Goal: Task Accomplishment & Management: Complete application form

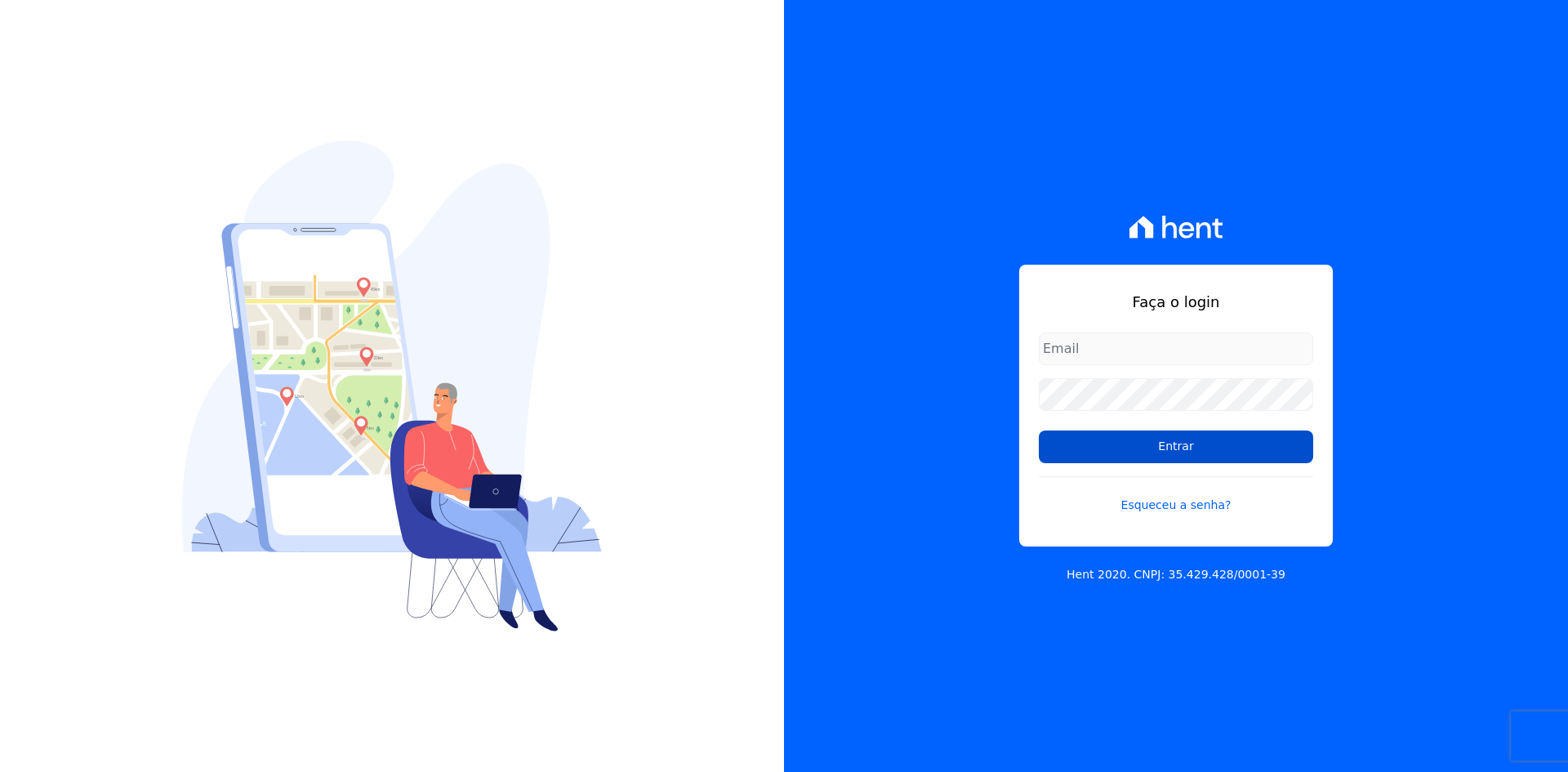
type input "contasareceber@deveck.com.br"
click at [1179, 448] on input "Entrar" at bounding box center [1176, 447] width 274 height 33
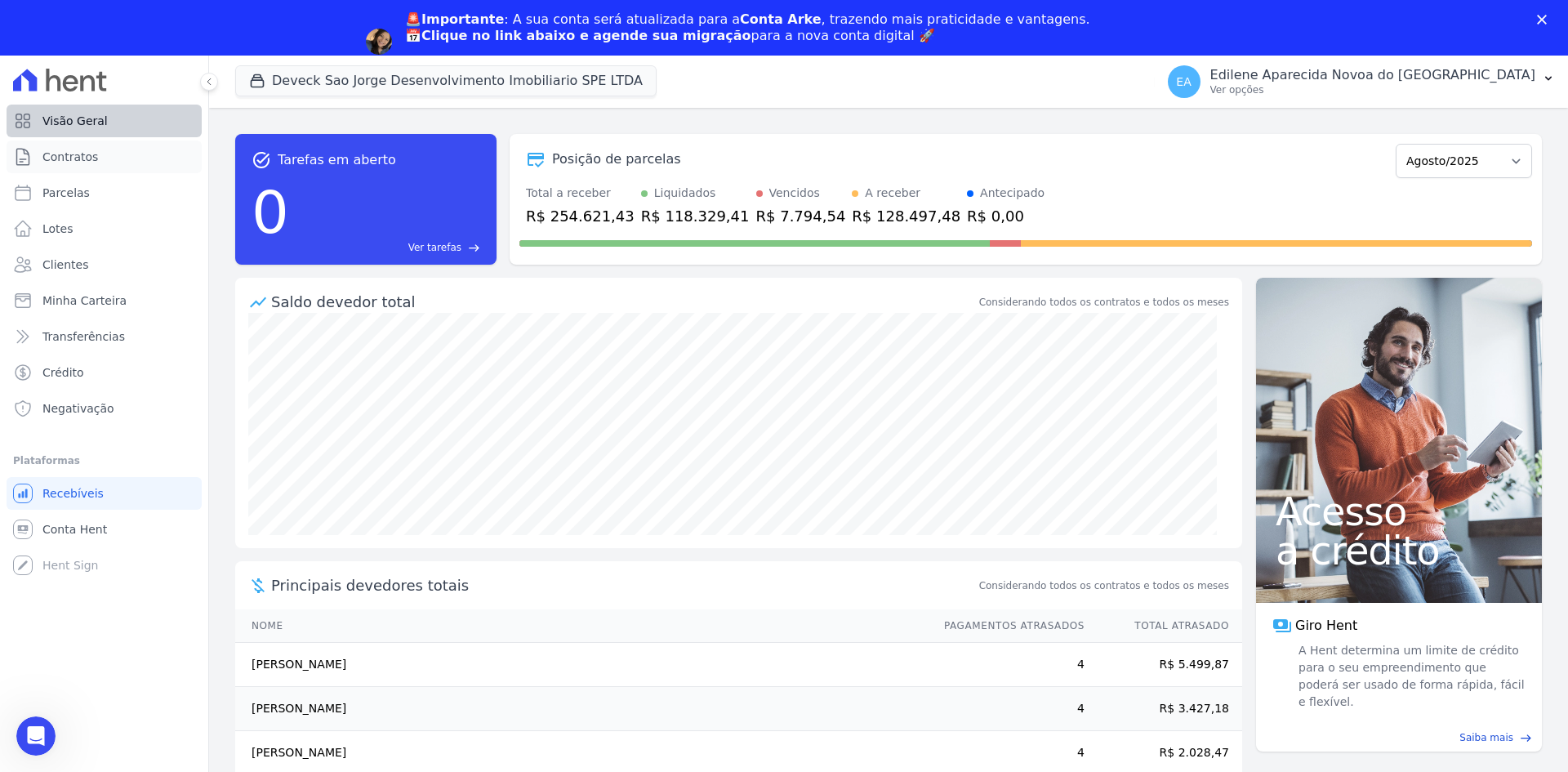
click at [65, 105] on ul "Visão Geral Contratos Parcelas Lotes Clientes Minha Carteira Transferências Cré…" at bounding box center [104, 264] width 195 height 321
click at [74, 160] on span "Contratos" at bounding box center [70, 157] width 55 height 16
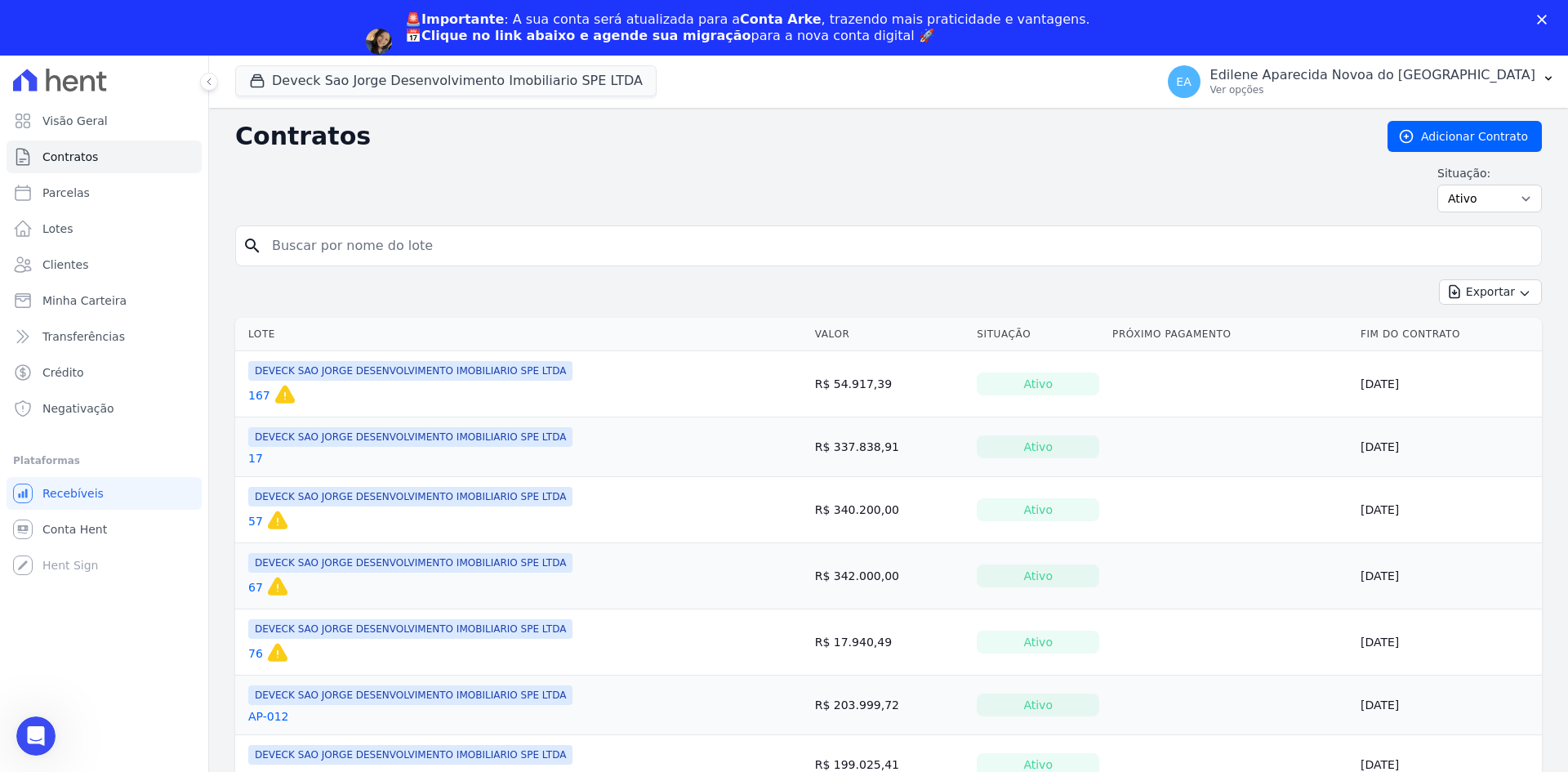
click at [415, 192] on div "Situação: Ativo Todos Pausado Distratado Rascunho Expirado Encerrado" at bounding box center [888, 189] width 1307 height 47
click at [424, 241] on input "search" at bounding box center [898, 246] width 1272 height 33
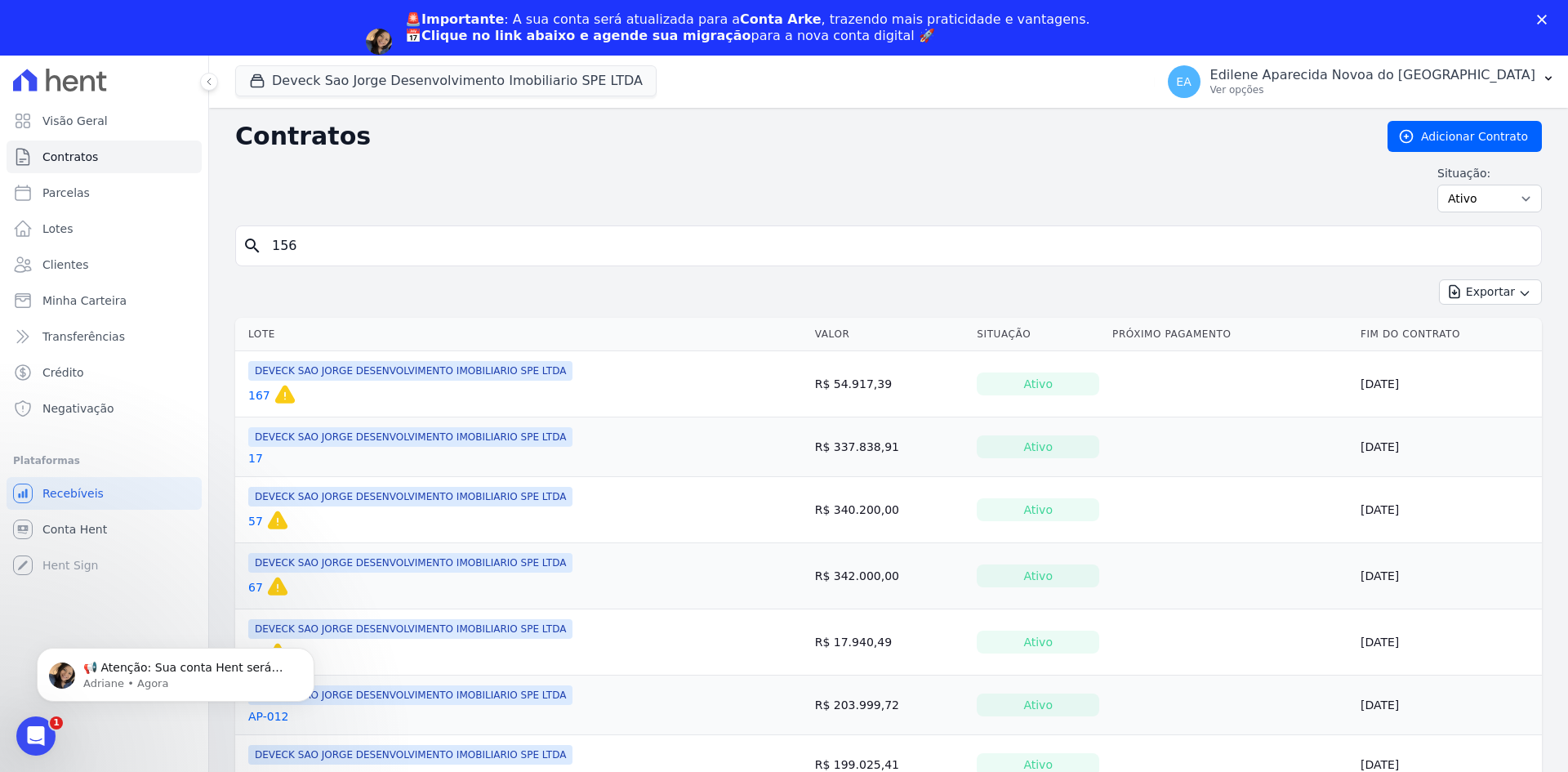
type input "156"
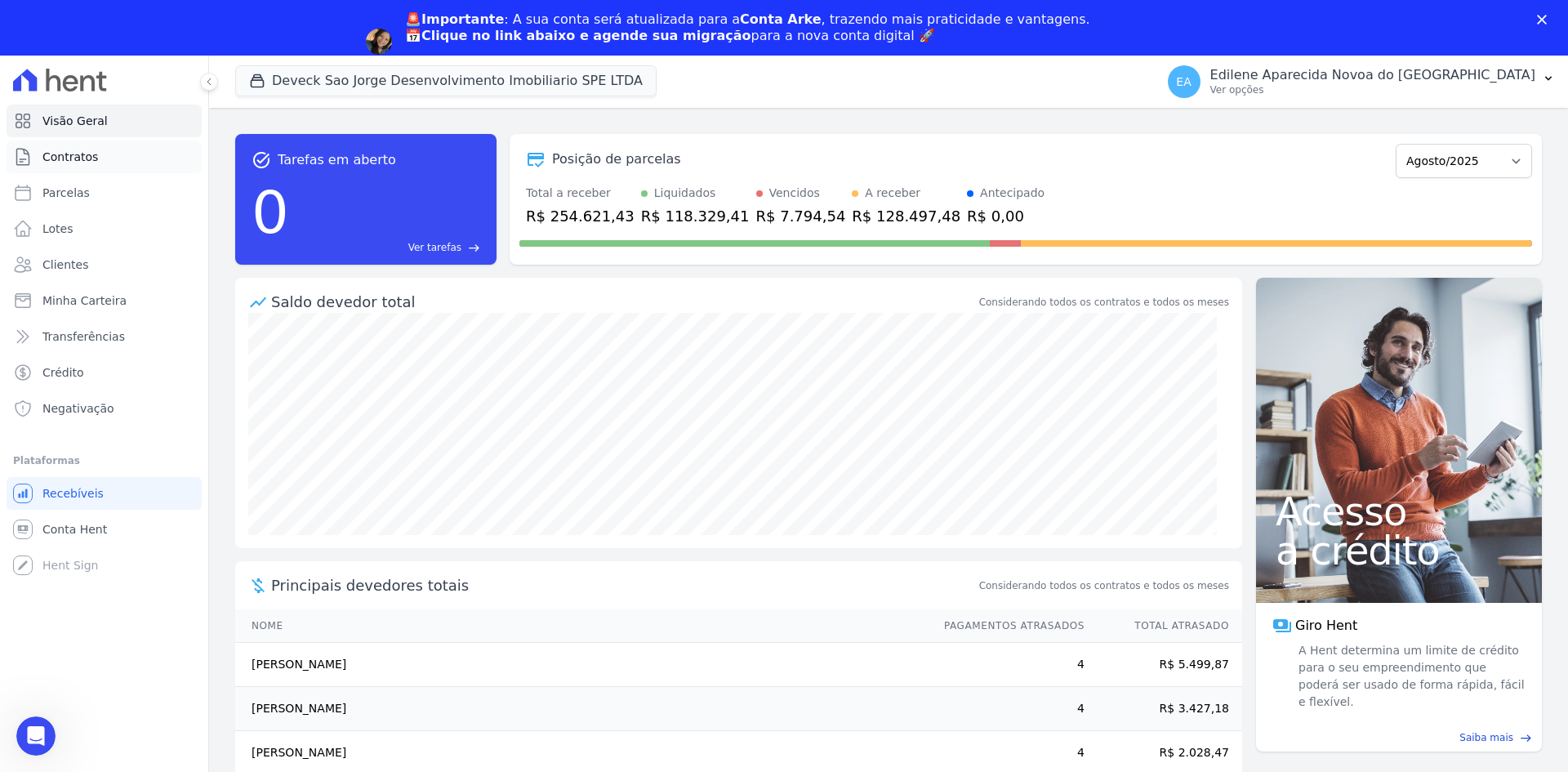
click at [73, 155] on span "Contratos" at bounding box center [70, 157] width 55 height 16
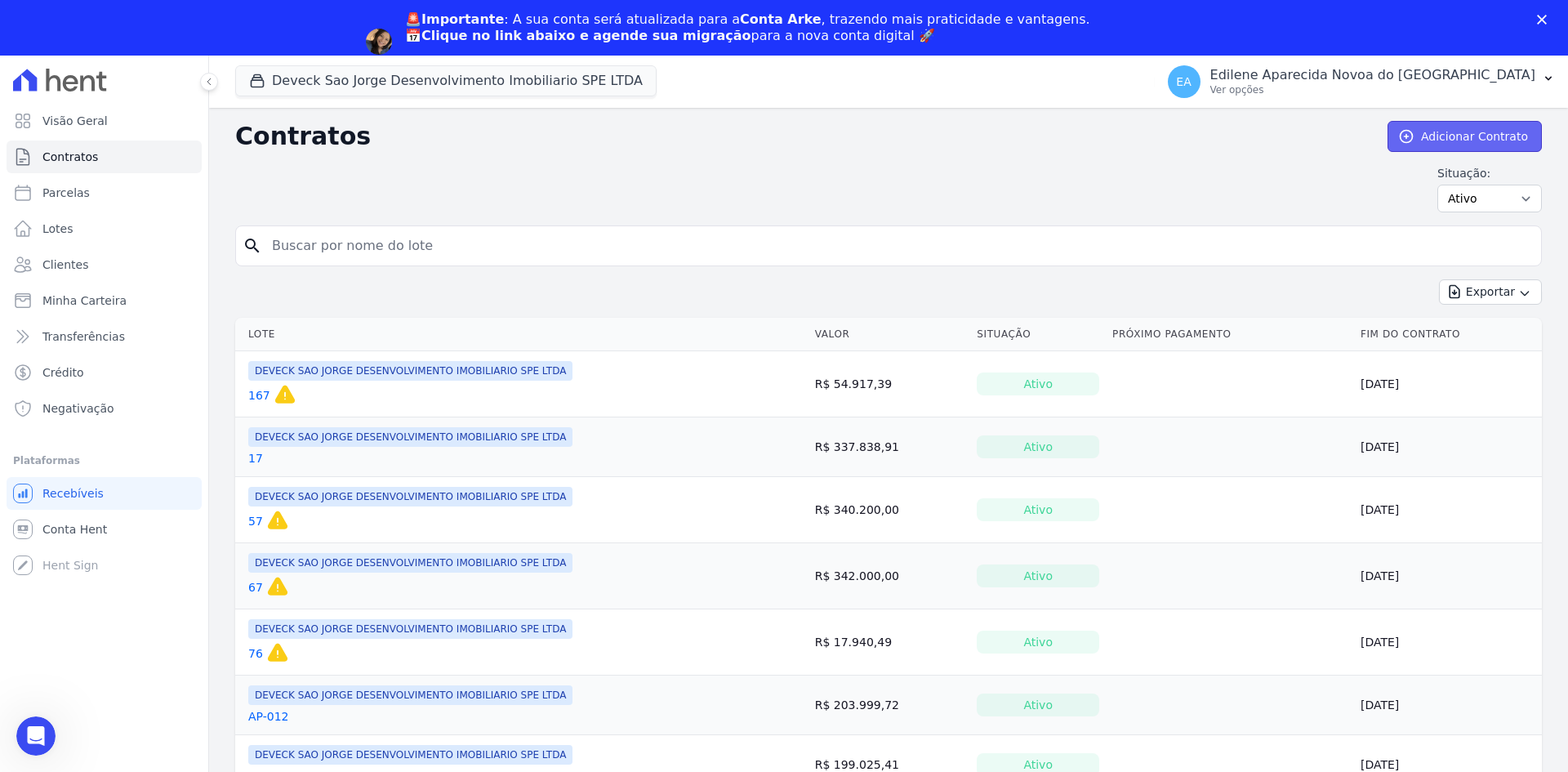
click at [1494, 134] on link "Adicionar Contrato" at bounding box center [1464, 136] width 154 height 31
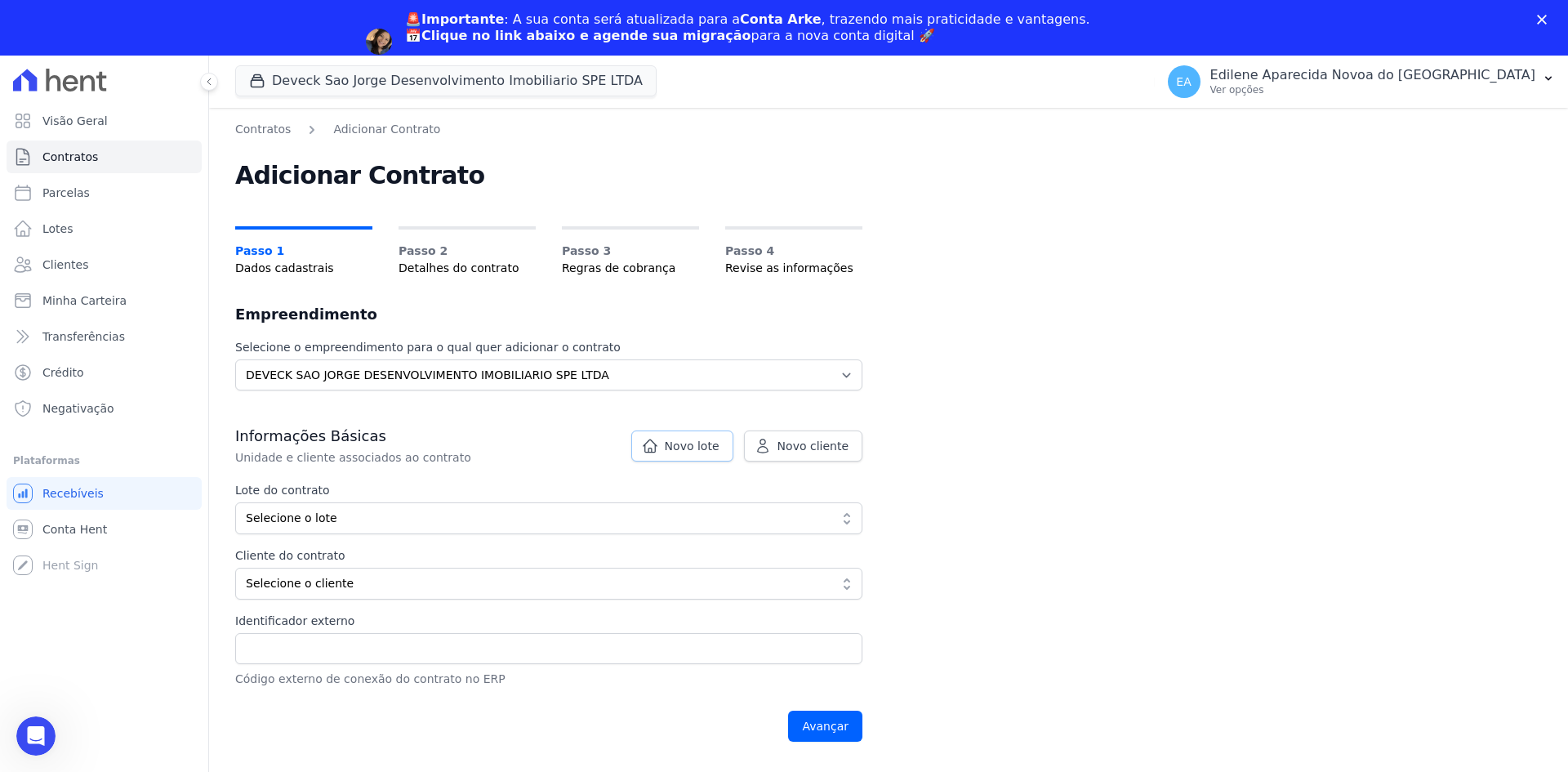
click at [696, 450] on span "Novo lote" at bounding box center [692, 446] width 54 height 16
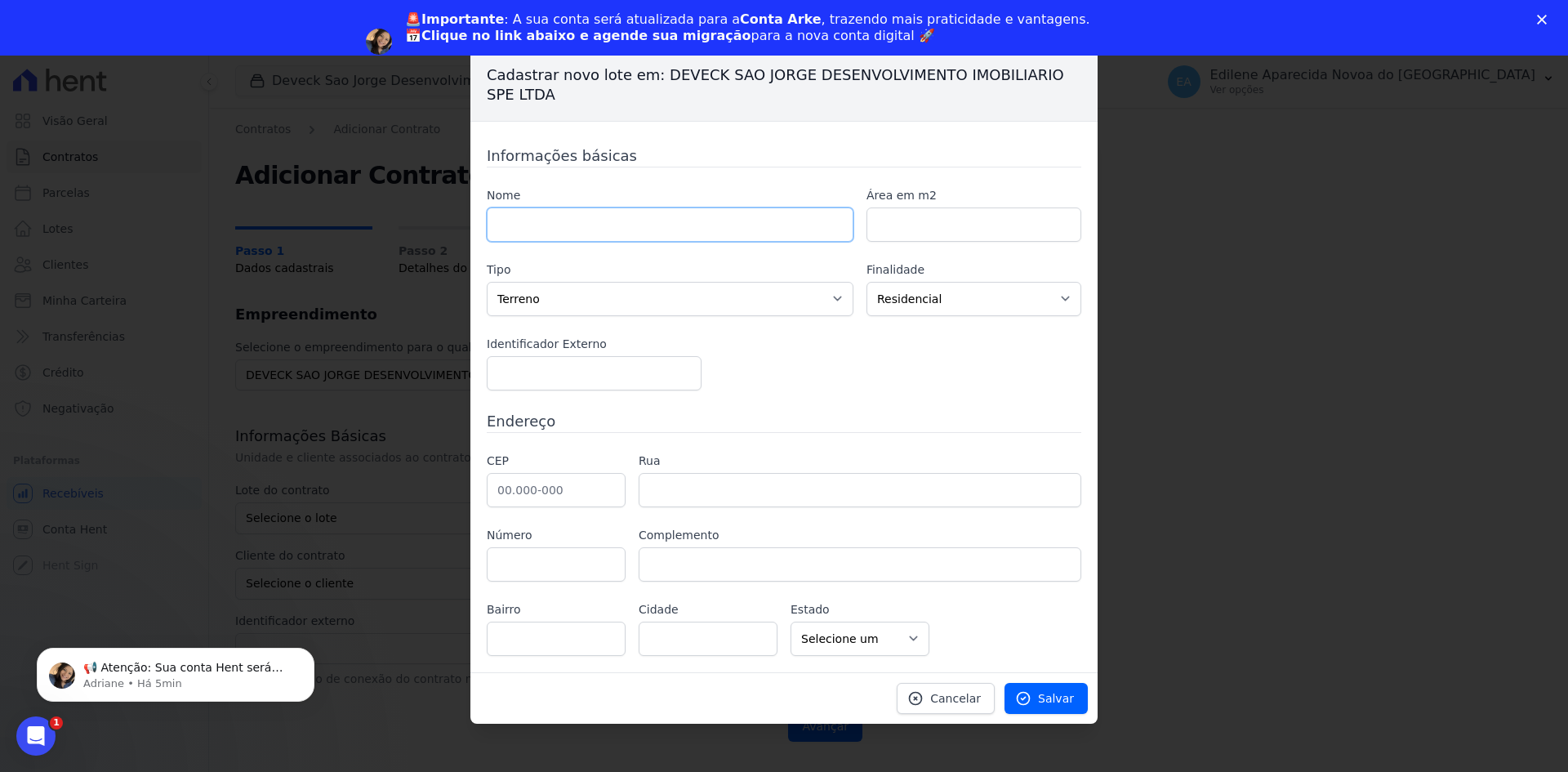
click at [583, 217] on input "text" at bounding box center [670, 224] width 367 height 35
type input "156"
click at [1057, 703] on span "Salvar" at bounding box center [1056, 698] width 36 height 16
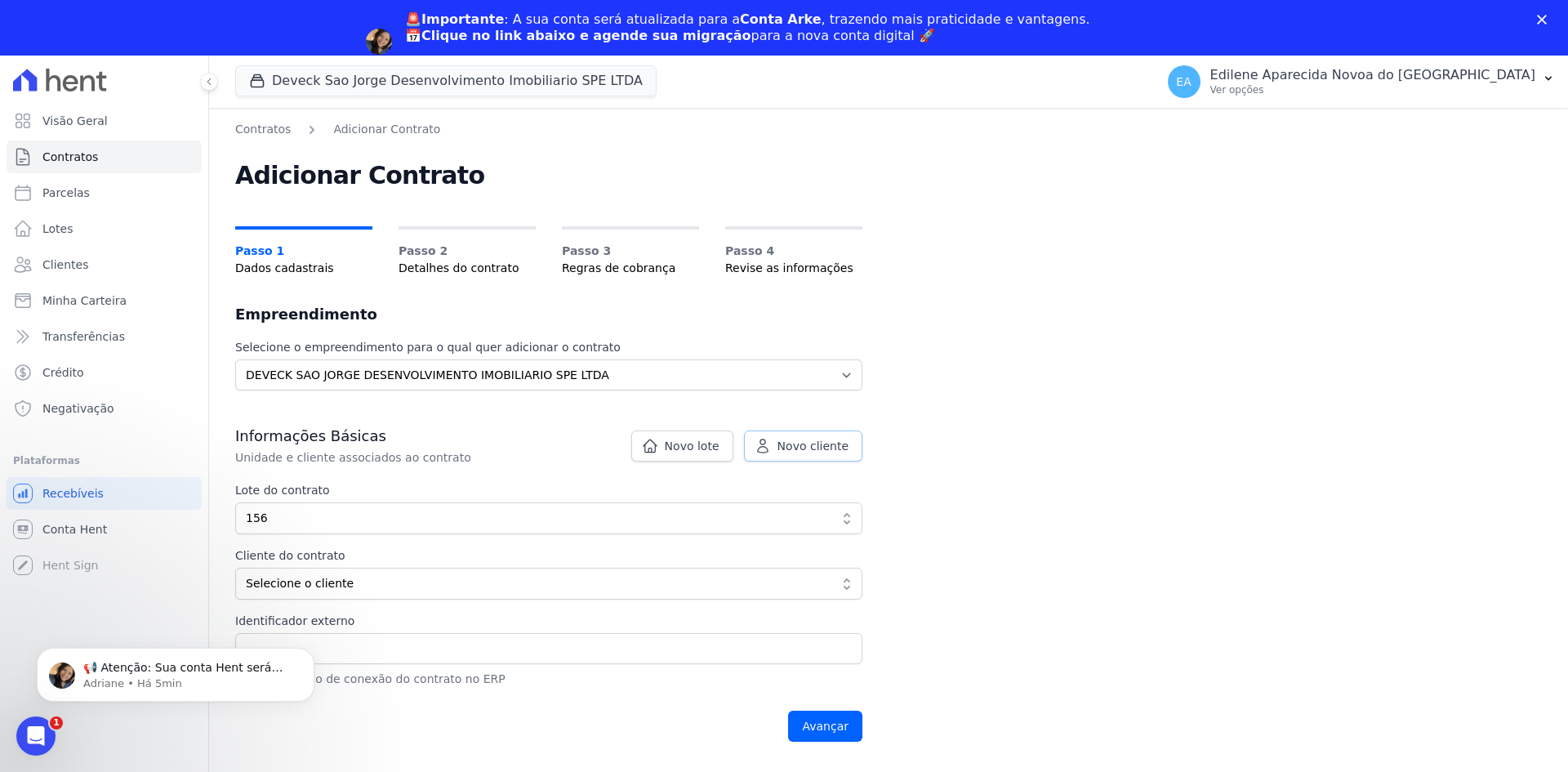
click at [813, 447] on span "Novo cliente" at bounding box center [813, 446] width 71 height 16
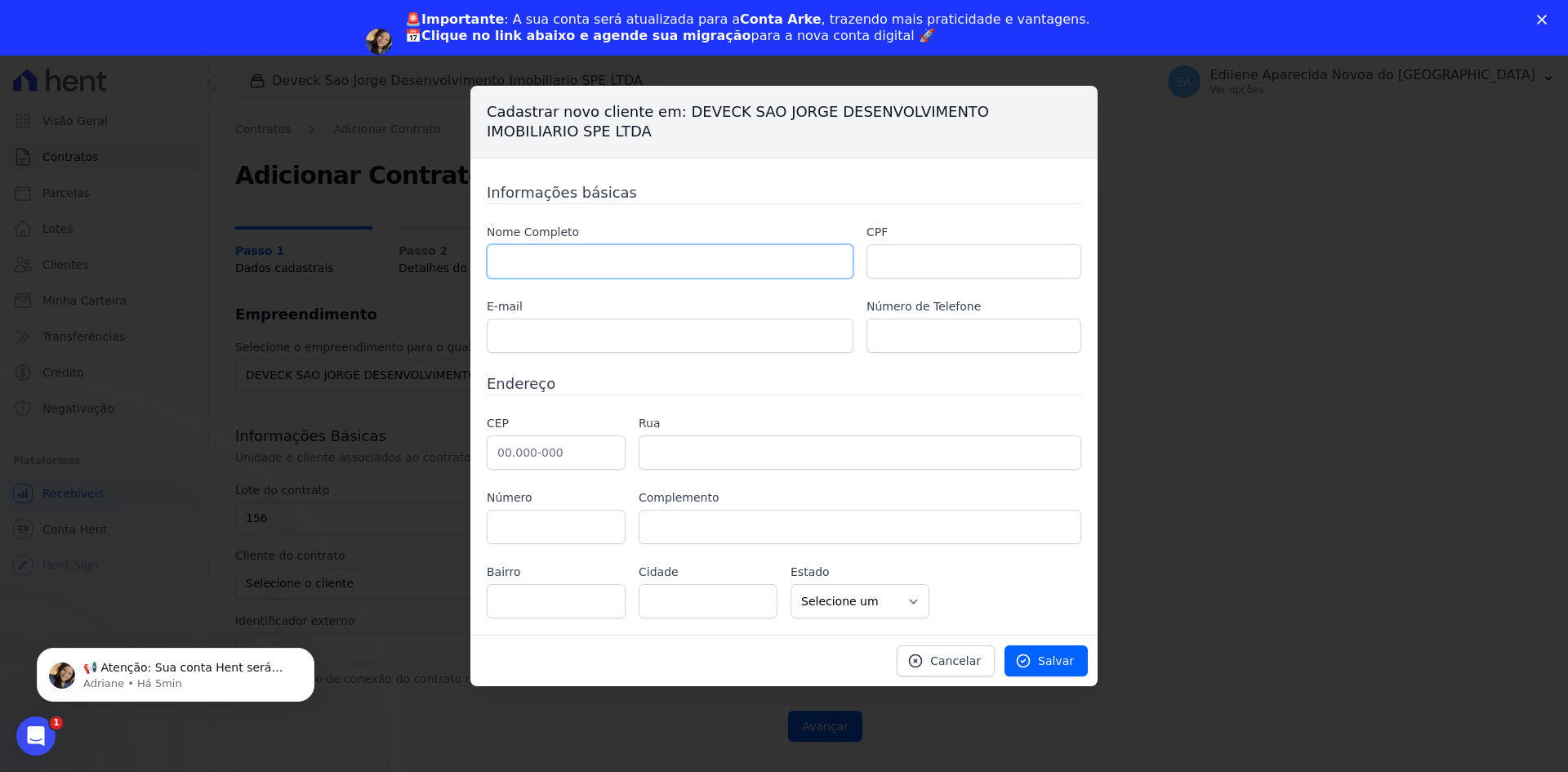
click at [537, 260] on input "text" at bounding box center [670, 262] width 367 height 35
type input "[PERSON_NAME] [PERSON_NAME]"
click at [954, 257] on input "text" at bounding box center [973, 262] width 215 height 35
type input "423.450.708-38"
click at [568, 338] on input "text" at bounding box center [670, 336] width 367 height 35
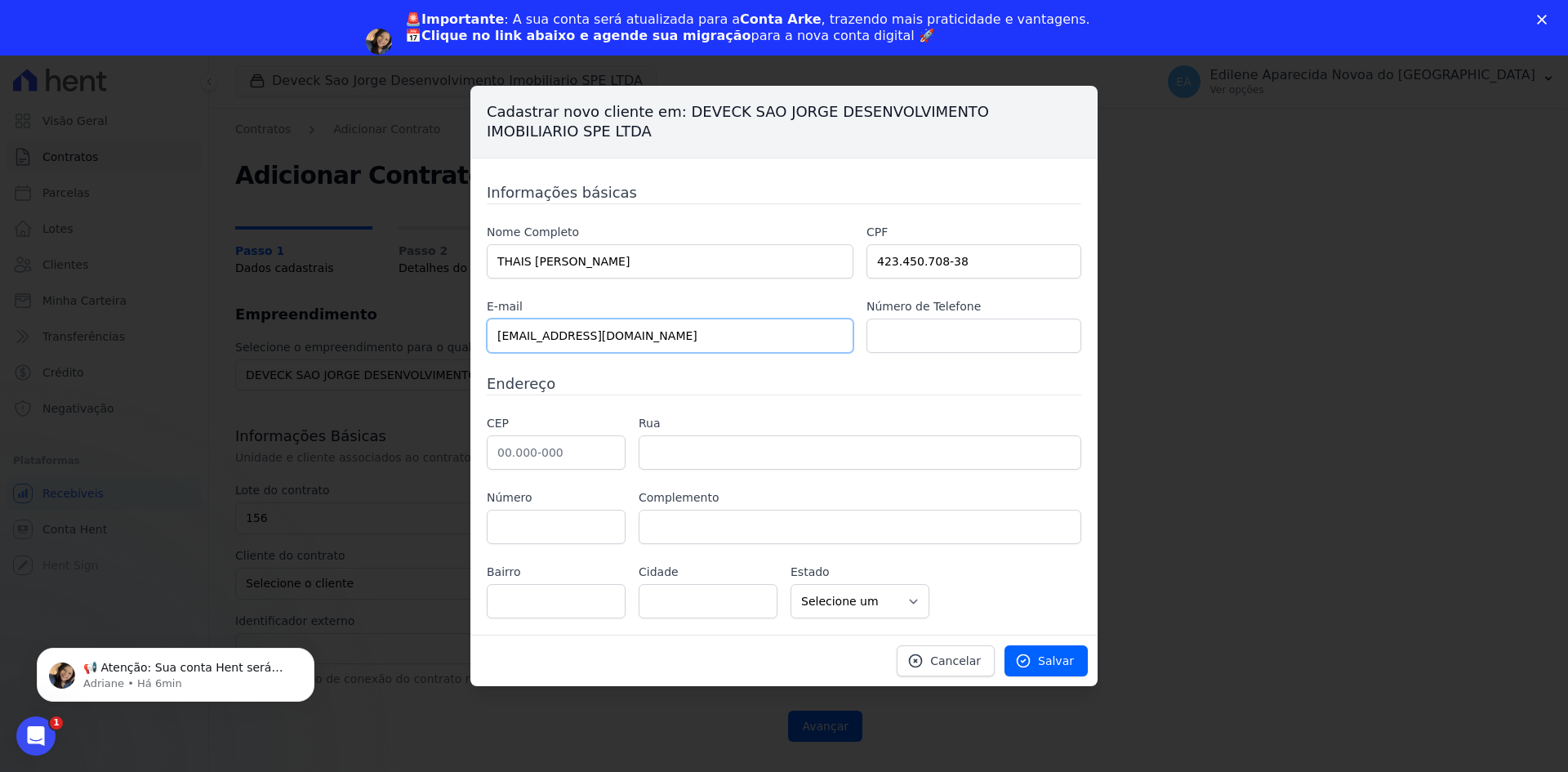
type input "[EMAIL_ADDRESS][DOMAIN_NAME]"
click at [981, 337] on input "text" at bounding box center [973, 336] width 215 height 35
type input "11917993815"
click at [537, 450] on input "text" at bounding box center [556, 452] width 139 height 35
type input "06.220-050"
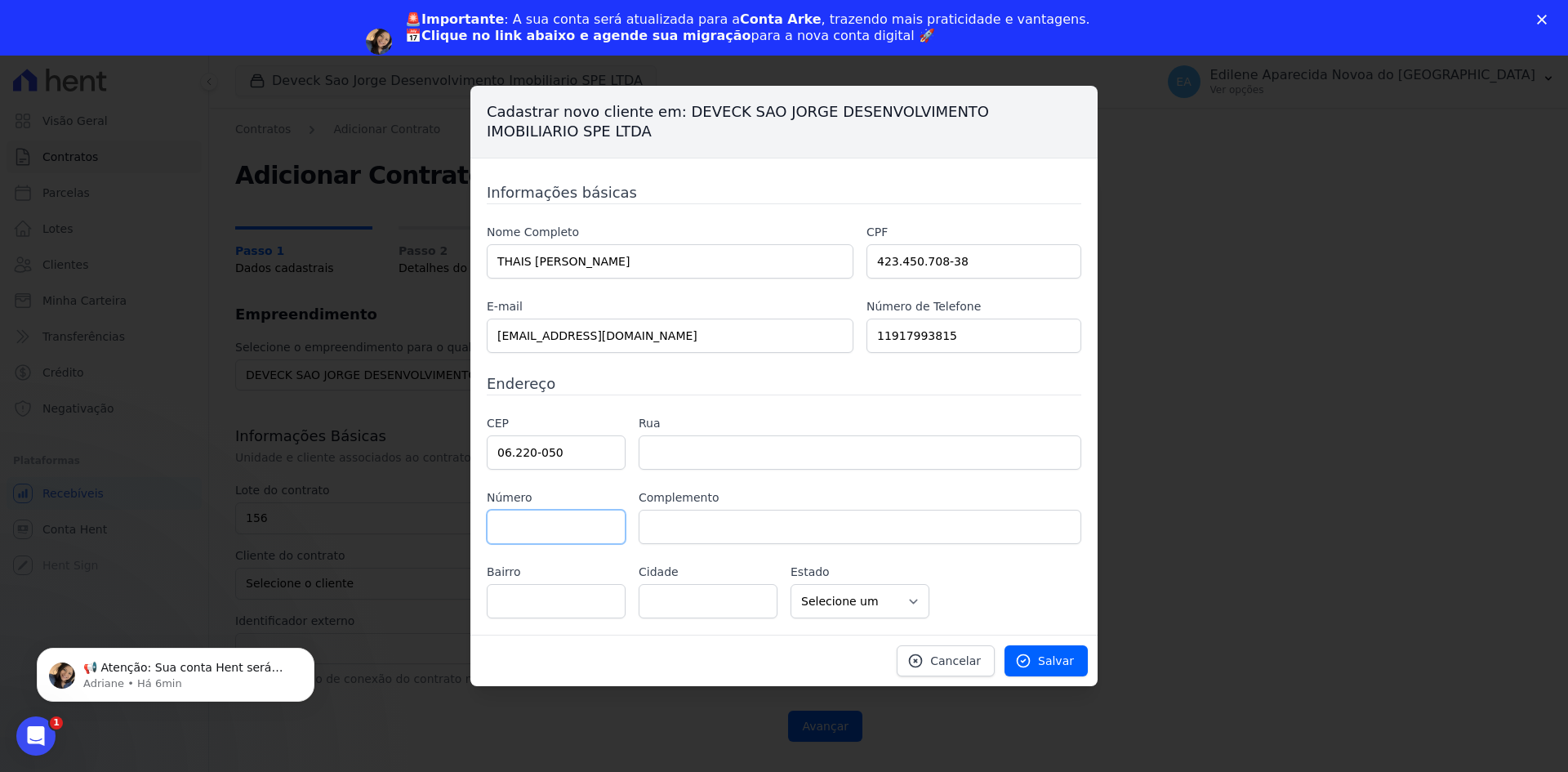
type input "[GEOGRAPHIC_DATA]"
type input "Rochdale"
type input "Osasco"
select select "SP"
type input "2471"
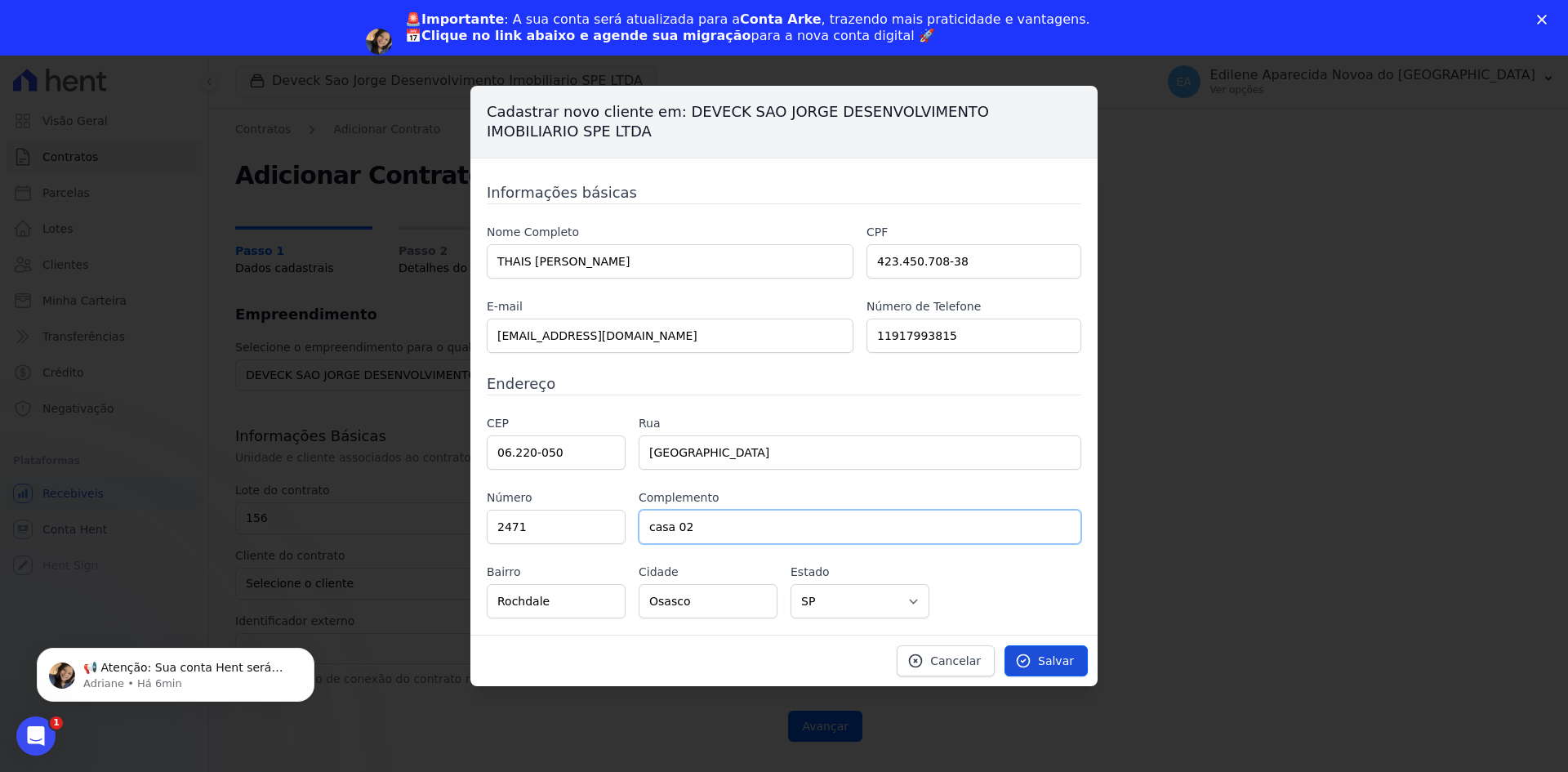
type input "casa 02"
click at [1053, 662] on span "Salvar" at bounding box center [1056, 661] width 36 height 16
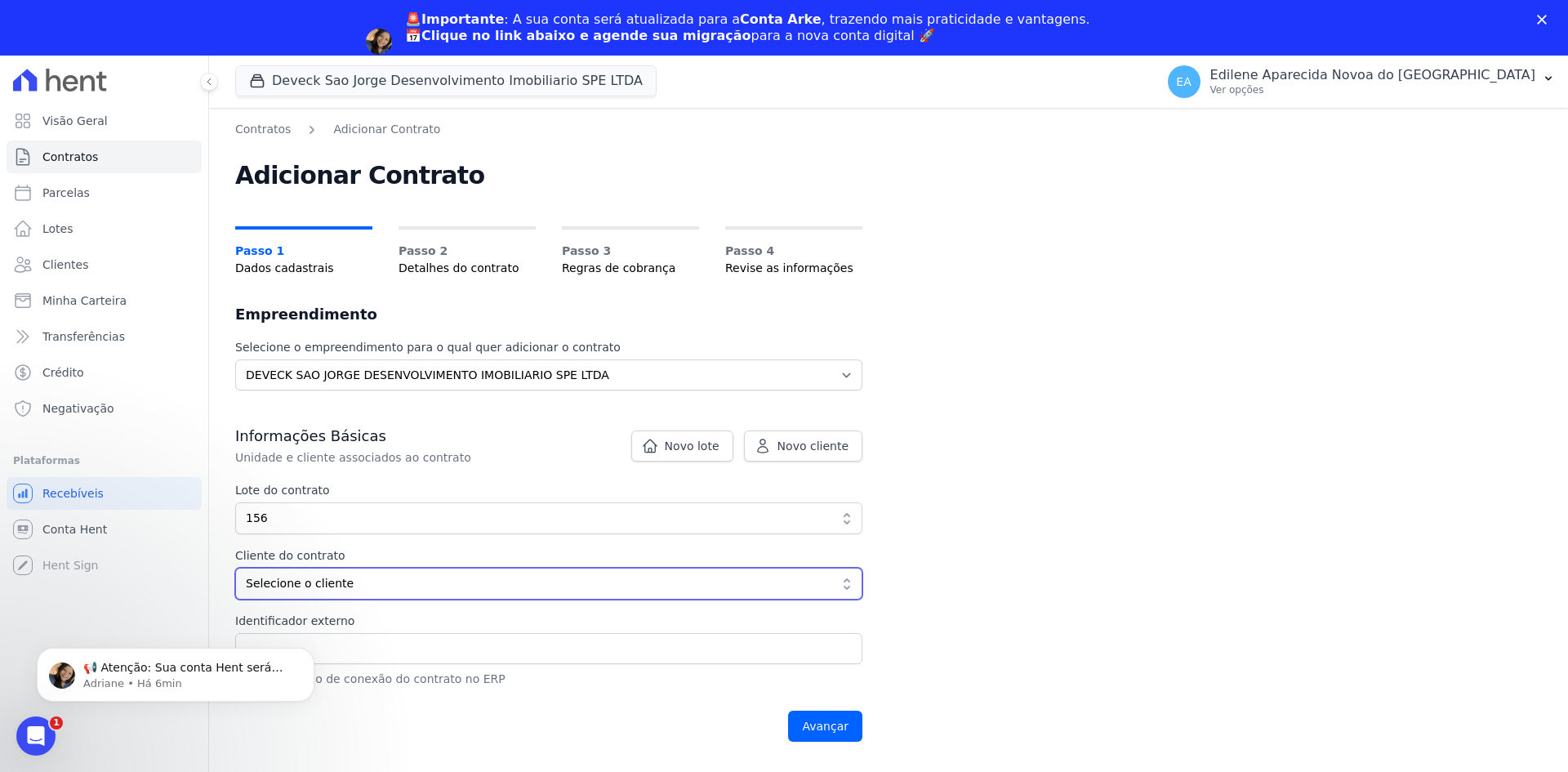
click at [847, 580] on button "Selecione o cliente" at bounding box center [548, 583] width 627 height 32
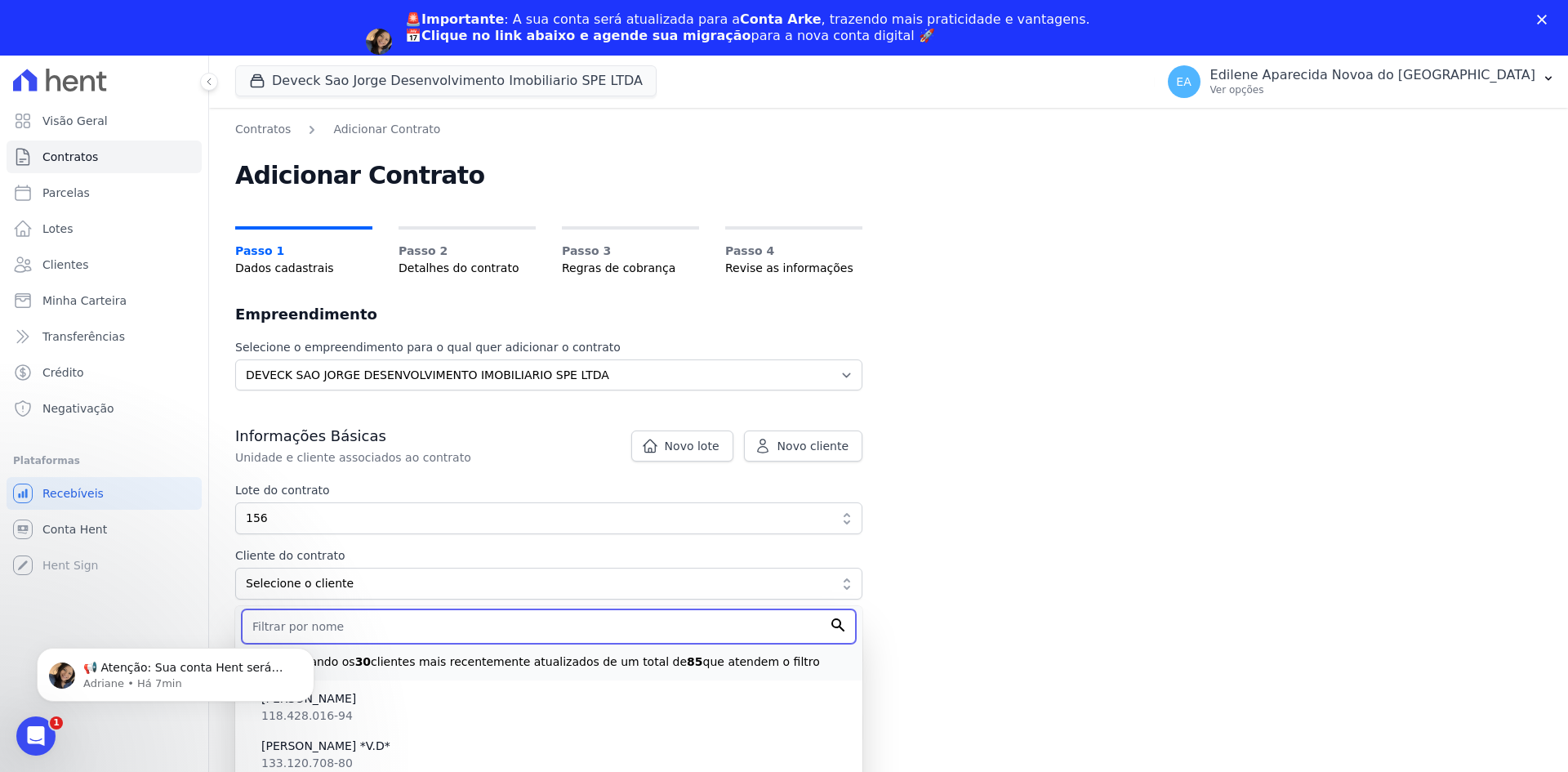
click at [427, 625] on input "text" at bounding box center [548, 627] width 614 height 35
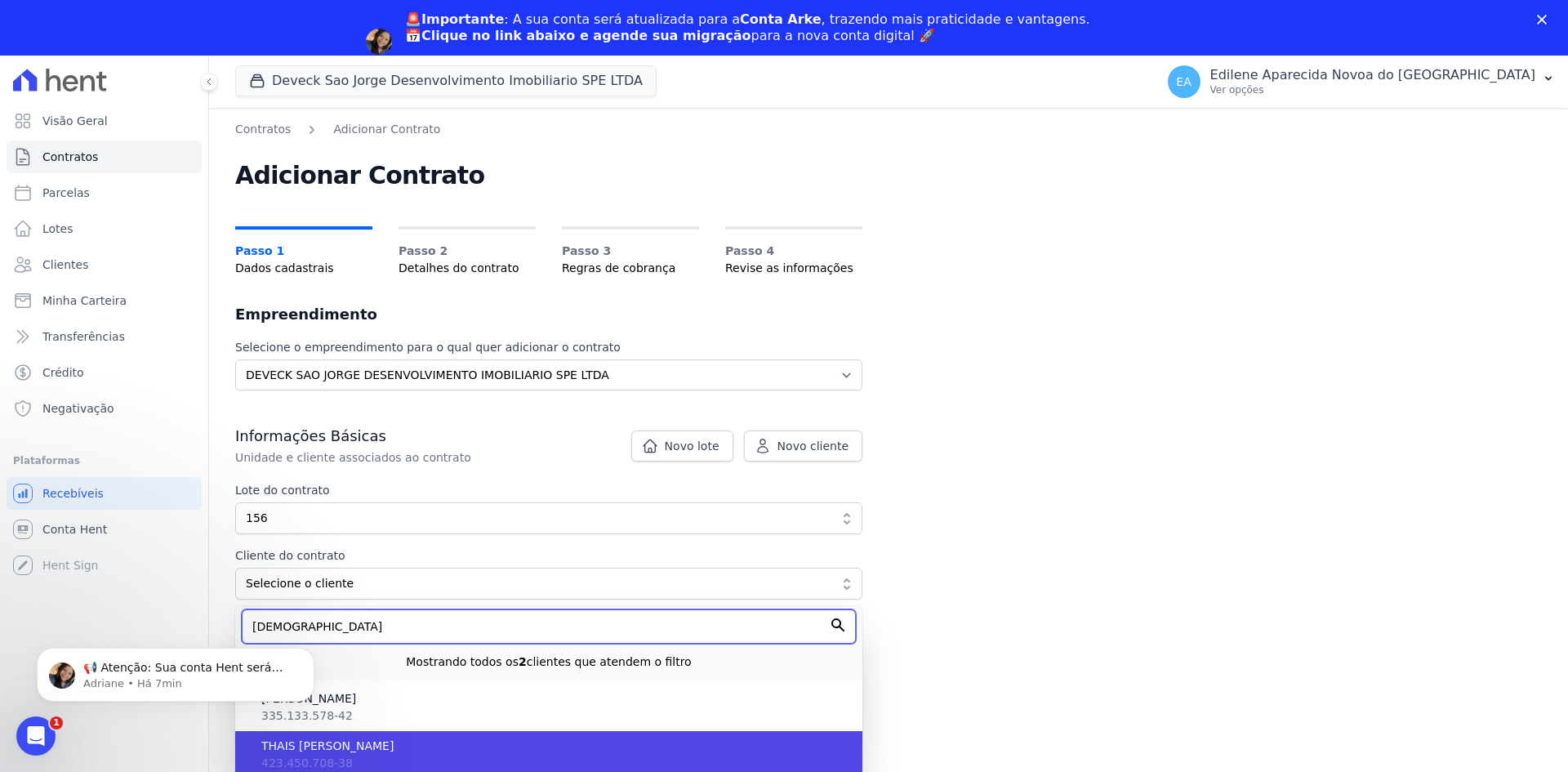
type input "thais"
click at [341, 747] on span "[PERSON_NAME] [PERSON_NAME]" at bounding box center [556, 746] width 588 height 17
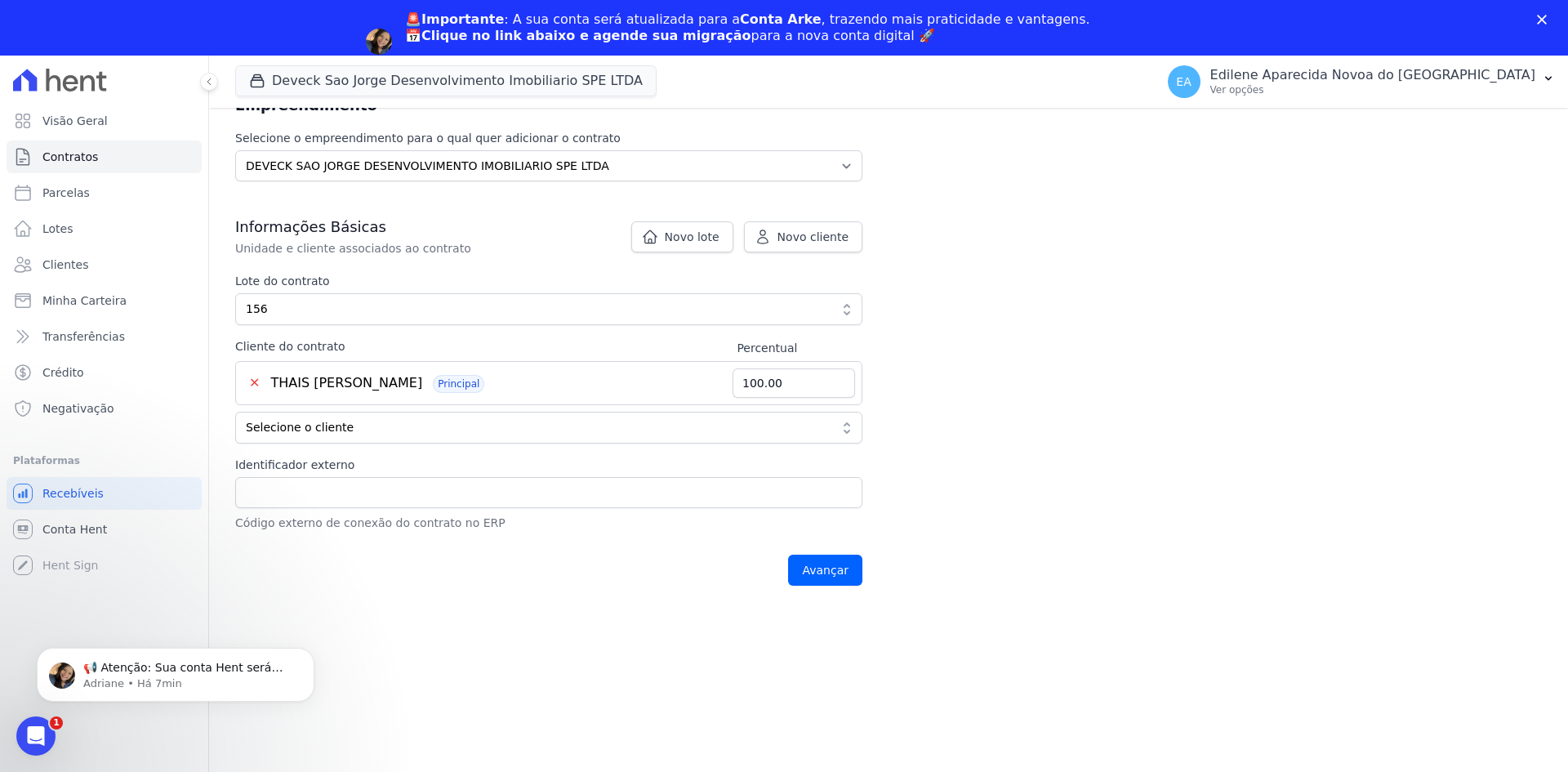
scroll to position [220, 0]
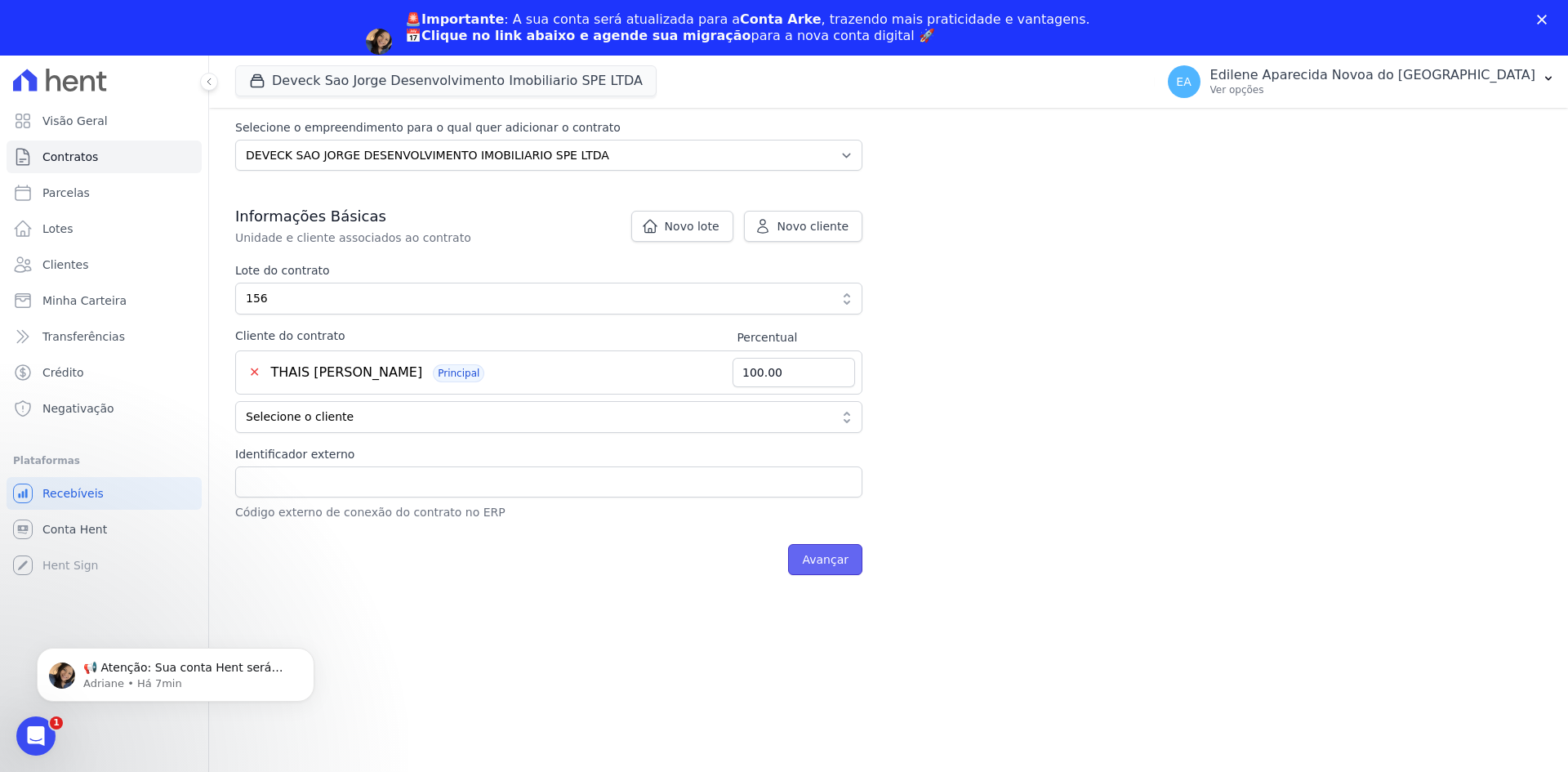
click at [821, 554] on input "Avançar" at bounding box center [825, 559] width 74 height 31
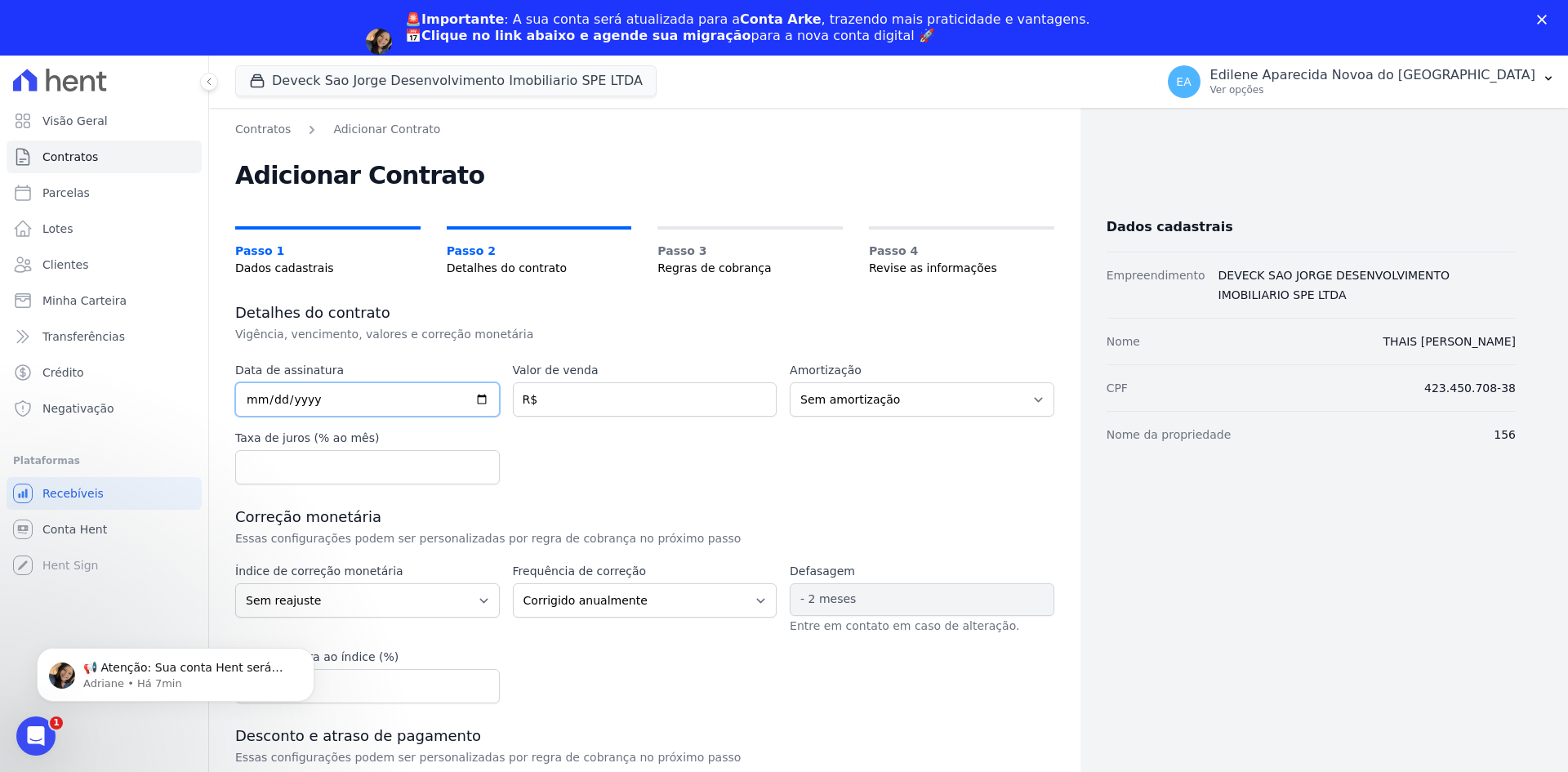
click at [334, 401] on input "date" at bounding box center [367, 400] width 264 height 35
type input "2025-08-05"
click at [582, 400] on input "number" at bounding box center [645, 400] width 264 height 35
type input "109924.20"
click at [1030, 396] on select "Sem amortização Price Sac" at bounding box center [922, 400] width 264 height 35
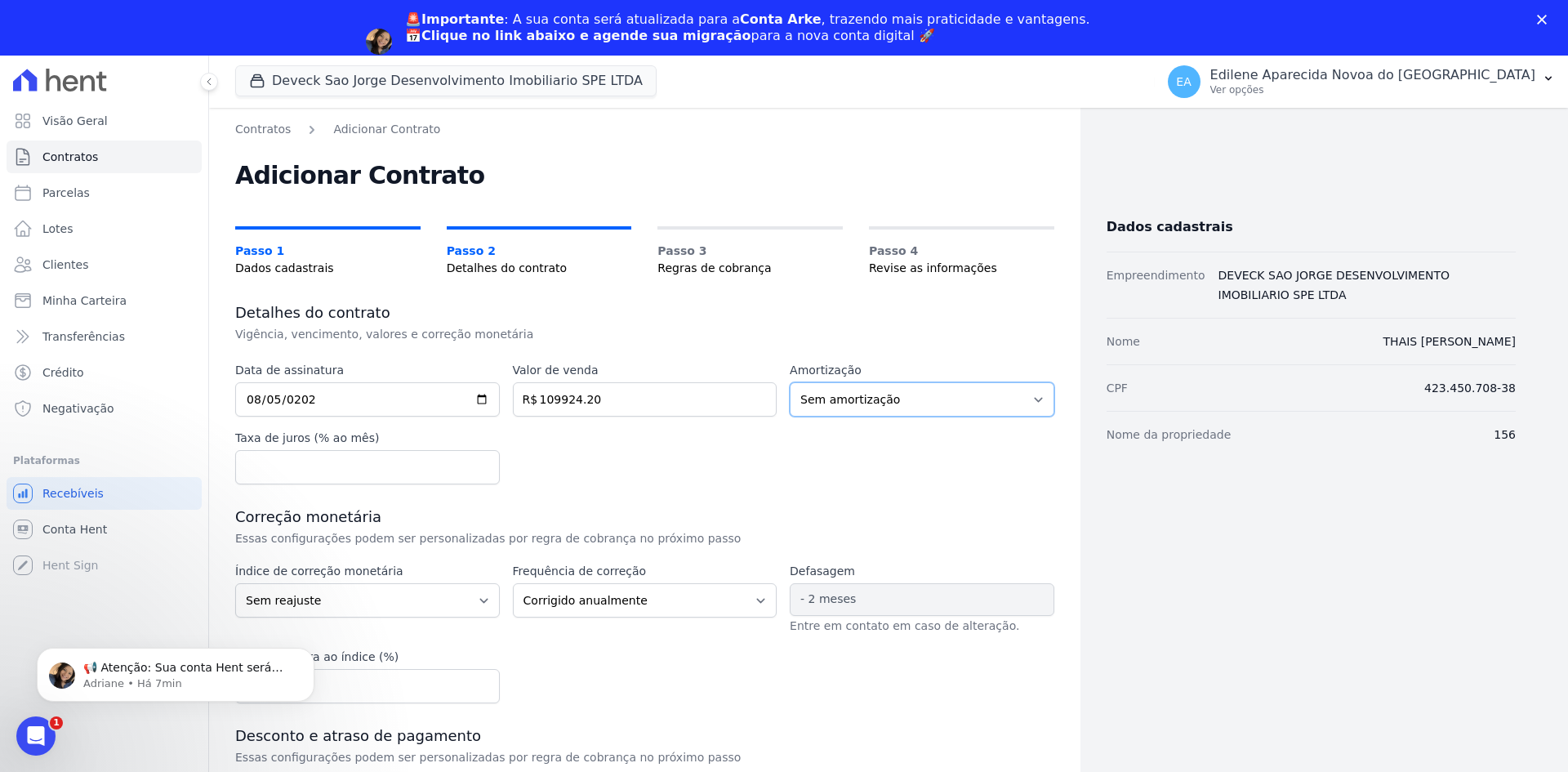
select select "price"
click at [790, 382] on select "Sem amortização Price Sac" at bounding box center [922, 400] width 264 height 35
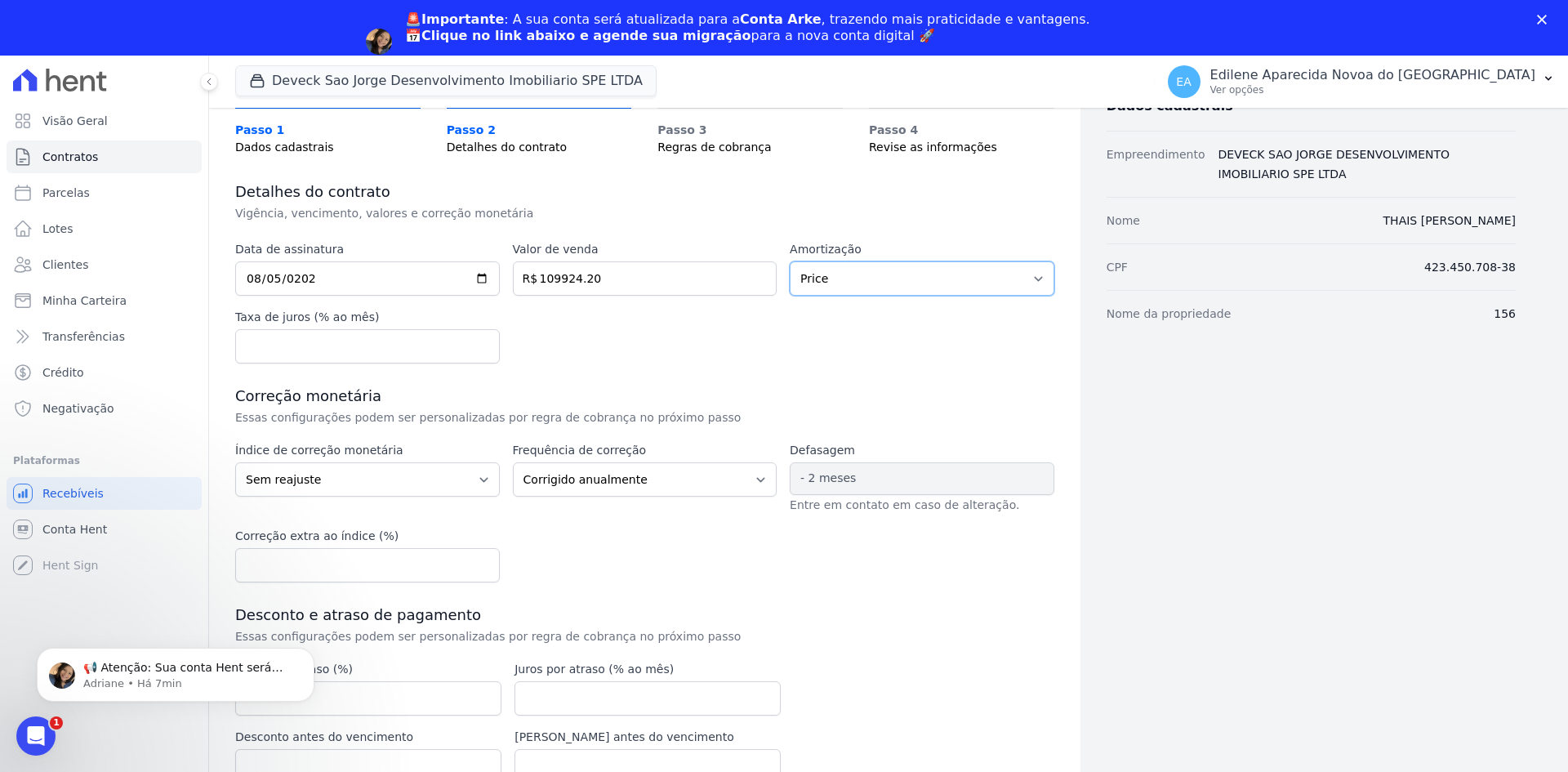
scroll to position [153, 0]
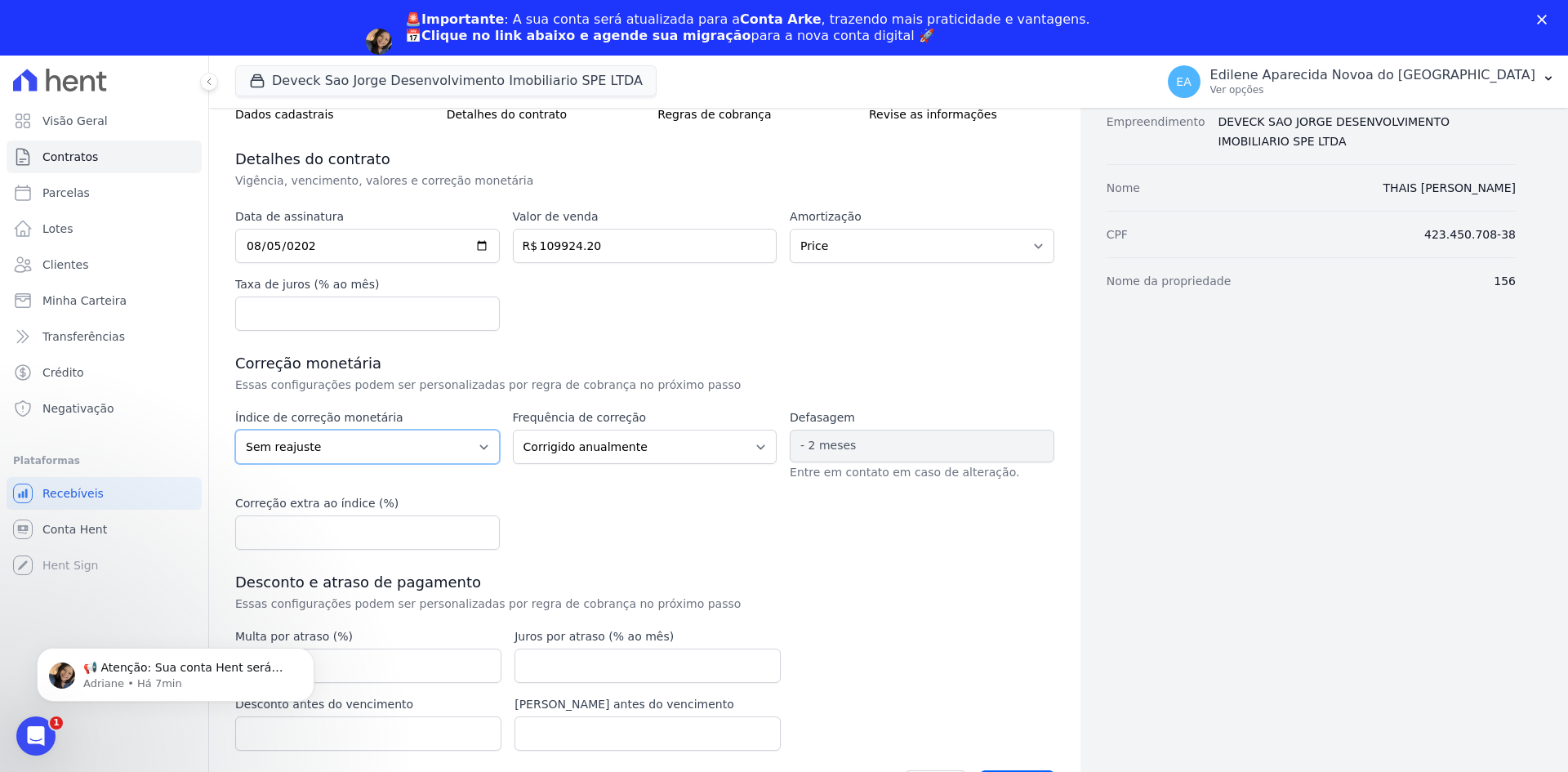
drag, startPoint x: 482, startPoint y: 450, endPoint x: 474, endPoint y: 461, distance: 13.6
click at [482, 450] on select "Sem reajuste Média dos últimos 12 meses acumulado de INCCM Média dos últimos 12…" at bounding box center [367, 447] width 264 height 35
select select "inccdi"
click at [235, 430] on select "Sem reajuste Média dos últimos 12 meses acumulado de INCCM Média dos últimos 12…" at bounding box center [367, 447] width 264 height 35
drag, startPoint x: 754, startPoint y: 451, endPoint x: 750, endPoint y: 459, distance: 8.9
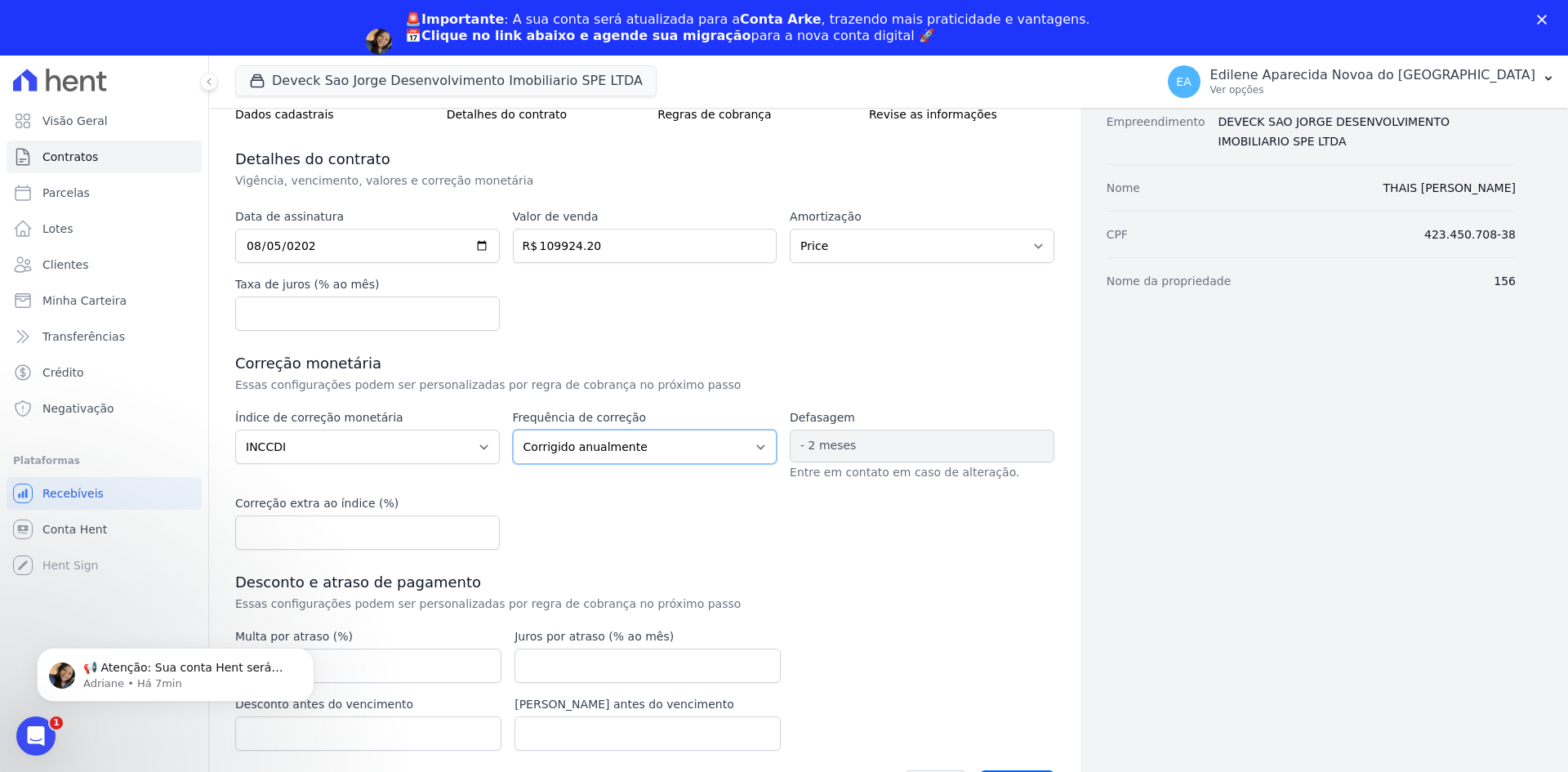
click at [754, 451] on select "Corrigido semestralmente Corrigido mensalmente Corrigido anualmente" at bounding box center [645, 447] width 264 height 35
select select "monthly"
click at [513, 430] on select "Corrigido semestralmente Corrigido mensalmente Corrigido anualmente" at bounding box center [645, 447] width 264 height 35
click at [1158, 650] on div "Dados cadastrais Empreendimento DEVECK SAO JORGE DESENVOLVIMENTO IMOBILIARIO SP…" at bounding box center [1297, 391] width 435 height 847
click at [1208, 651] on div "Dados cadastrais Empreendimento DEVECK SAO JORGE DESENVOLVIMENTO IMOBILIARIO SP…" at bounding box center [1297, 391] width 435 height 847
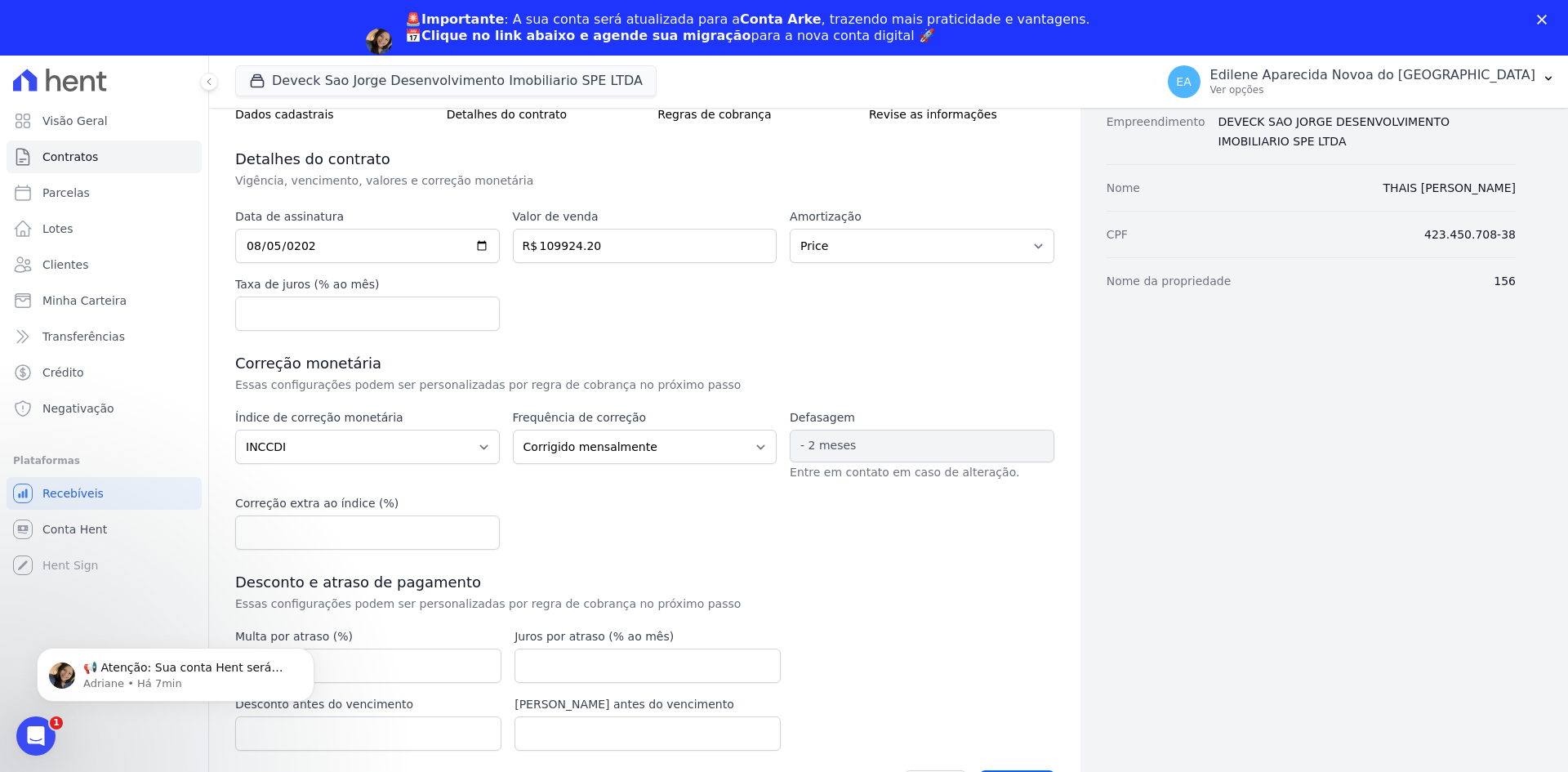
click at [1015, 698] on div "Data de assinatura 2025-08-05 Valor de venda 109924.20 R$ Amortização Sem amort…" at bounding box center [645, 510] width 819 height 603
click at [1006, 769] on div "Voltar Avançar" at bounding box center [645, 786] width 819 height 51
click at [1546, 16] on polygon "Fechar" at bounding box center [1542, 19] width 10 height 10
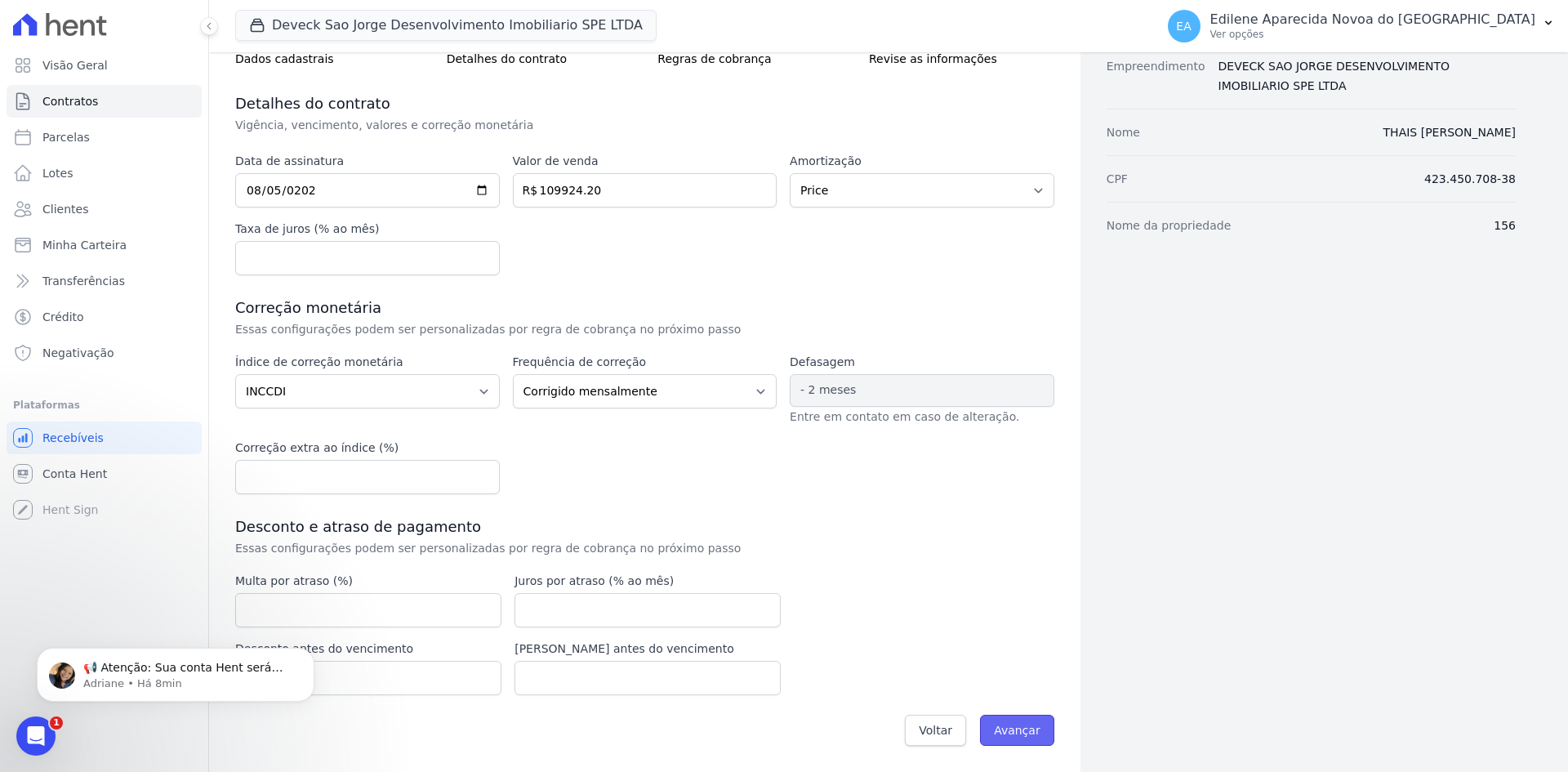
click at [1023, 743] on input "Avançar" at bounding box center [1017, 730] width 74 height 31
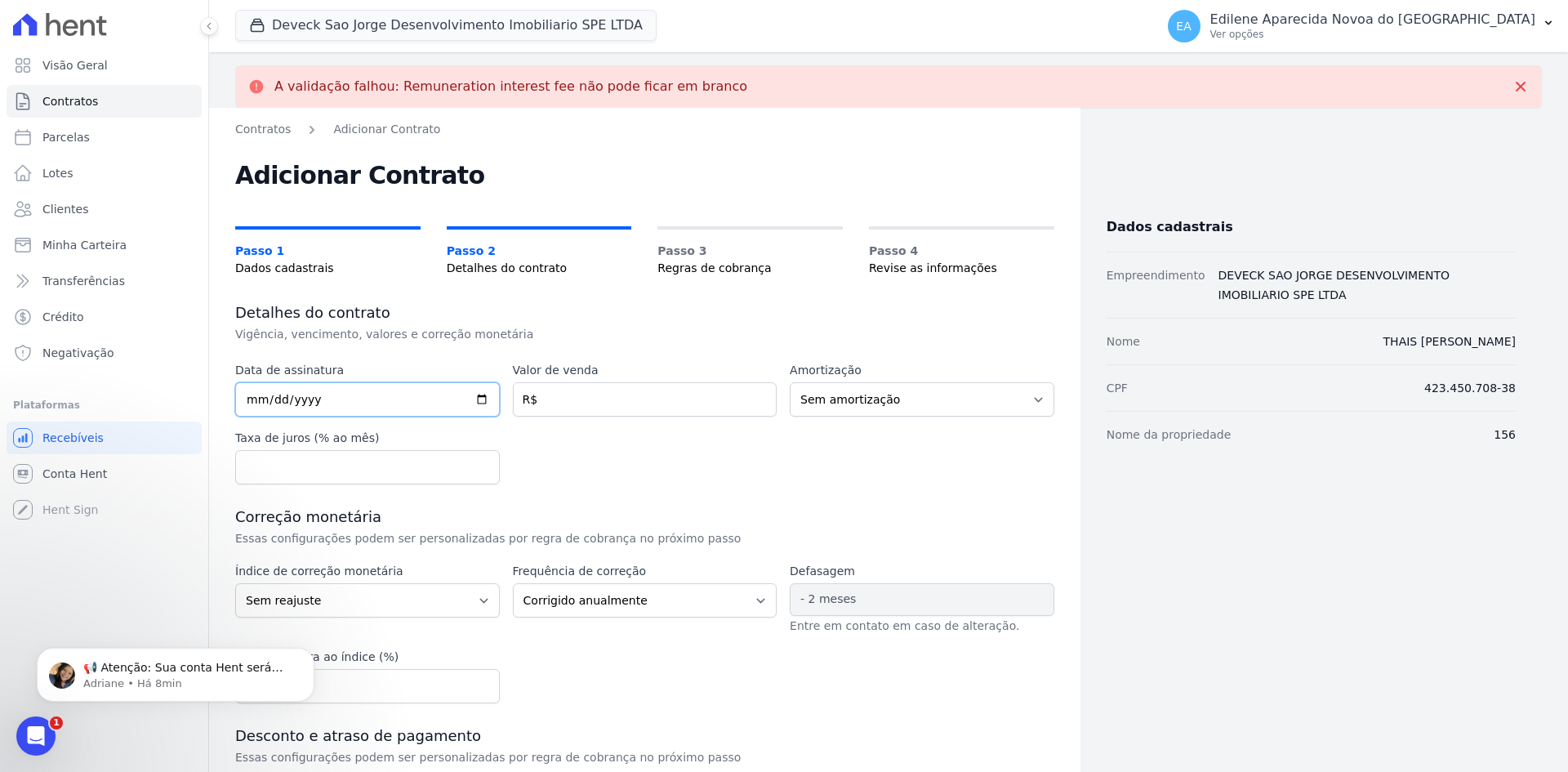
click at [363, 394] on input "date" at bounding box center [367, 400] width 264 height 35
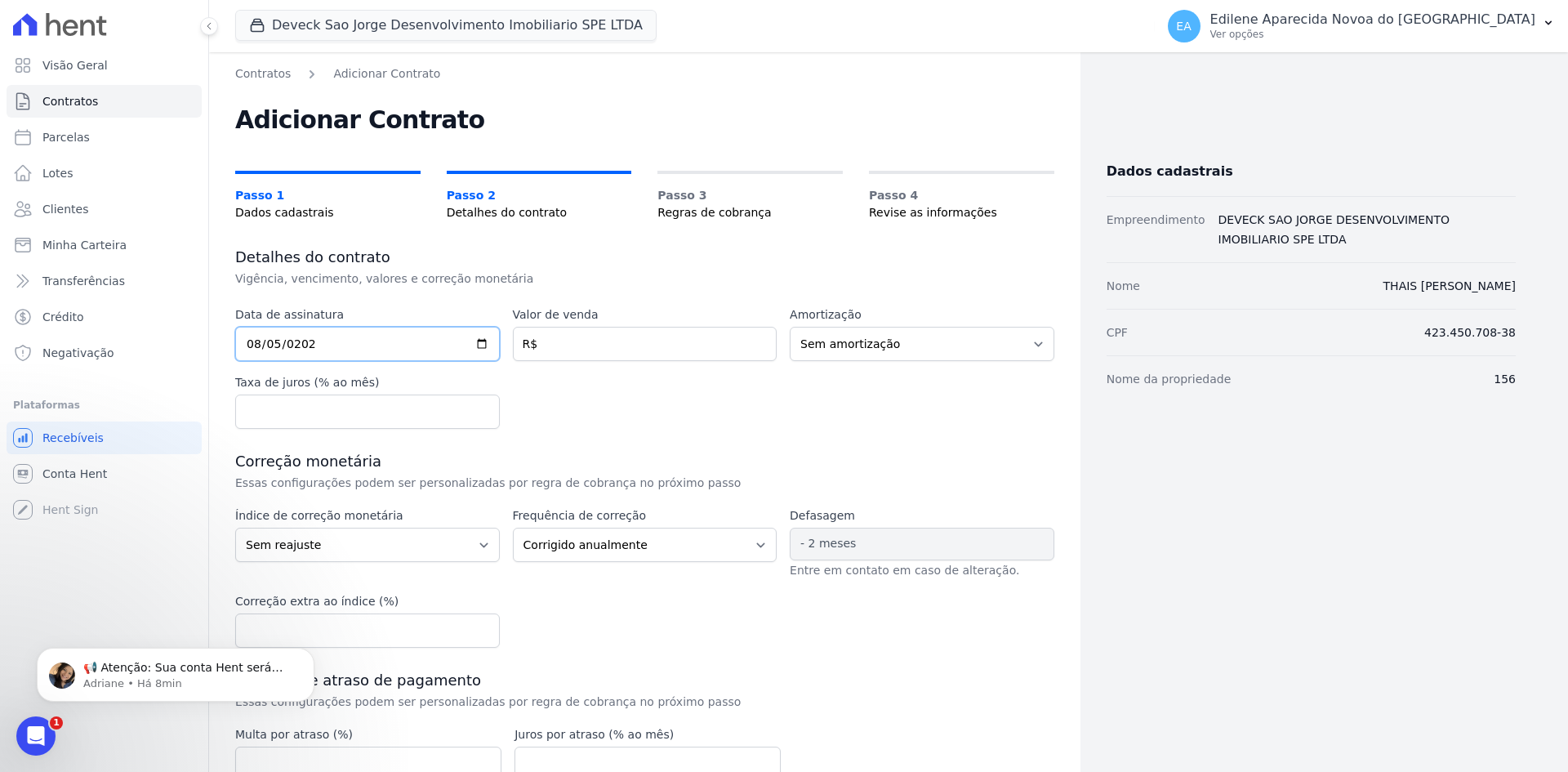
type input "2025-08-05"
click at [667, 333] on input "number" at bounding box center [645, 344] width 264 height 35
type input "109924.20"
drag, startPoint x: 1032, startPoint y: 340, endPoint x: 1001, endPoint y: 354, distance: 34.0
click at [1031, 340] on select "Sem amortização Price Sac" at bounding box center [922, 344] width 264 height 35
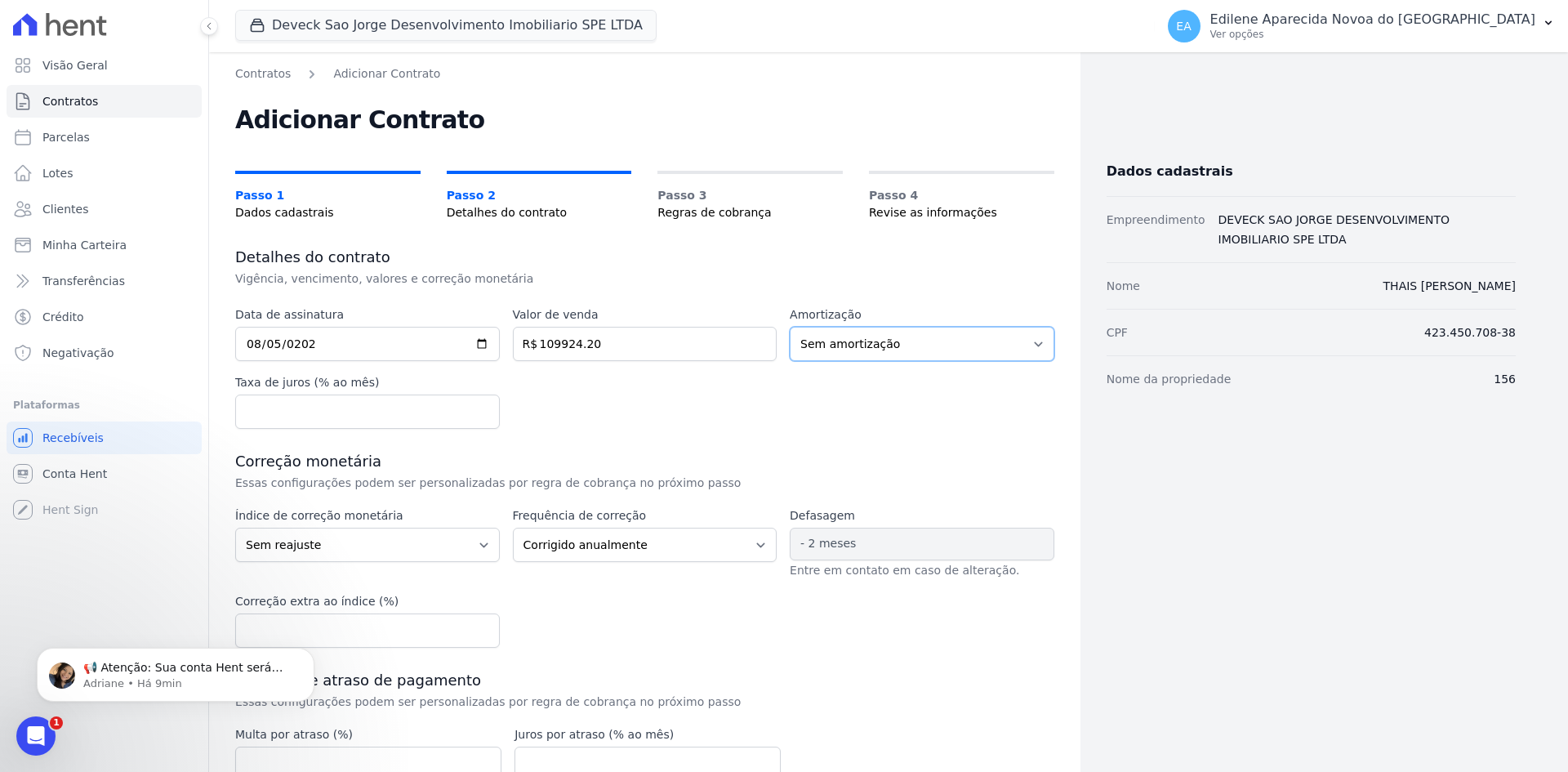
select select "price"
click at [790, 327] on select "Sem amortização Price Sac" at bounding box center [922, 344] width 264 height 35
click at [479, 548] on select "Sem reajuste Média dos últimos 12 meses acumulado de INCCM Média dos últimos 12…" at bounding box center [367, 545] width 264 height 35
select select "inccdi"
click at [235, 528] on select "Sem reajuste Média dos últimos 12 meses acumulado de INCCM Média dos últimos 12…" at bounding box center [367, 545] width 264 height 35
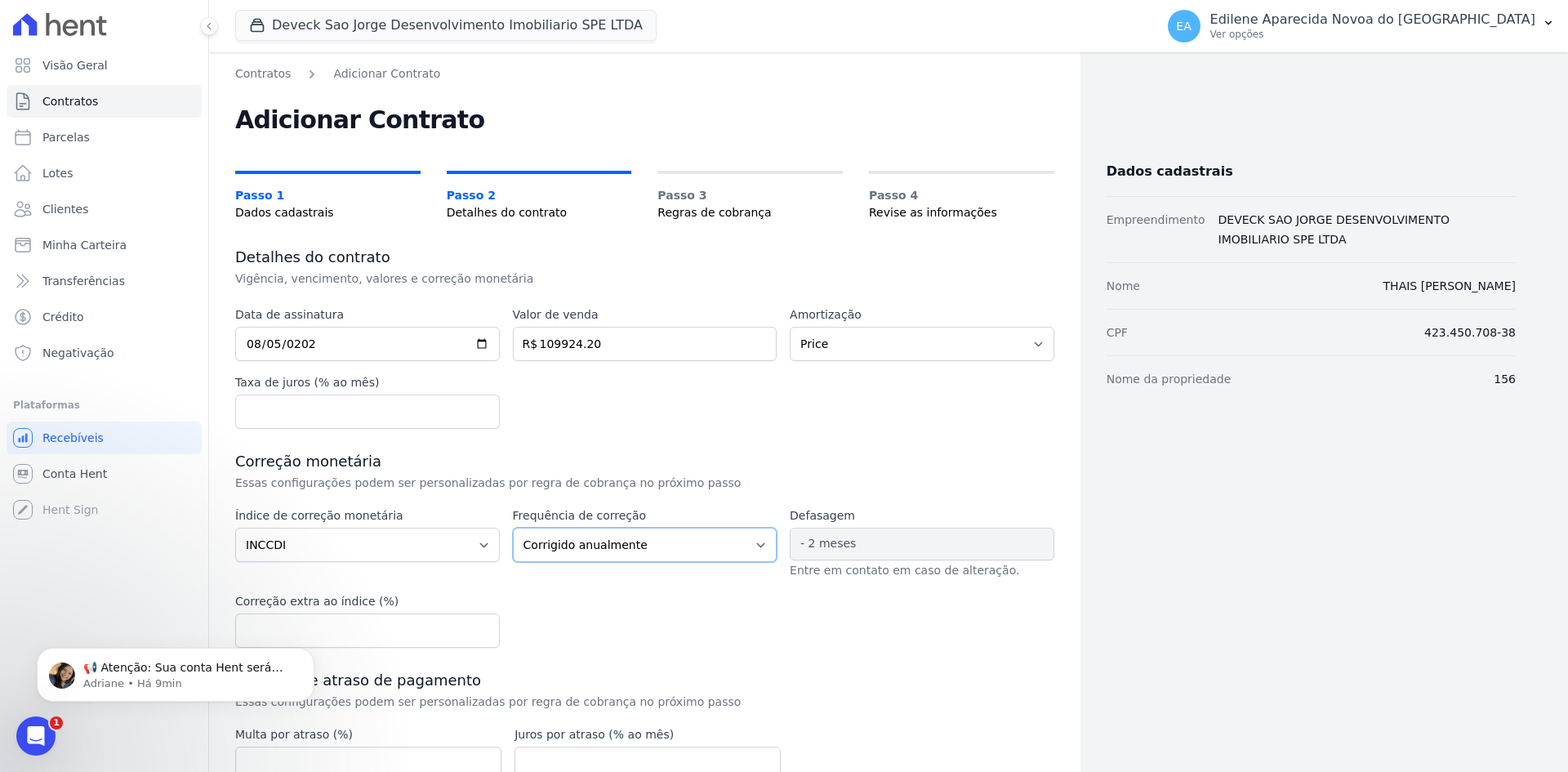
drag, startPoint x: 757, startPoint y: 547, endPoint x: 725, endPoint y: 546, distance: 32.0
click at [757, 546] on select "Corrigido semestralmente Corrigido mensalmente Corrigido anualmente" at bounding box center [645, 545] width 264 height 35
select select "monthly"
click at [513, 528] on select "Corrigido semestralmente Corrigido mensalmente Corrigido anualmente" at bounding box center [645, 545] width 264 height 35
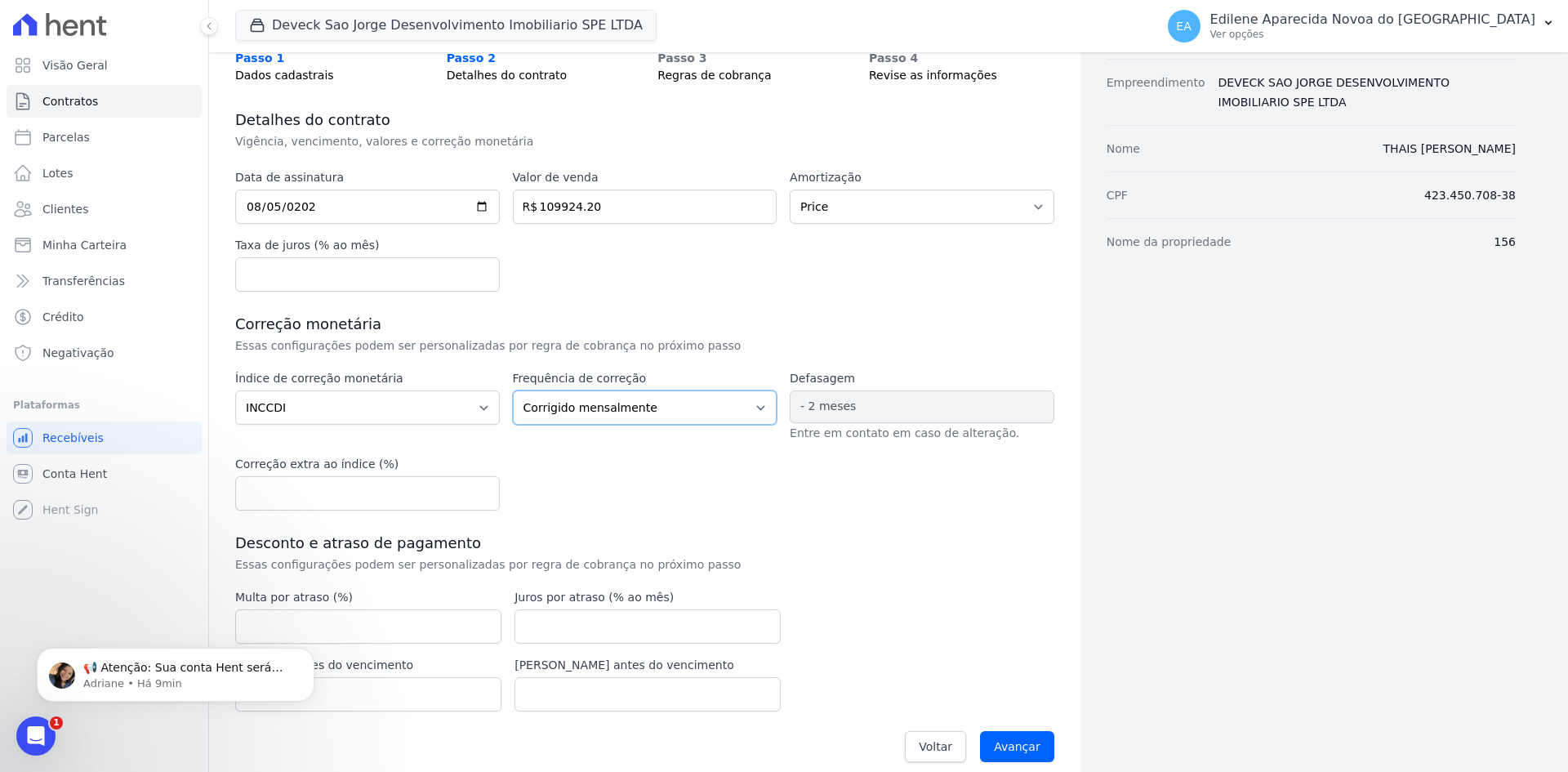
scroll to position [153, 0]
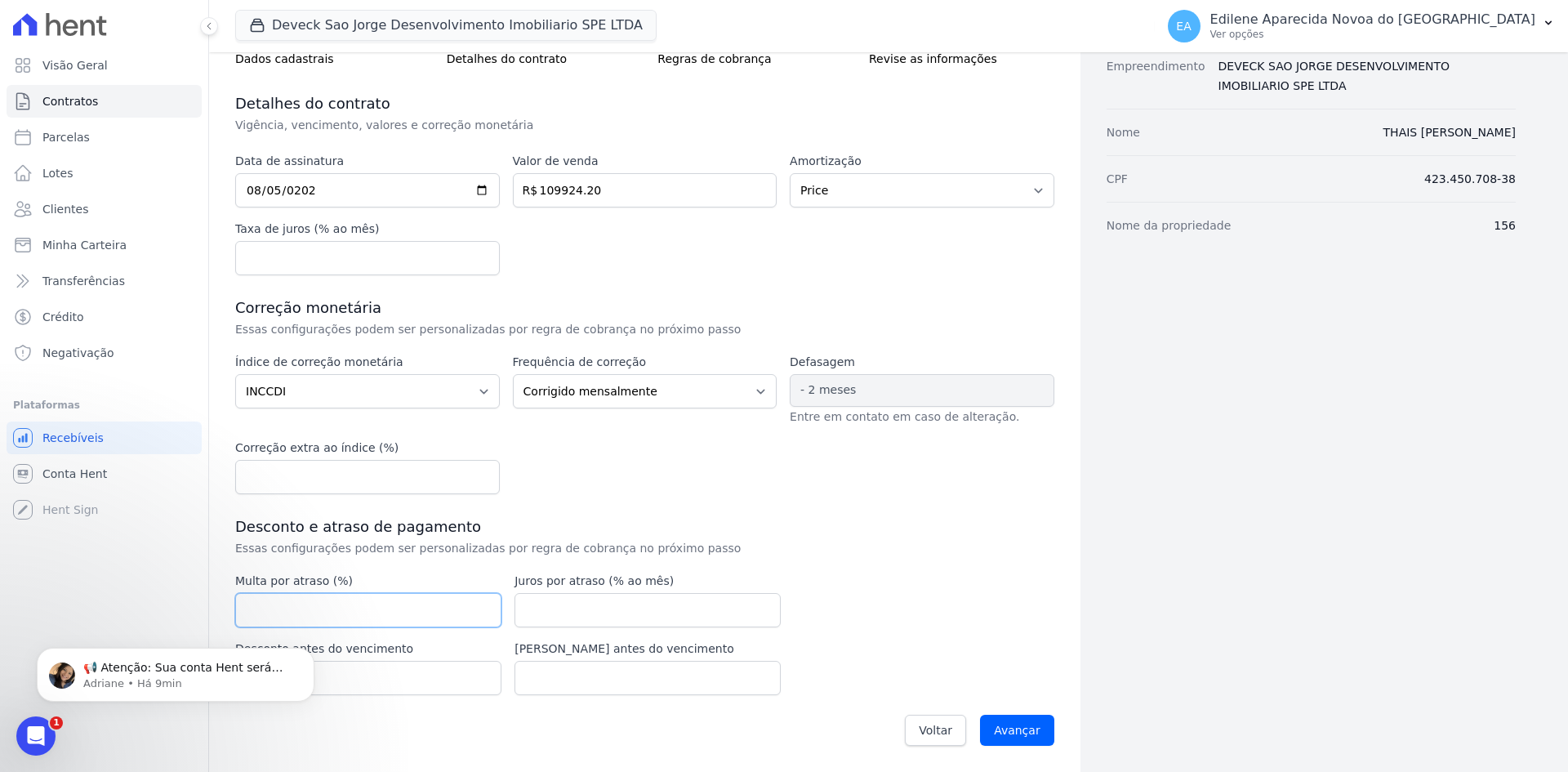
click at [384, 613] on input "number" at bounding box center [368, 610] width 266 height 35
type input "2.00"
type input "0"
click at [1012, 727] on input "Avançar" at bounding box center [1017, 730] width 74 height 31
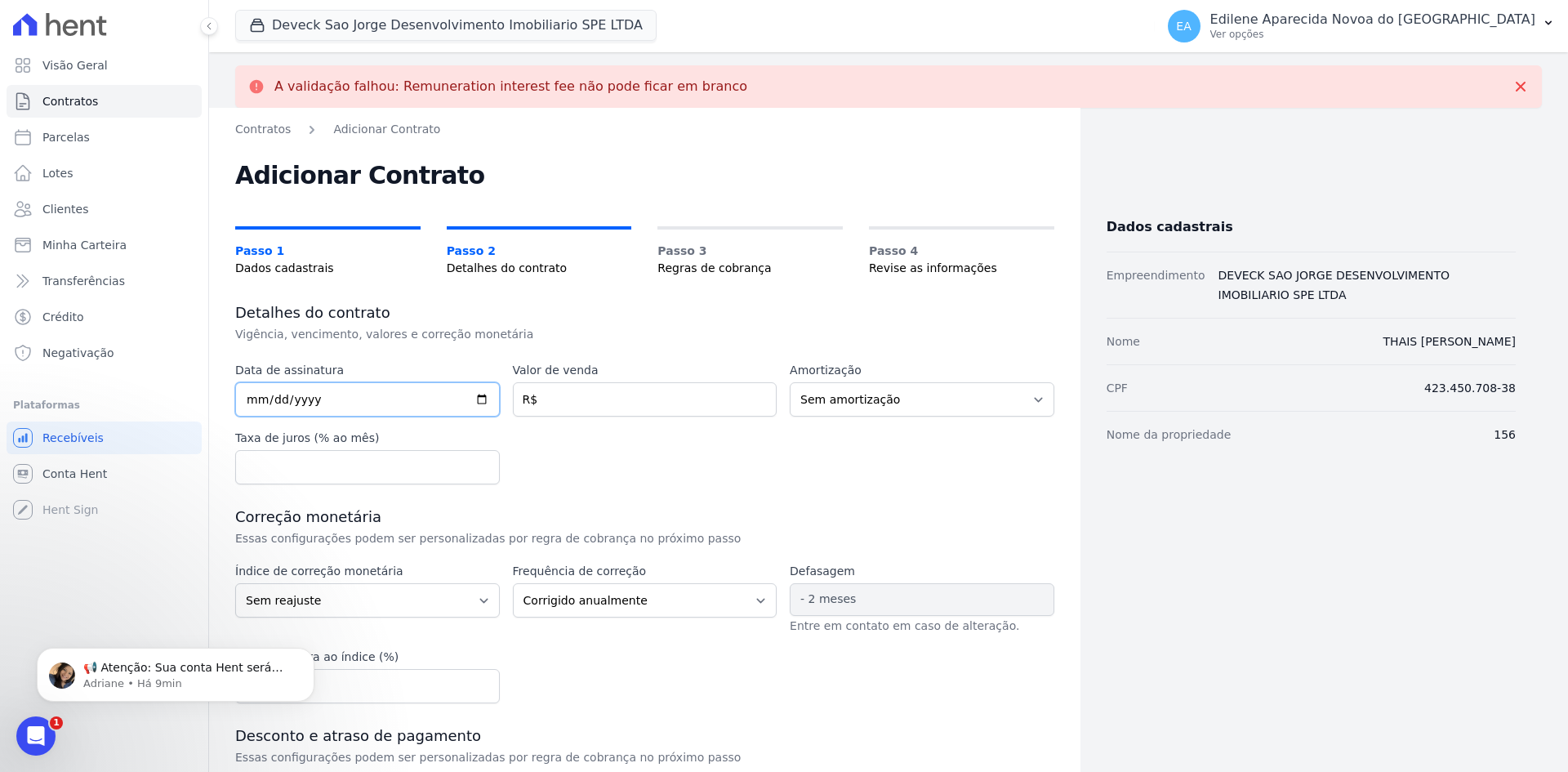
click at [312, 390] on input "date" at bounding box center [367, 400] width 264 height 35
type input "[DATE]"
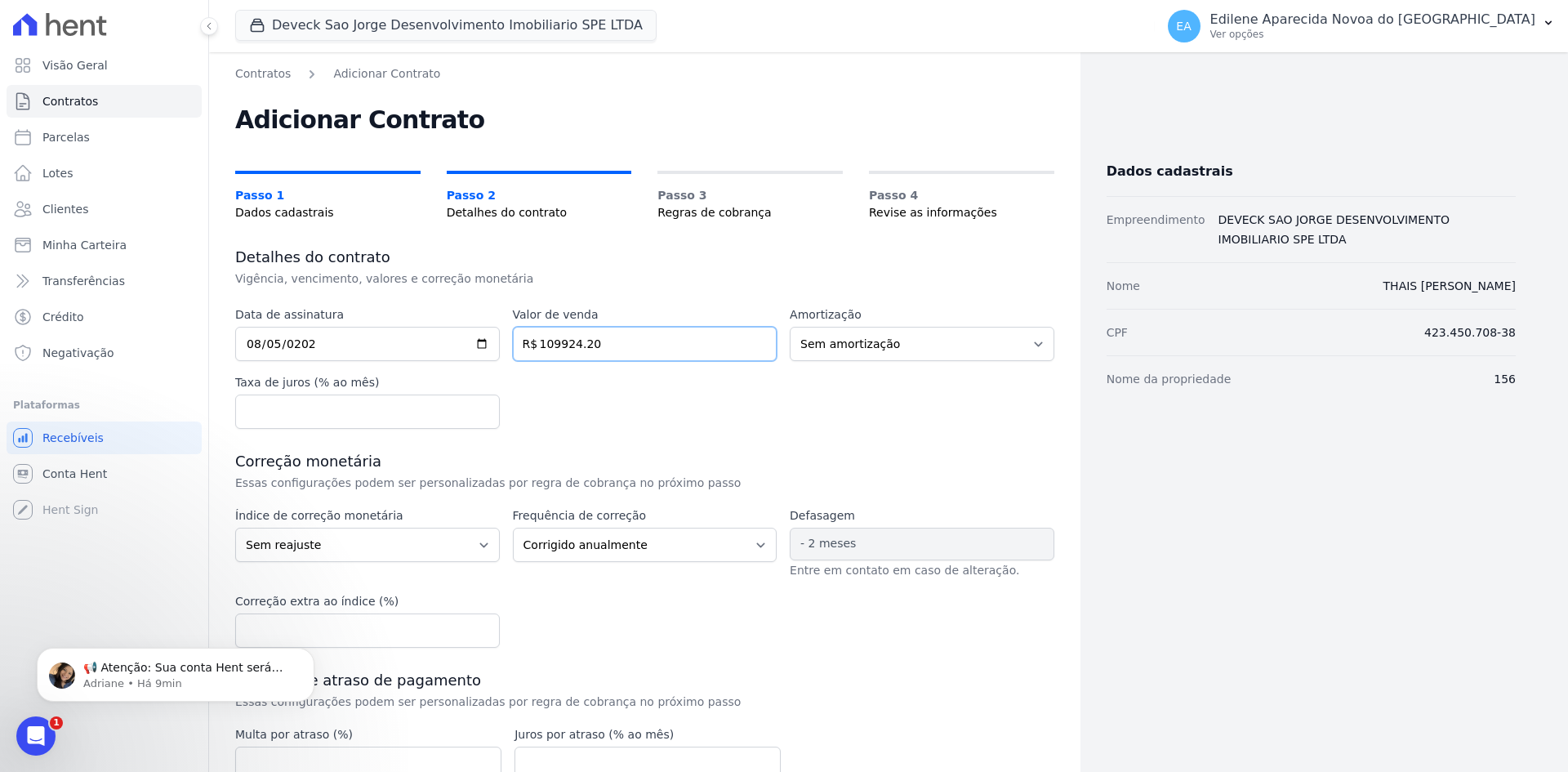
type input "109924.20"
click at [1031, 341] on select "Sem amortização Price Sac" at bounding box center [922, 344] width 264 height 35
select select "price"
click at [790, 327] on select "Sem amortização Price Sac" at bounding box center [922, 344] width 264 height 35
click at [388, 411] on input "number" at bounding box center [367, 411] width 264 height 35
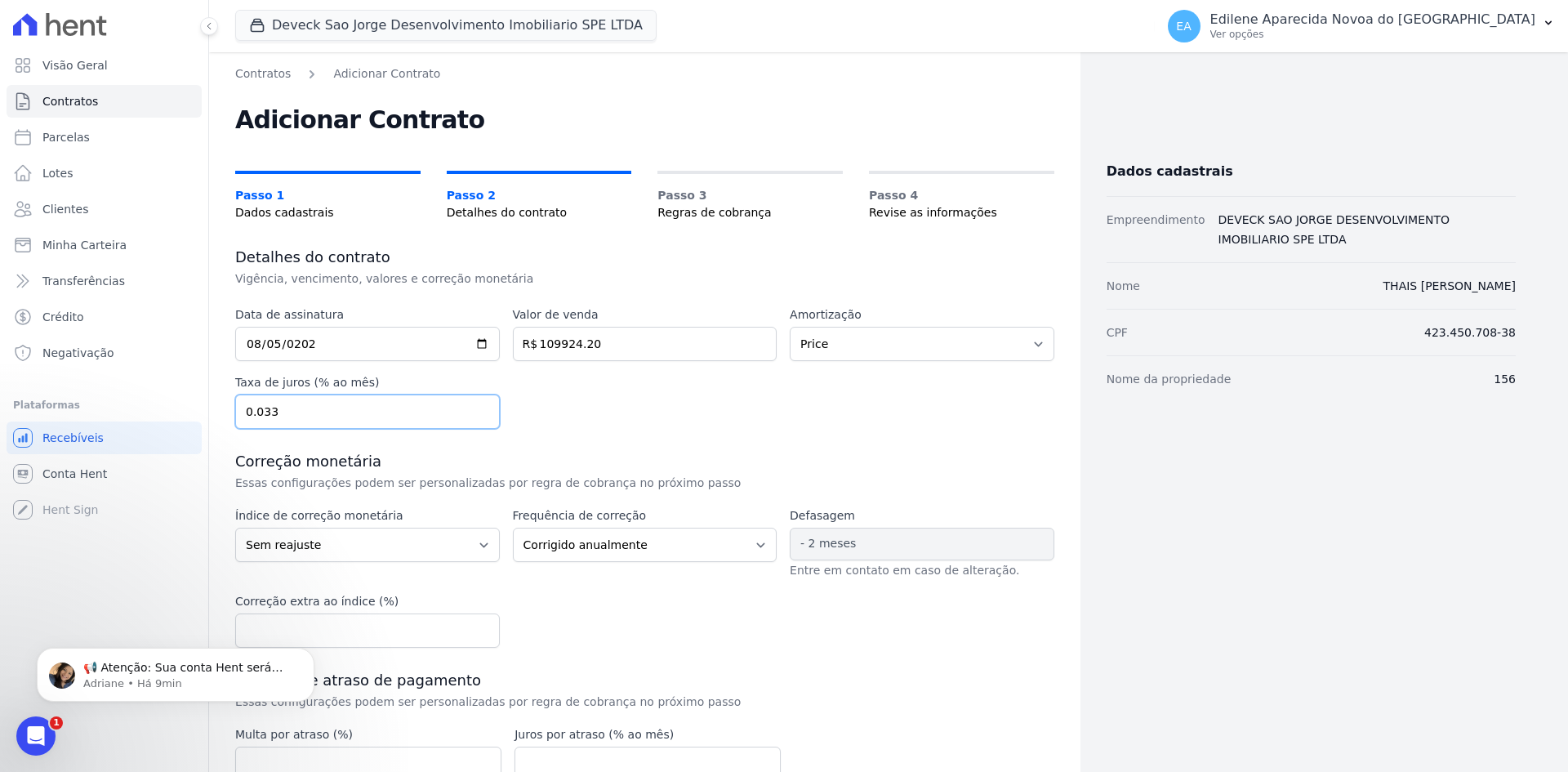
type input "0.033"
click at [478, 547] on select "Sem reajuste Média dos últimos 12 meses acumulado de INCCM Média dos últimos 12…" at bounding box center [367, 545] width 264 height 35
select select "inccdi"
click at [235, 528] on select "Sem reajuste Média dos últimos 12 meses acumulado de INCCM Média dos últimos 12…" at bounding box center [367, 545] width 264 height 35
drag, startPoint x: 758, startPoint y: 545, endPoint x: 733, endPoint y: 556, distance: 27.3
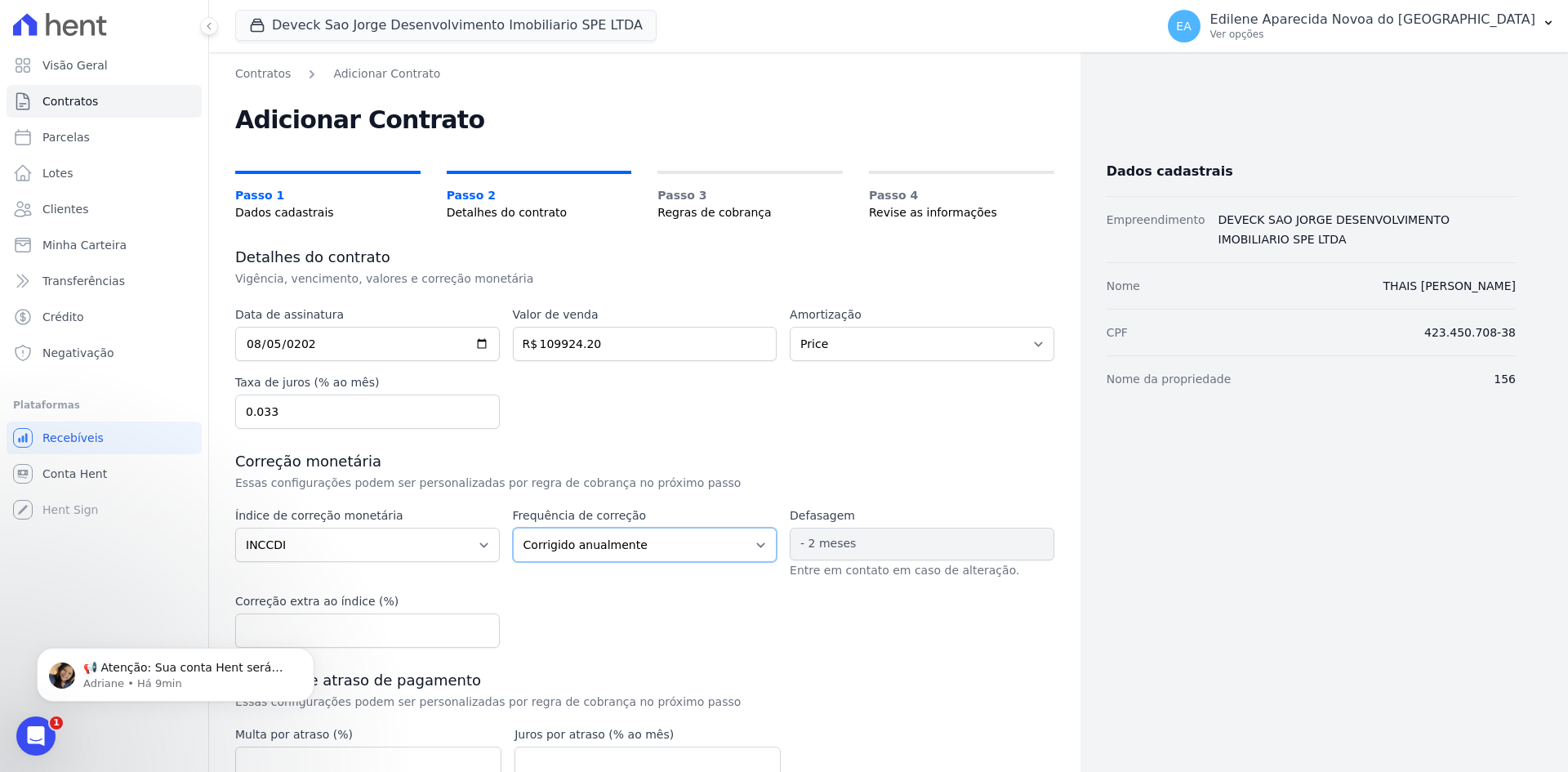
click at [758, 545] on select "Corrigido semestralmente Corrigido mensalmente Corrigido anualmente" at bounding box center [645, 545] width 264 height 35
select select "monthly"
click at [513, 528] on select "Corrigido semestralmente Corrigido mensalmente Corrigido anualmente" at bounding box center [645, 545] width 264 height 35
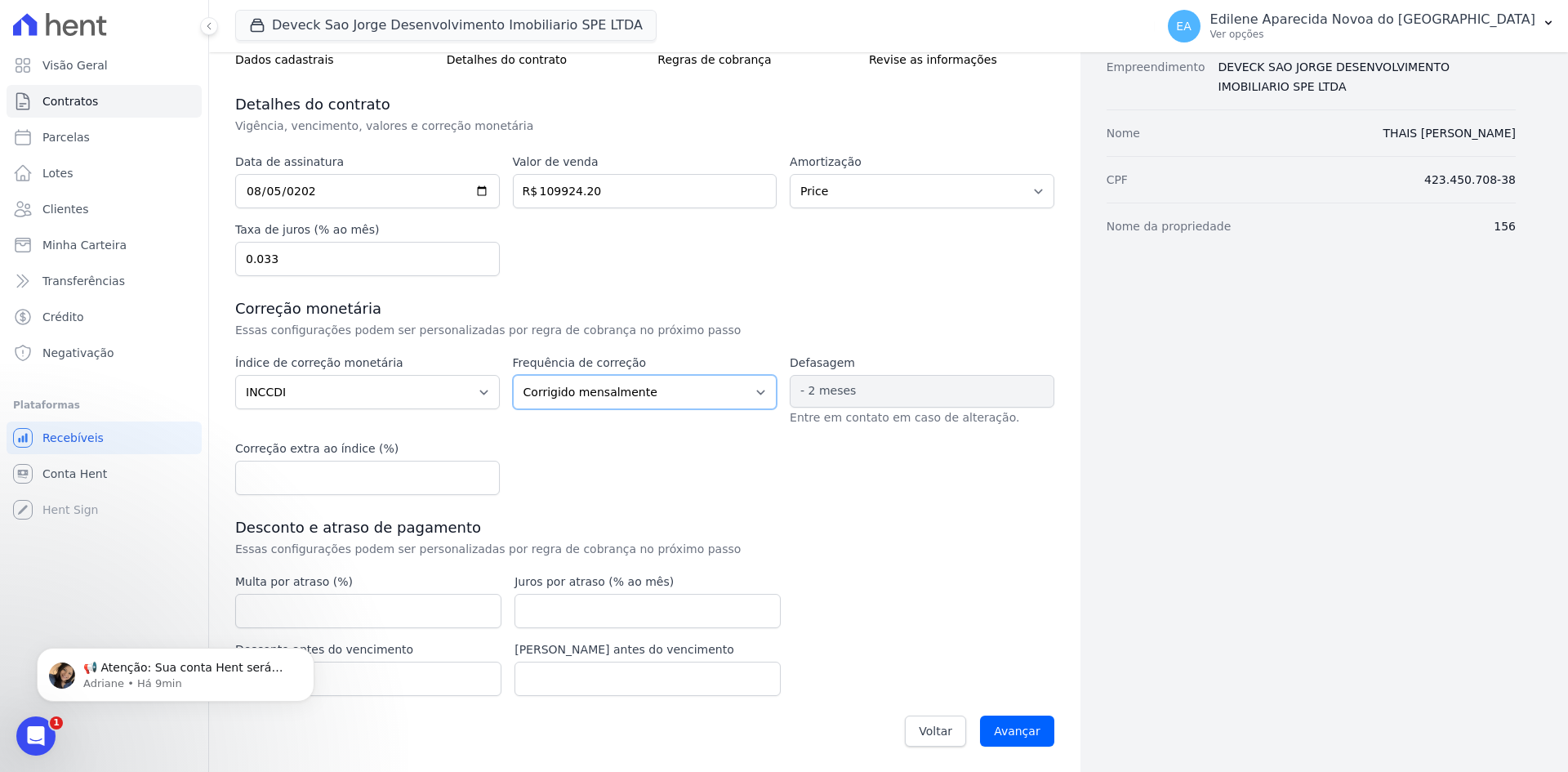
scroll to position [153, 0]
click at [834, 581] on div "Data de assinatura 2025-08-05 Valor de venda 109924.20 R$ Amortização Sem amort…" at bounding box center [645, 454] width 819 height 603
click at [279, 605] on input "number" at bounding box center [368, 610] width 266 height 35
drag, startPoint x: 353, startPoint y: 611, endPoint x: 179, endPoint y: 599, distance: 174.4
click at [179, 599] on div "Visão Geral Contratos Parcelas Lotes Clientes Minha Carteira Transferências Cré…" at bounding box center [784, 386] width 1568 height 772
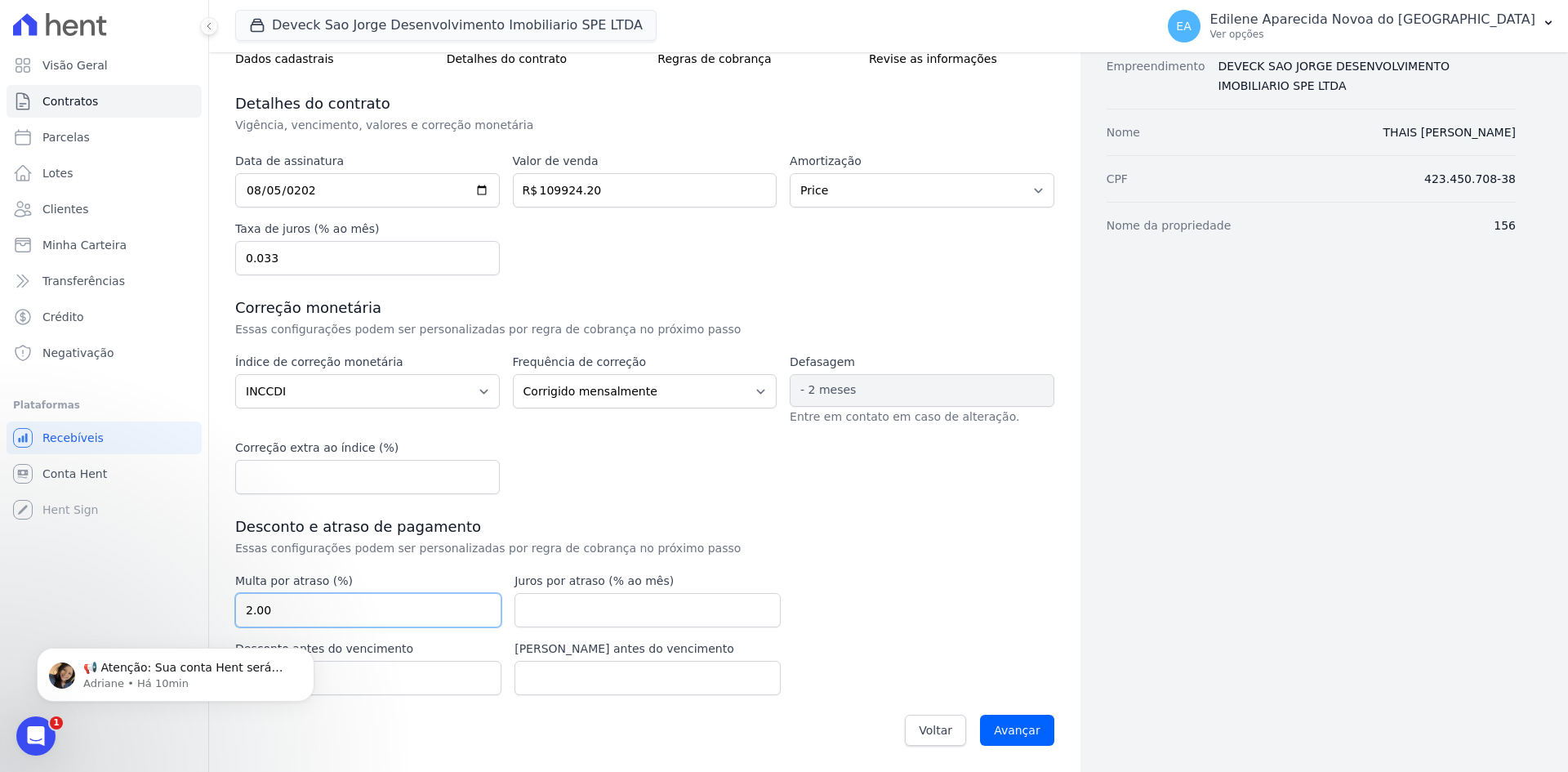
type input "2.00"
type input "0.033"
type input "1"
click html "📢 Atenção: Sua conta Hent será migrada para a Conta Arke! Estamos trazendo para…"
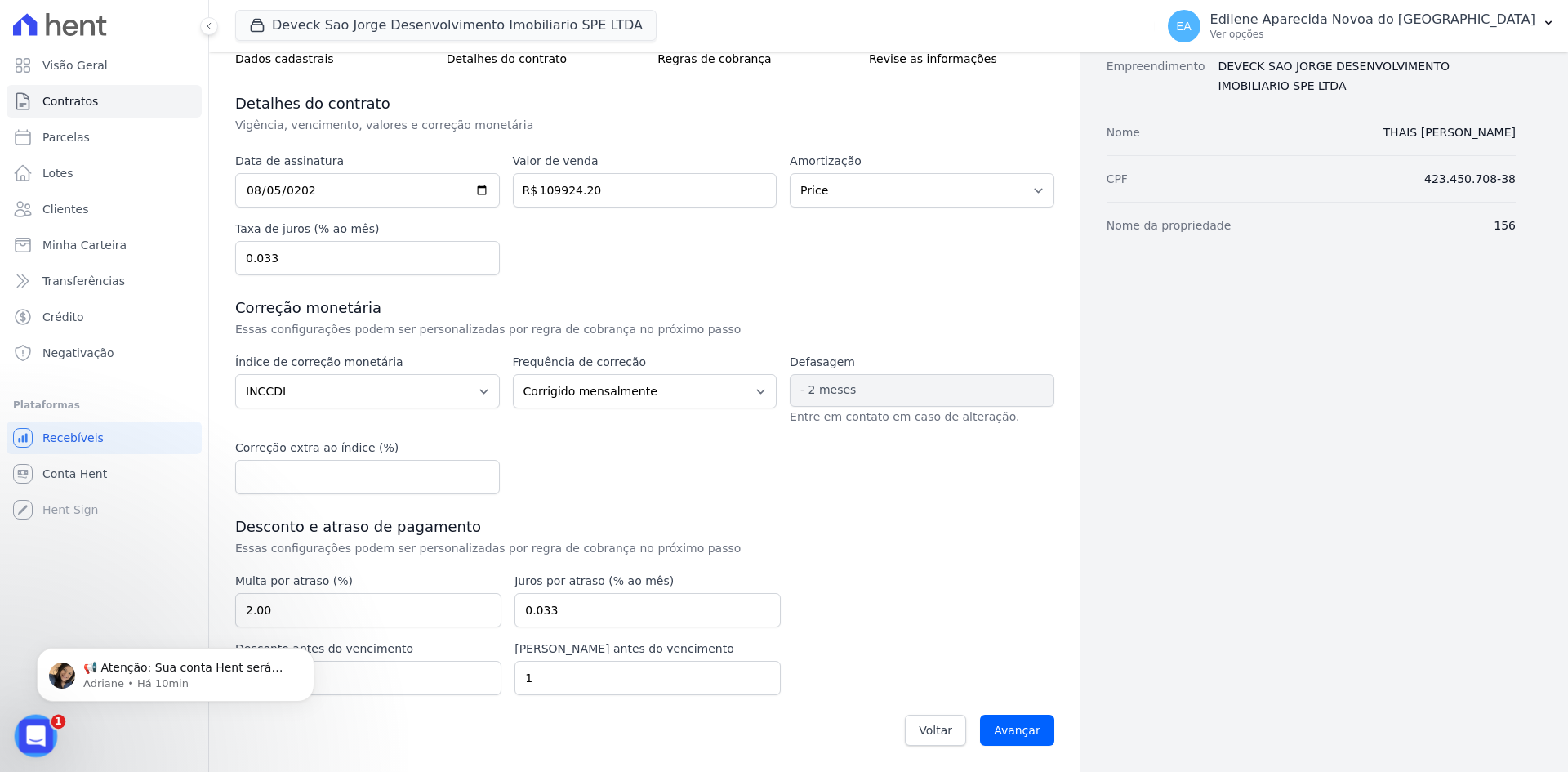
click at [18, 738] on div "Abertura do Messenger da Intercom" at bounding box center [33, 733] width 54 height 54
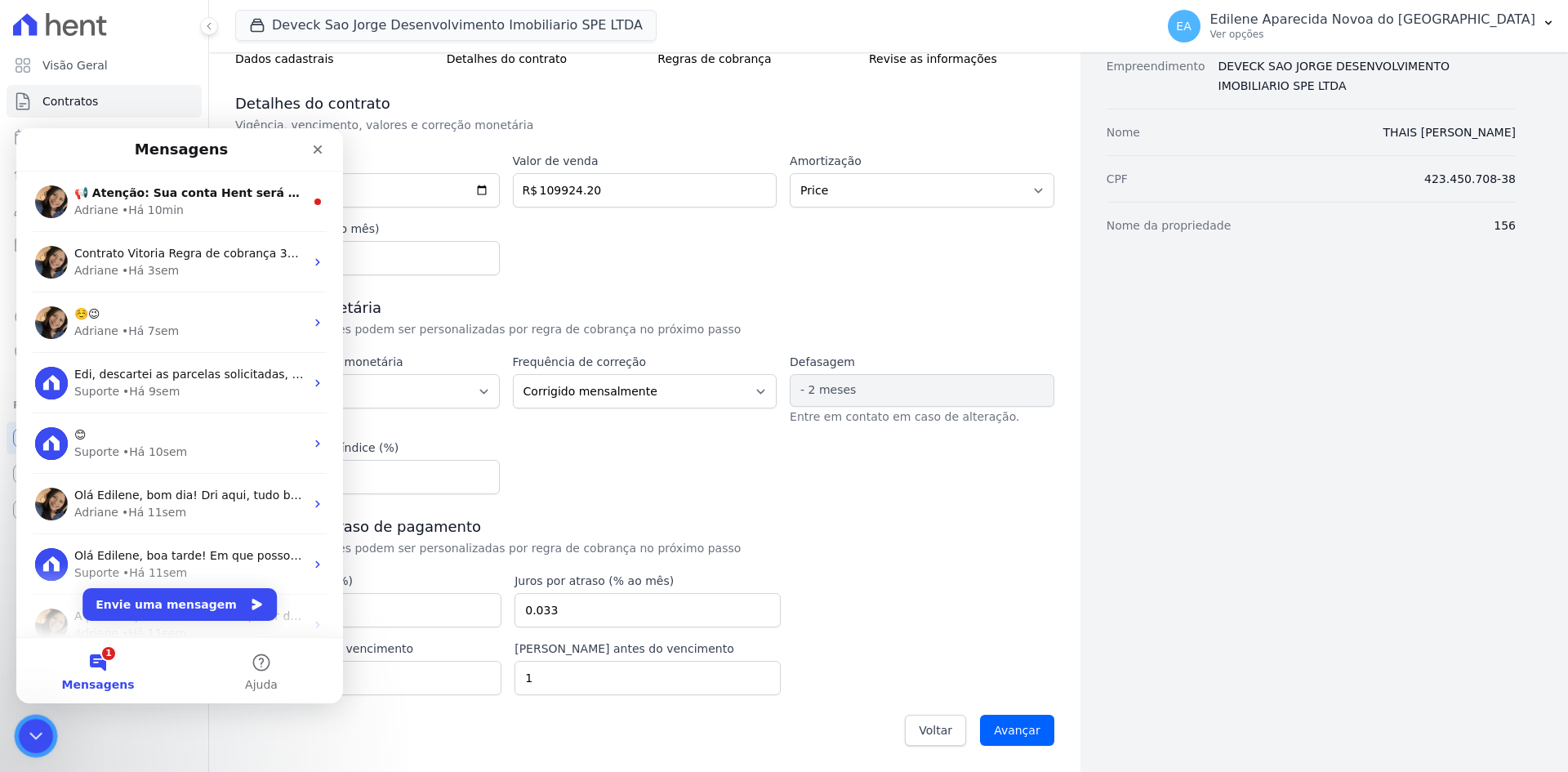
scroll to position [0, 0]
drag, startPoint x: 34, startPoint y: 739, endPoint x: 94, endPoint y: 1460, distance: 723.5
click at [34, 740] on icon "Encerramento do Messenger da Intercom" at bounding box center [34, 734] width 20 height 20
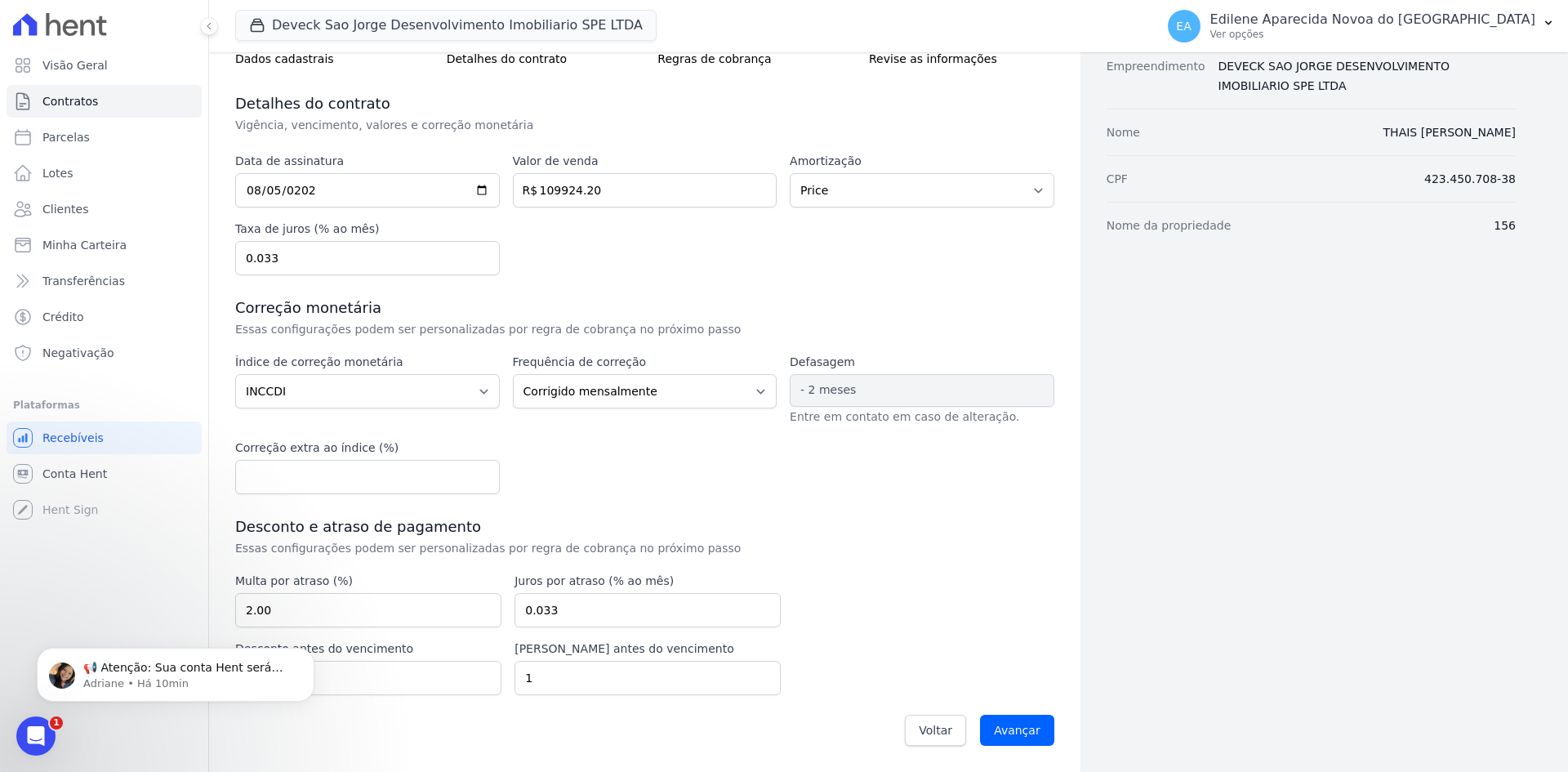
click at [348, 742] on div "Voltar Avançar" at bounding box center [645, 730] width 819 height 51
click at [1013, 736] on input "Avançar" at bounding box center [1017, 730] width 74 height 31
click at [319, 257] on input "0.033" at bounding box center [367, 258] width 264 height 35
type input "0.03"
click at [627, 596] on input "0.033" at bounding box center [647, 610] width 266 height 35
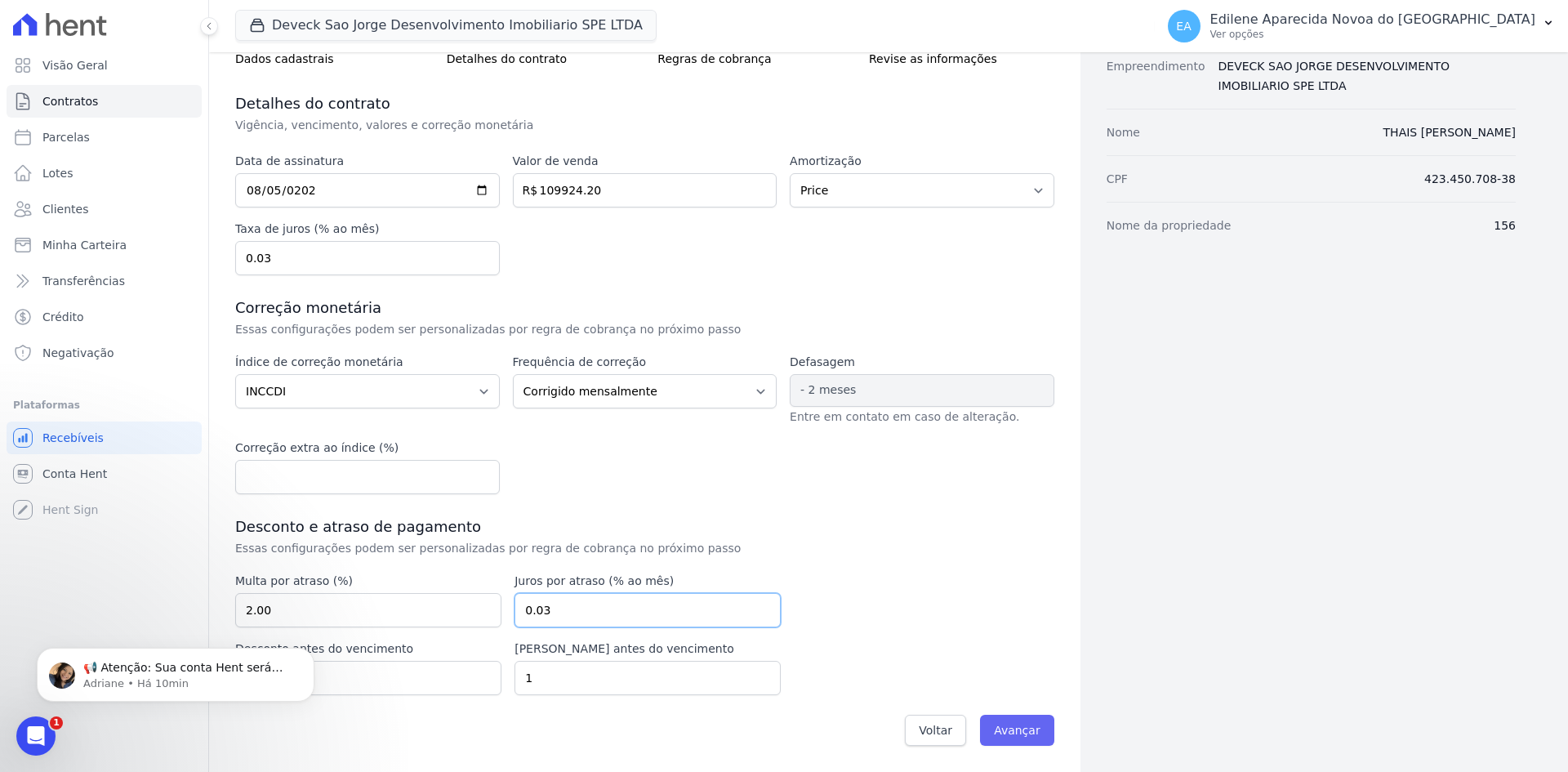
type input "0.03"
click at [1020, 725] on input "Avançar" at bounding box center [1017, 730] width 74 height 31
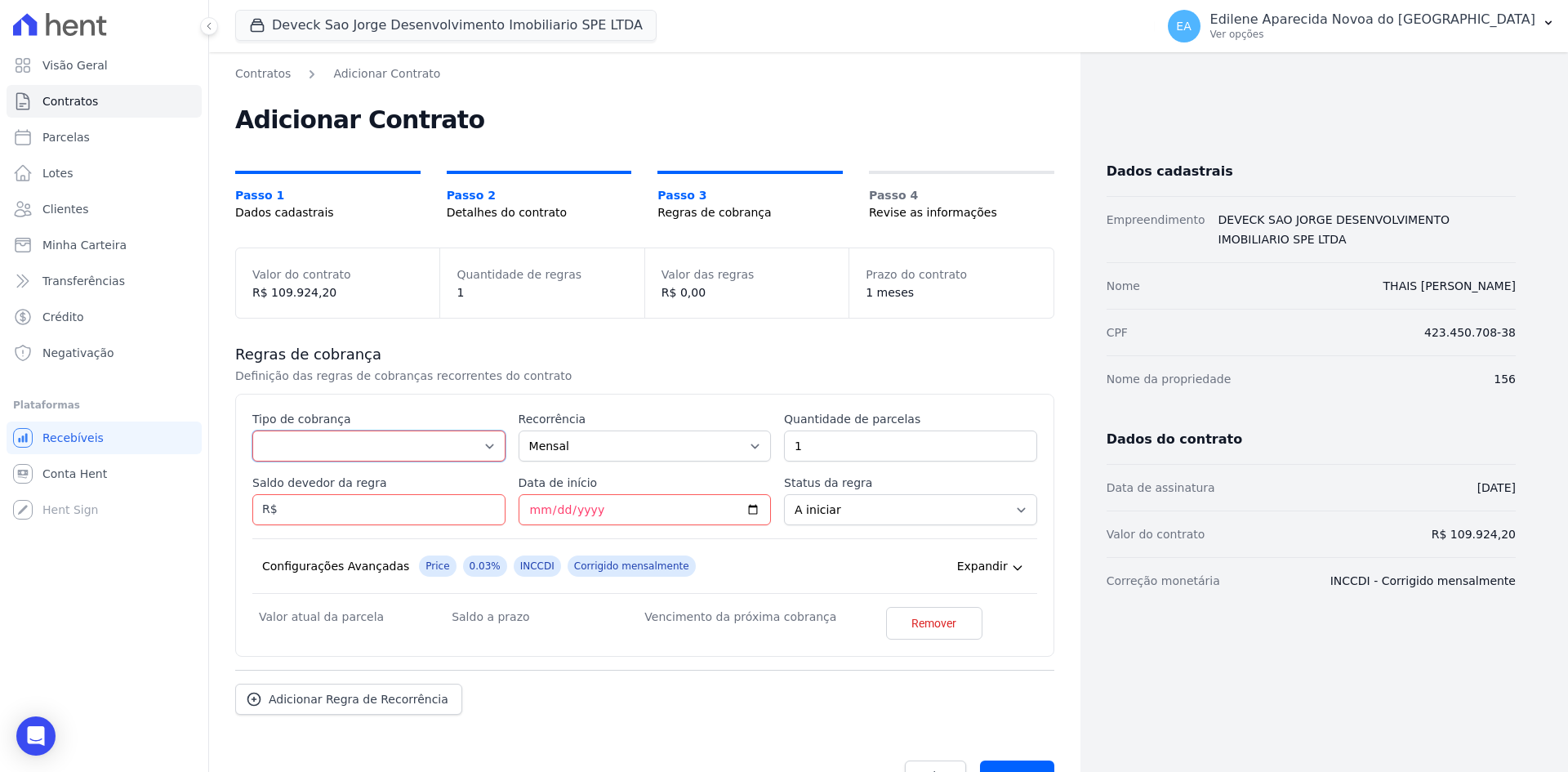
click at [487, 443] on select "Parcela Normal Entrada Sinal Intercalada Chaves Pré-chaves Pós-chaves Impostos …" at bounding box center [379, 446] width 253 height 31
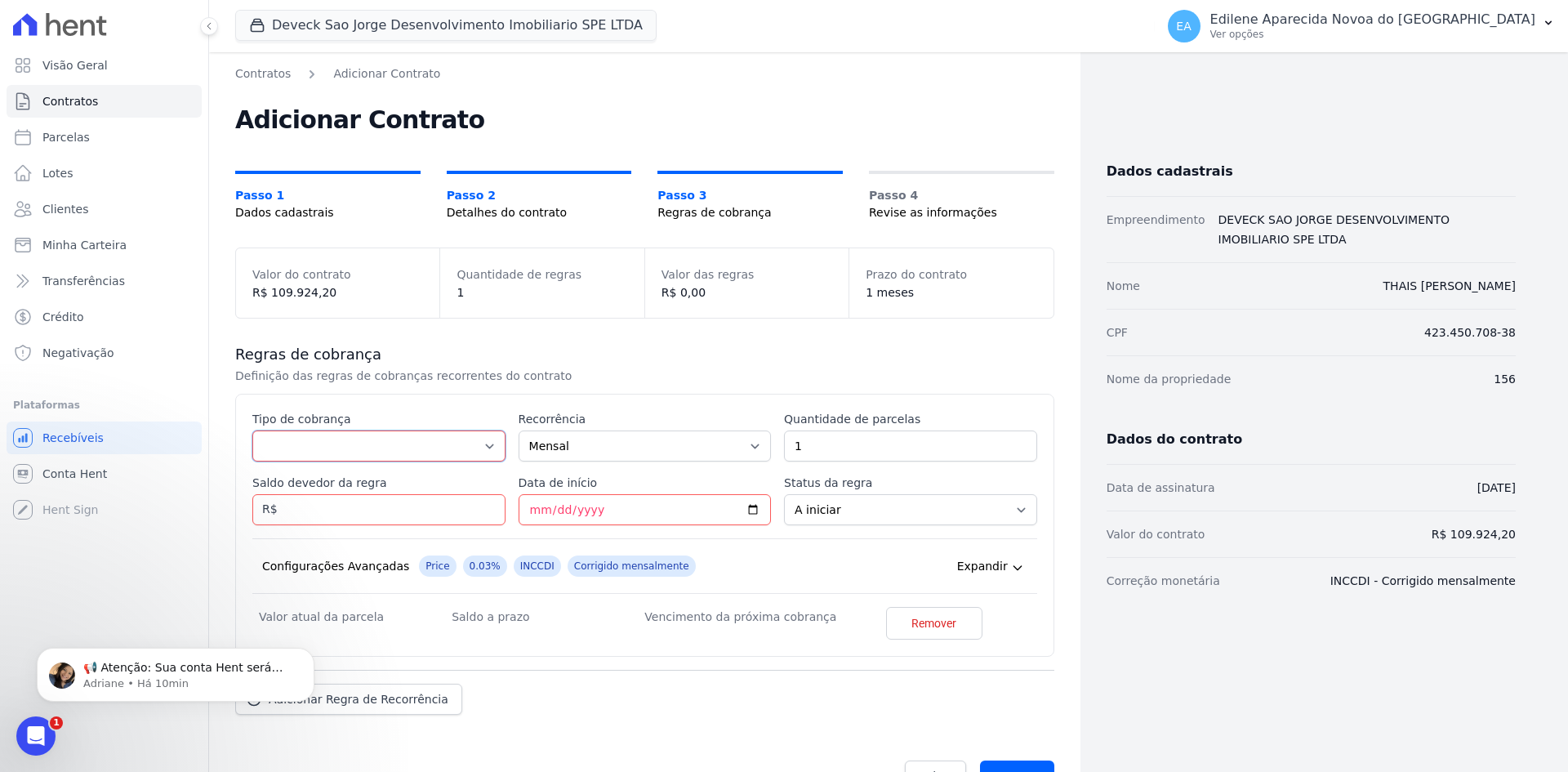
select select "down_payment"
click at [252, 431] on select "Parcela Normal Entrada Sinal Intercalada Chaves Pré-chaves Pós-chaves Impostos …" at bounding box center [379, 446] width 253 height 31
click at [744, 444] on select "Mensal Bimestral Trimestral Semestral Anual" at bounding box center [645, 446] width 253 height 31
select select "12"
click at [518, 431] on select "Mensal Bimestral Trimestral Semestral Anual" at bounding box center [645, 446] width 253 height 31
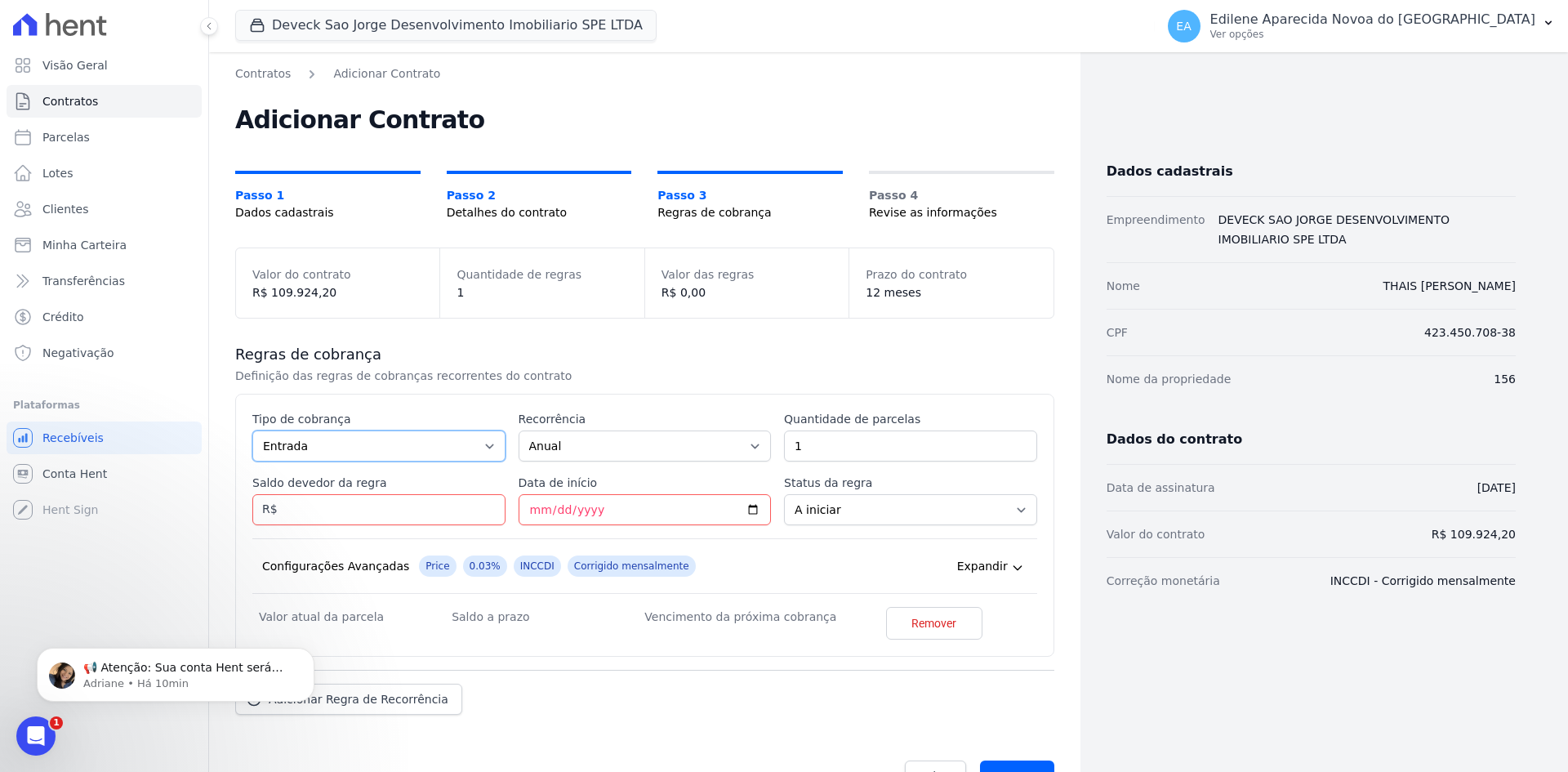
click at [487, 450] on select "Parcela Normal Entrada Sinal Intercalada Chaves Pré-chaves Pós-chaves Impostos …" at bounding box center [379, 446] width 253 height 31
click at [252, 431] on select "Parcela Normal Entrada Sinal Intercalada Chaves Pré-chaves Pós-chaves Impostos …" at bounding box center [379, 446] width 253 height 31
click at [745, 446] on select "Mensal Bimestral Trimestral Semestral Anual" at bounding box center [645, 446] width 253 height 31
click at [483, 448] on select "Parcela Normal Entrada Sinal Intercalada Chaves Pré-chaves Pós-chaves Impostos …" at bounding box center [379, 446] width 253 height 31
click at [252, 431] on select "Parcela Normal Entrada Sinal Intercalada Chaves Pré-chaves Pós-chaves Impostos …" at bounding box center [379, 446] width 253 height 31
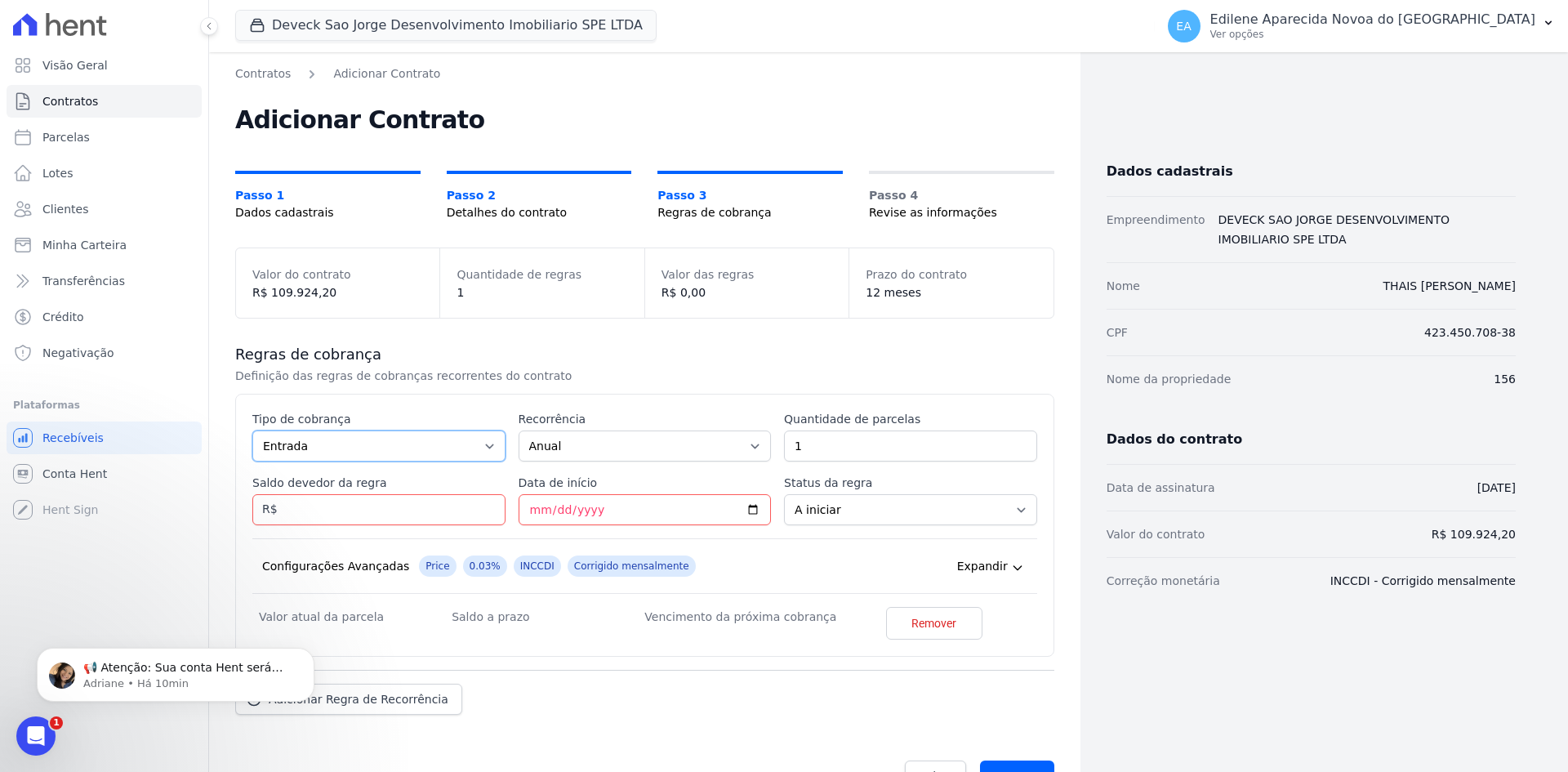
drag, startPoint x: 485, startPoint y: 448, endPoint x: 464, endPoint y: 450, distance: 21.1
click at [485, 447] on select "Parcela Normal Entrada Sinal Intercalada Chaves Pré-chaves Pós-chaves Impostos …" at bounding box center [379, 446] width 253 height 31
click at [252, 431] on select "Parcela Normal Entrada Sinal Intercalada Chaves Pré-chaves Pós-chaves Impostos …" at bounding box center [379, 446] width 253 height 31
click at [743, 446] on select "Mensal Bimestral Trimestral Semestral Anual" at bounding box center [645, 446] width 253 height 31
click at [491, 449] on select "Parcela Normal Entrada Sinal Intercalada Chaves Pré-chaves Pós-chaves Impostos …" at bounding box center [379, 446] width 253 height 31
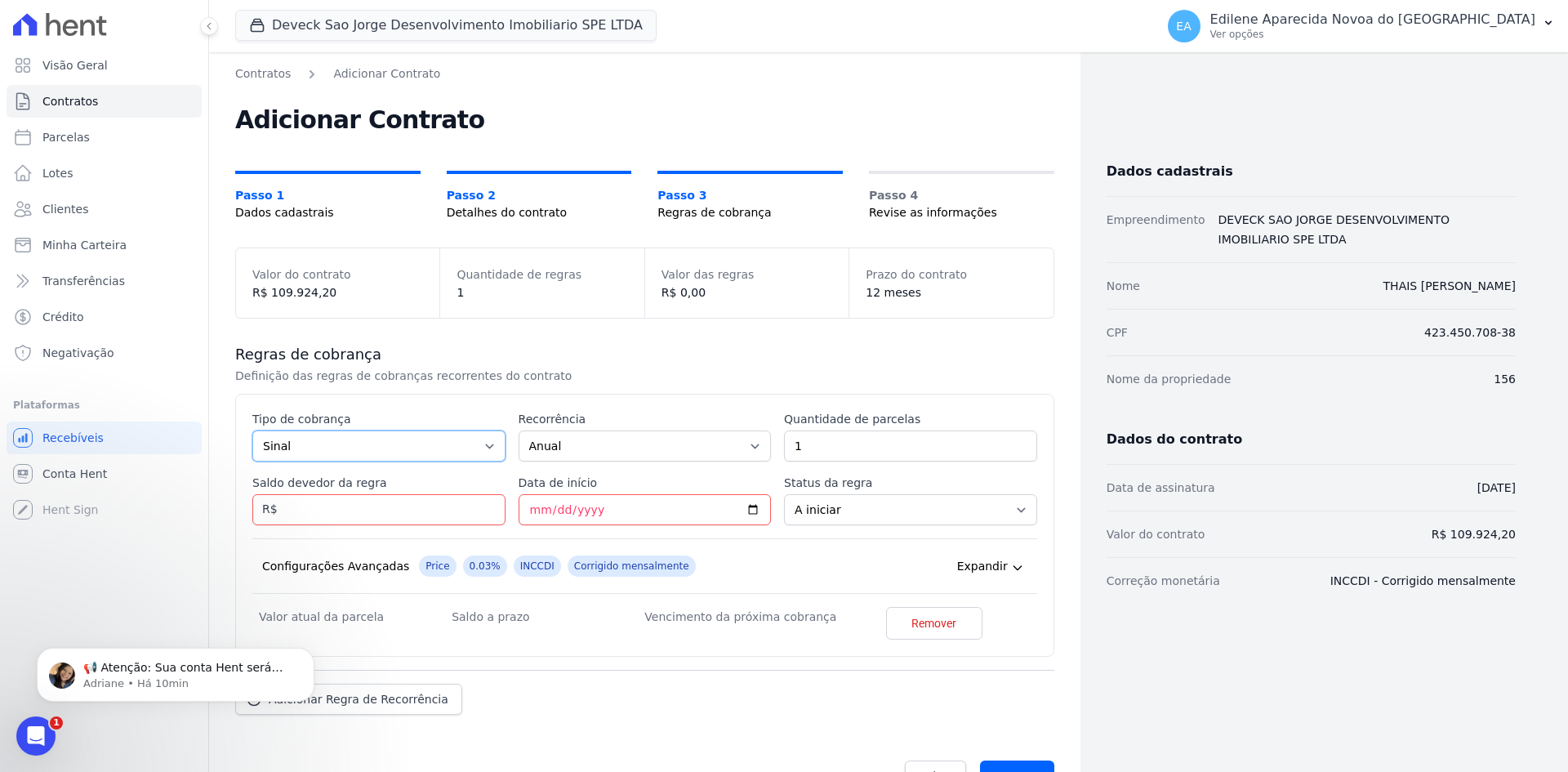
select select "down_payment"
click at [252, 431] on select "Parcela Normal Entrada Sinal Intercalada Chaves Pré-chaves Pós-chaves Impostos …" at bounding box center [379, 446] width 253 height 31
click at [741, 445] on select "Mensal Bimestral Trimestral Semestral Anual" at bounding box center [645, 446] width 253 height 31
select select "1"
click at [518, 431] on select "Mensal Bimestral Trimestral Semestral Anual" at bounding box center [645, 446] width 253 height 31
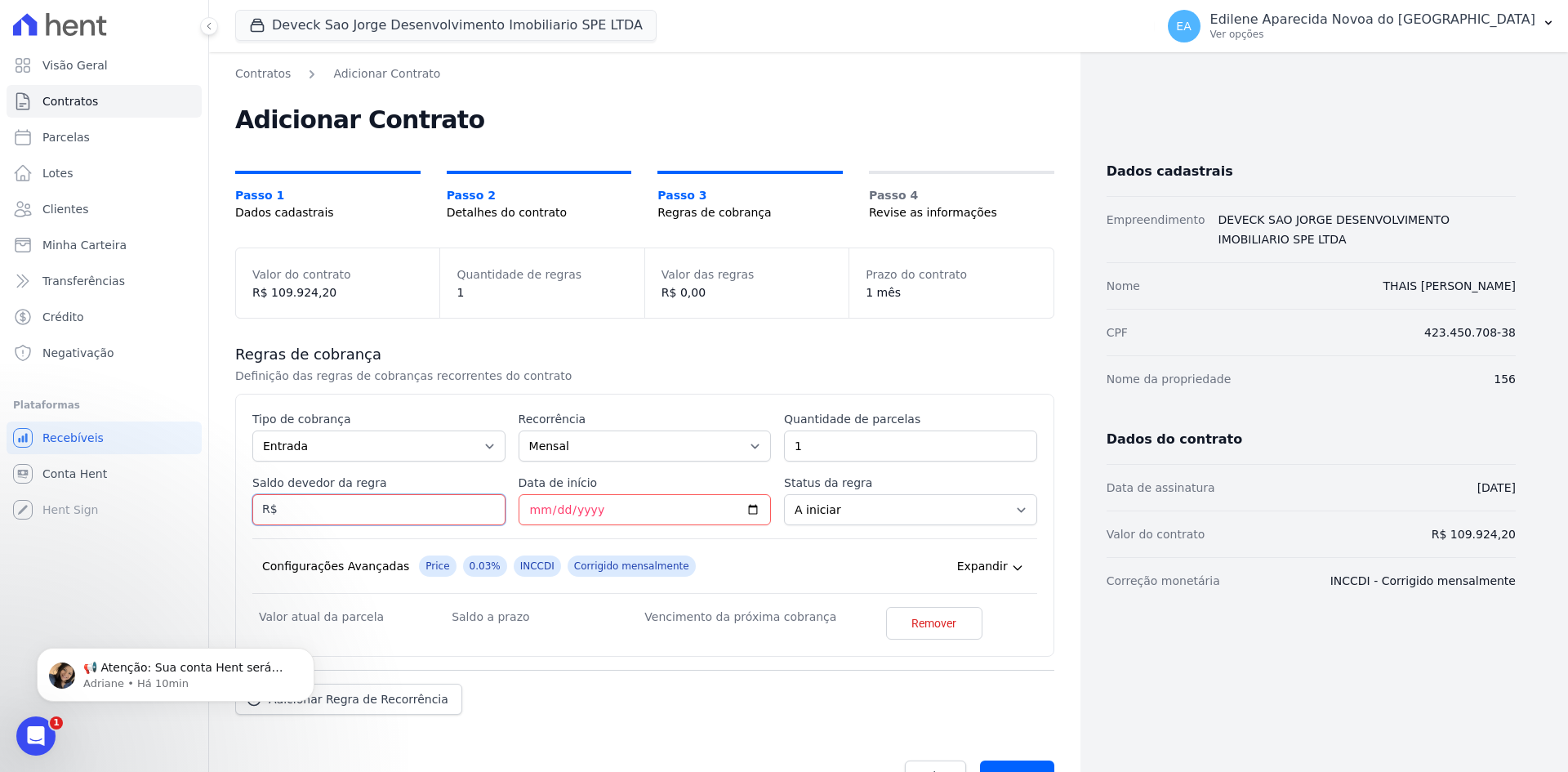
click at [355, 513] on input "Saldo devedor da regra" at bounding box center [379, 510] width 253 height 31
type input "43288.00"
type input "[DATE]"
click at [1011, 508] on select "A iniciar Em aberto" at bounding box center [910, 510] width 253 height 31
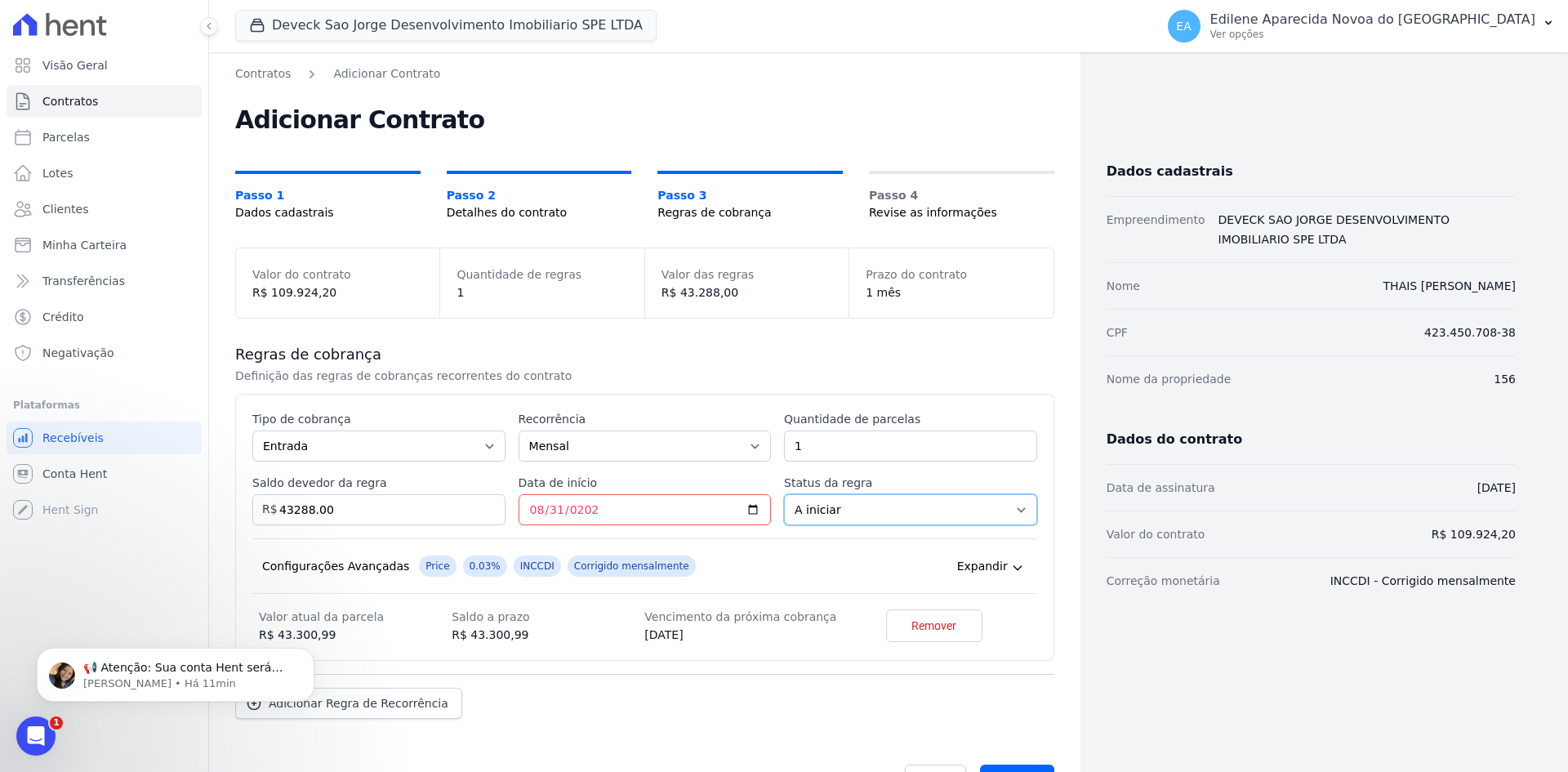
scroll to position [50, 0]
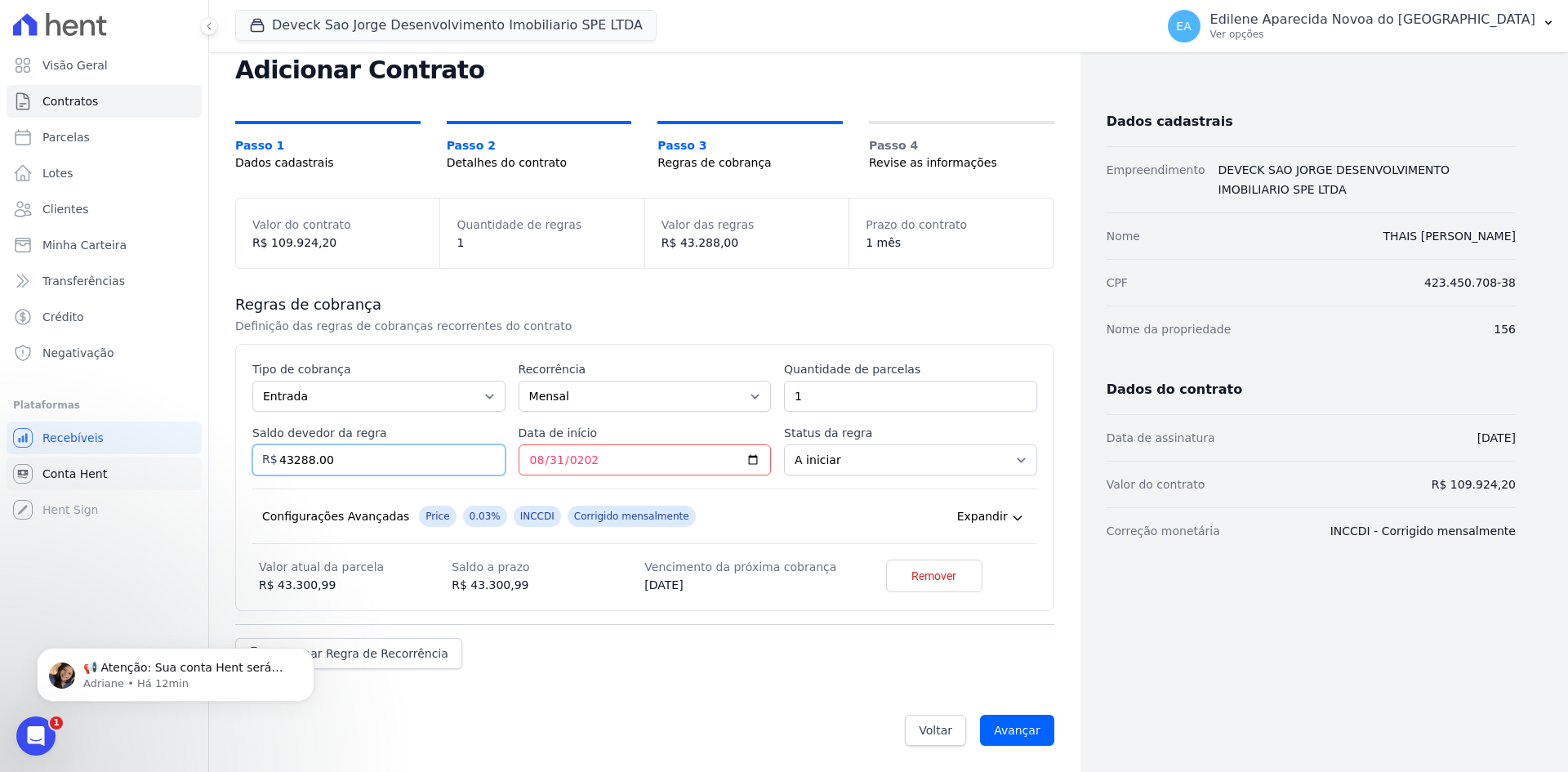
drag, startPoint x: 380, startPoint y: 459, endPoint x: 166, endPoint y: 459, distance: 214.0
click at [166, 459] on div "Visão Geral Contratos [GEOGRAPHIC_DATA] Lotes Clientes Minha Carteira Transferê…" at bounding box center [784, 386] width 1568 height 772
click at [892, 460] on select "A iniciar Em aberto" at bounding box center [910, 460] width 253 height 31
click at [380, 454] on input "44067.46" at bounding box center [379, 460] width 253 height 31
type input "4"
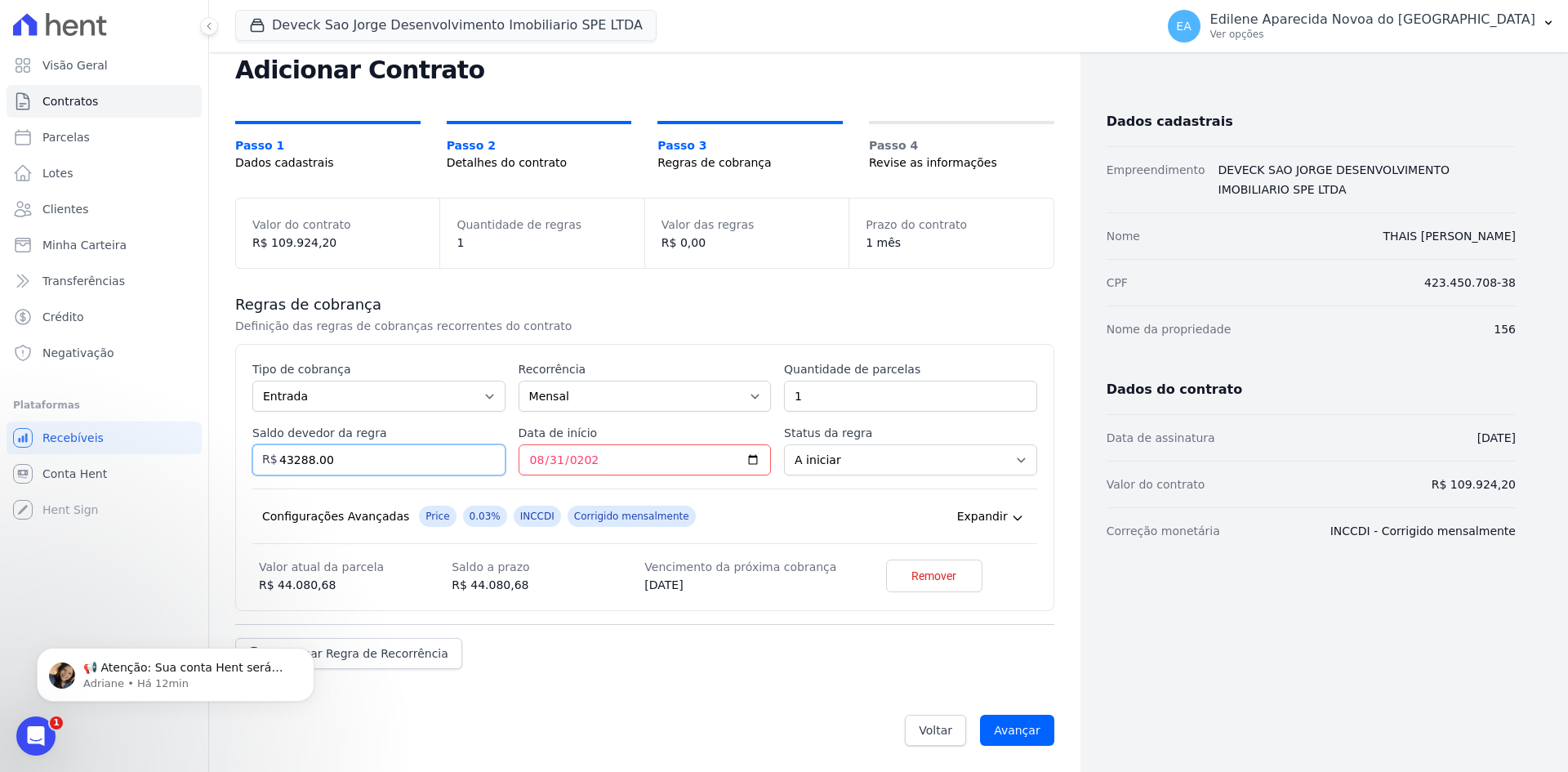
type input "43288.00"
click at [1011, 726] on input "Avançar" at bounding box center [1017, 730] width 74 height 31
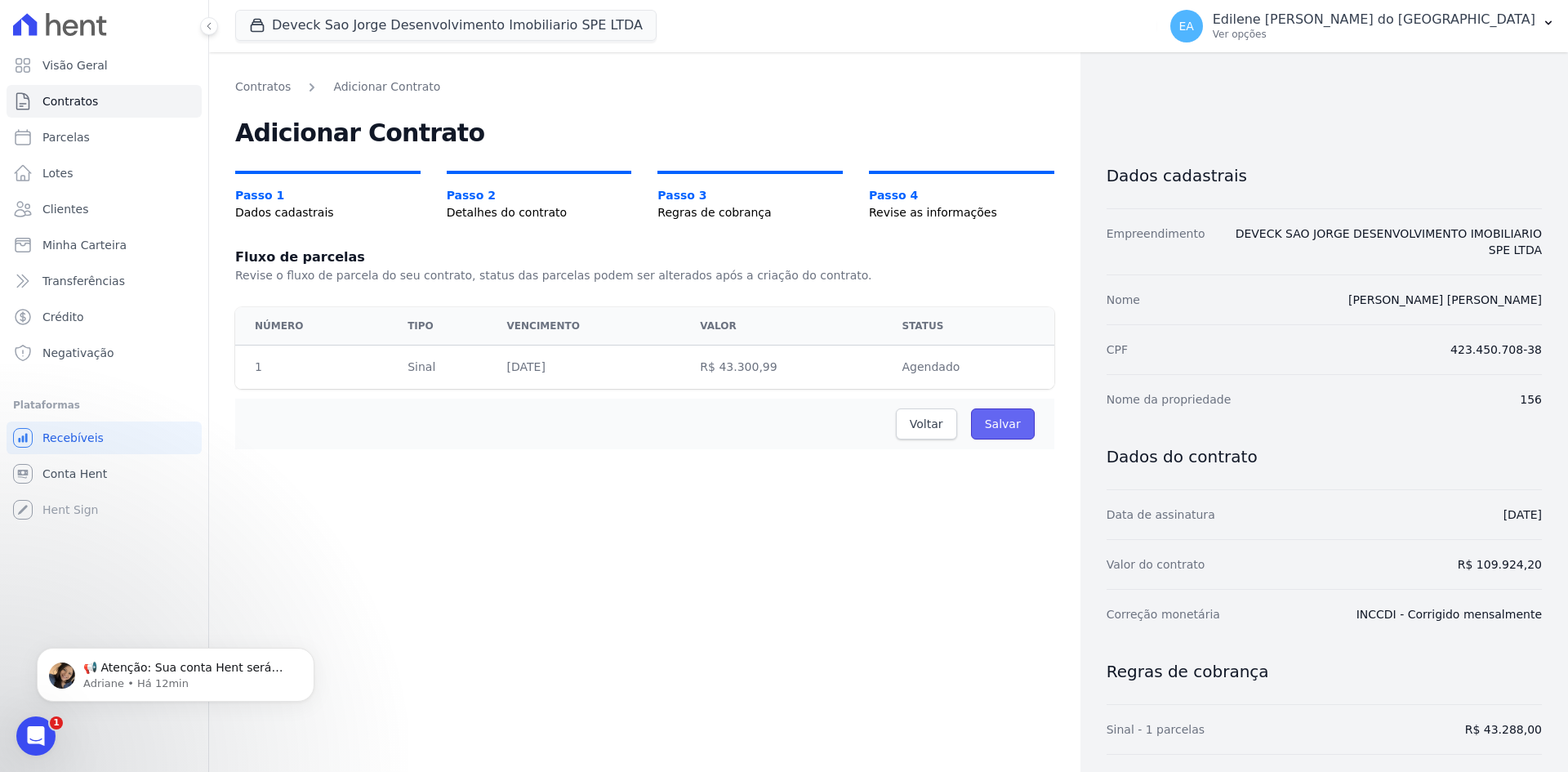
click at [1003, 423] on input "Salvar" at bounding box center [1002, 424] width 64 height 31
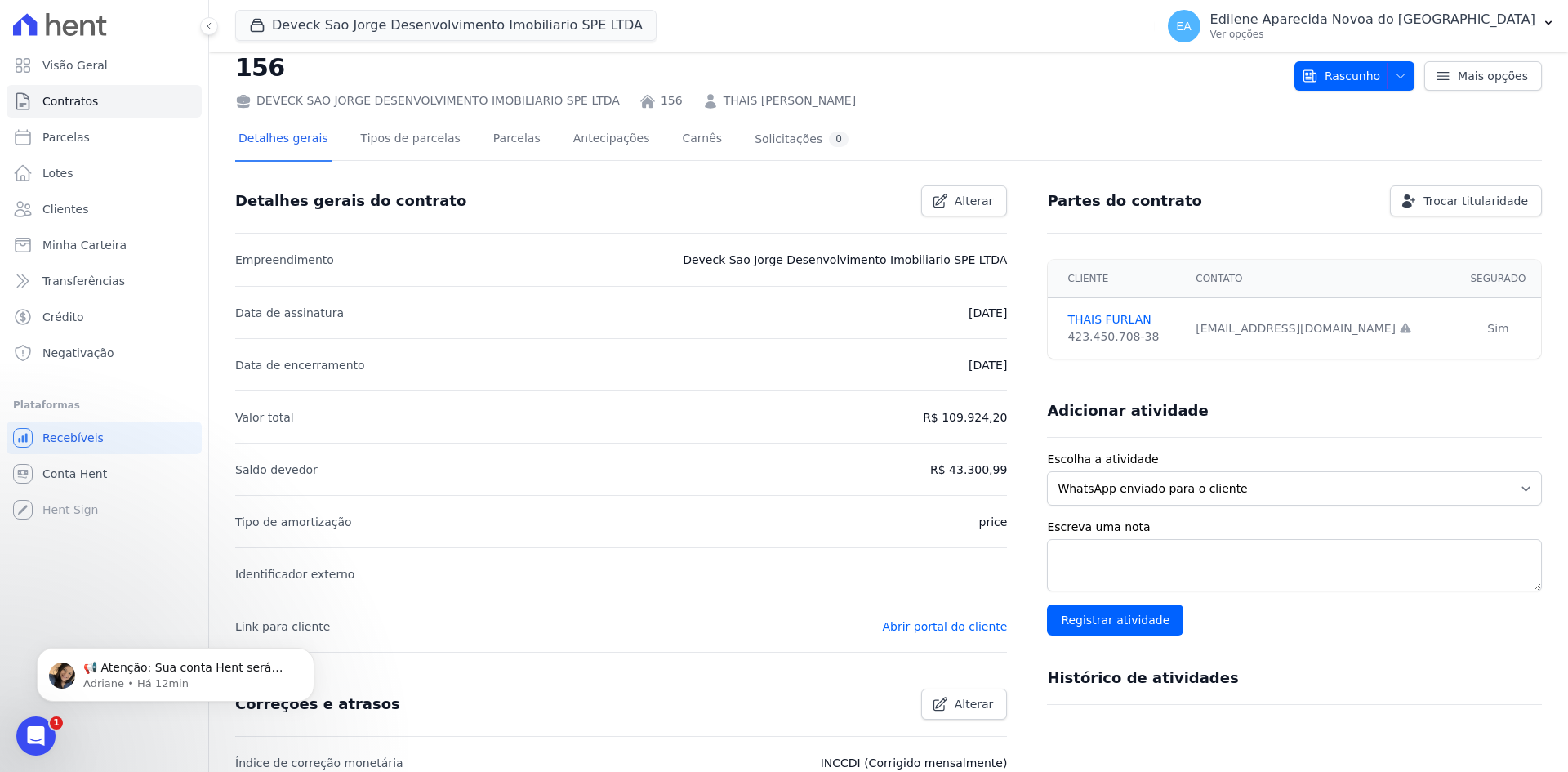
scroll to position [37, 0]
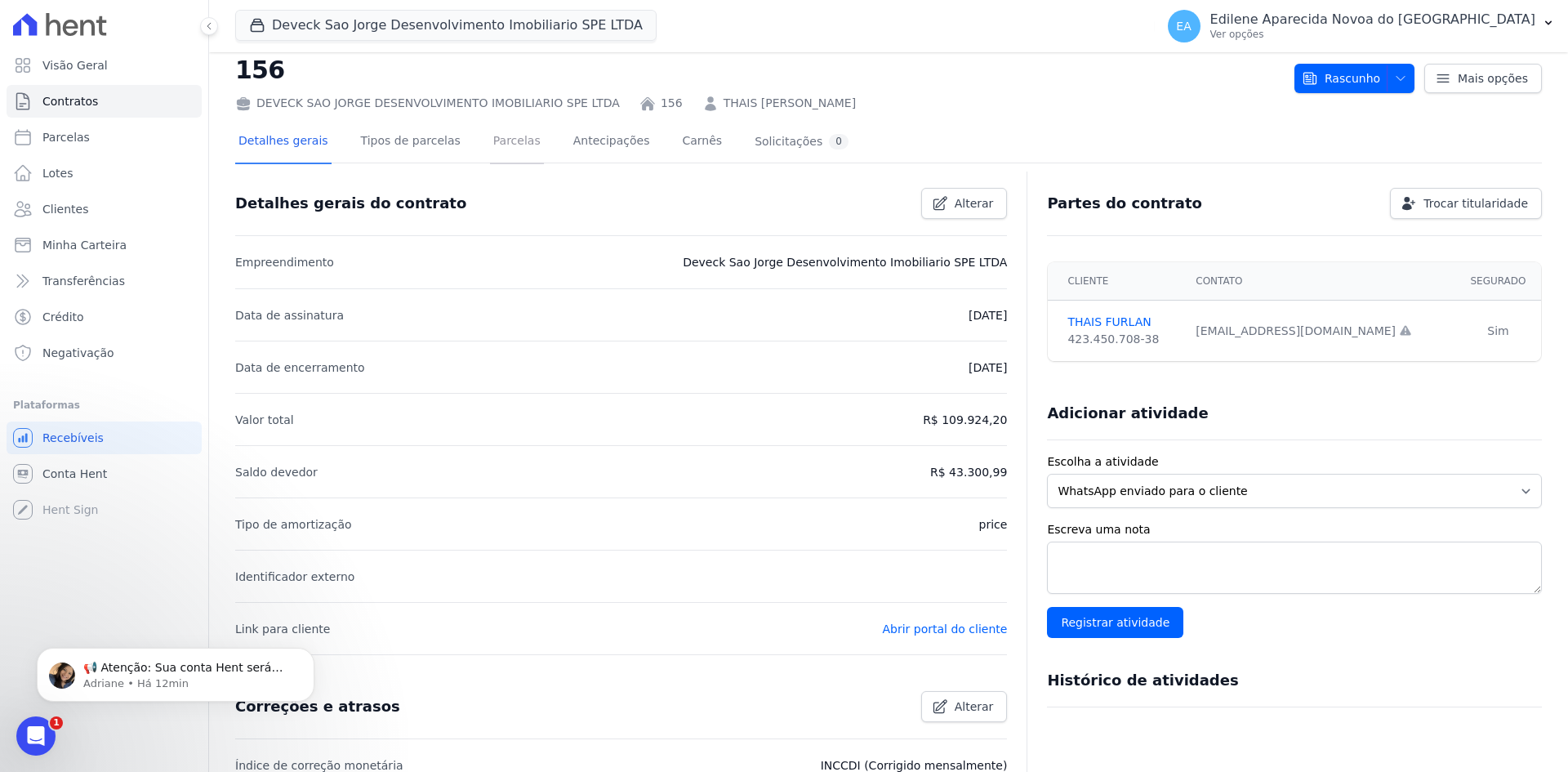
click at [492, 142] on link "Parcelas" at bounding box center [517, 143] width 54 height 44
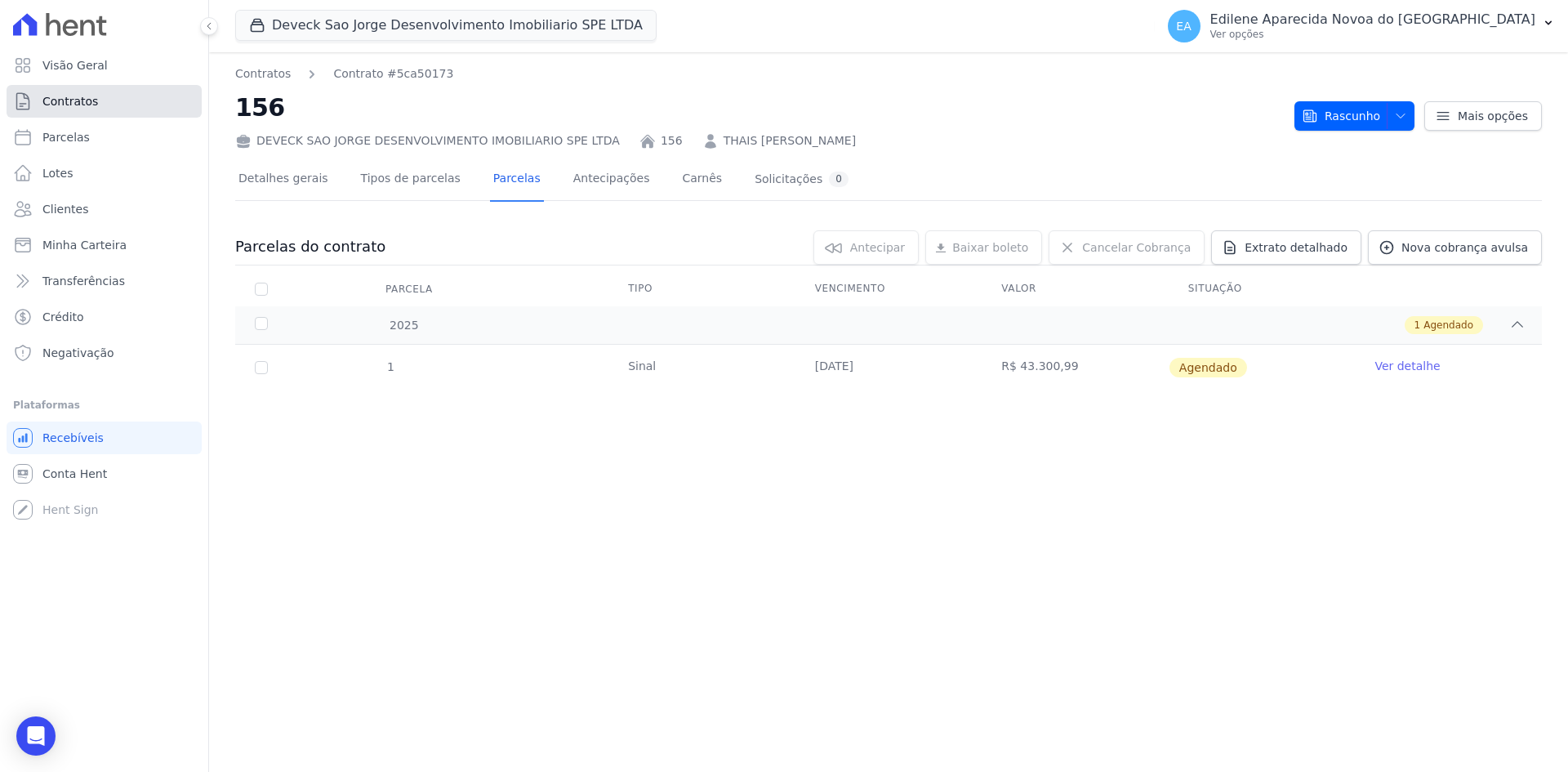
click at [82, 101] on span "Contratos" at bounding box center [70, 102] width 55 height 16
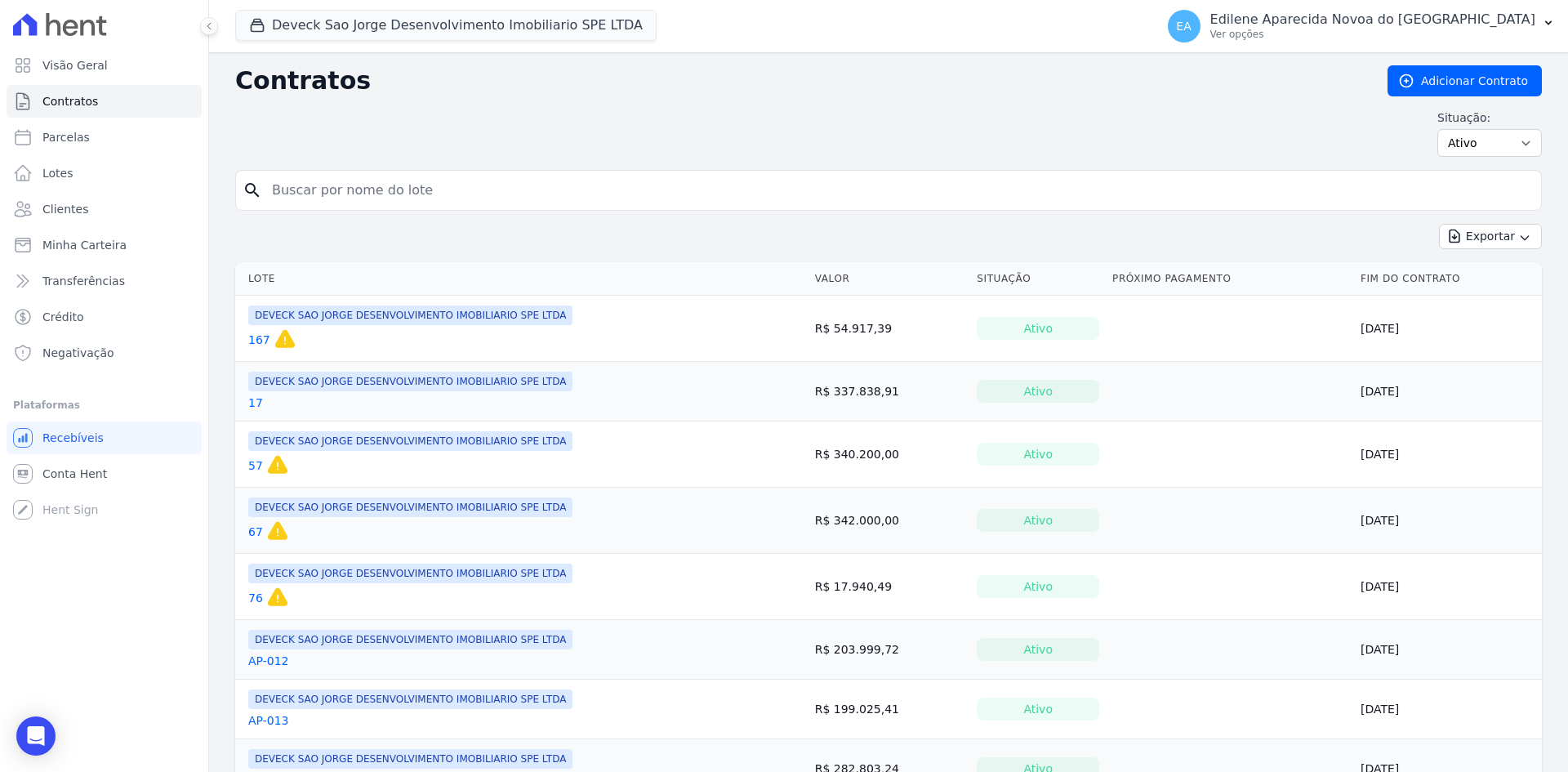
click at [339, 194] on input "search" at bounding box center [898, 191] width 1272 height 33
type input "156"
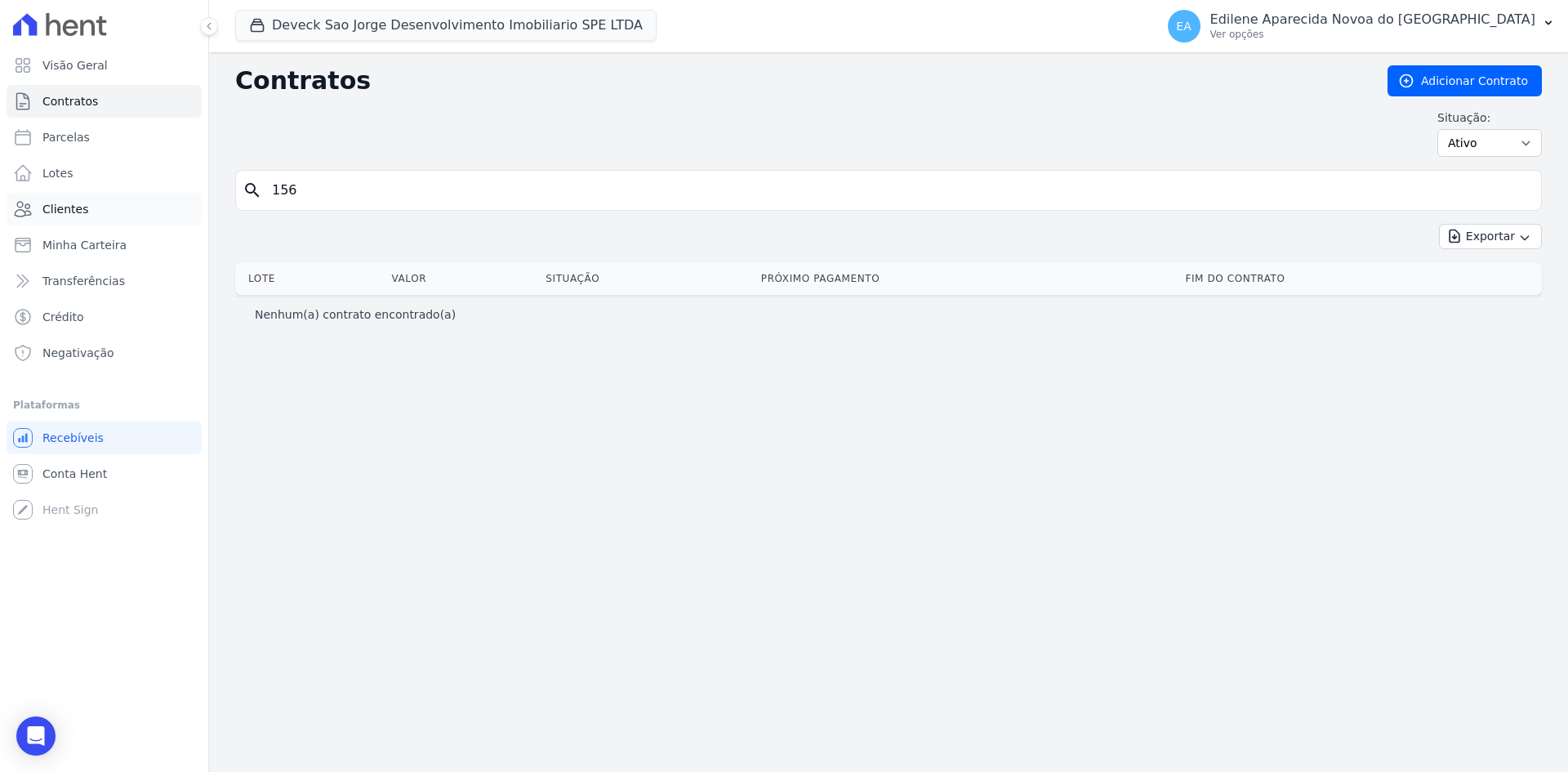
click at [65, 208] on span "Clientes" at bounding box center [65, 209] width 45 height 16
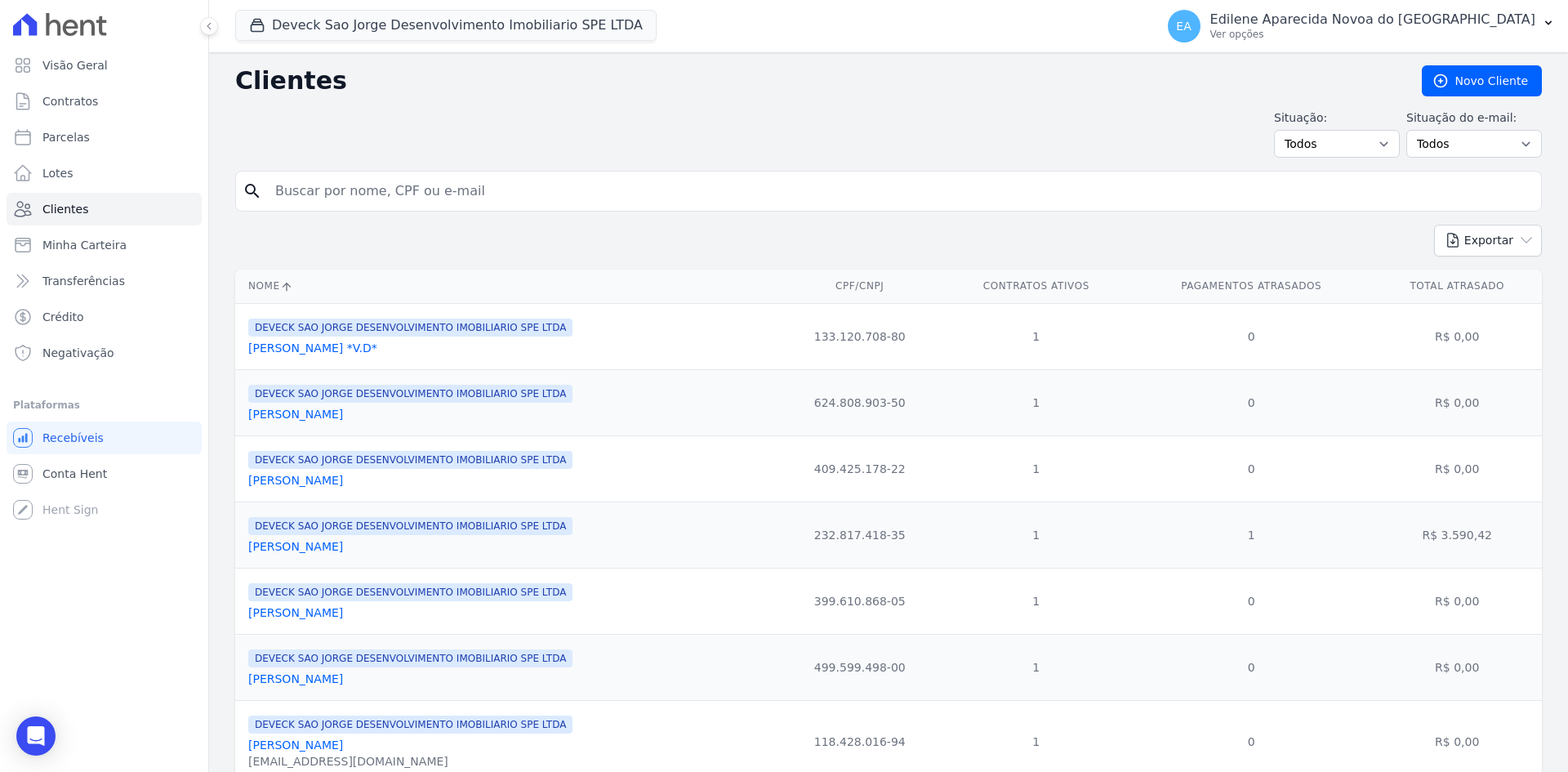
click at [343, 187] on input "search" at bounding box center [900, 191] width 1269 height 33
type input "thais"
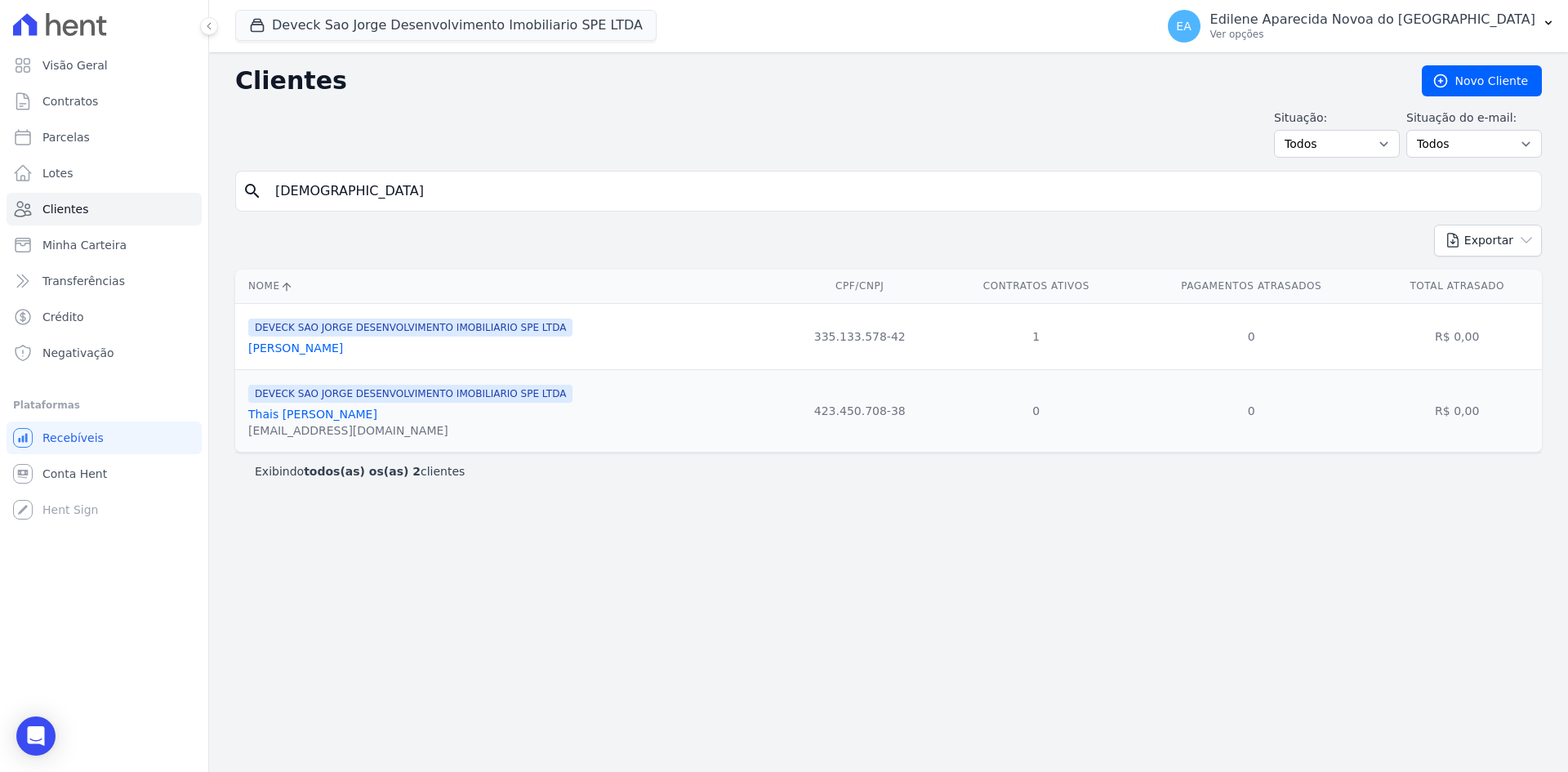
click at [347, 416] on link "Thais Matheus Furlan" at bounding box center [312, 414] width 129 height 13
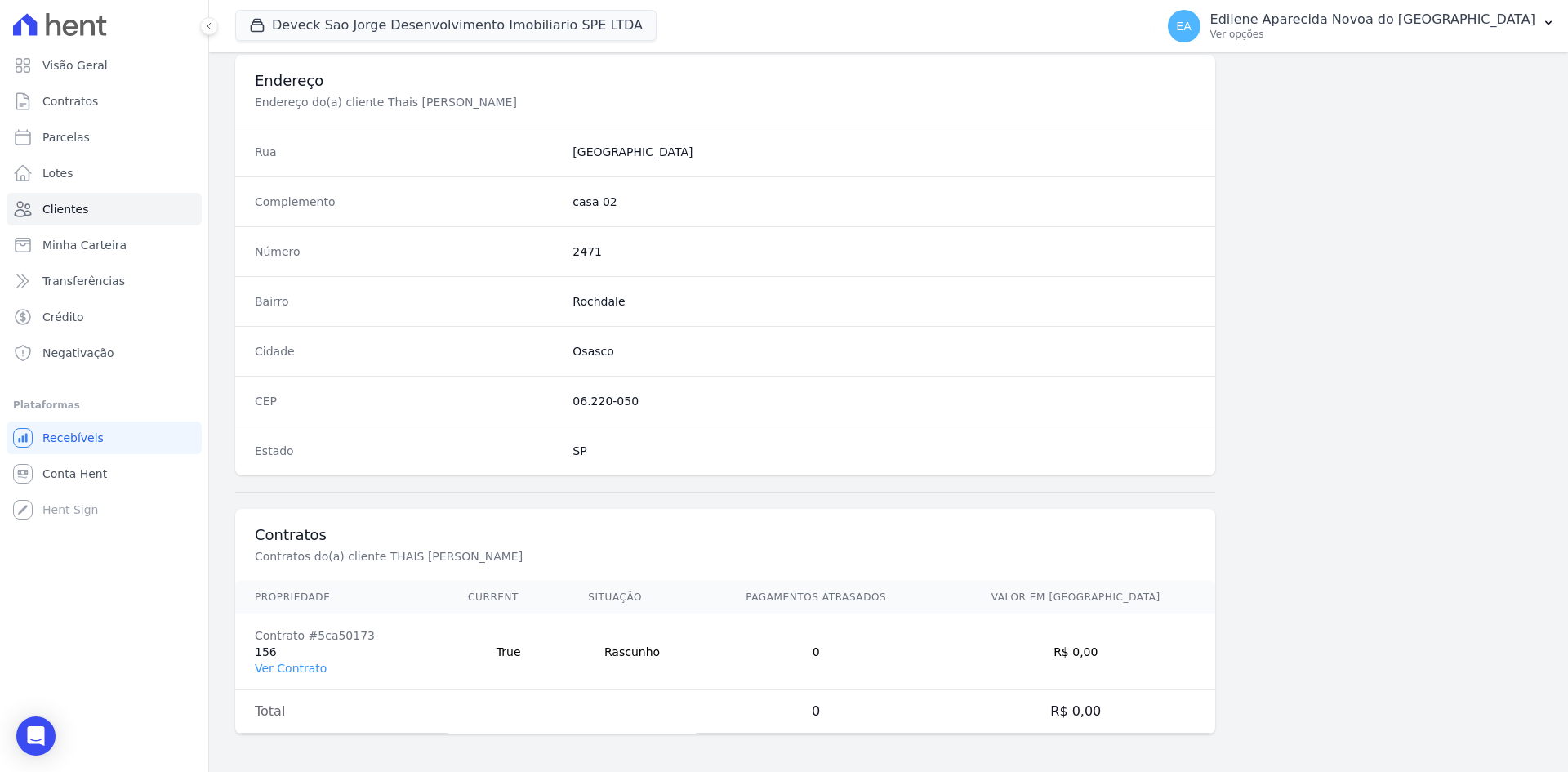
scroll to position [757, 0]
click at [297, 668] on link "Ver Contrato" at bounding box center [291, 667] width 72 height 13
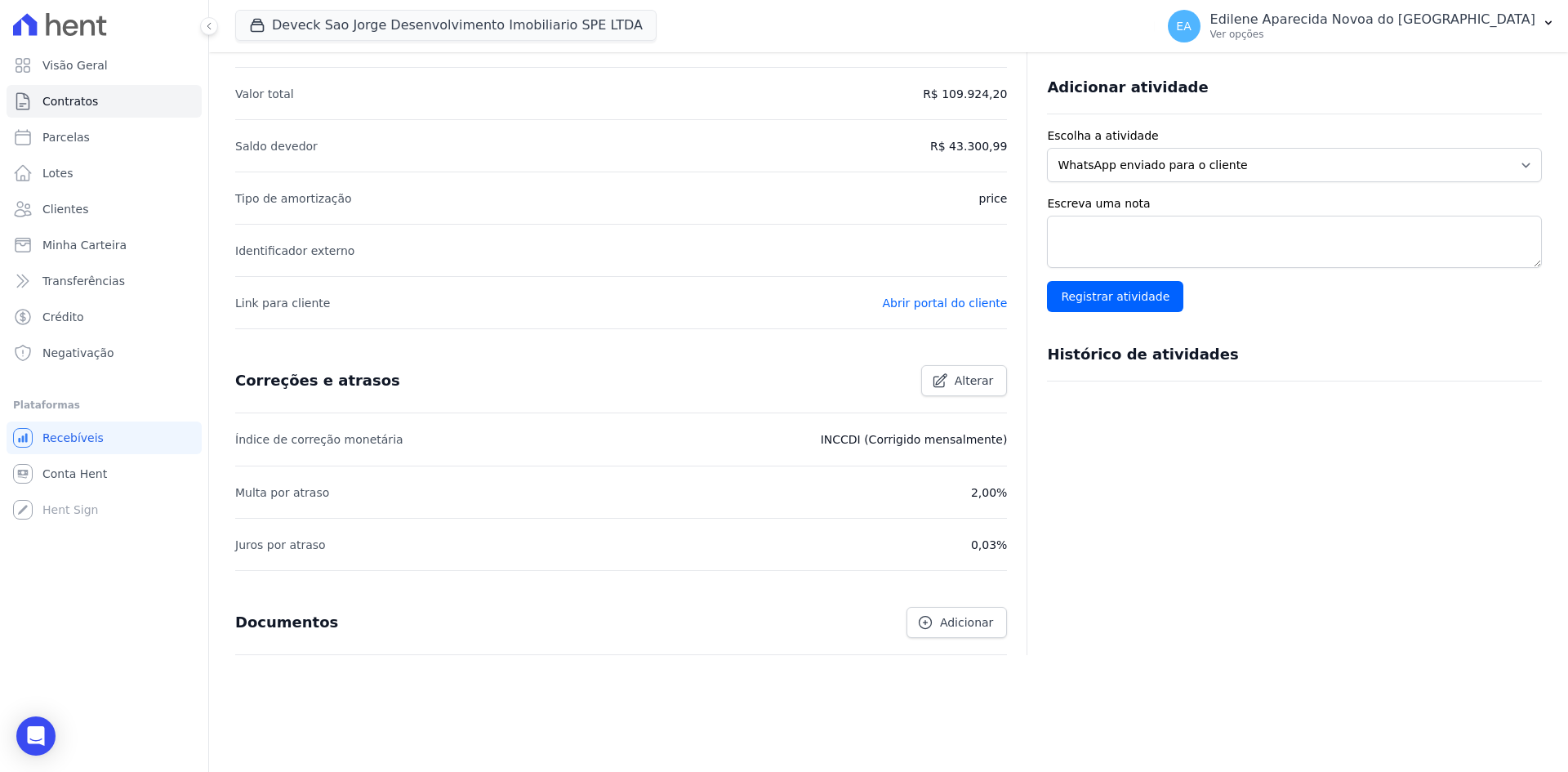
scroll to position [364, 0]
click at [981, 380] on span "Alterar" at bounding box center [973, 380] width 39 height 16
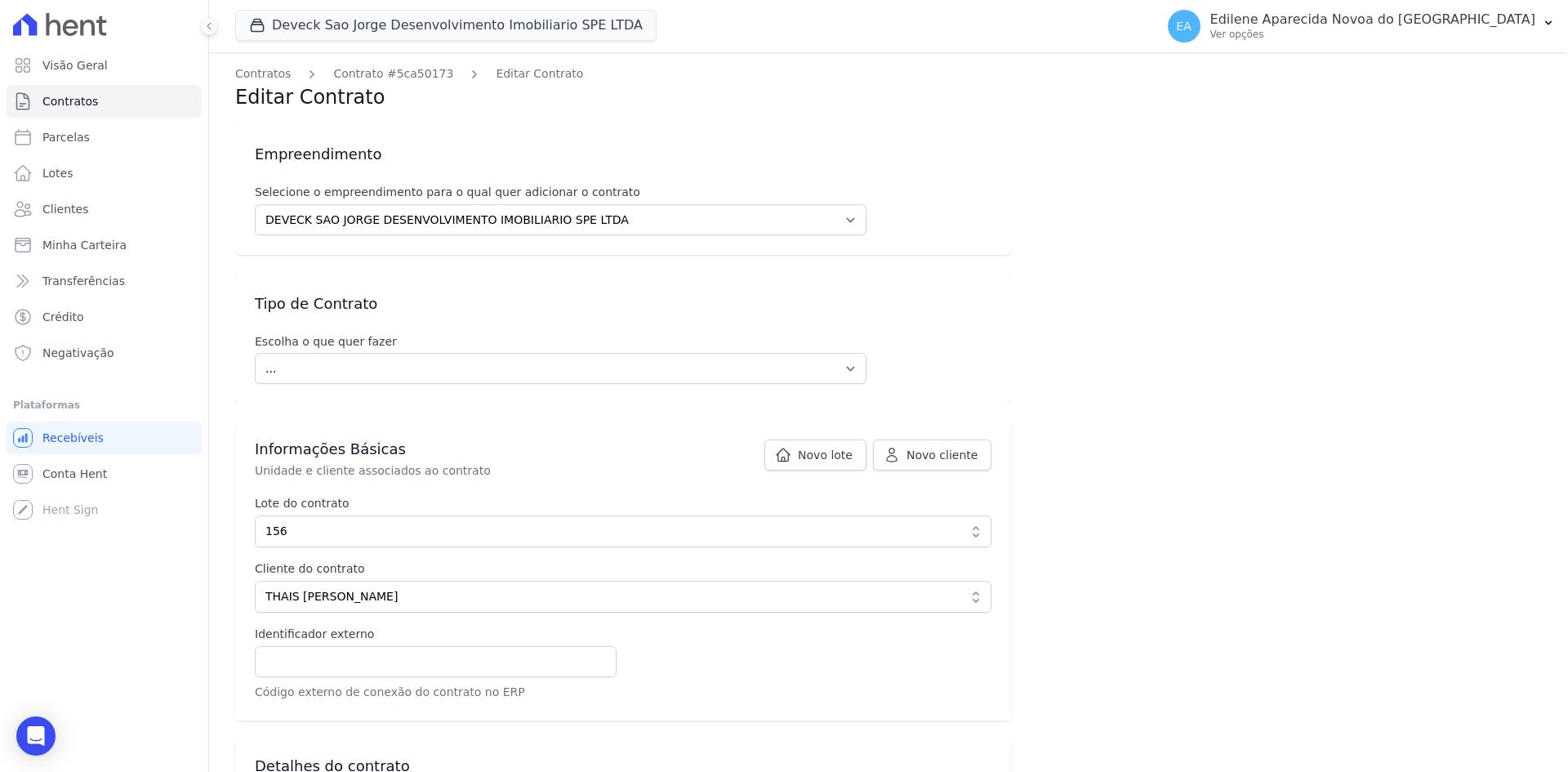
scroll to position [82, 0]
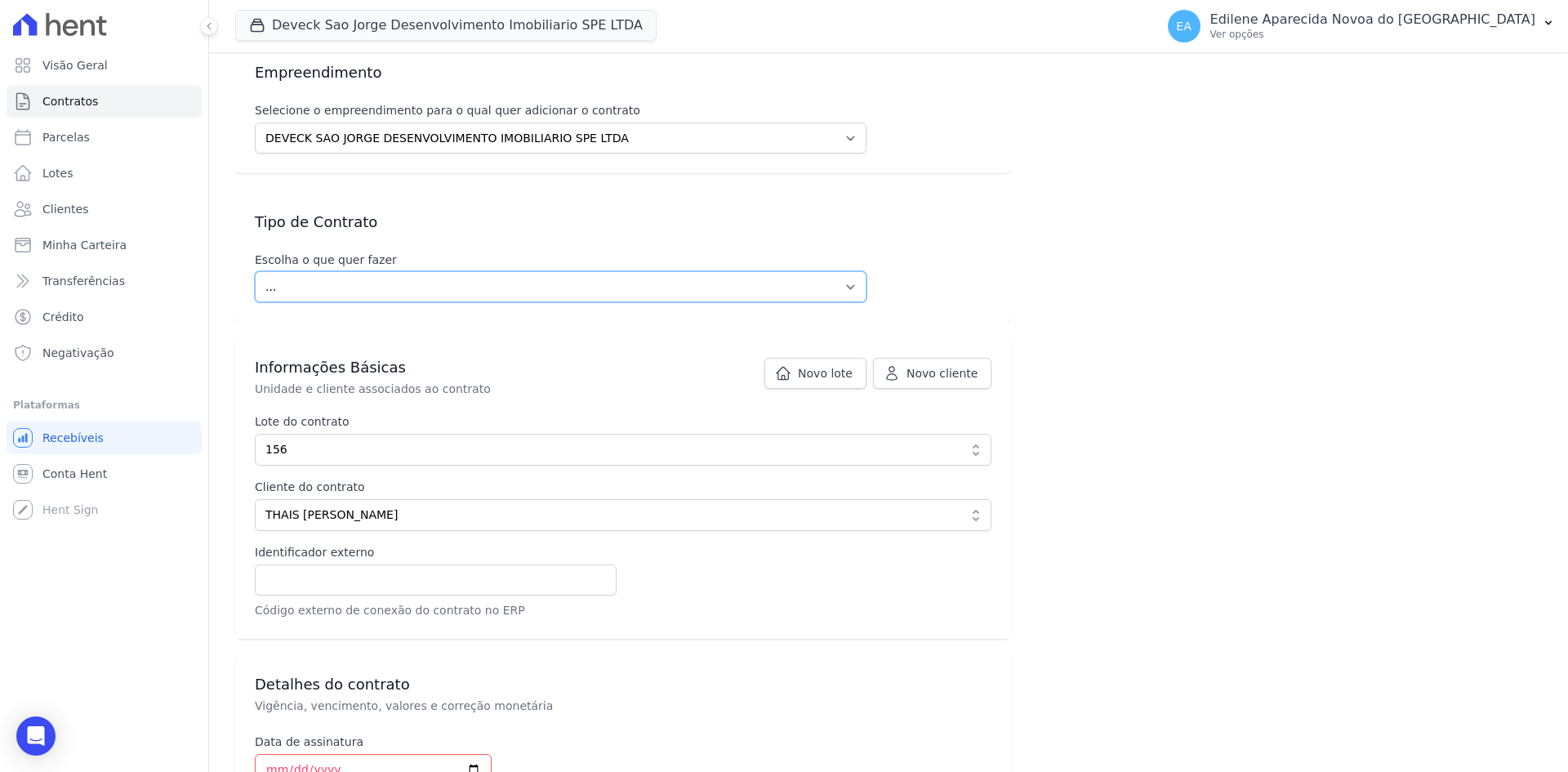
click at [840, 281] on select "... Criar um contrato novo Incluir contrato ativo externo" at bounding box center [561, 287] width 612 height 31
click at [841, 282] on select "... Criar um contrato novo Incluir contrato ativo externo" at bounding box center [561, 287] width 612 height 31
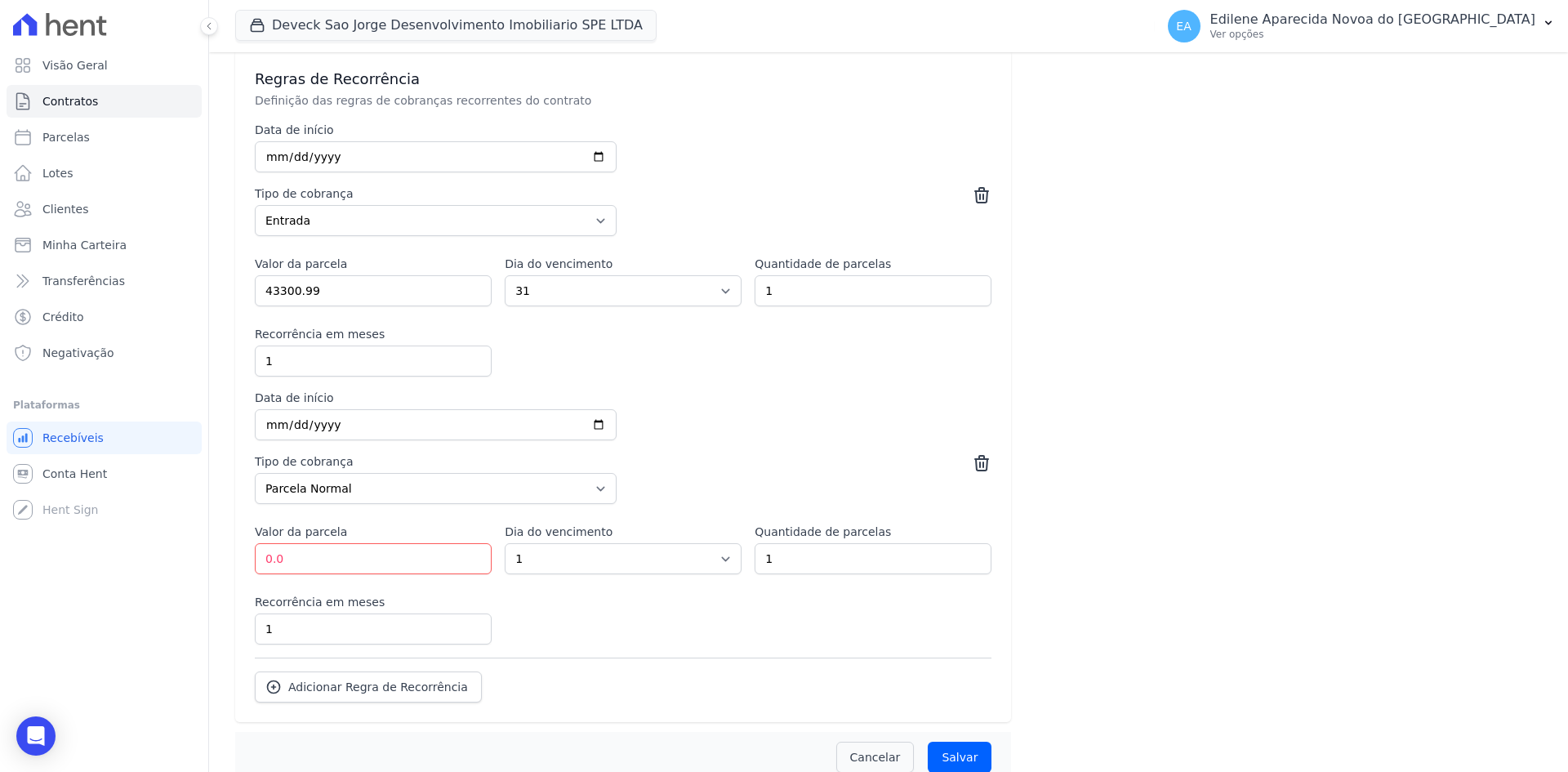
scroll to position [1017, 0]
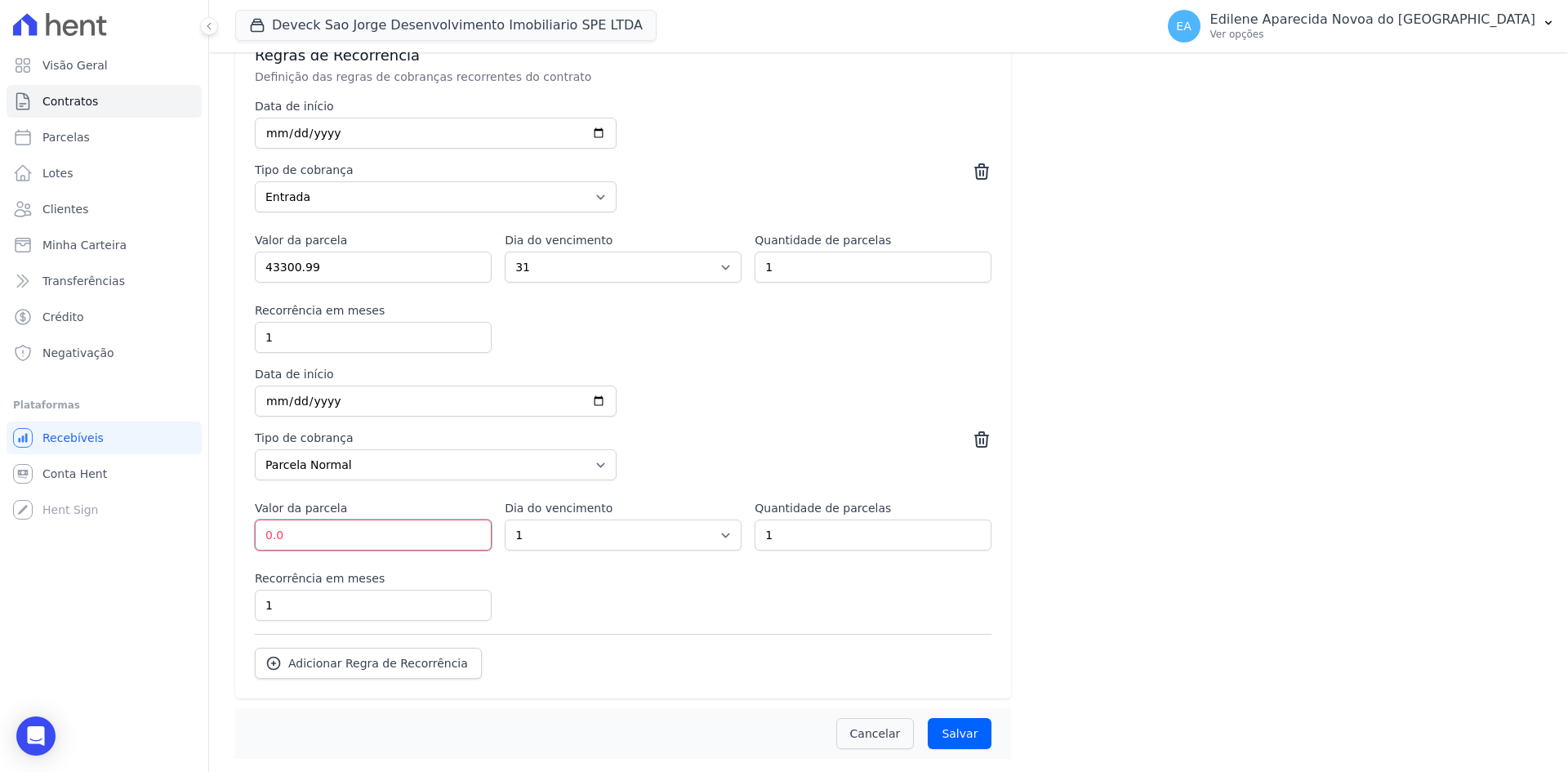
click at [359, 532] on input "0.0" at bounding box center [373, 535] width 237 height 31
drag, startPoint x: 359, startPoint y: 532, endPoint x: 176, endPoint y: 533, distance: 183.0
click at [176, 533] on div "Visão Geral Contratos Parcelas Lotes Clientes Minha Carteira Transferências Cré…" at bounding box center [784, 386] width 1568 height 772
click at [977, 165] on icon at bounding box center [981, 172] width 13 height 15
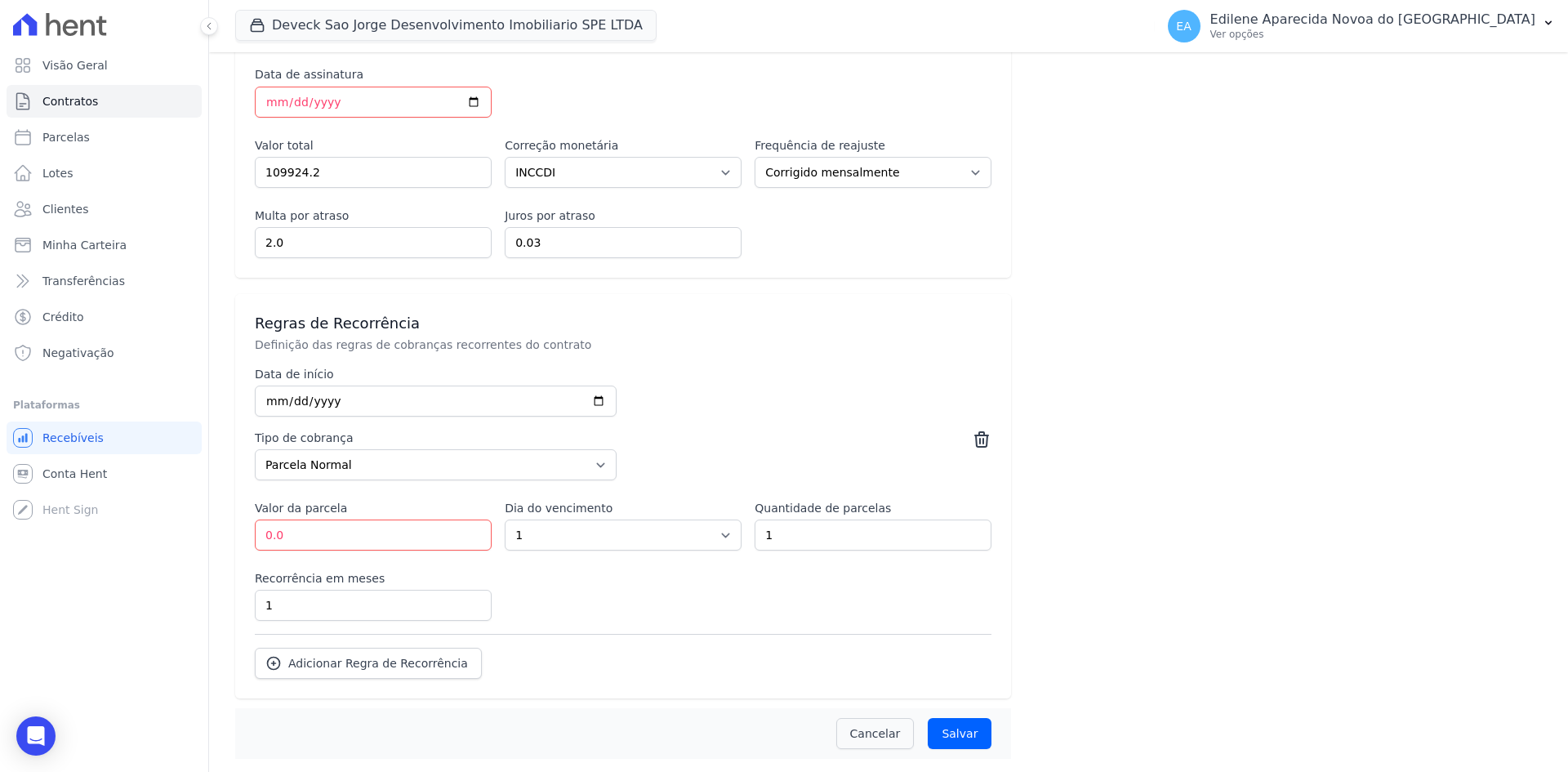
scroll to position [749, 0]
click at [978, 440] on icon at bounding box center [981, 440] width 20 height 20
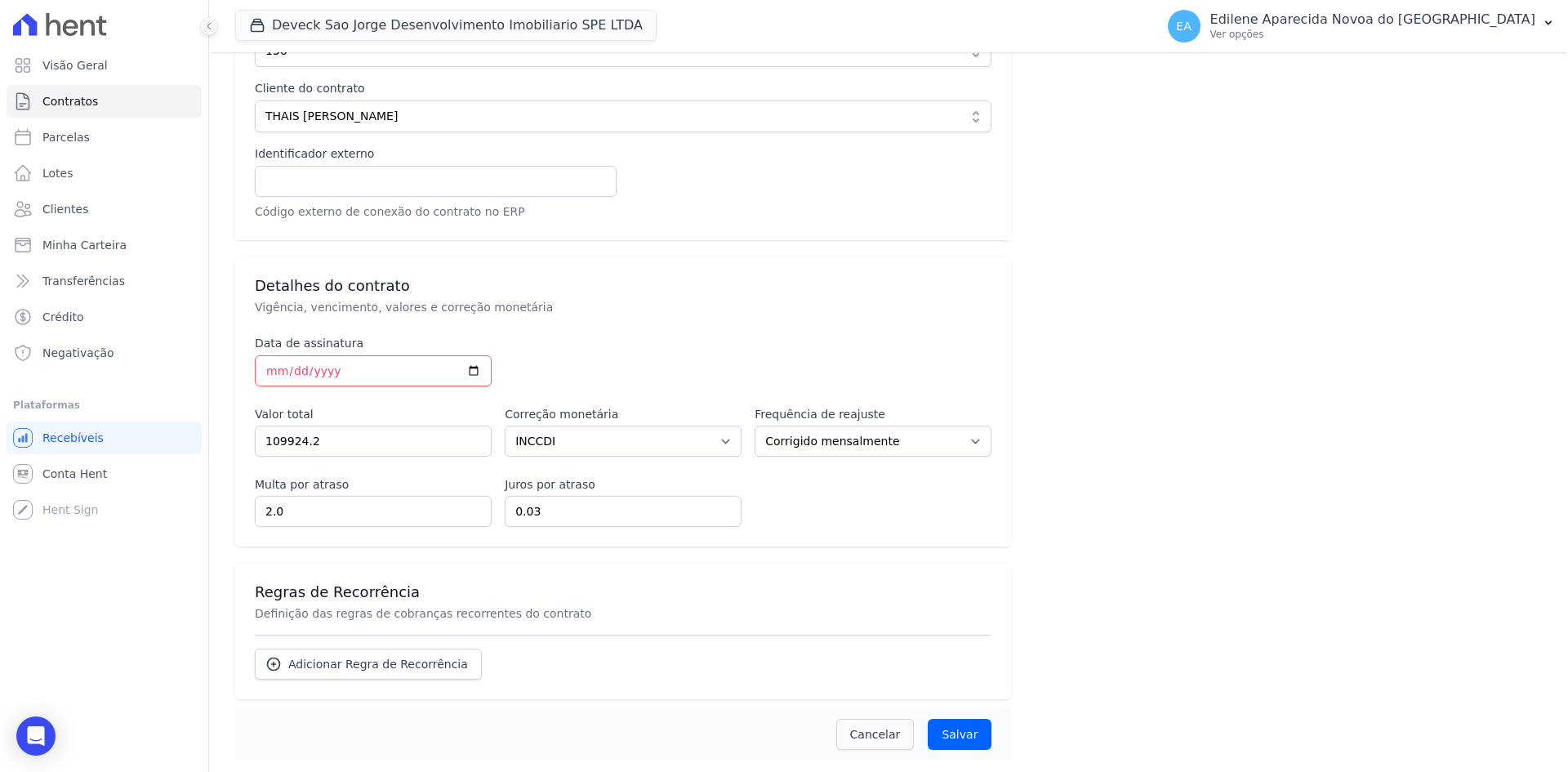
scroll to position [481, 0]
click at [390, 662] on span "Adicionar Regra de Recorrência" at bounding box center [379, 663] width 180 height 16
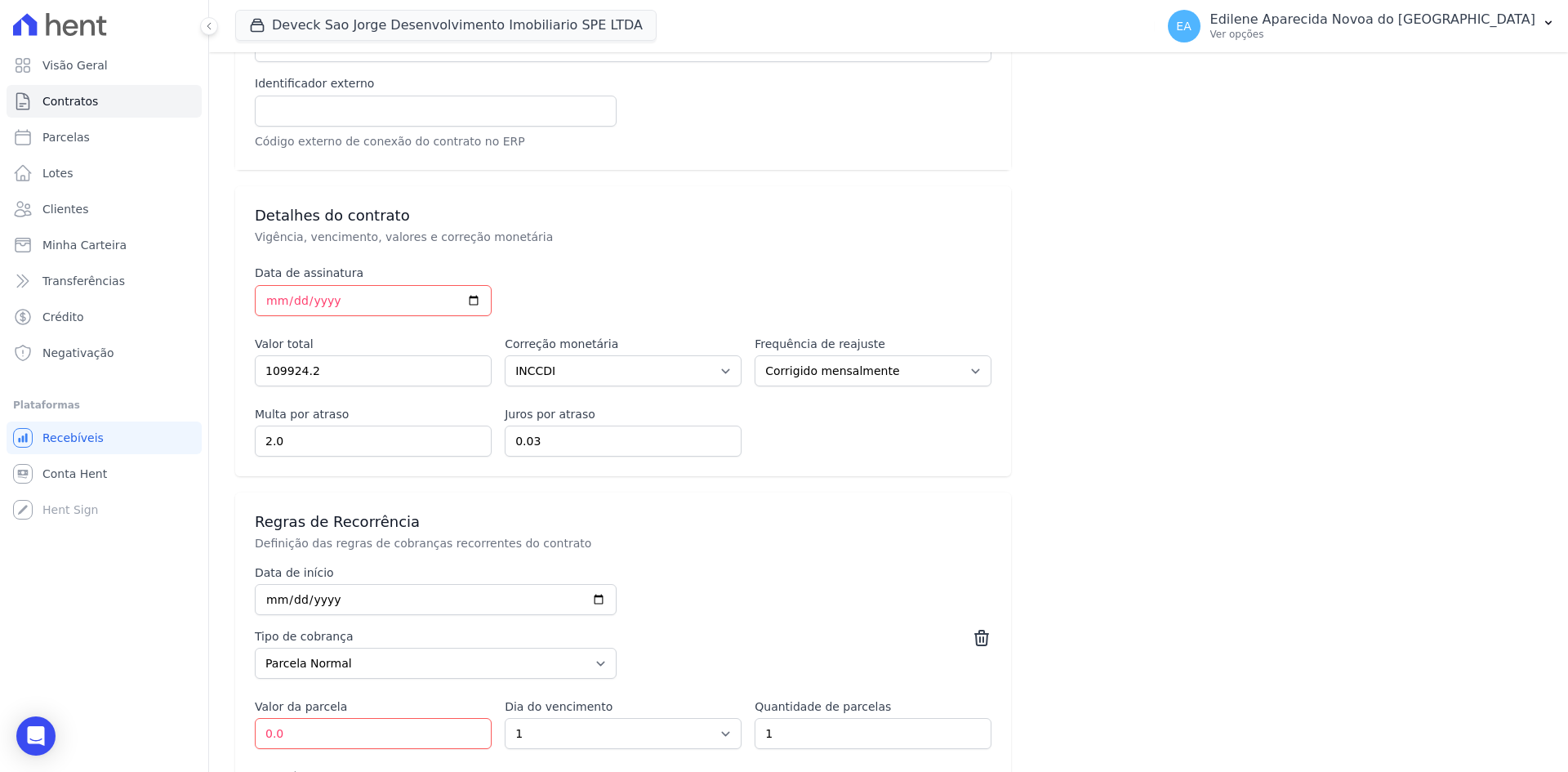
scroll to position [645, 0]
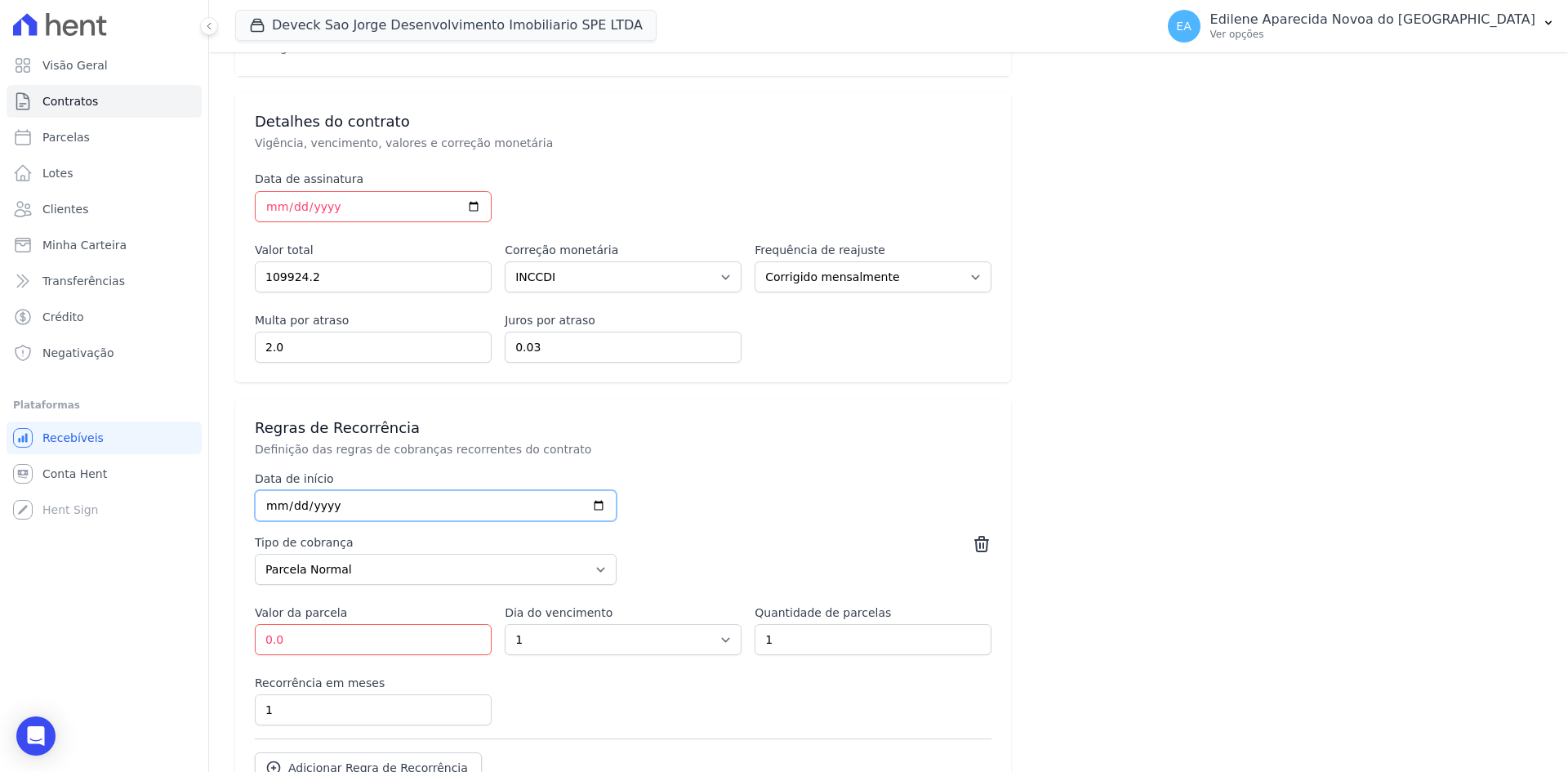
drag, startPoint x: 406, startPoint y: 504, endPoint x: 236, endPoint y: 495, distance: 170.2
click at [236, 495] on div "Regras de Recorrência Definição das regras de cobranças recorrentes do contrato…" at bounding box center [623, 600] width 775 height 404
click at [360, 502] on input "date" at bounding box center [436, 506] width 361 height 31
type input "2055-08-31"
type input "2025-08-31"
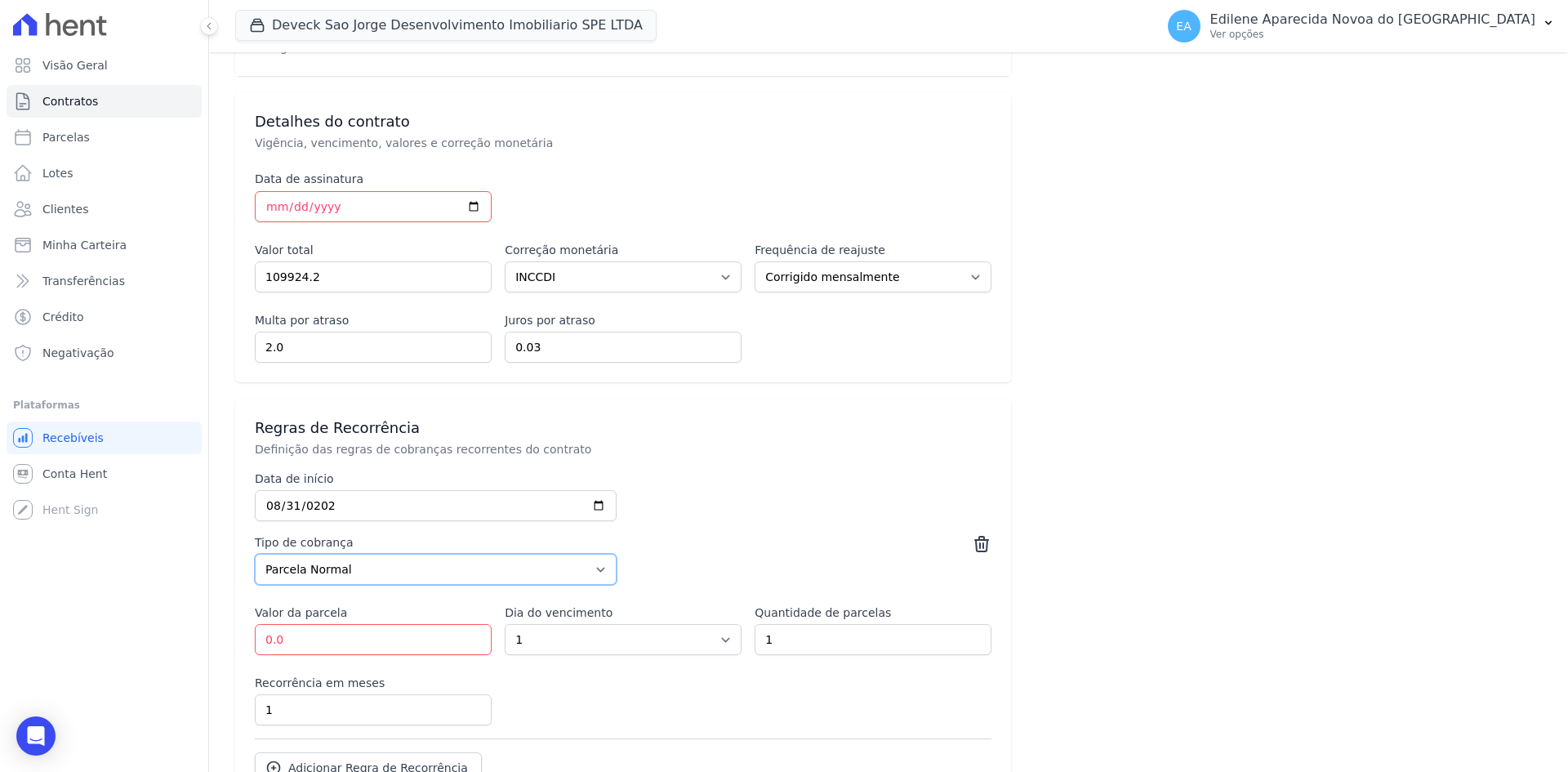
click at [593, 570] on select "Parcela Normal Entrada Sinal Intercalada Chaves Pré-chaves Pós-chaves Impostos …" at bounding box center [436, 569] width 361 height 31
select select "down_payment"
click at [255, 554] on select "Parcela Normal Entrada Sinal Intercalada Chaves Pré-chaves Pós-chaves Impostos …" at bounding box center [436, 569] width 361 height 31
click at [361, 638] on input "0.0" at bounding box center [373, 639] width 237 height 31
drag, startPoint x: 361, startPoint y: 638, endPoint x: 196, endPoint y: 634, distance: 165.0
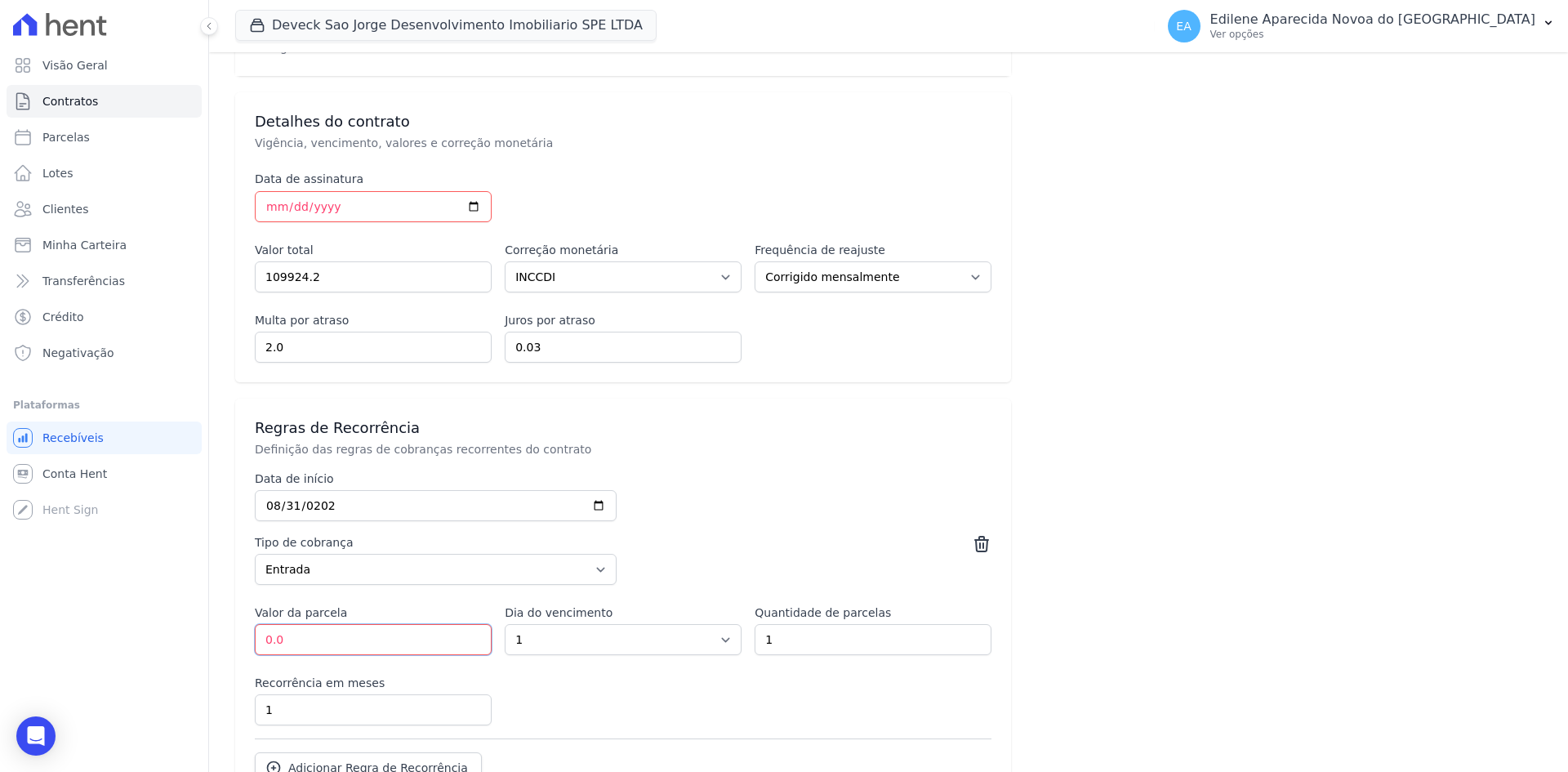
click at [196, 634] on div "Visão Geral Contratos Parcelas Lotes Clientes Minha Carteira Transferências Cré…" at bounding box center [784, 386] width 1568 height 772
type input "43288.00"
click at [715, 638] on select "1 2 3 4 5 6 7 8 9 10 11 12 13 14 15 16 17 18 19 20 21 22 23 24 25 26 27 28 29 3…" at bounding box center [623, 639] width 237 height 31
click at [1212, 598] on div "Empreendimento Selecione o empreendimento para o qual quer adicionar o contrato…" at bounding box center [888, 167] width 1307 height 1393
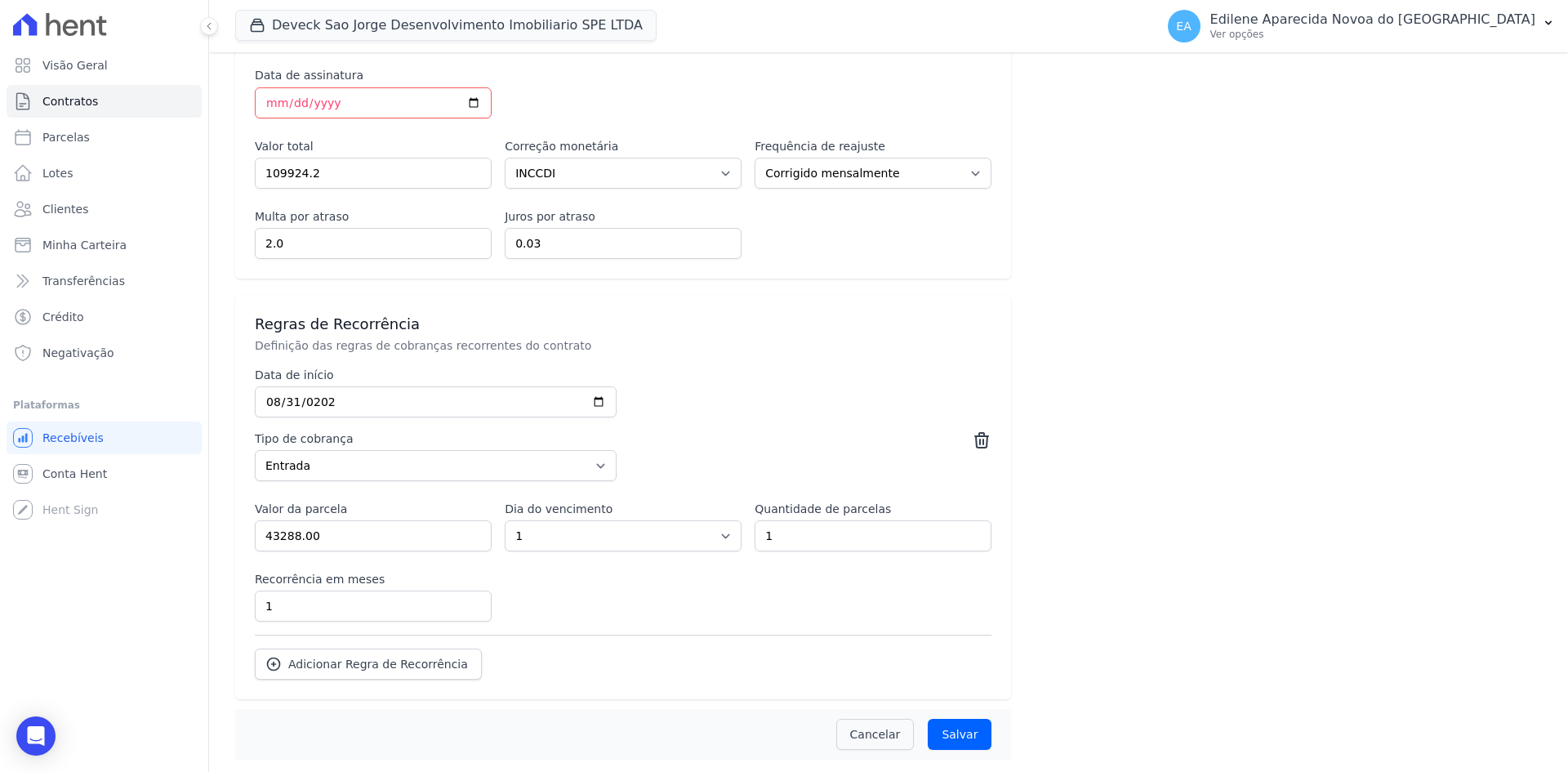
scroll to position [749, 0]
click at [951, 736] on input "Salvar" at bounding box center [960, 734] width 64 height 31
click at [956, 731] on input "Salvar" at bounding box center [960, 734] width 64 height 31
click at [956, 730] on input "Salvar" at bounding box center [960, 734] width 64 height 31
click at [955, 730] on input "Salvar" at bounding box center [960, 734] width 64 height 31
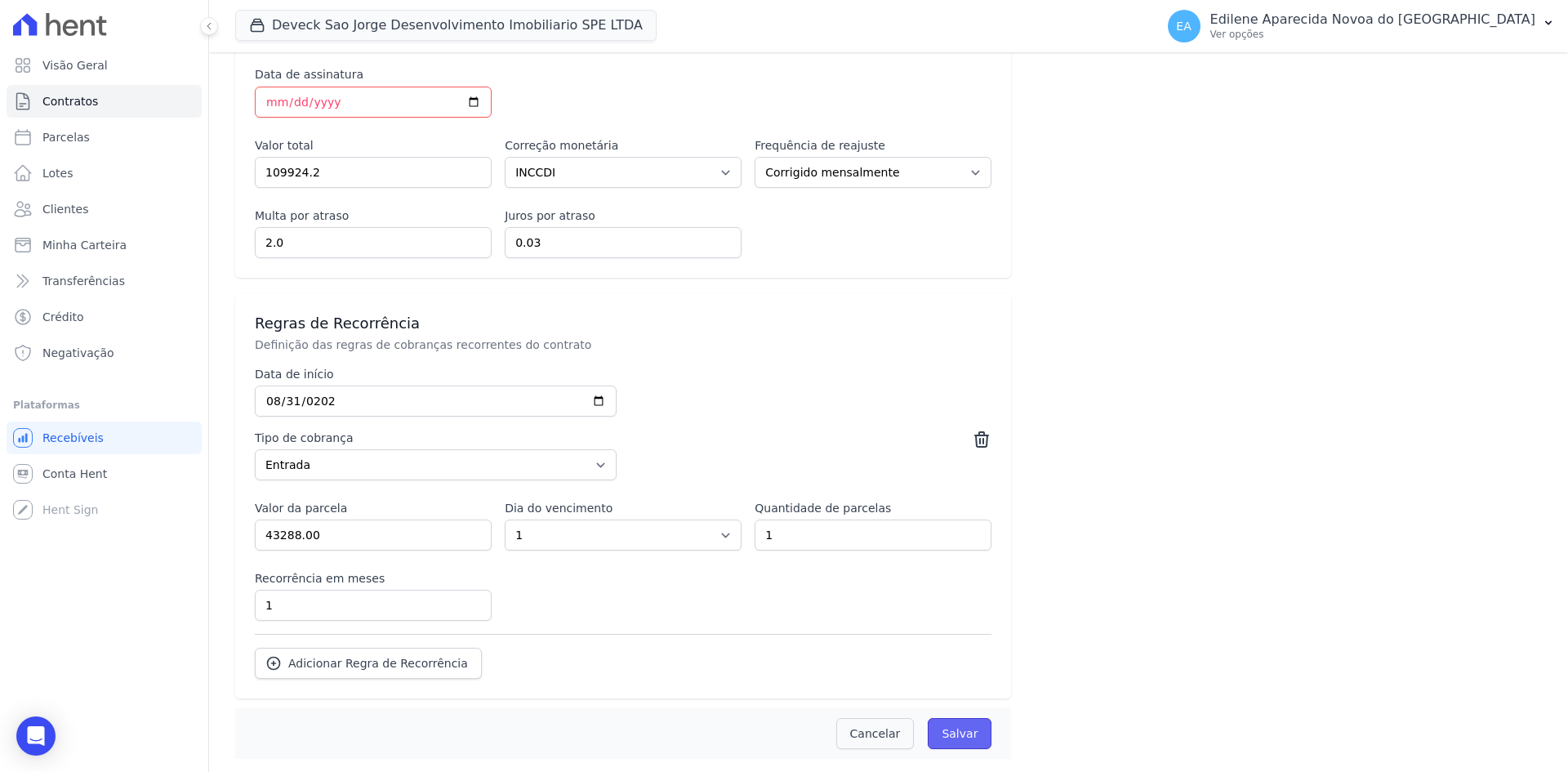
click at [955, 730] on input "Salvar" at bounding box center [960, 734] width 64 height 31
click at [956, 730] on input "Salvar" at bounding box center [960, 734] width 64 height 31
click at [887, 735] on link "Cancelar" at bounding box center [875, 734] width 78 height 31
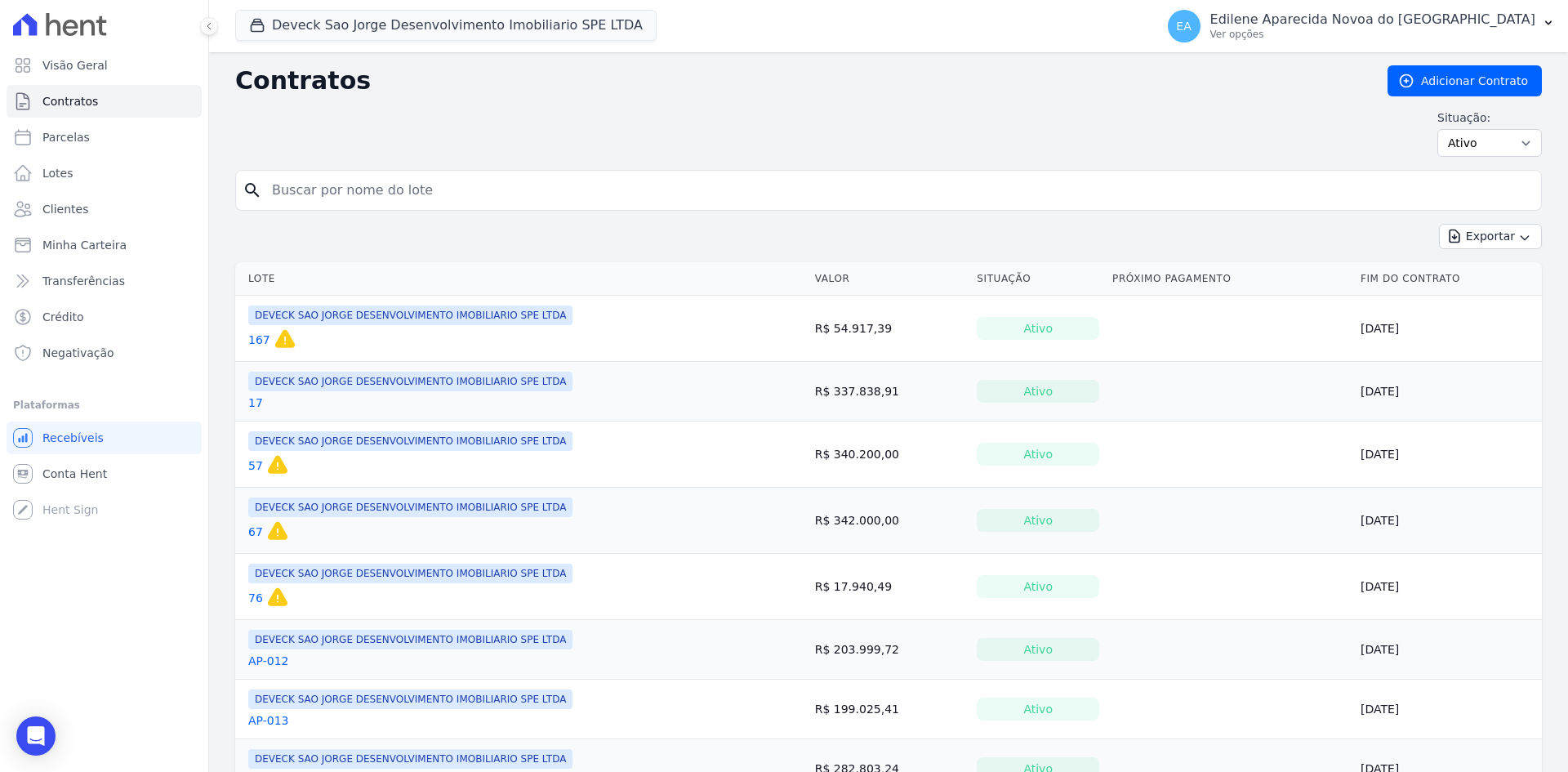
click at [399, 194] on input "search" at bounding box center [898, 191] width 1272 height 33
type input "156"
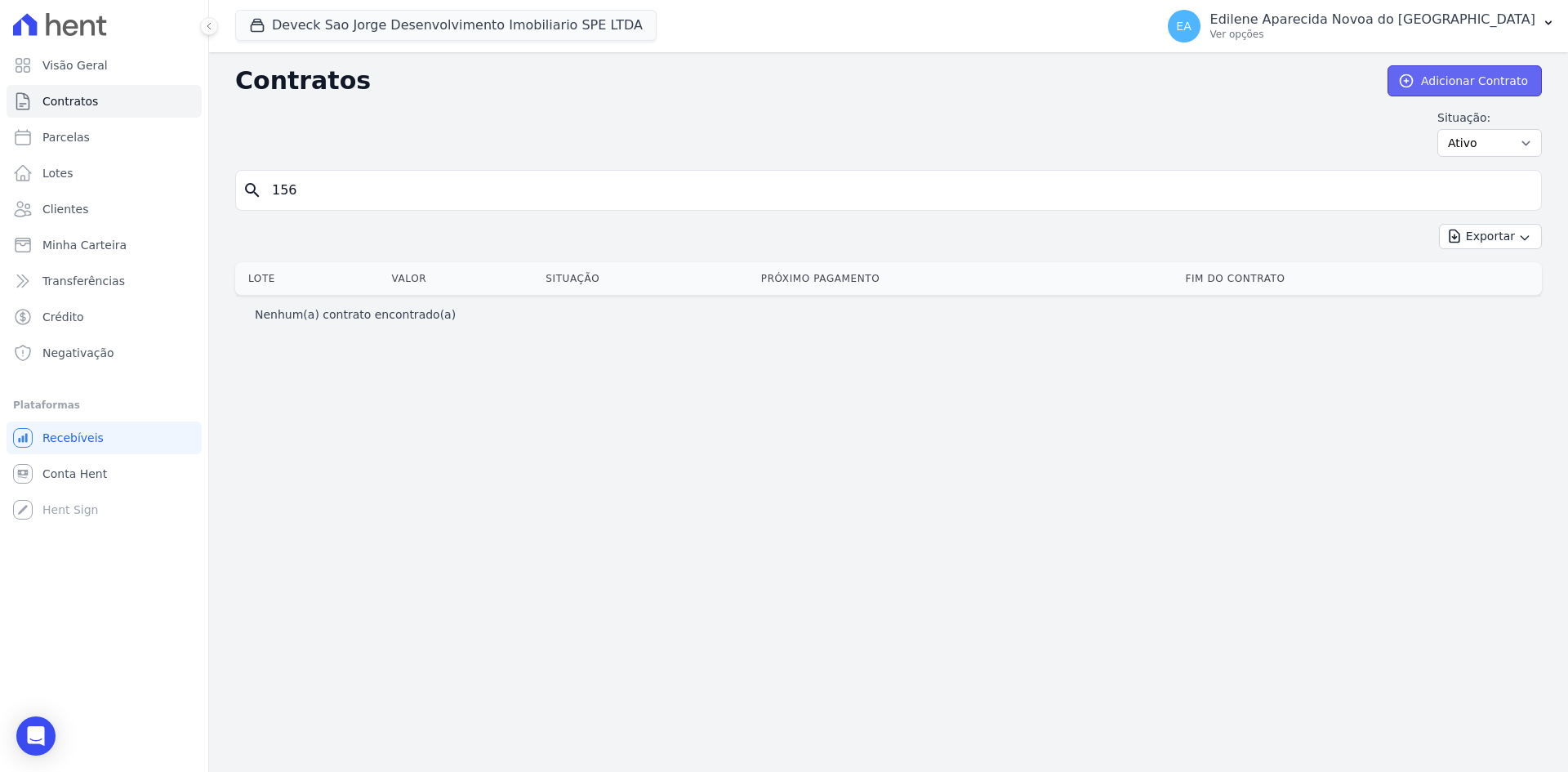
click at [1495, 84] on link "Adicionar Contrato" at bounding box center [1464, 81] width 154 height 31
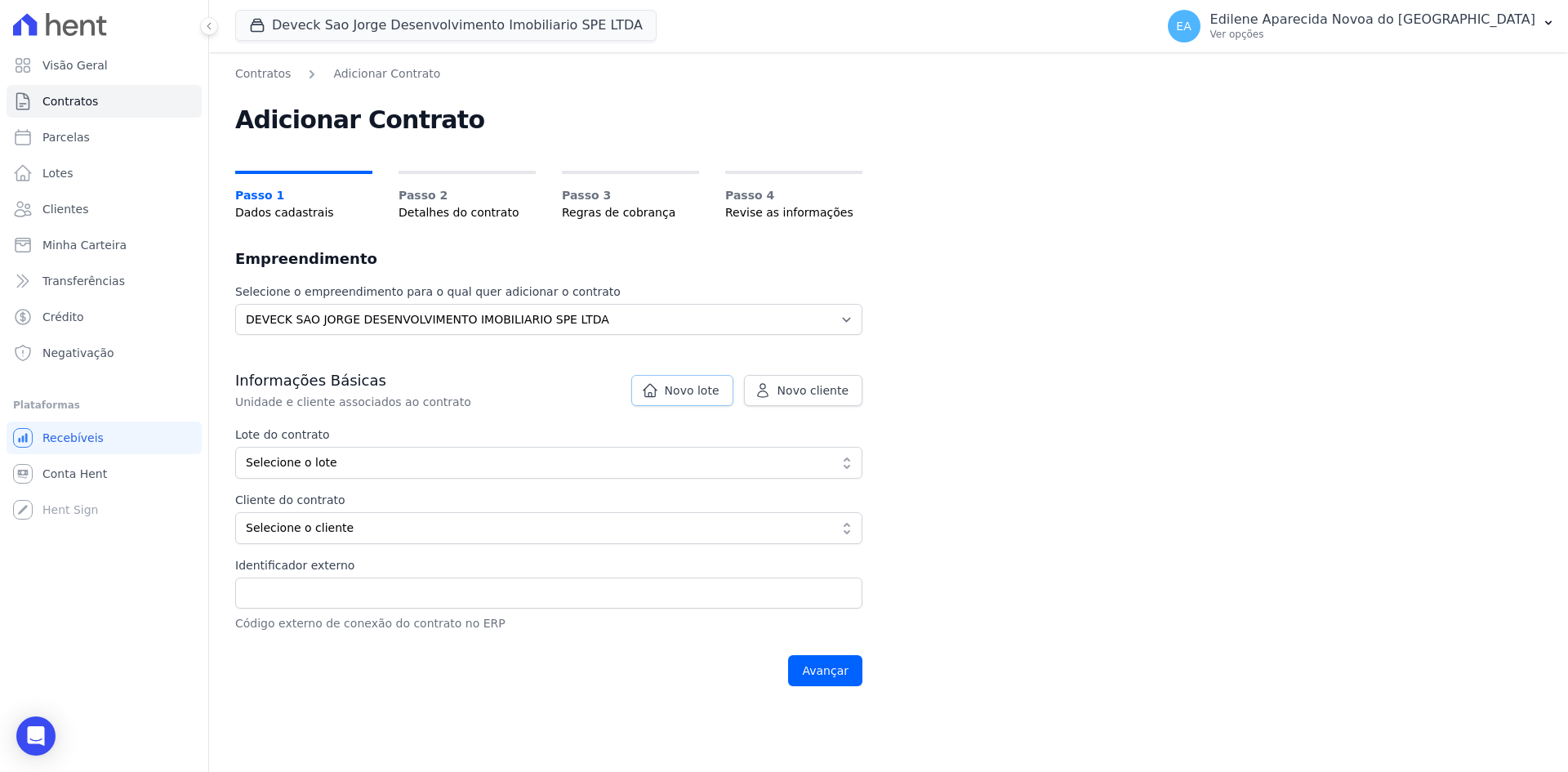
click at [693, 389] on span "Novo lote" at bounding box center [692, 391] width 54 height 16
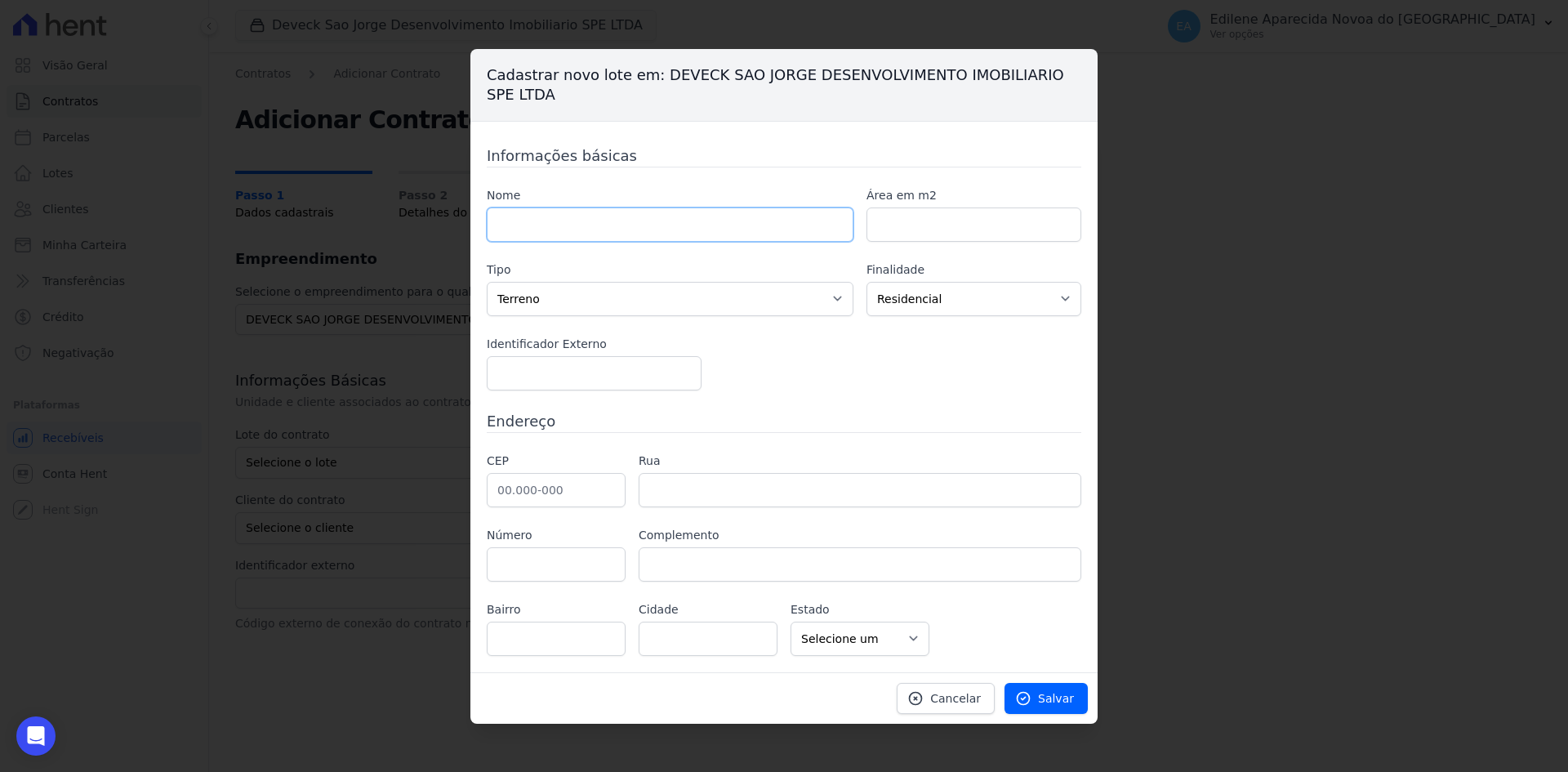
click at [588, 221] on input "text" at bounding box center [670, 224] width 367 height 35
type input "156"
click at [609, 289] on select "Casa Apartamento Escritório Flat Loja Espaço Comercial Terreno Outros" at bounding box center [670, 299] width 367 height 35
click at [1188, 386] on div "Cadastrar novo lote em: DEVECK SAO JORGE DESENVOLVIMENTO IMOBILIARIO SPE LTDA I…" at bounding box center [784, 386] width 1568 height 772
click at [1054, 697] on span "Salvar" at bounding box center [1056, 698] width 36 height 16
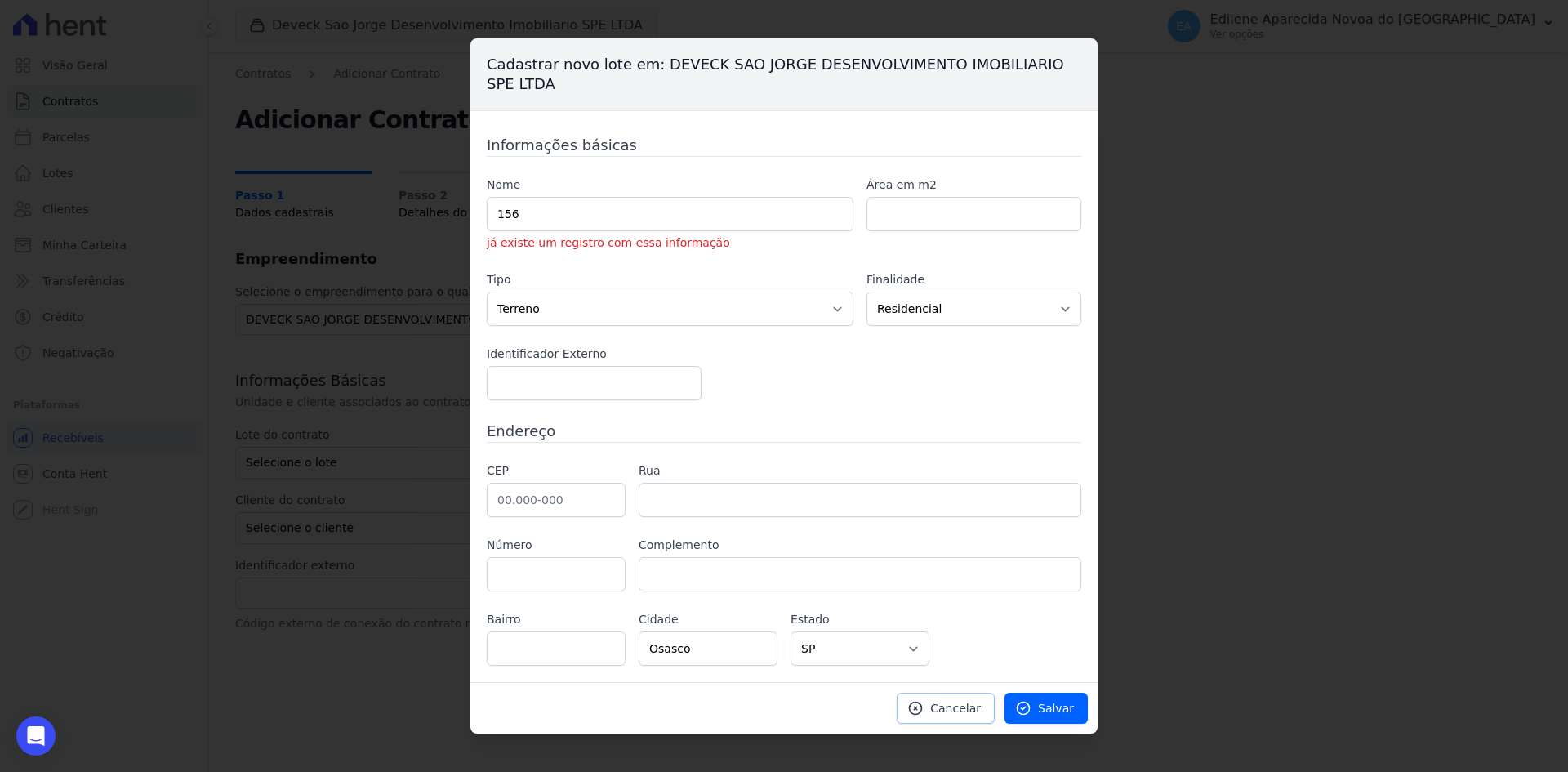
click at [954, 712] on span "Cancelar" at bounding box center [955, 708] width 51 height 16
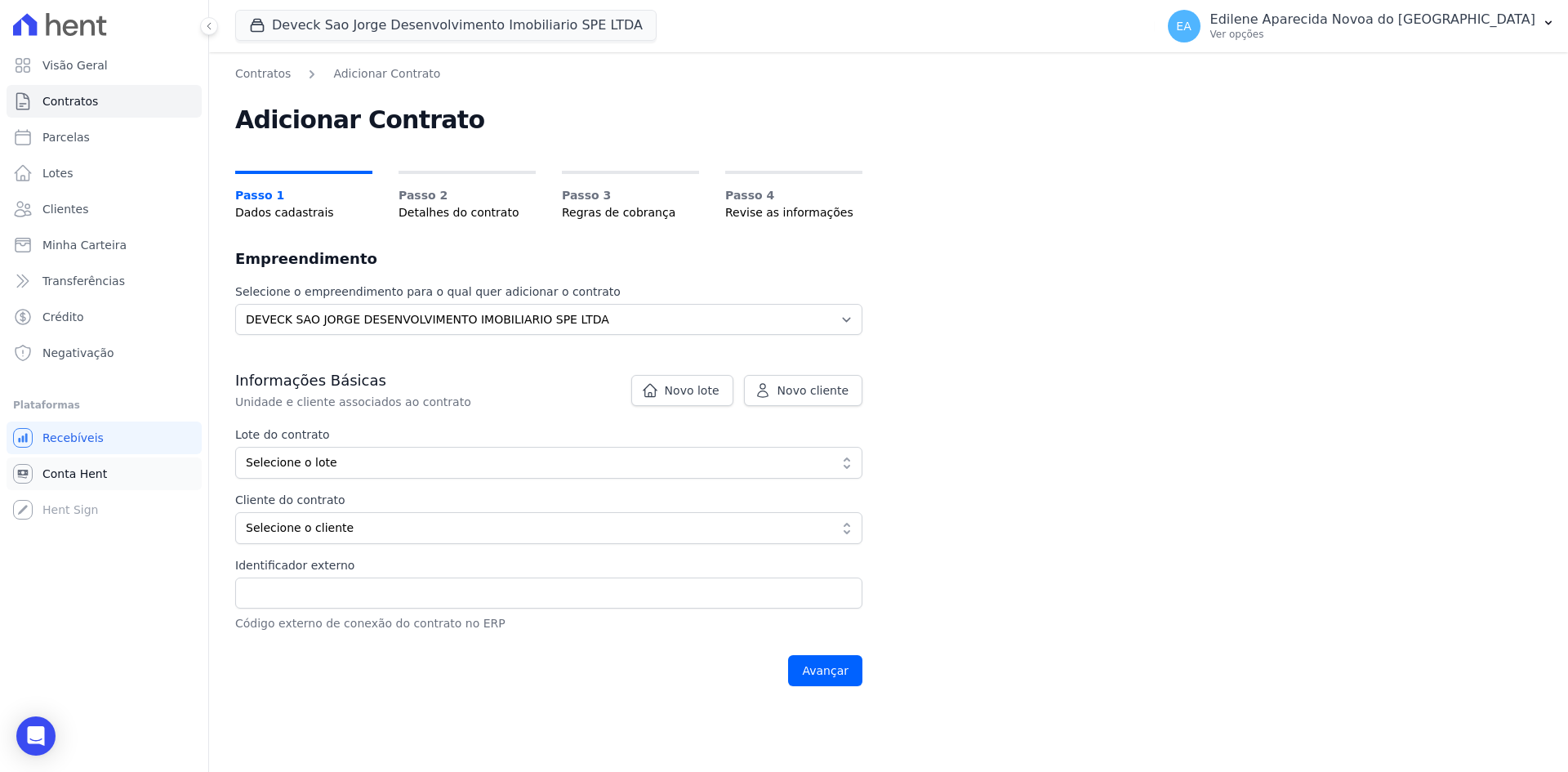
click at [54, 474] on span "Conta Hent" at bounding box center [74, 474] width 64 height 16
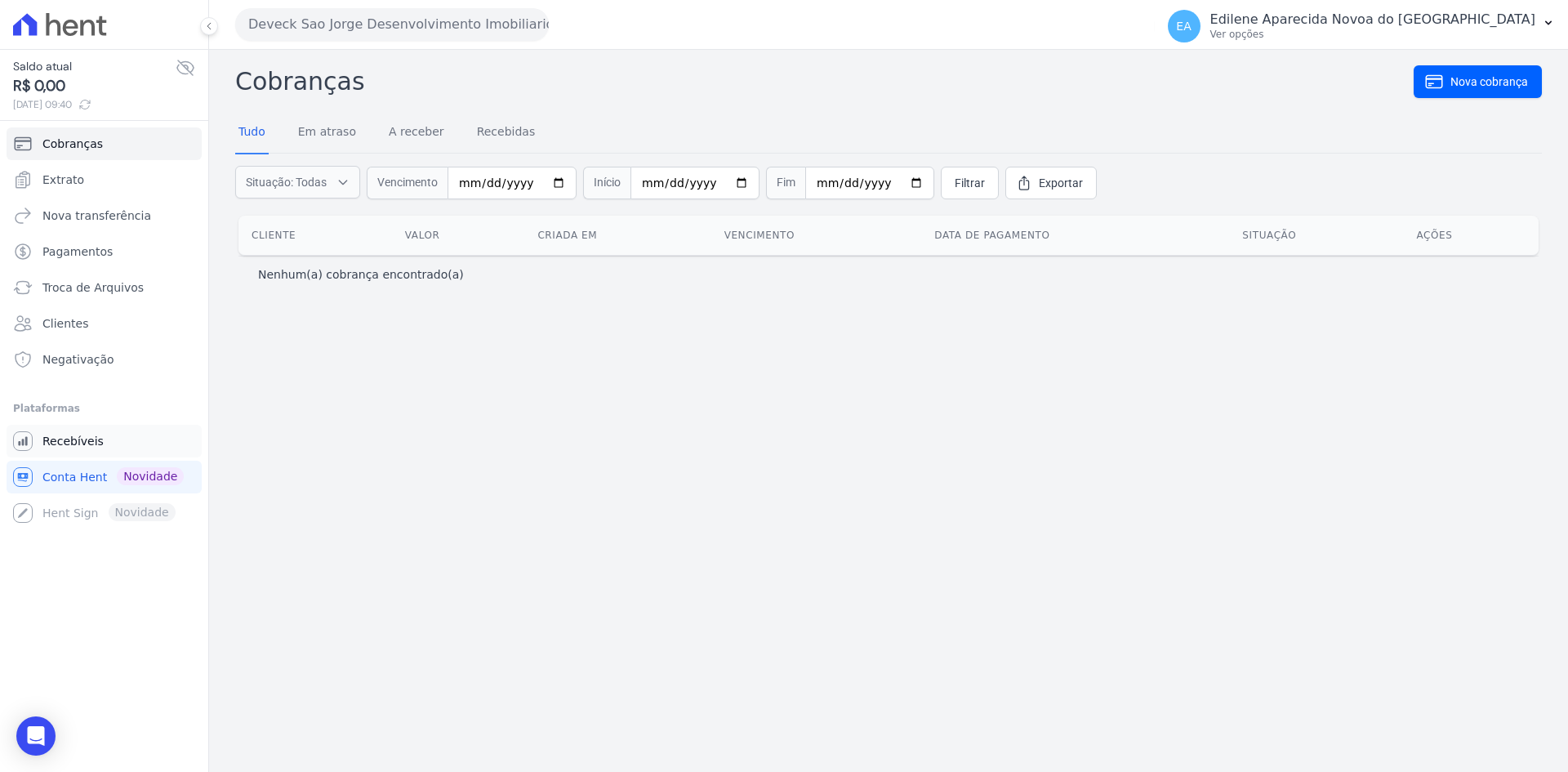
click at [84, 435] on span "Recebíveis" at bounding box center [73, 441] width 61 height 16
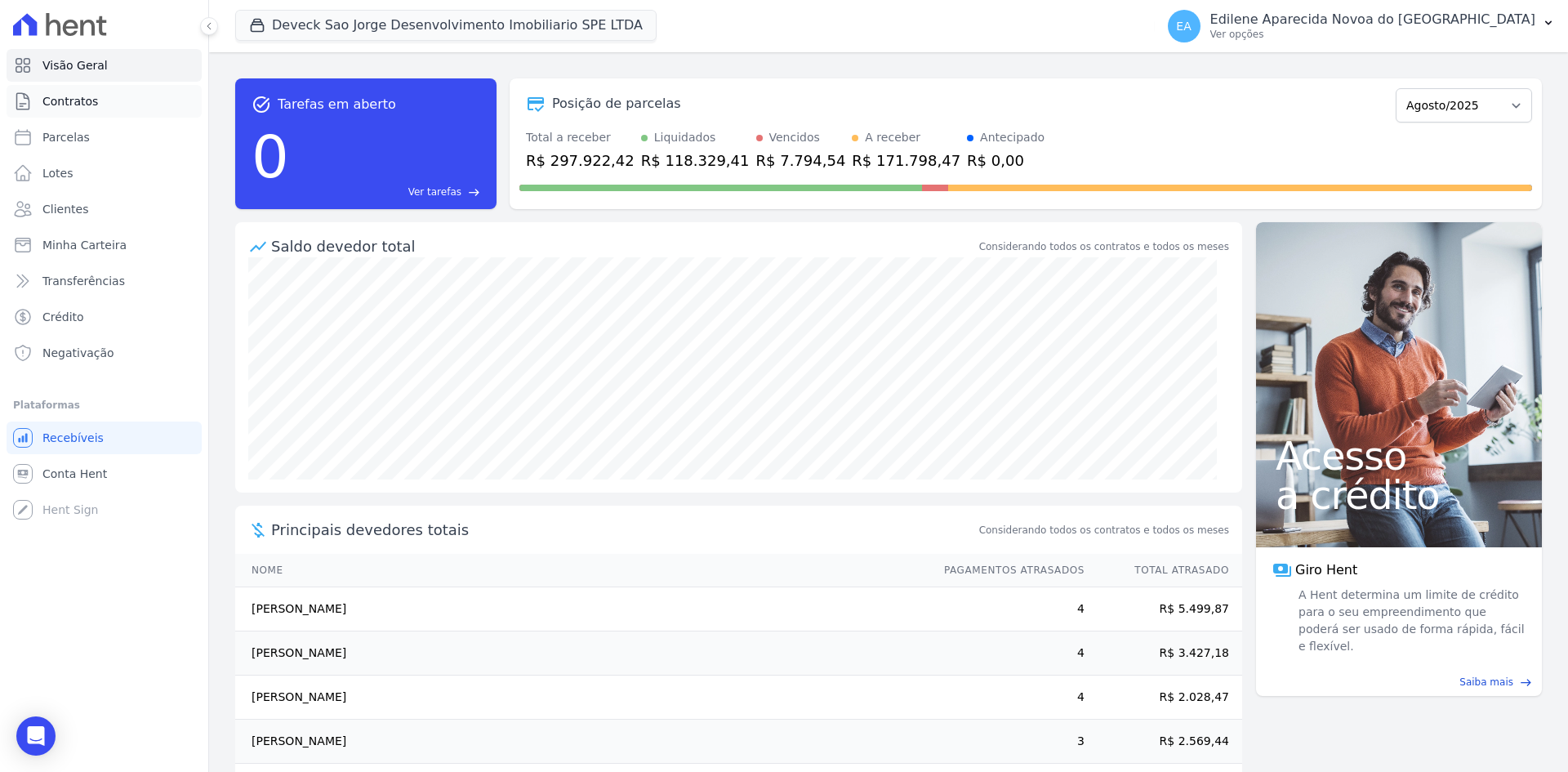
click at [77, 93] on link "Contratos" at bounding box center [104, 102] width 195 height 33
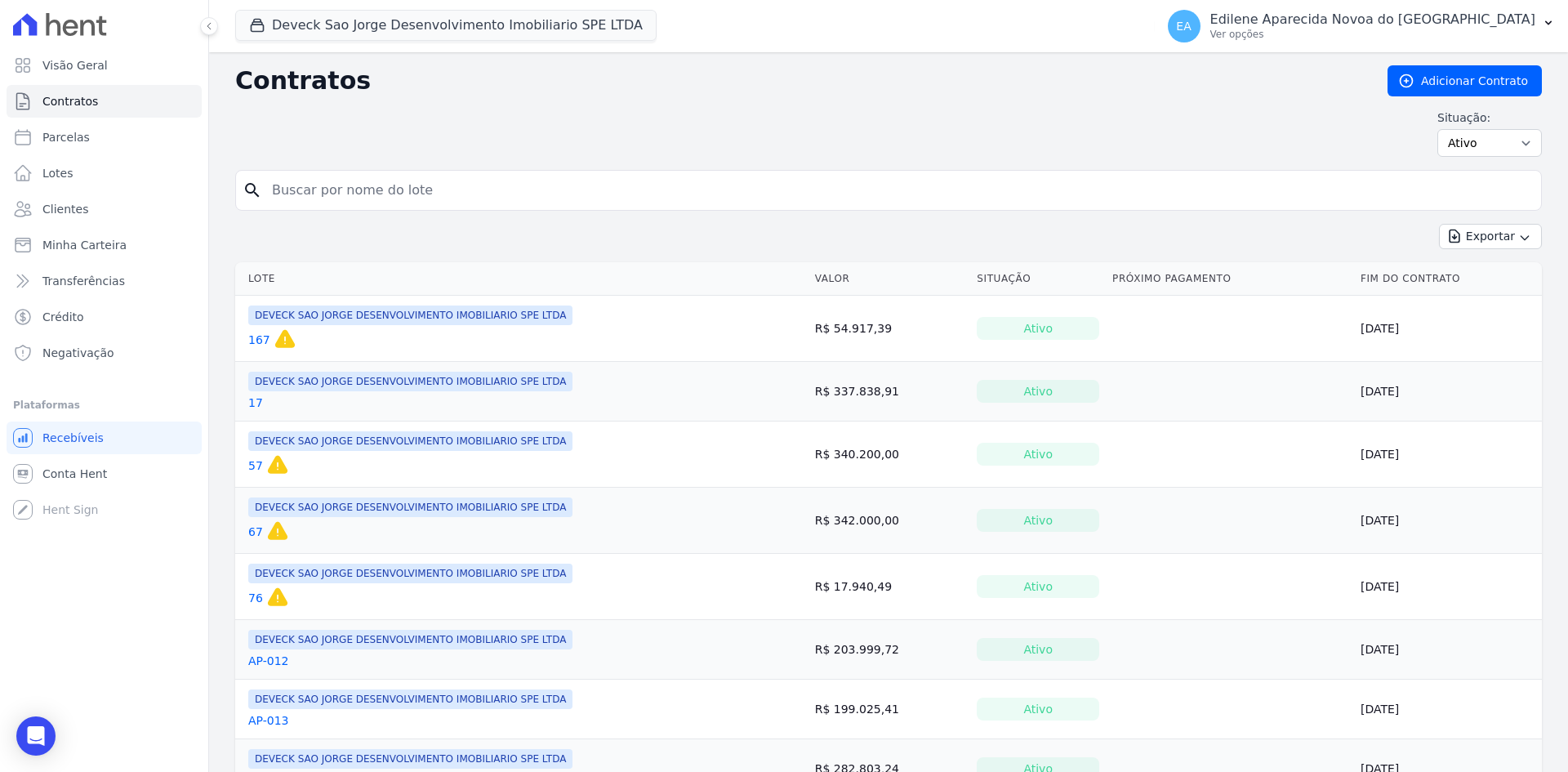
click at [447, 188] on input "search" at bounding box center [898, 191] width 1272 height 33
type input "156"
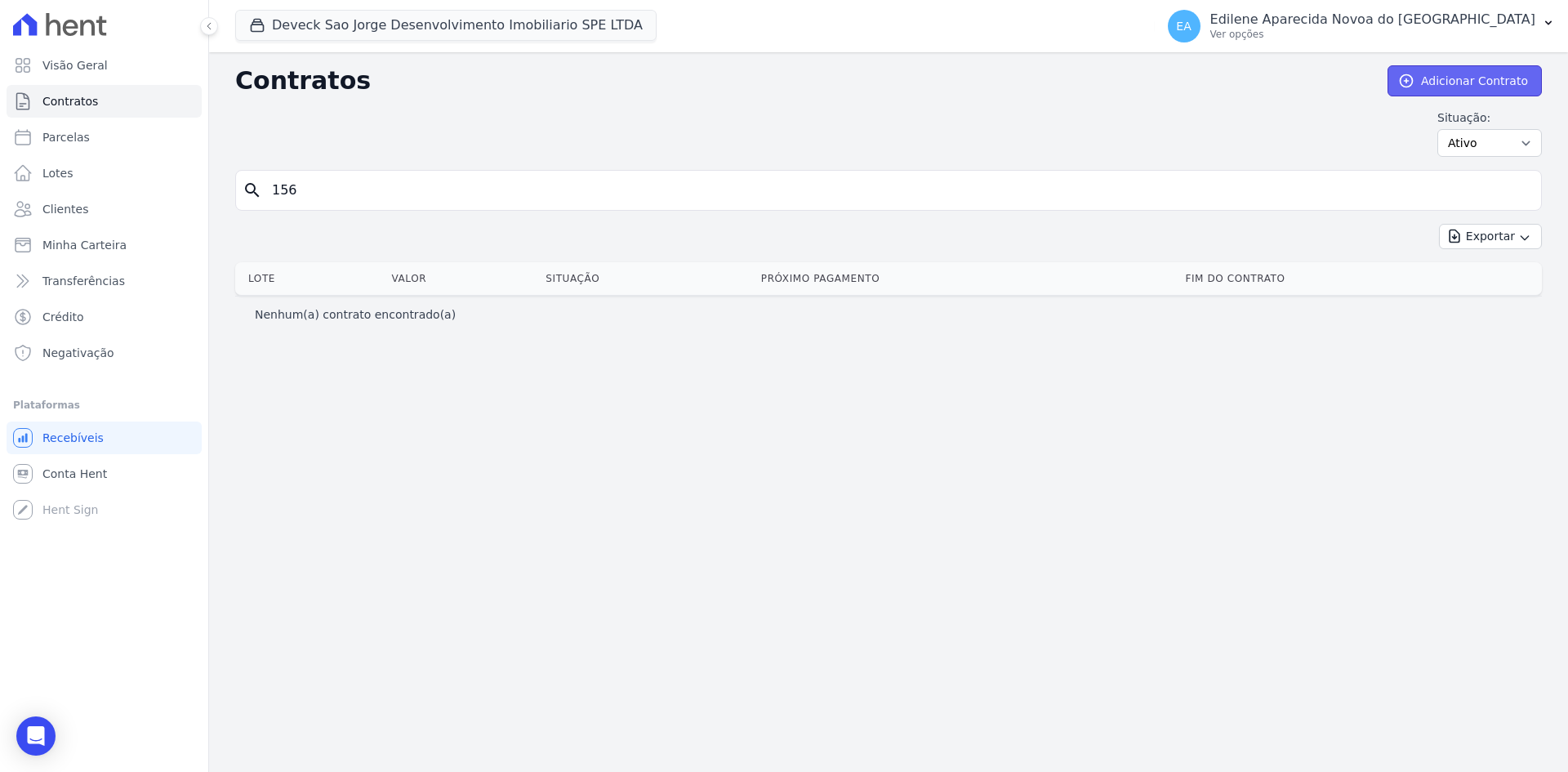
click at [1465, 74] on link "Adicionar Contrato" at bounding box center [1464, 81] width 154 height 31
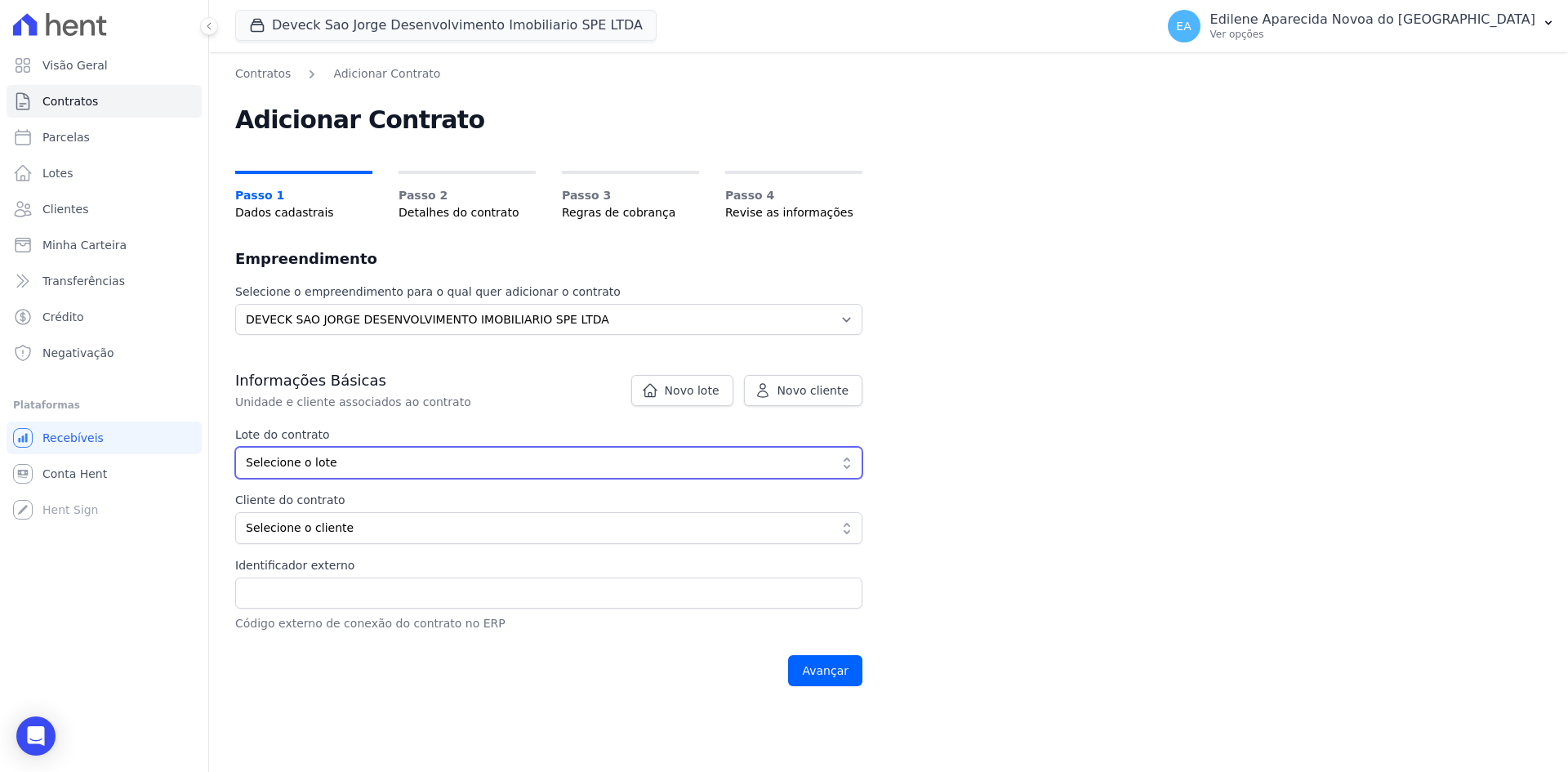
click at [842, 466] on button "Selecione o lote" at bounding box center [548, 462] width 627 height 32
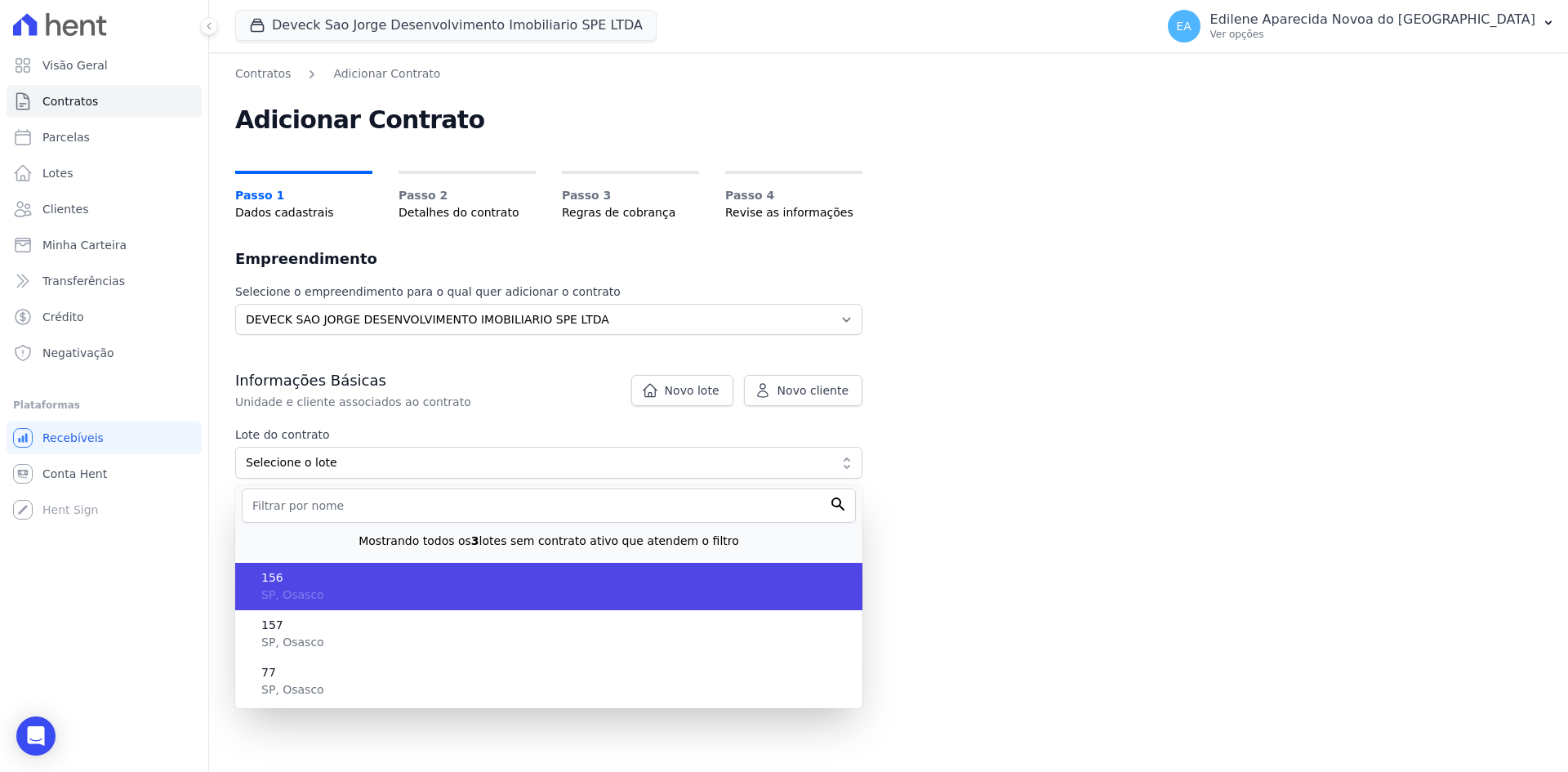
click at [264, 581] on span "156" at bounding box center [556, 578] width 588 height 17
type input "0f099e07-74ee-4e0a-a093-7a492e724e8e"
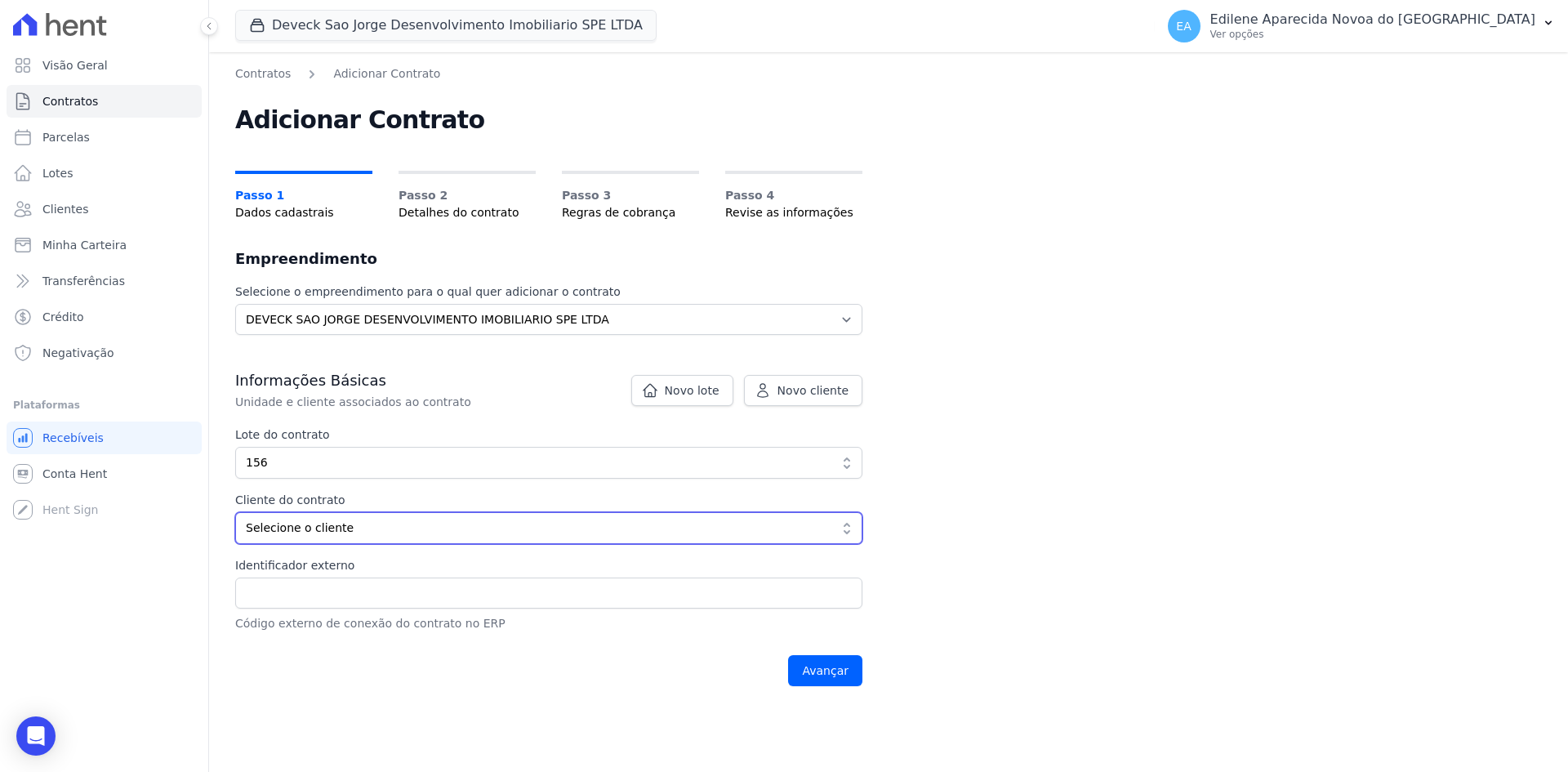
click at [340, 528] on span "Selecione o cliente" at bounding box center [537, 528] width 583 height 17
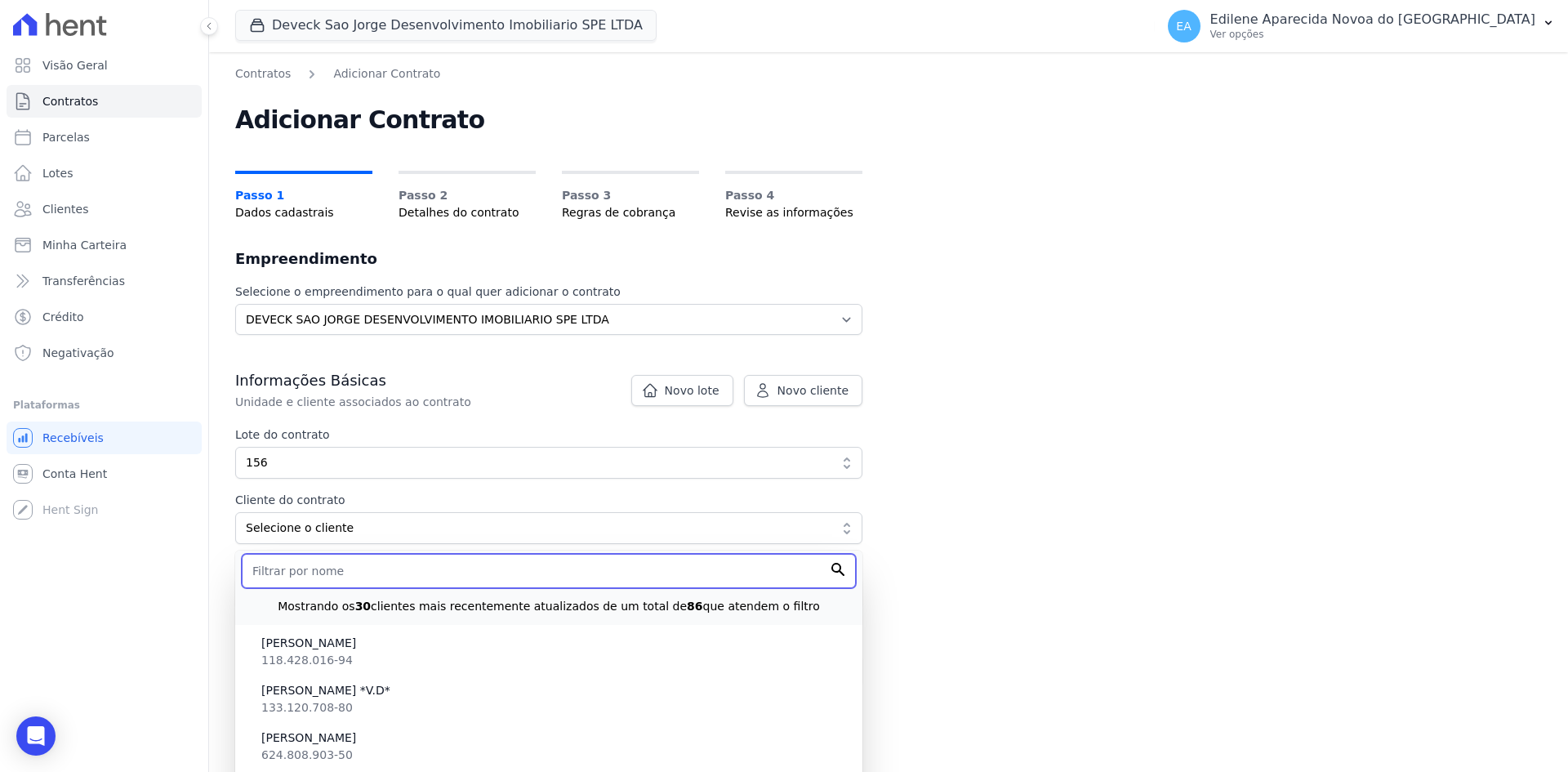
click at [337, 579] on input "text" at bounding box center [548, 571] width 614 height 35
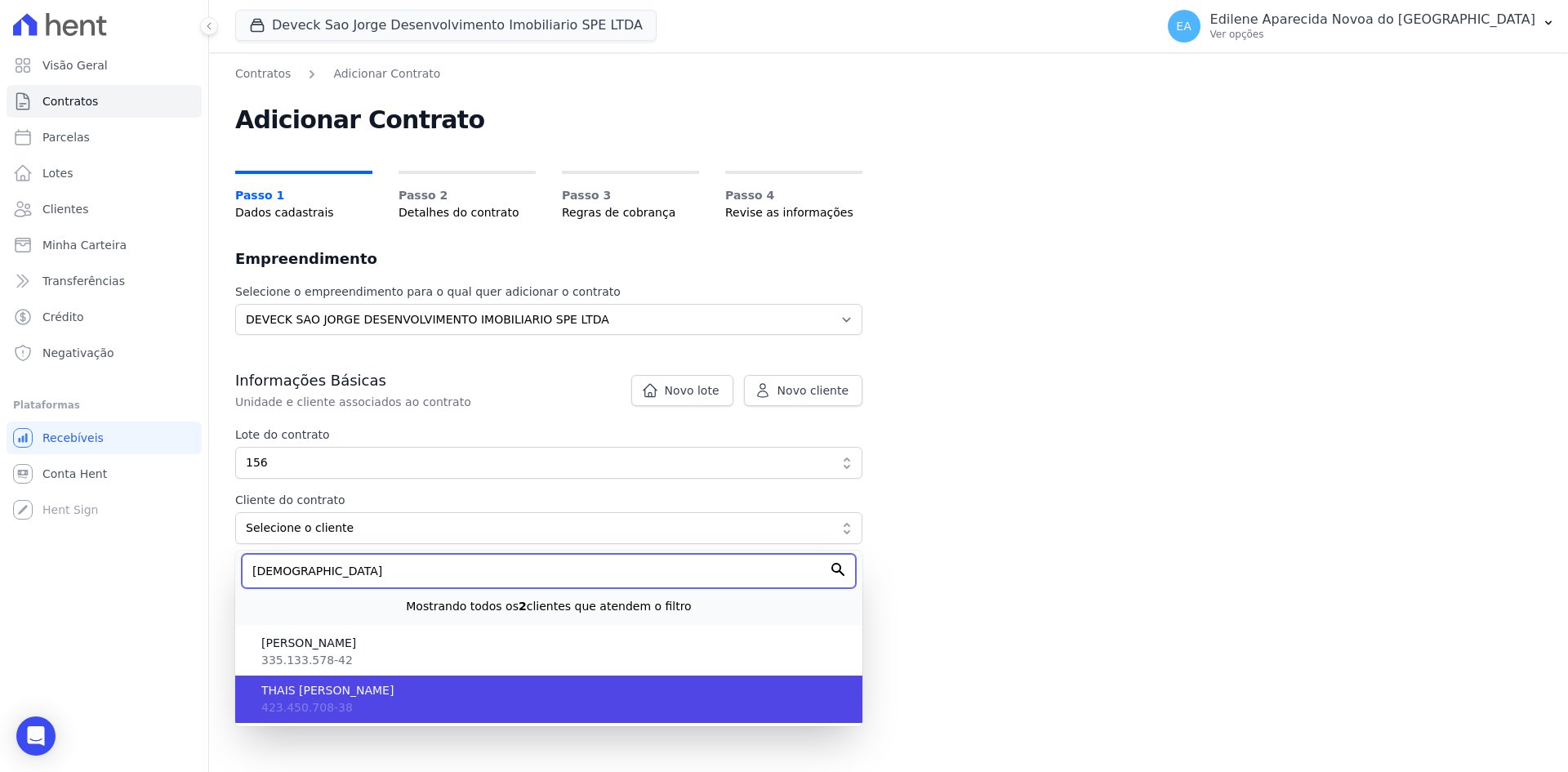
type input "thais"
click at [361, 690] on span "THAIS [PERSON_NAME]" at bounding box center [556, 690] width 588 height 17
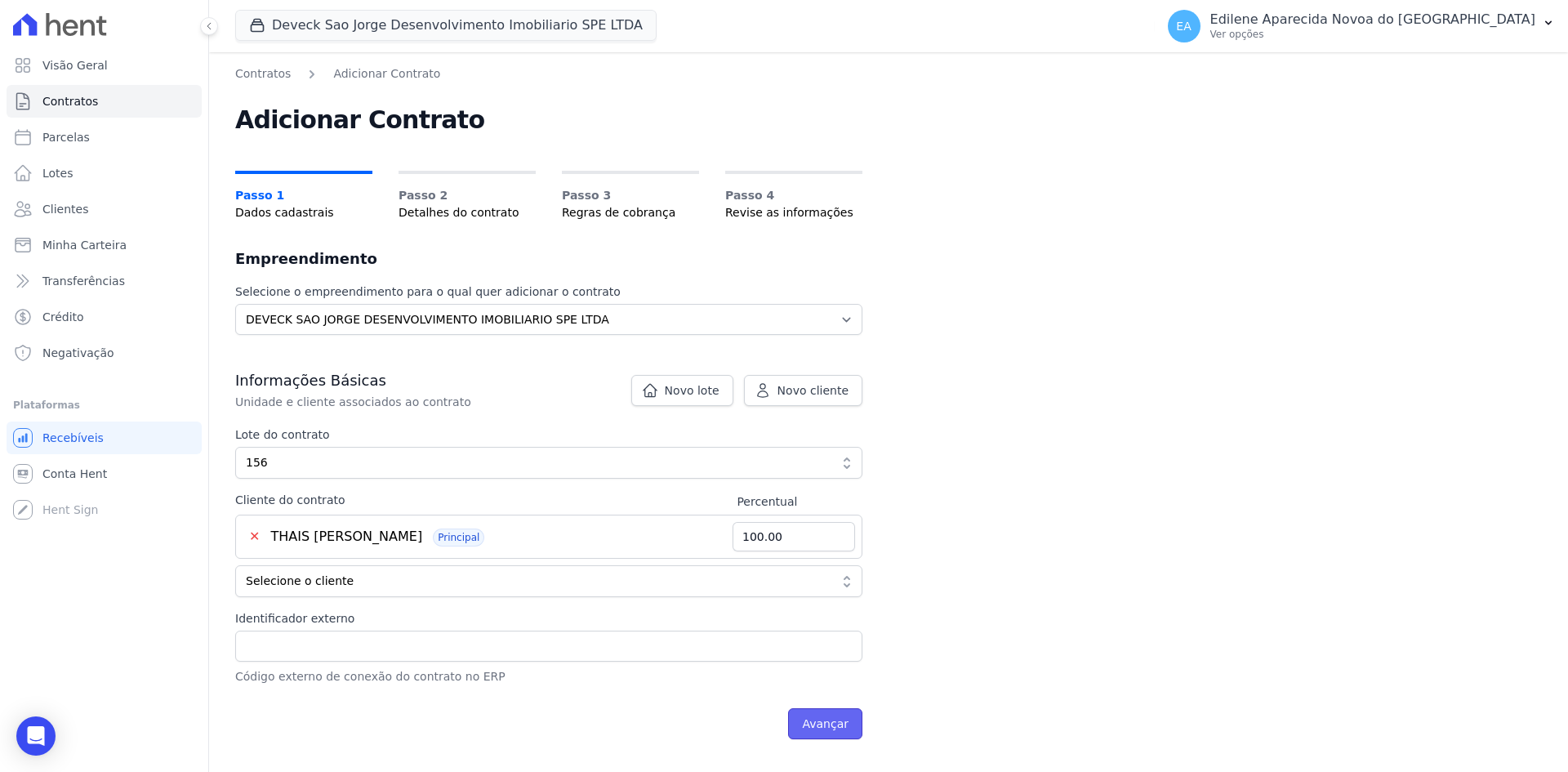
click at [826, 728] on input "Avançar" at bounding box center [825, 724] width 74 height 31
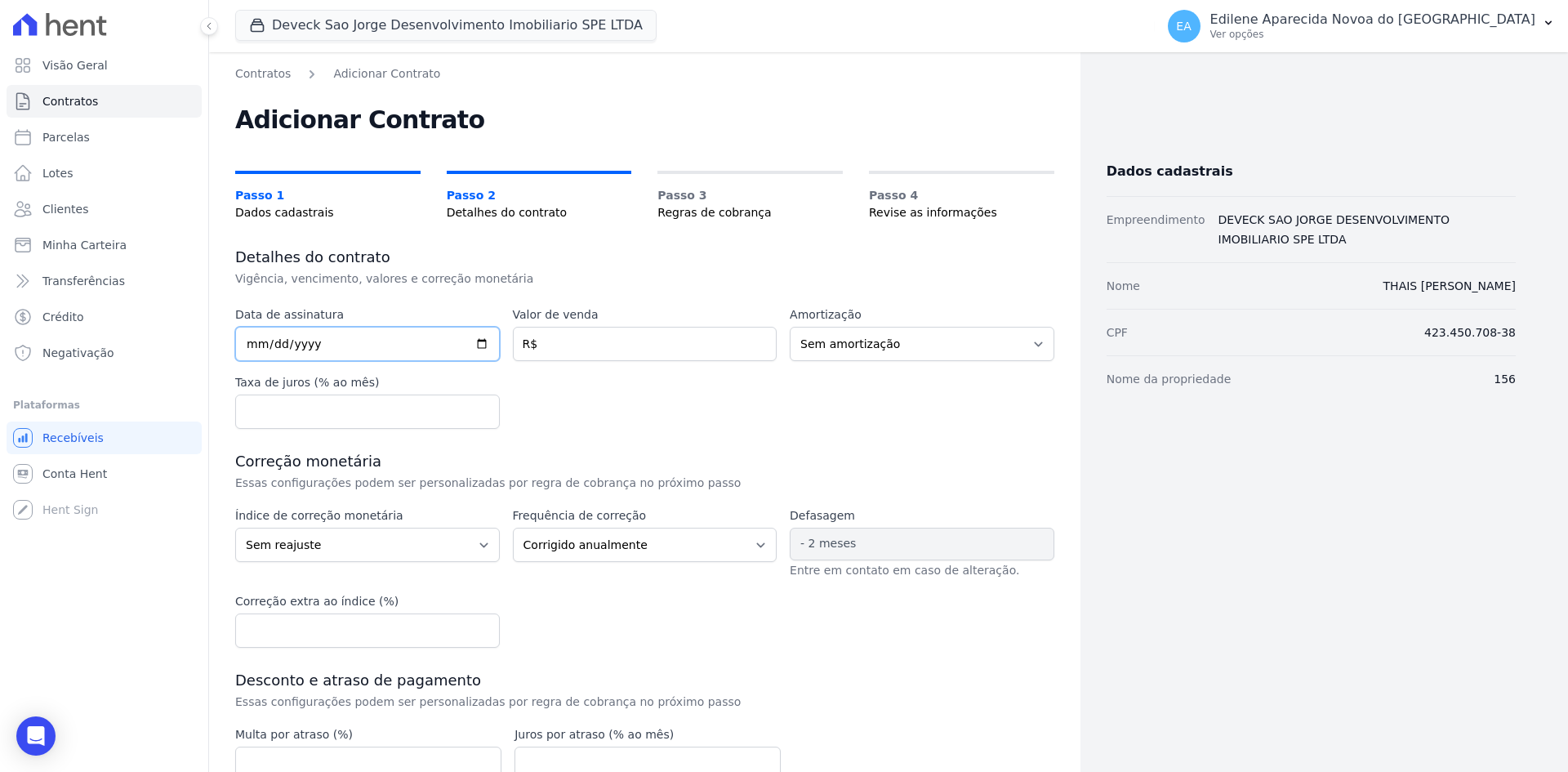
drag, startPoint x: 316, startPoint y: 338, endPoint x: 221, endPoint y: 336, distance: 95.0
click at [221, 336] on div "Contratos Adicionar Contrato Adicionar Contrato Passo 1 Dados cadastrais Passo …" at bounding box center [645, 490] width 872 height 874
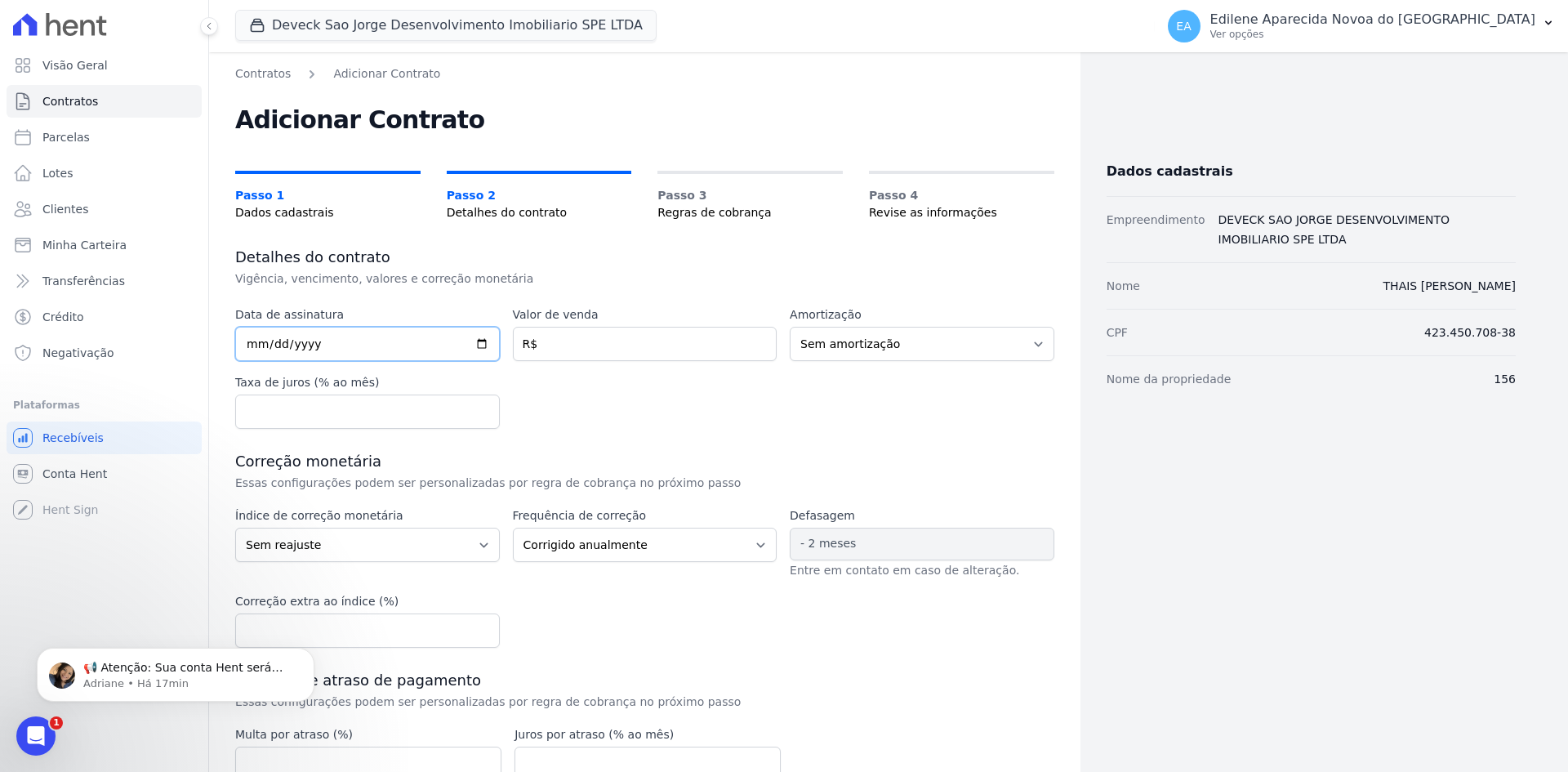
drag, startPoint x: 351, startPoint y: 339, endPoint x: 219, endPoint y: 344, distance: 132.1
click at [219, 344] on div "Contratos Adicionar Contrato Adicionar Contrato Passo 1 Dados cadastrais Passo …" at bounding box center [645, 490] width 872 height 874
type input "[DATE]"
type input "109924.20"
click at [1026, 341] on select "Sem amortização Price Sac" at bounding box center [922, 344] width 264 height 35
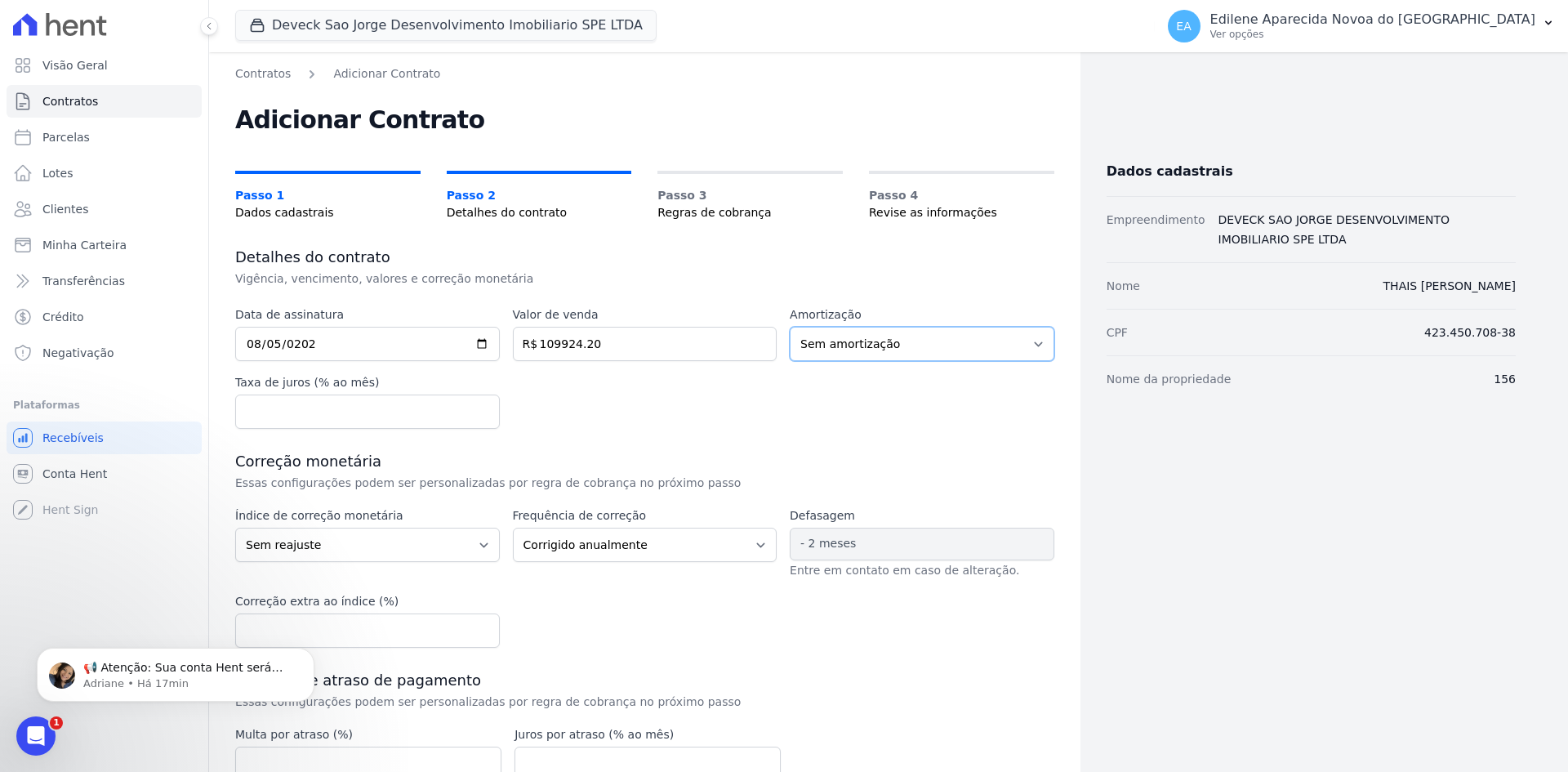
select select "price"
click at [790, 327] on select "Sem amortização Price Sac" at bounding box center [922, 344] width 264 height 35
click at [348, 412] on input "number" at bounding box center [367, 411] width 264 height 35
type input "2.00"
click at [476, 541] on select "Sem reajuste Média dos últimos 12 meses acumulado de INCCM Média dos últimos 12…" at bounding box center [367, 545] width 264 height 35
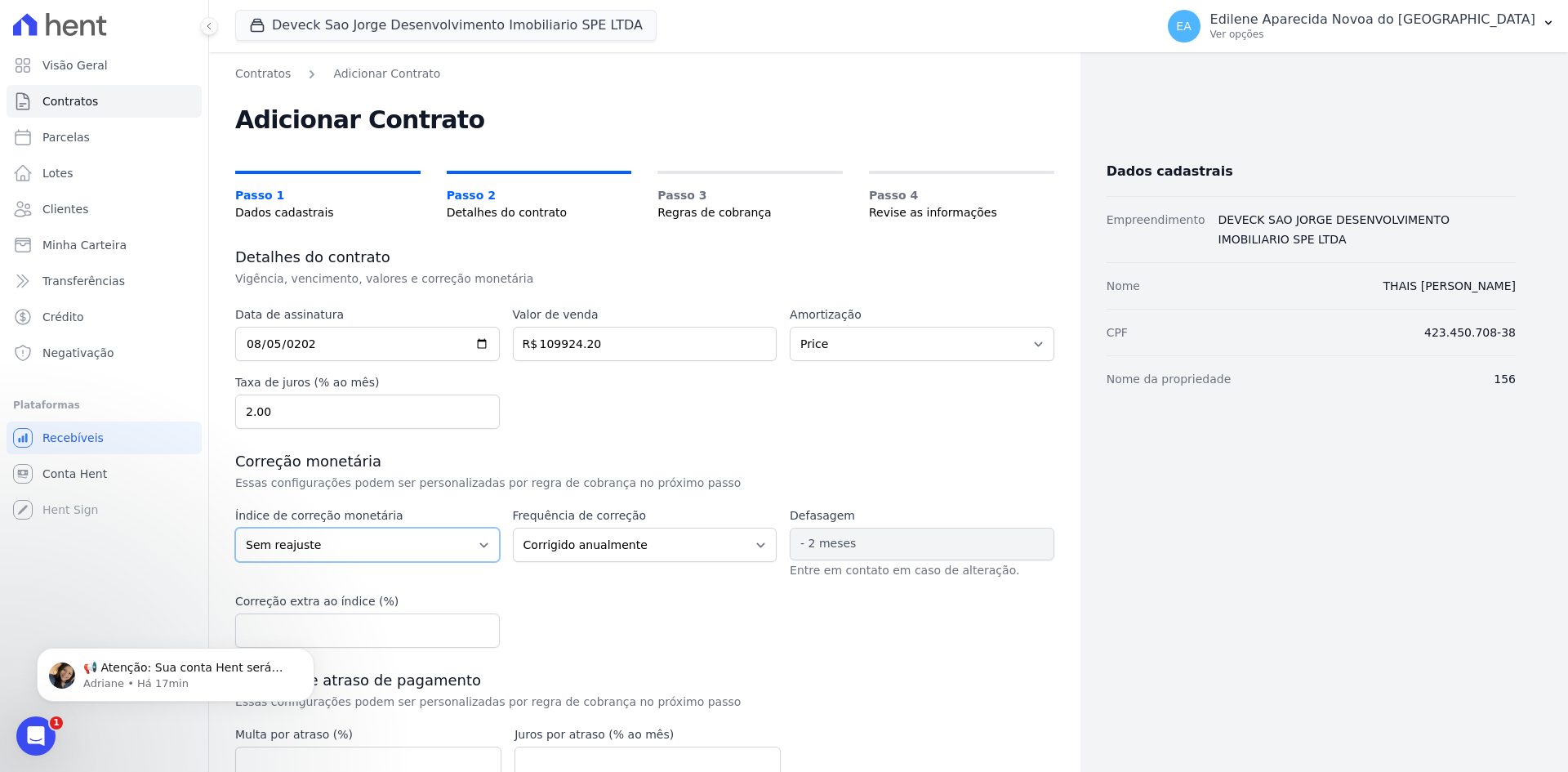
select select "inccdi"
click at [235, 528] on select "Sem reajuste Média dos últimos 12 meses acumulado de INCCM Média dos últimos 12…" at bounding box center [367, 545] width 264 height 35
click at [750, 543] on select "Corrigido semestralmente Corrigido mensalmente Corrigido anualmente" at bounding box center [645, 545] width 264 height 35
select select "monthly"
click at [513, 528] on select "Corrigido semestralmente Corrigido mensalmente Corrigido anualmente" at bounding box center [645, 545] width 264 height 35
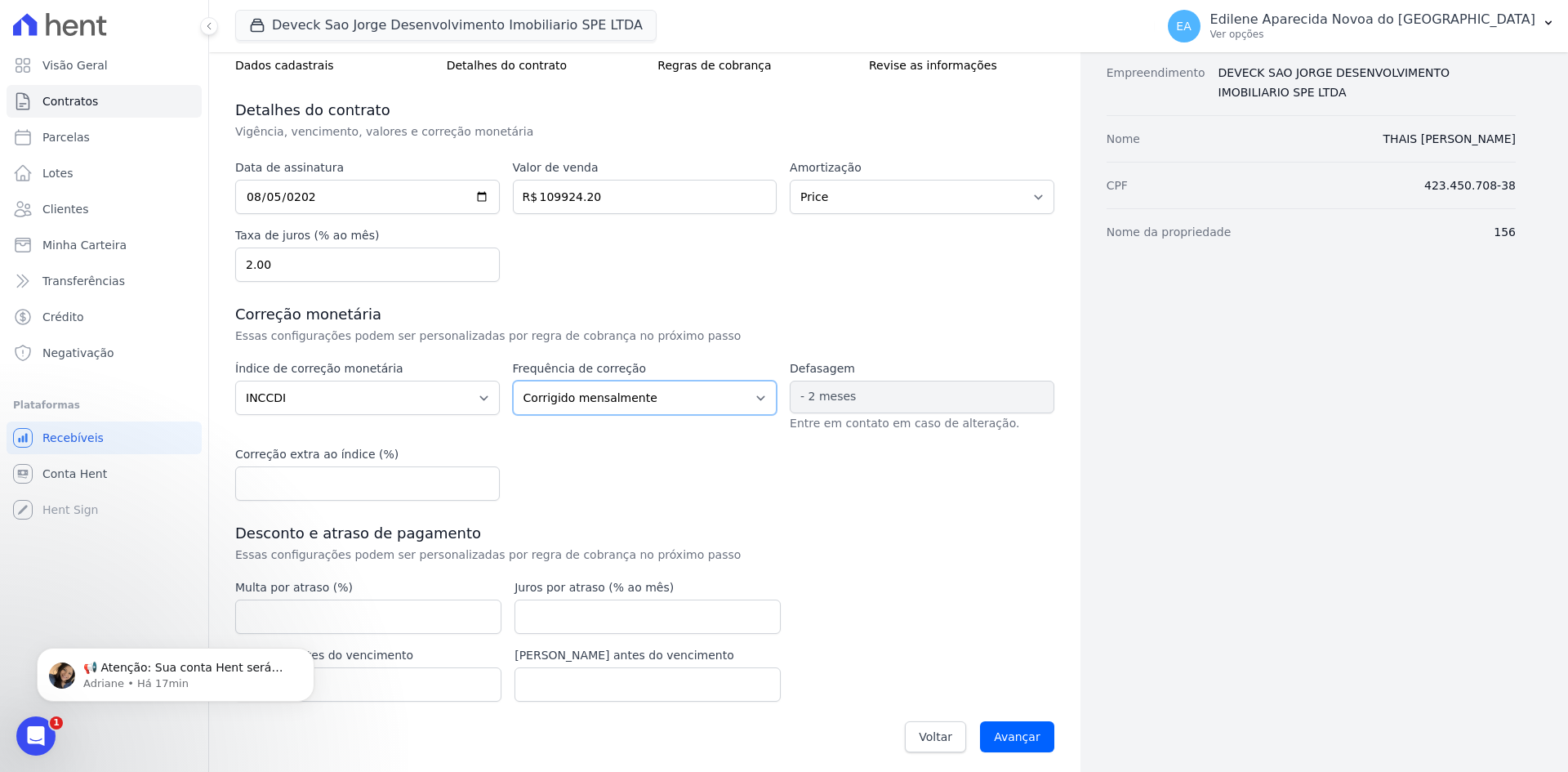
scroll to position [153, 0]
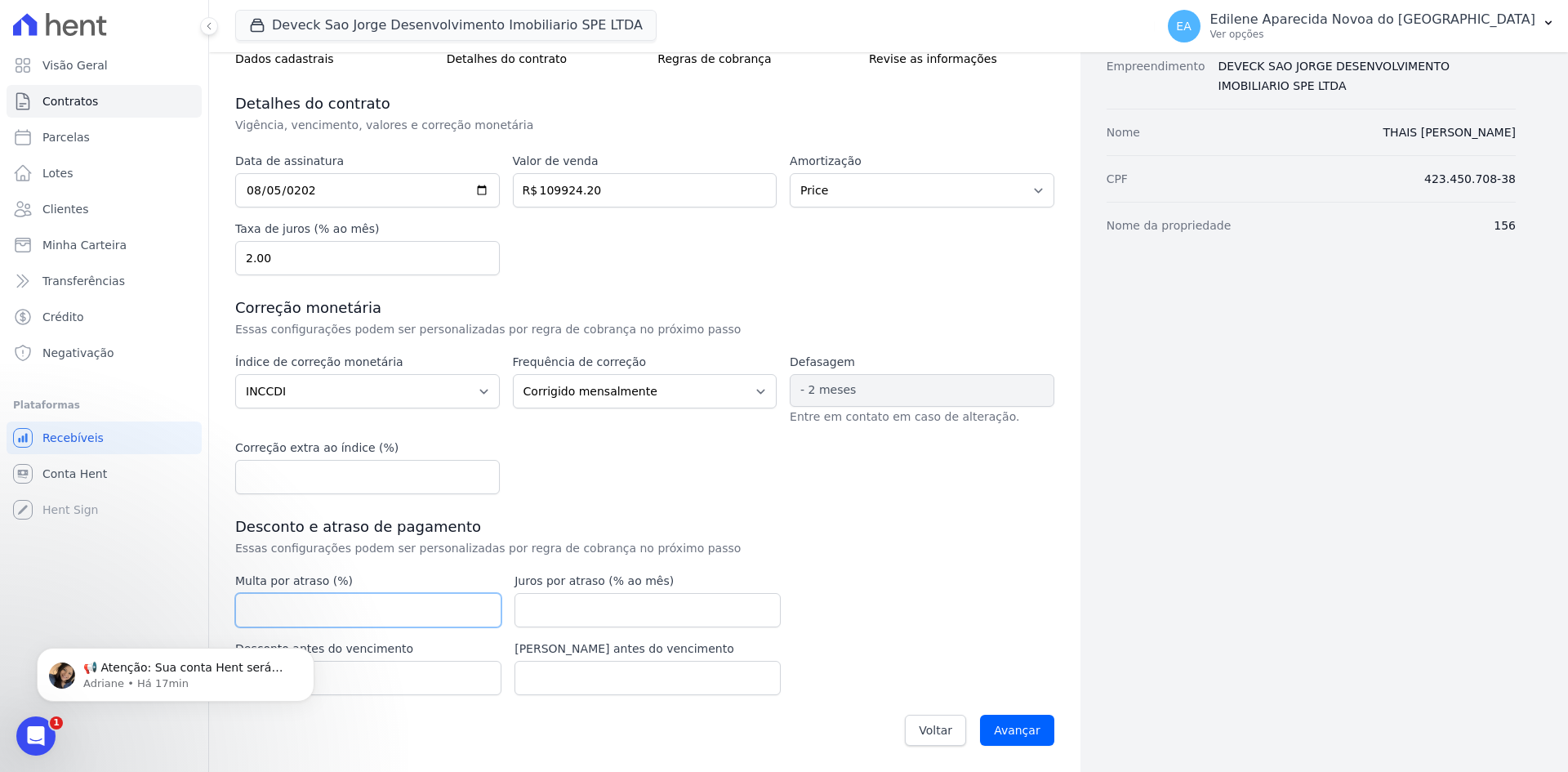
click at [337, 603] on input "number" at bounding box center [368, 610] width 266 height 35
type input "2.00"
type input "0.03"
click at [945, 573] on div "Data de assinatura [DATE] Valor de venda 109924.20 R$ Amortização Sem amortizaç…" at bounding box center [645, 454] width 819 height 603
click at [1015, 732] on input "Avançar" at bounding box center [1017, 730] width 74 height 31
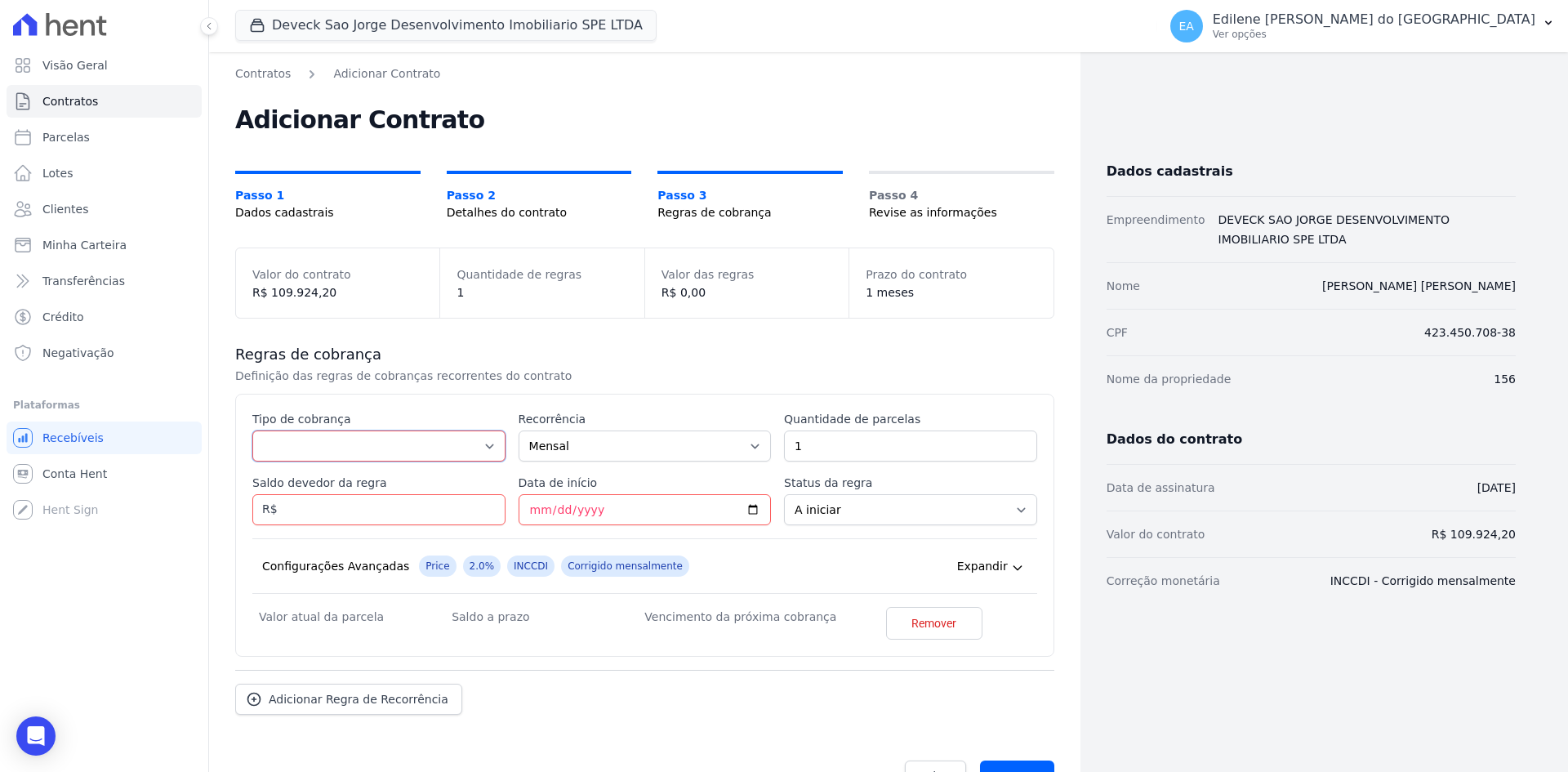
click at [481, 448] on select "Parcela Normal Entrada Sinal Intercalada Chaves Pré-chaves Pós-chaves Impostos …" at bounding box center [379, 446] width 253 height 31
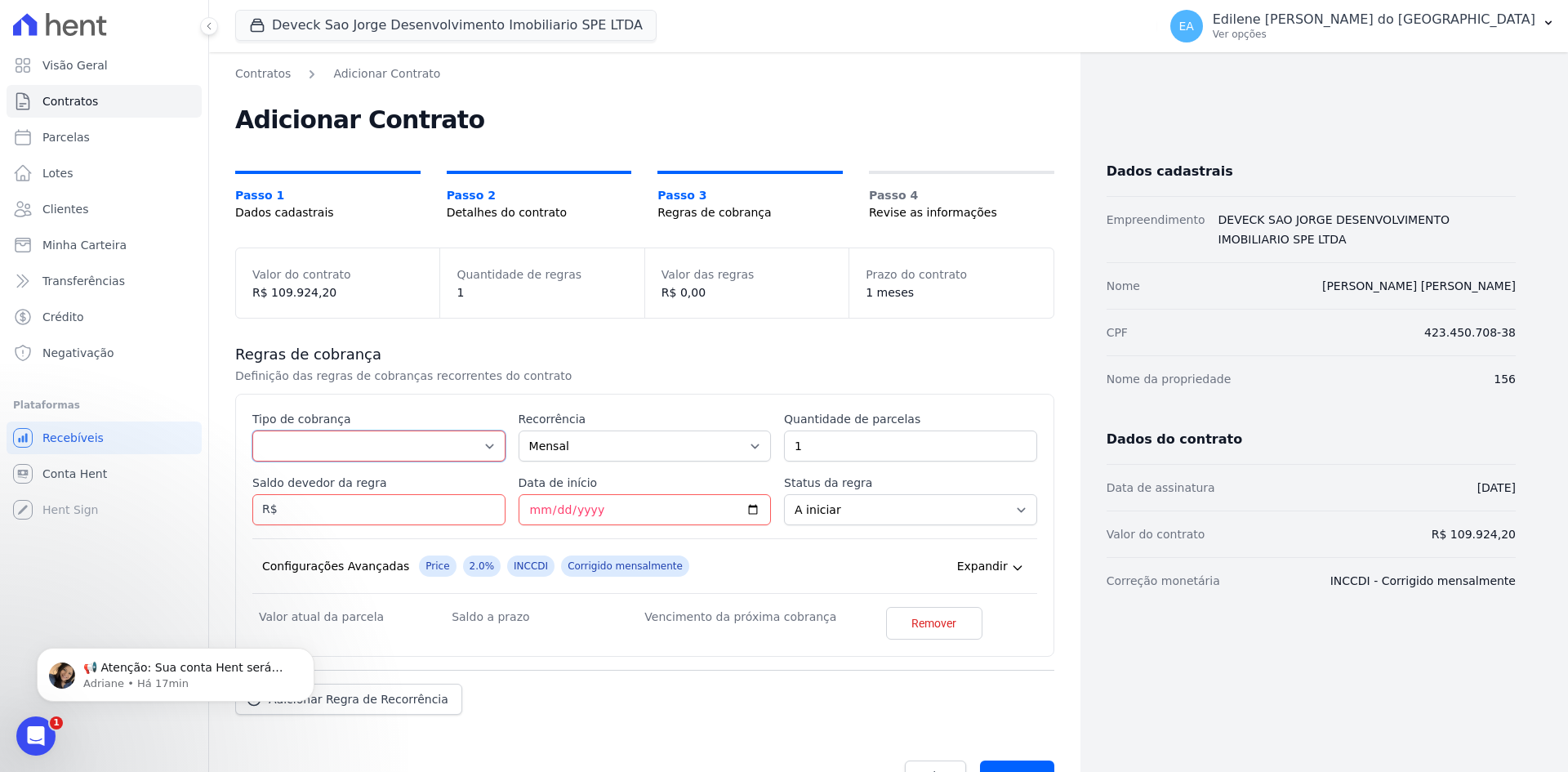
select select "down_payment"
click at [252, 431] on select "Parcela Normal Entrada Sinal Intercalada Chaves Pré-chaves Pós-chaves Impostos …" at bounding box center [379, 446] width 253 height 31
click at [312, 511] on input "Saldo devedor da regra" at bounding box center [379, 510] width 253 height 31
type input "43288.00"
type input "[DATE]"
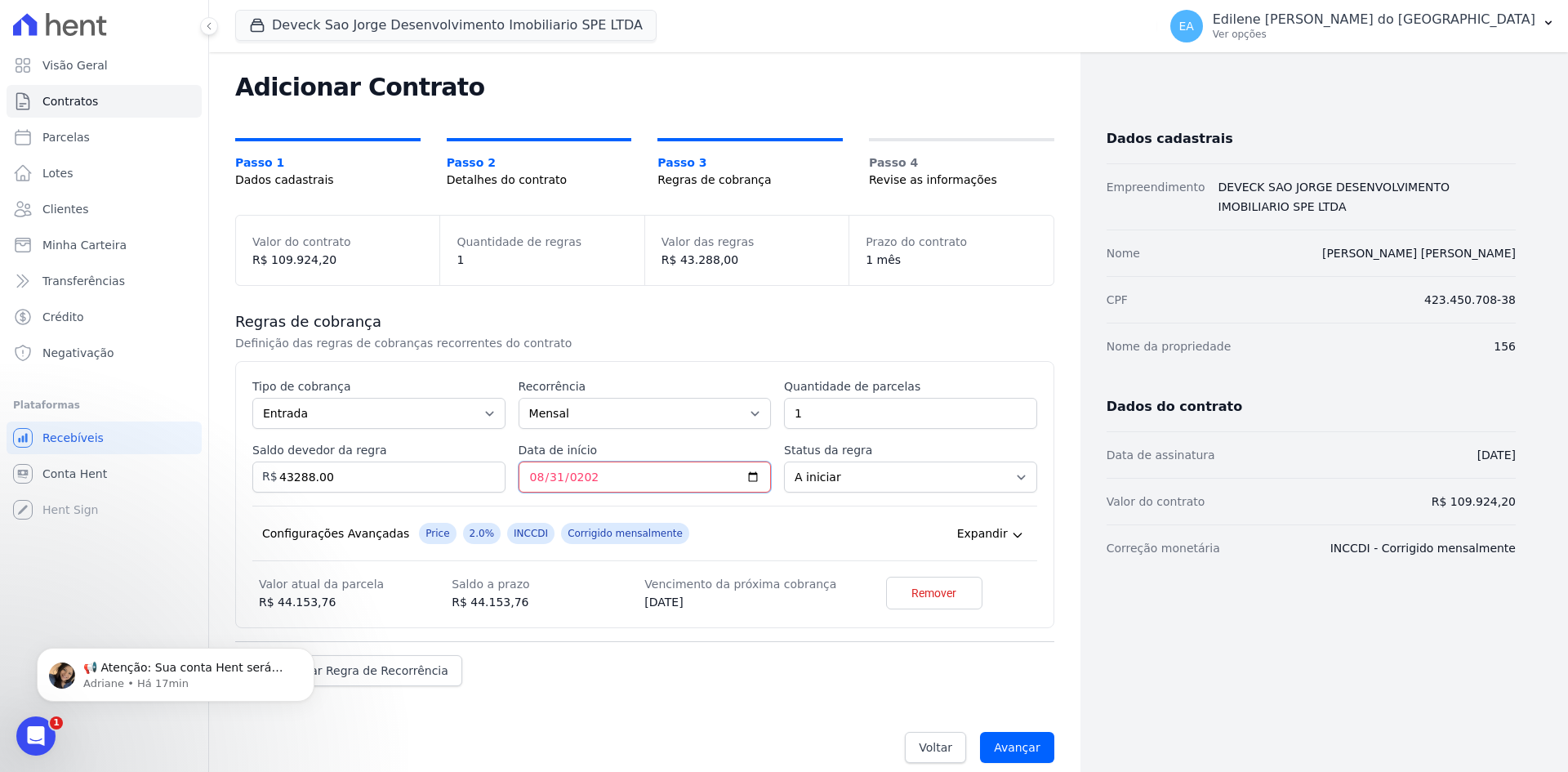
scroll to position [50, 0]
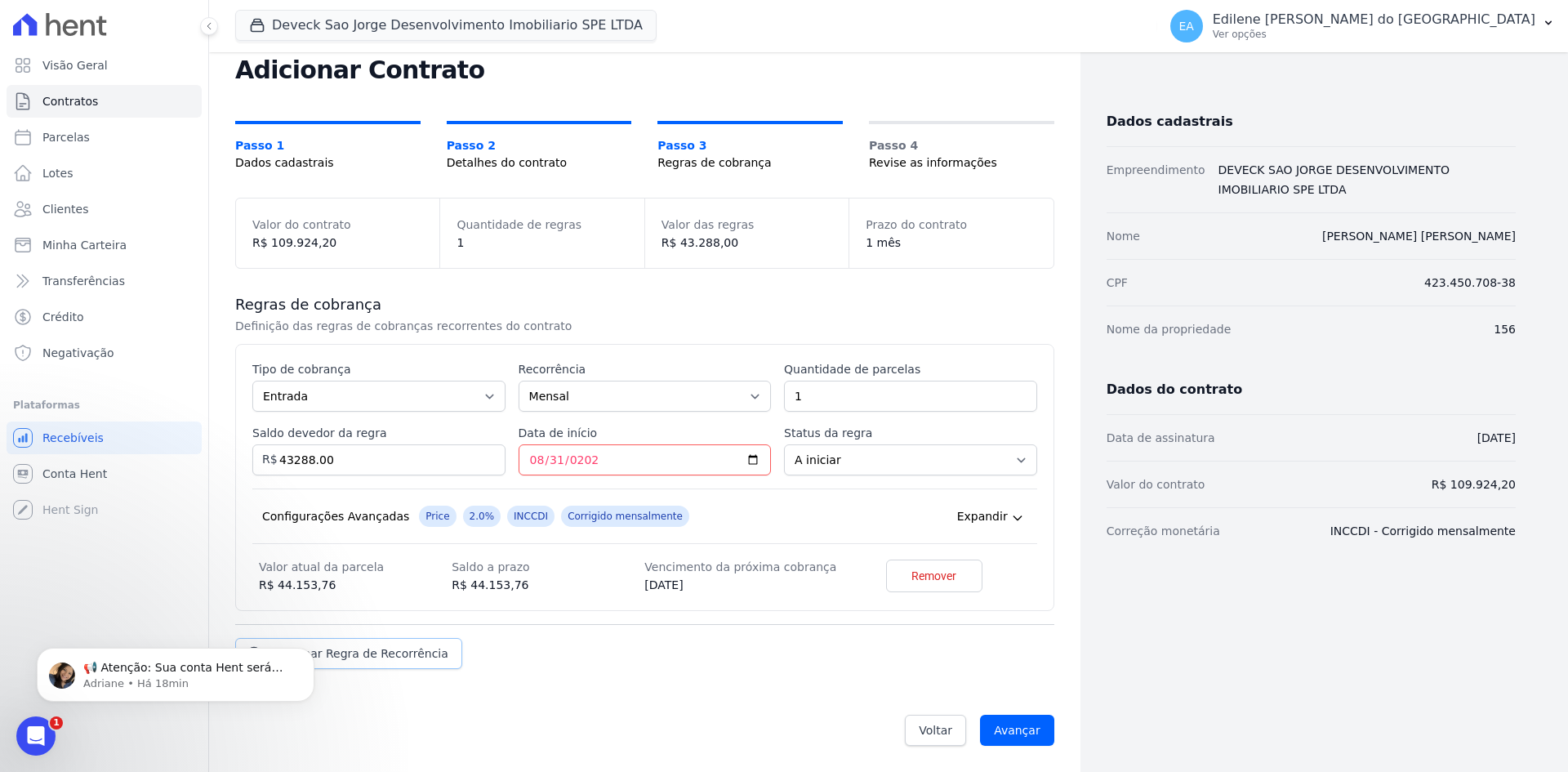
click at [402, 656] on span "Adicionar Regra de Recorrência" at bounding box center [359, 654] width 180 height 16
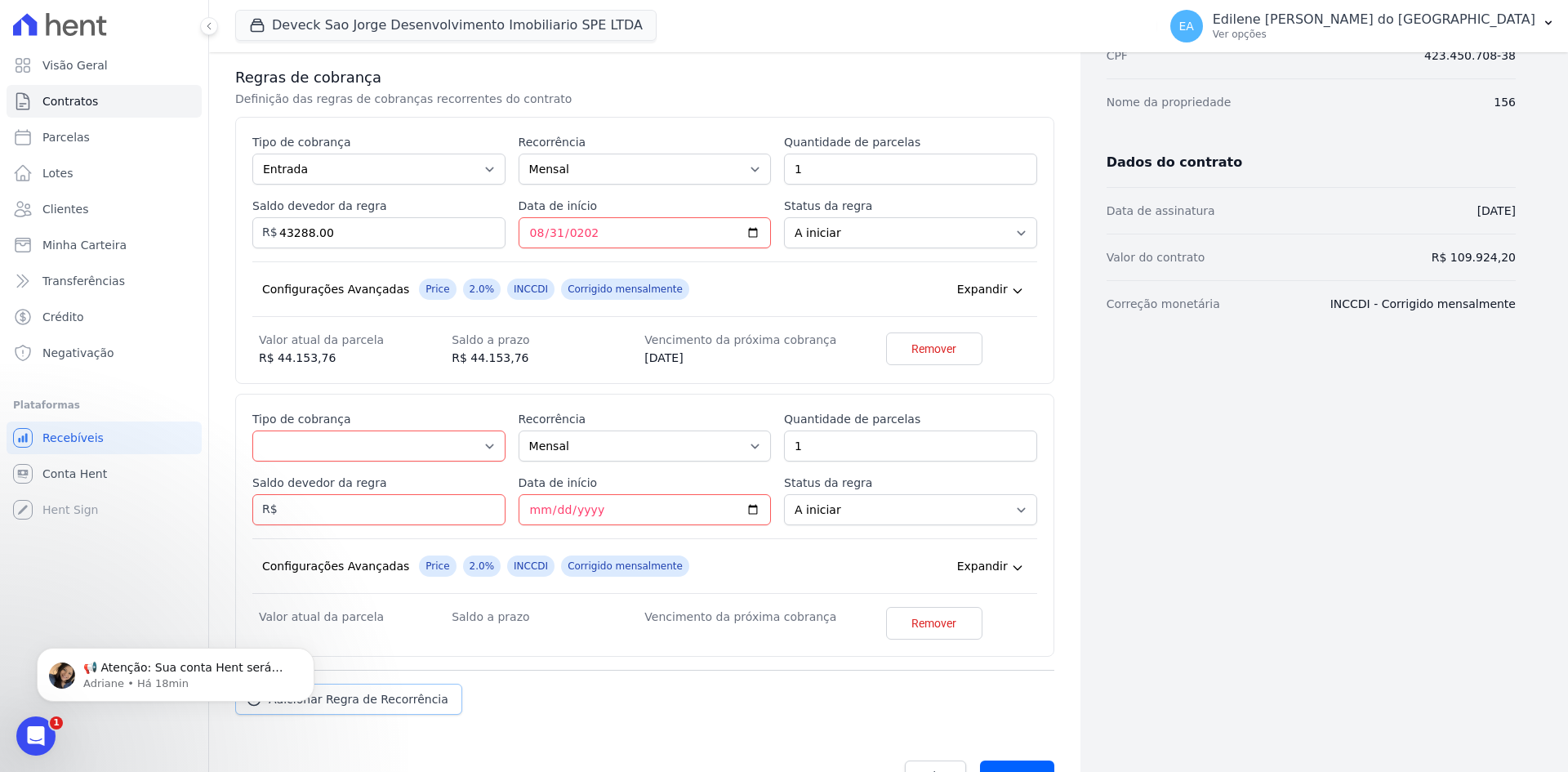
scroll to position [295, 0]
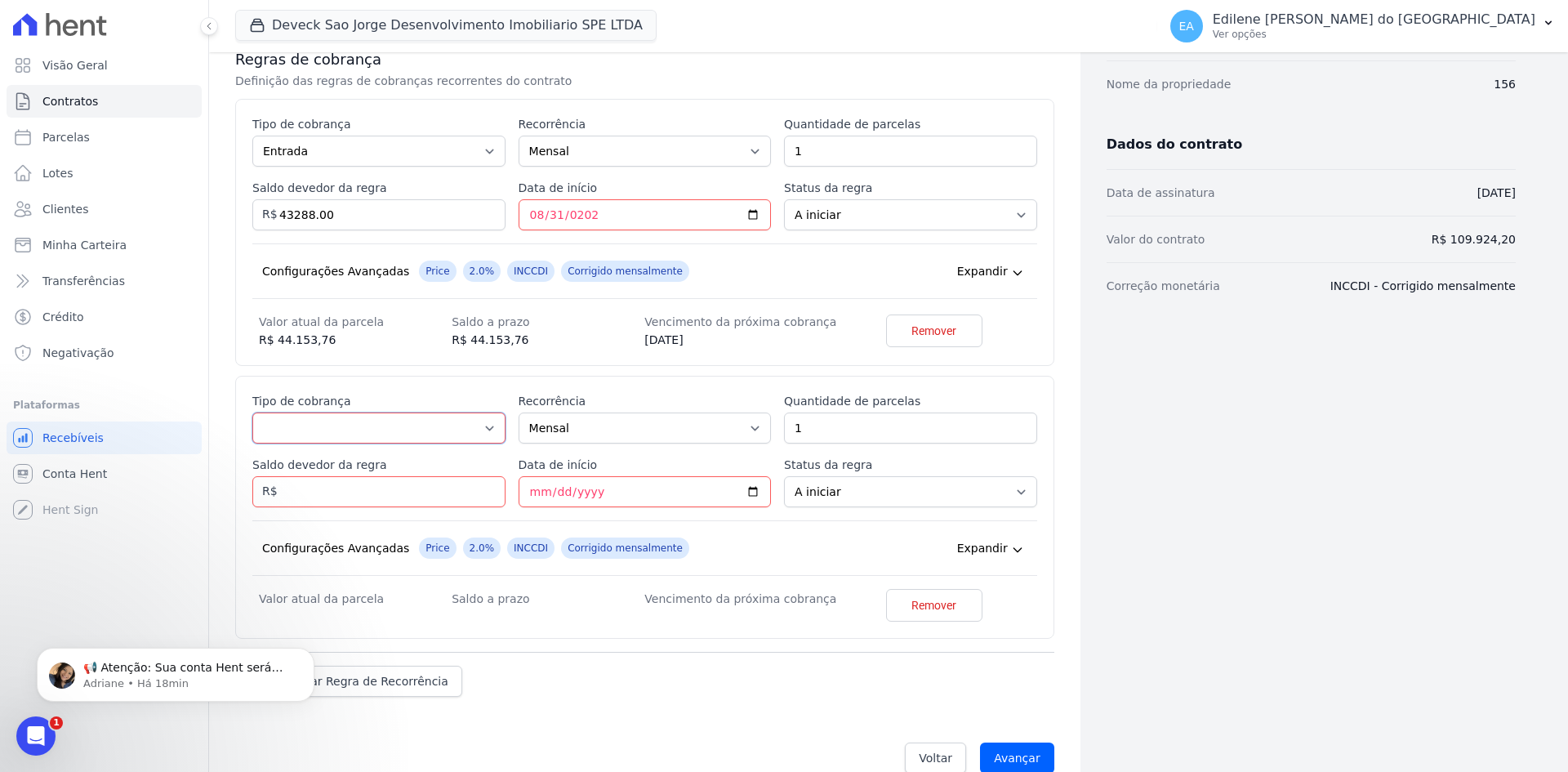
click at [484, 430] on select "Parcela Normal Entrada Sinal Intercalada Chaves Pré-chaves Pós-chaves Impostos …" at bounding box center [379, 428] width 253 height 31
select select "standard"
click at [252, 412] on select "Parcela Normal Entrada Sinal Intercalada Chaves Pré-chaves Pós-chaves Impostos …" at bounding box center [379, 428] width 253 height 31
drag, startPoint x: 824, startPoint y: 434, endPoint x: 756, endPoint y: 428, distance: 68.3
click at [756, 434] on div "Esse tipo de parcela não entra no saldo devedor do contrato. Tipo de cobrança P…" at bounding box center [645, 508] width 784 height 229
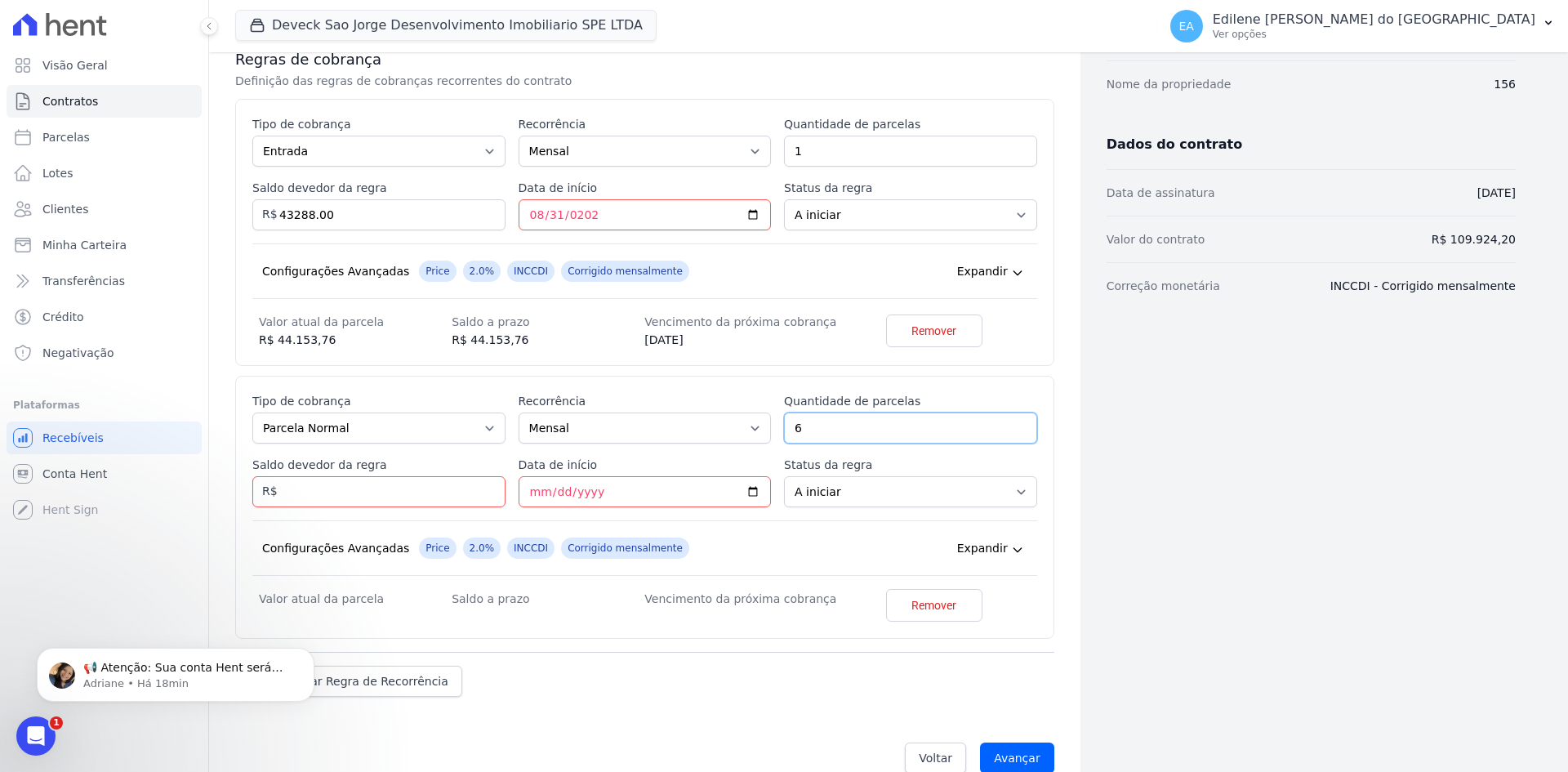
type input "6"
click at [319, 485] on input "Saldo devedor da regra" at bounding box center [379, 491] width 253 height 31
type input "4948.00"
type input "2025-09-15"
drag, startPoint x: 324, startPoint y: 492, endPoint x: 240, endPoint y: 490, distance: 84.0
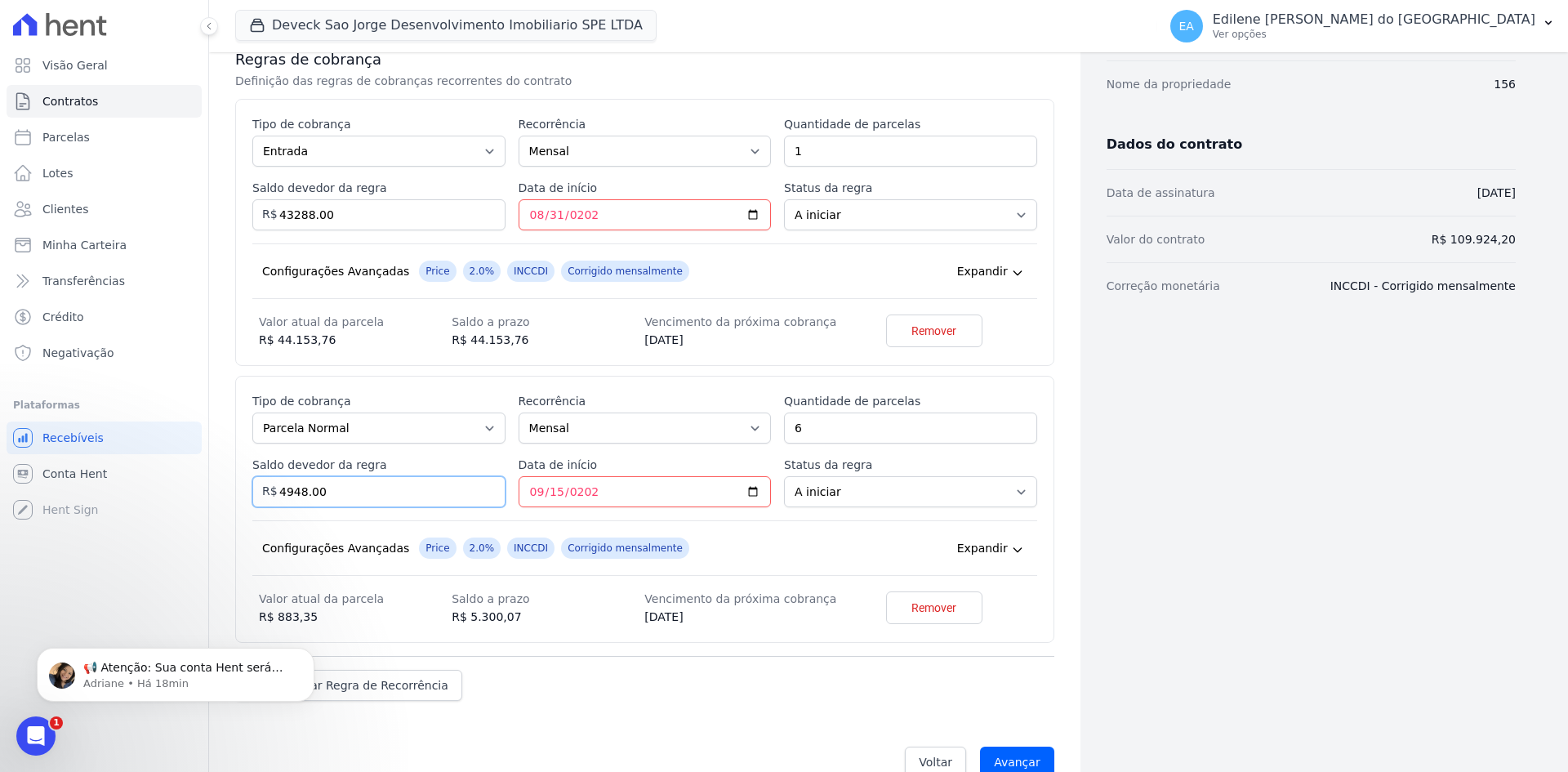
click at [240, 490] on div "Esse tipo de parcela não entra no saldo devedor do contrato. Tipo de cobrança P…" at bounding box center [645, 510] width 819 height 267
type input "29688.00"
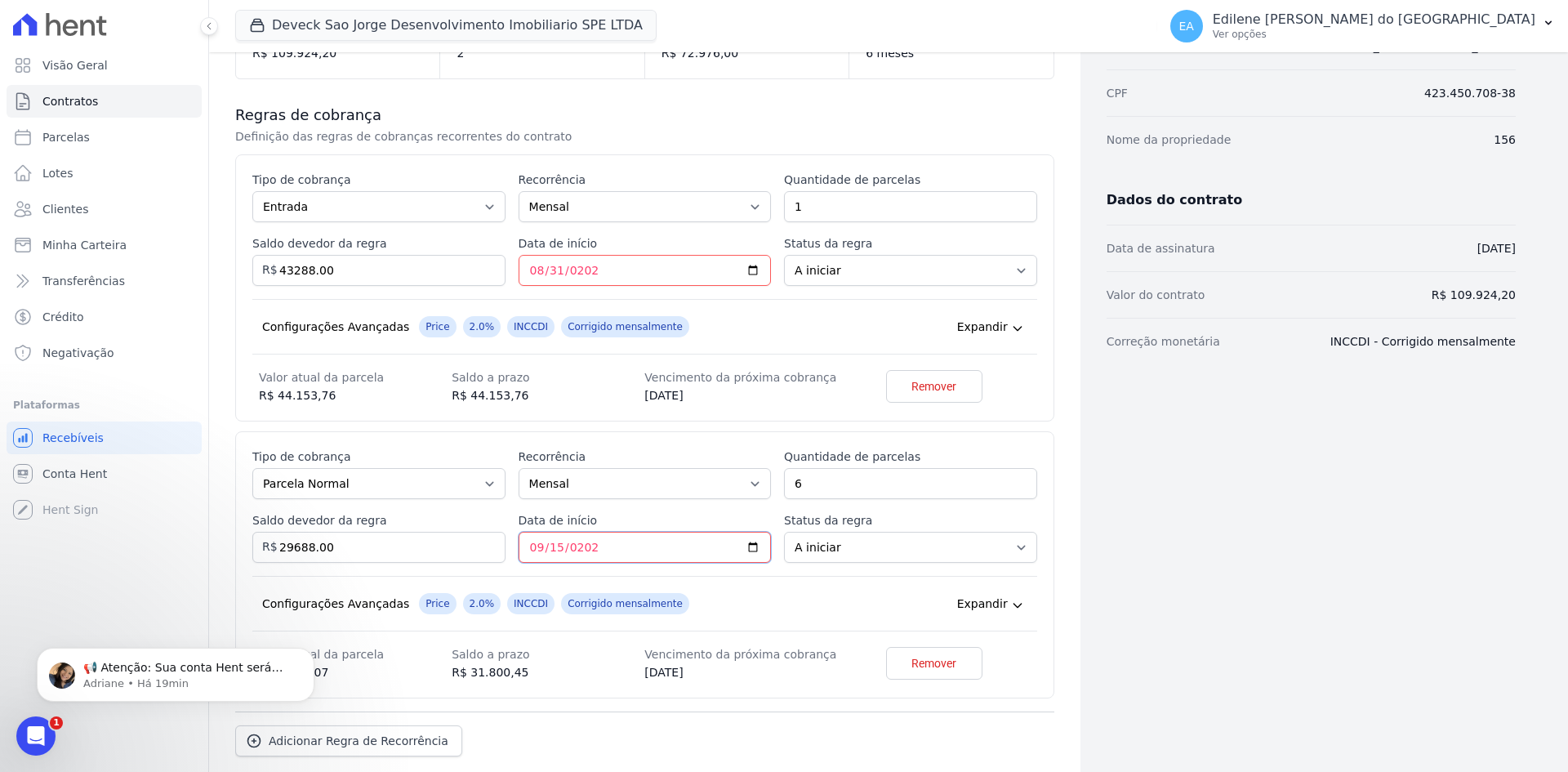
scroll to position [327, 0]
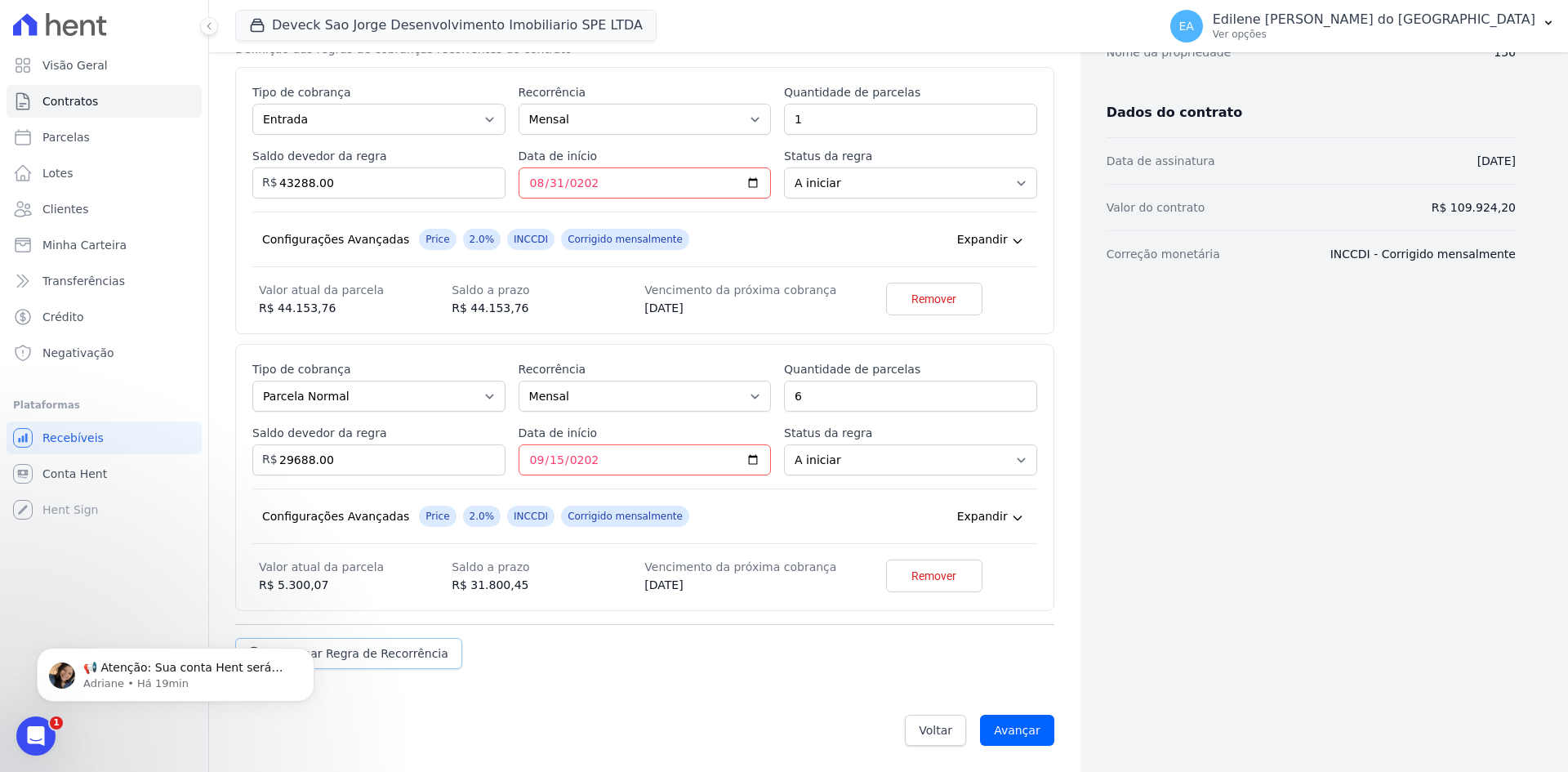
click at [363, 653] on span "Adicionar Regra de Recorrência" at bounding box center [359, 654] width 180 height 16
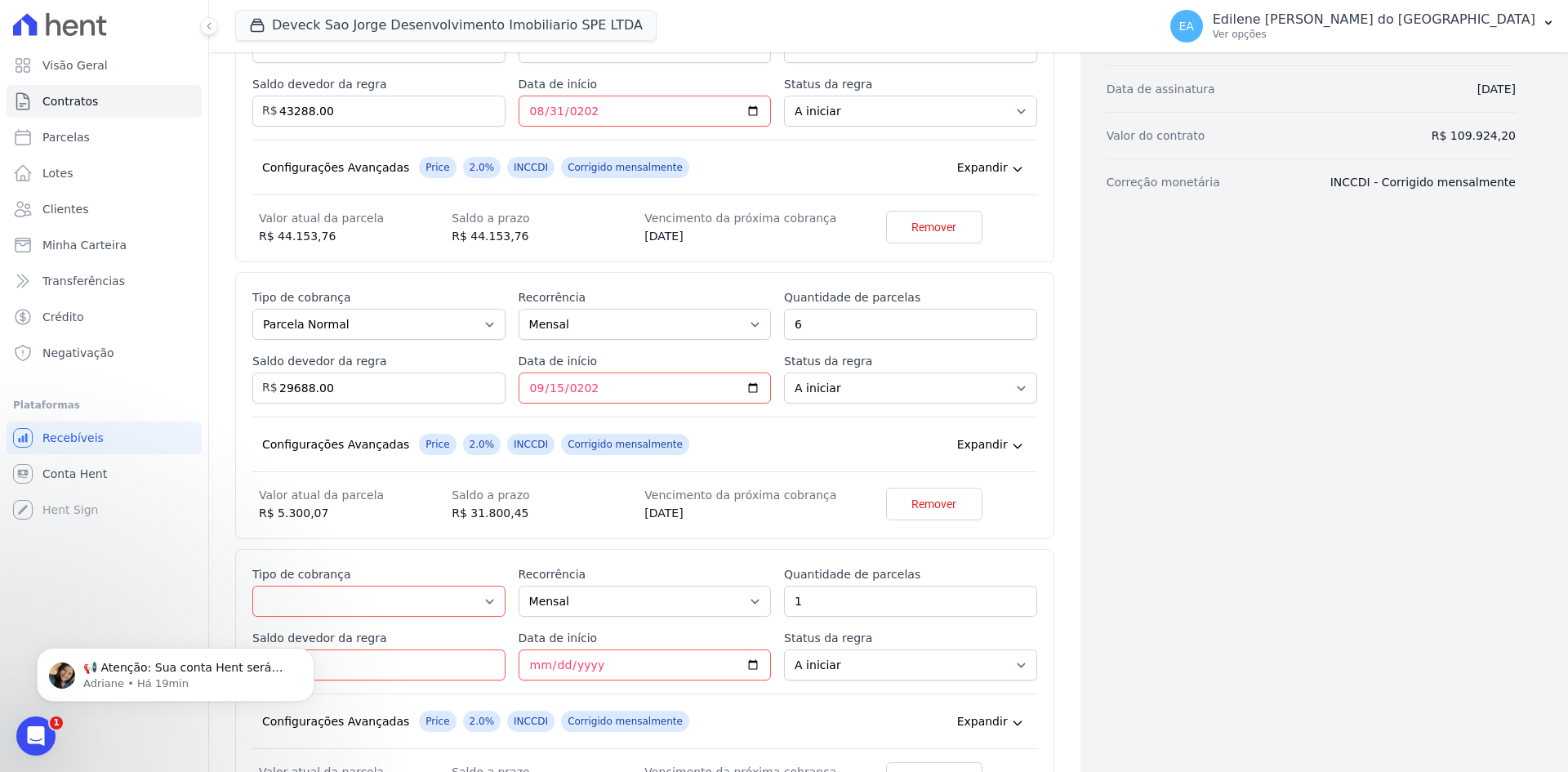
scroll to position [572, 0]
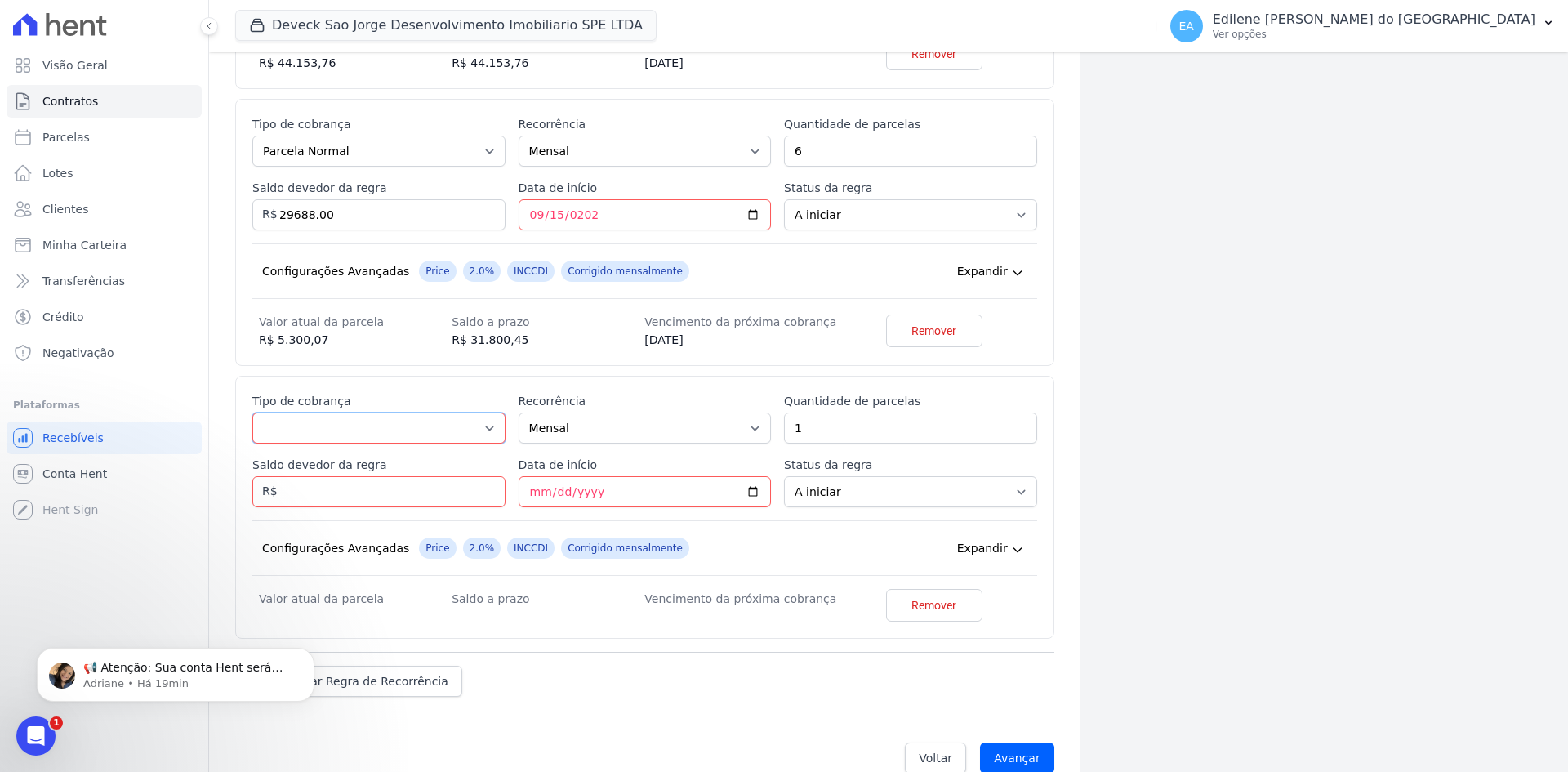
click at [489, 429] on select "Parcela Normal Entrada Sinal Intercalada Chaves Pré-chaves Pós-chaves Impostos …" at bounding box center [379, 428] width 253 height 31
select select "interleaved"
click at [252, 412] on select "Parcela Normal Entrada Sinal Intercalada Chaves Pré-chaves Pós-chaves Impostos …" at bounding box center [379, 428] width 253 height 31
click at [750, 430] on select "Mensal Bimestral Trimestral Semestral Anual" at bounding box center [645, 428] width 253 height 31
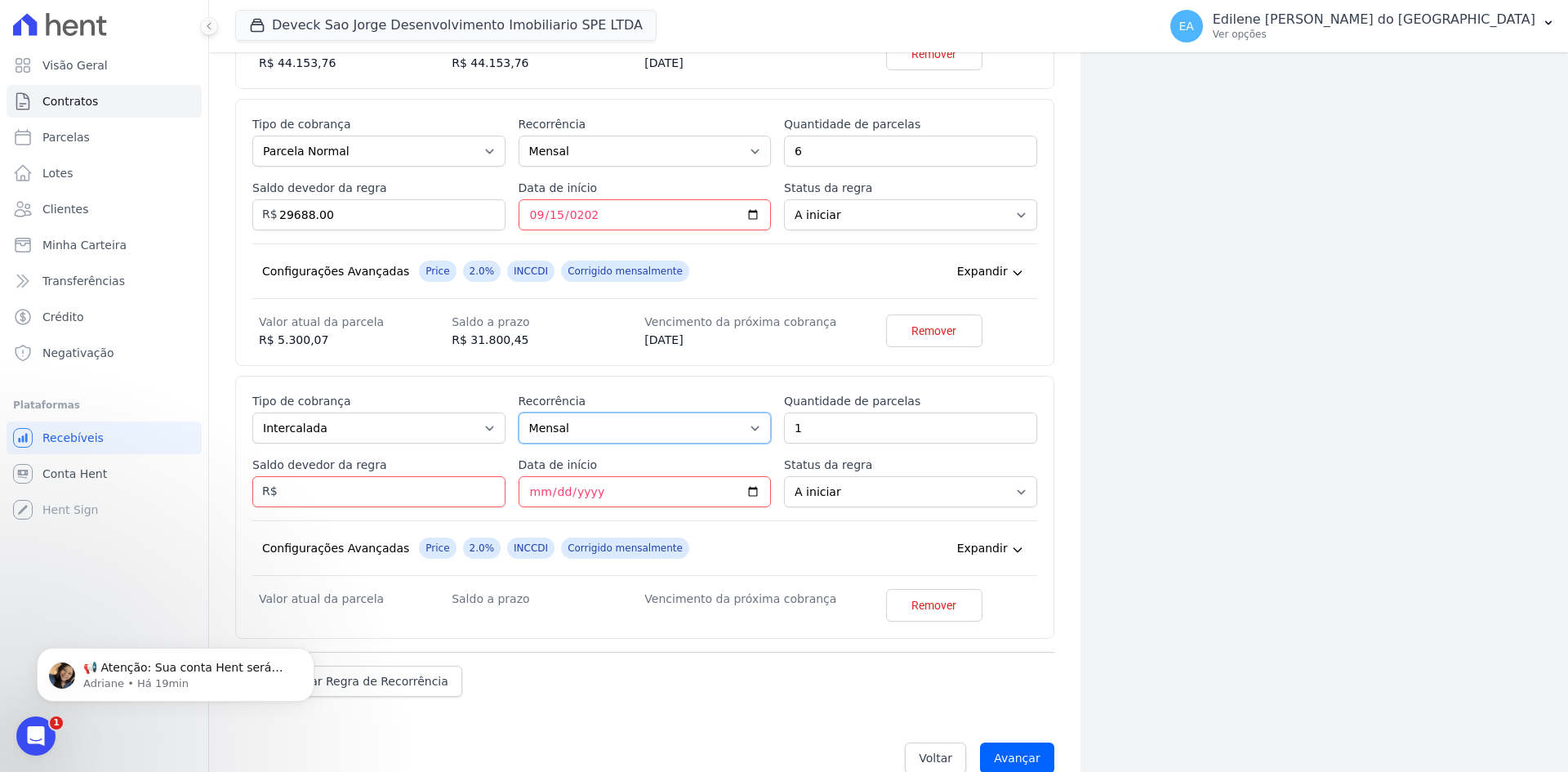
click at [750, 430] on select "Mensal Bimestral Trimestral Semestral Anual" at bounding box center [645, 428] width 253 height 31
select select "12"
click at [518, 412] on select "Mensal Bimestral Trimestral Semestral Anual" at bounding box center [645, 428] width 253 height 31
click at [366, 494] on input "Saldo devedor da regra" at bounding box center [379, 491] width 253 height 31
type input "35003.85"
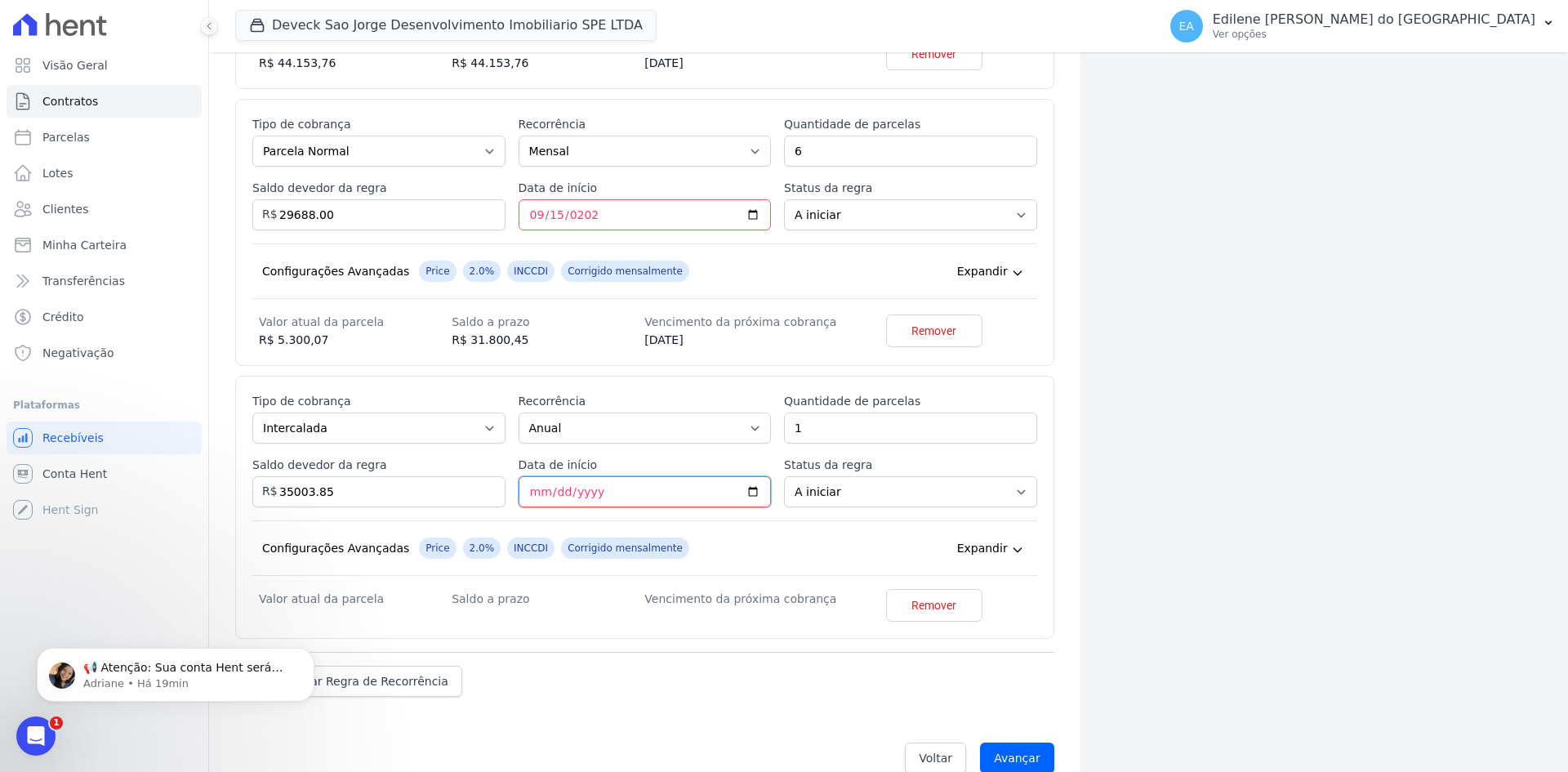
click at [538, 488] on input "Data de início" at bounding box center [645, 491] width 253 height 31
type input "2026-03-30"
click at [1012, 755] on input "Avançar" at bounding box center [1017, 762] width 74 height 31
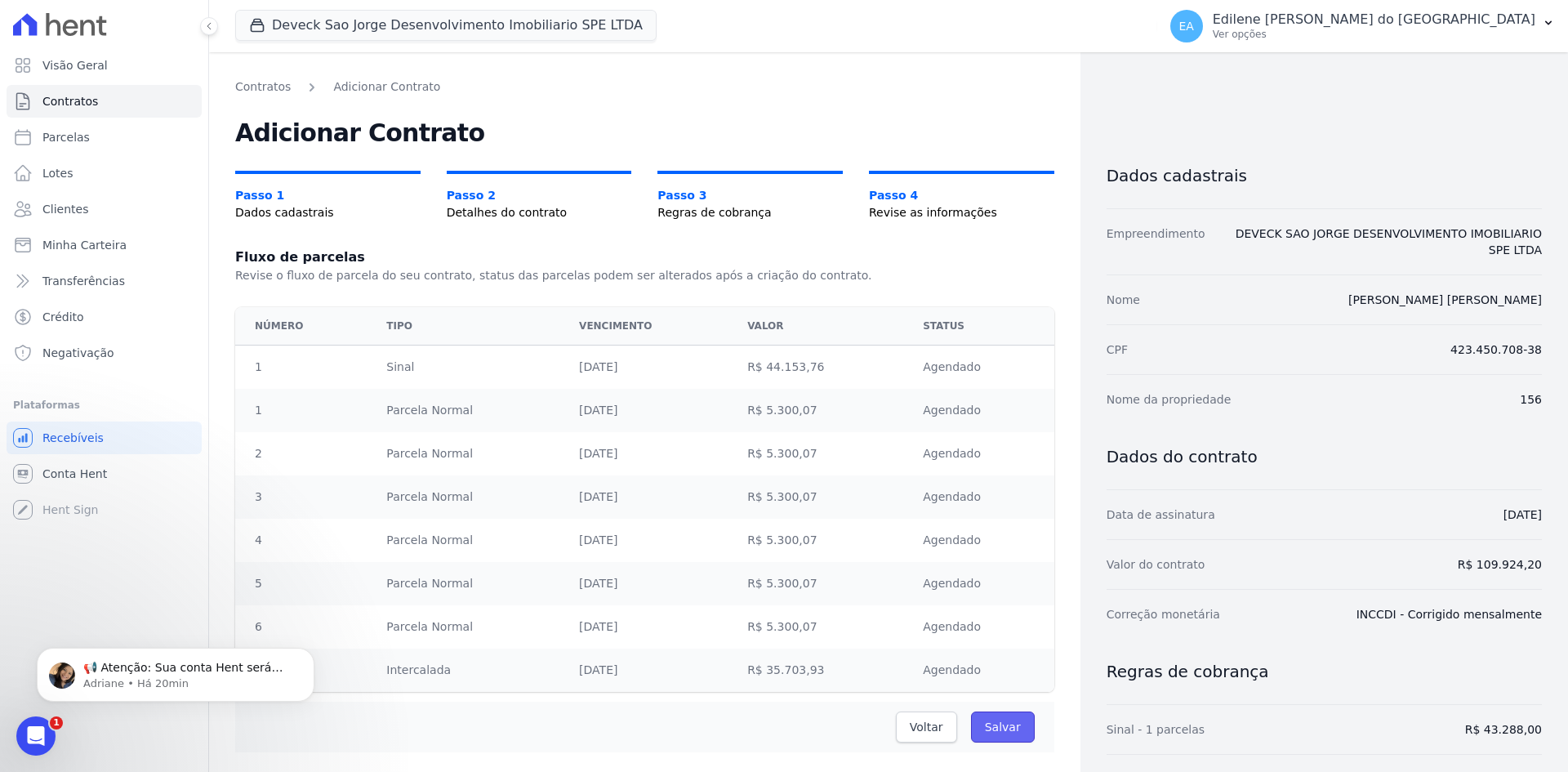
click at [1001, 726] on input "Salvar" at bounding box center [1002, 727] width 64 height 31
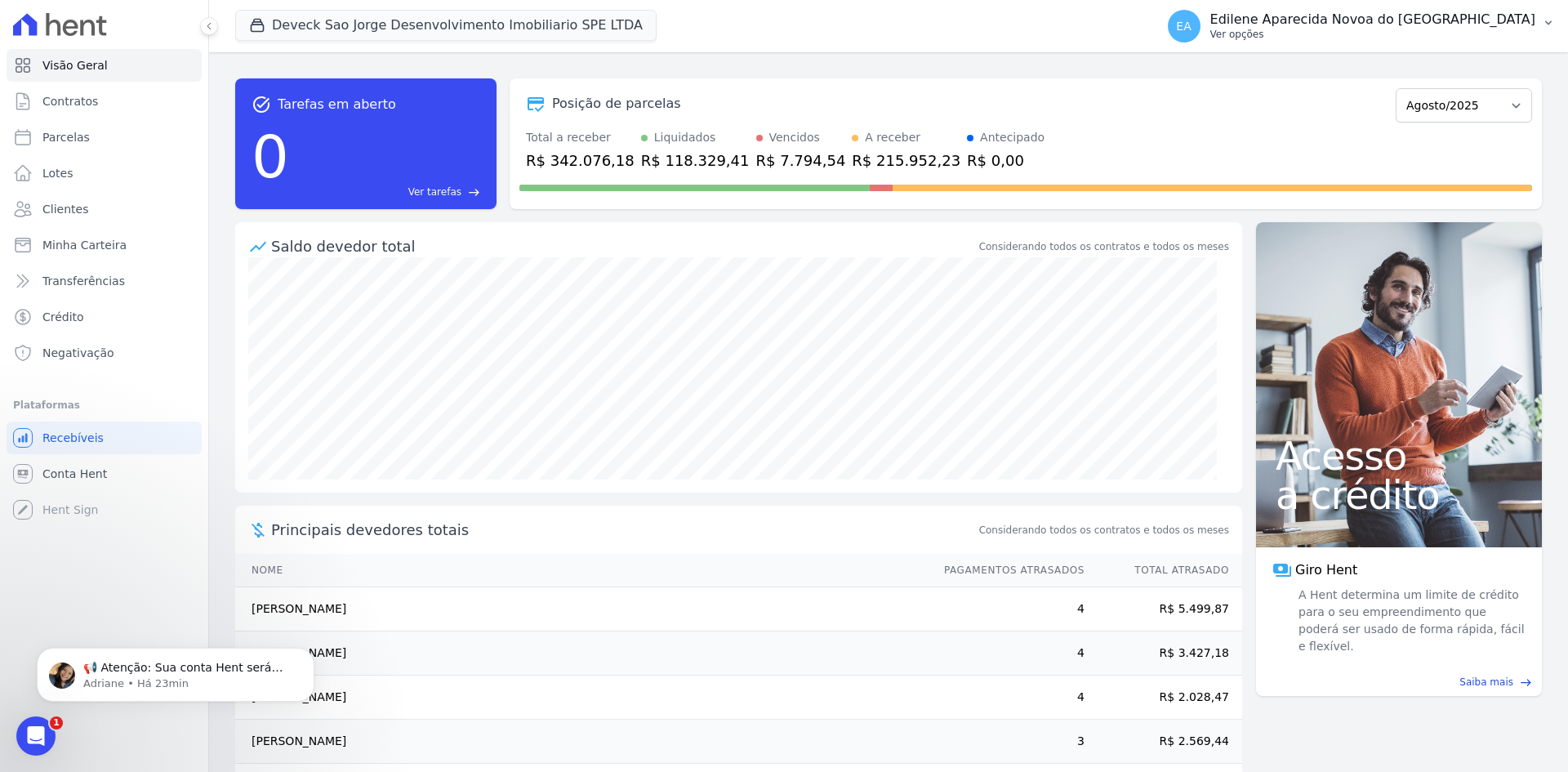
click at [1312, 35] on p "Ver opções" at bounding box center [1373, 35] width 325 height 13
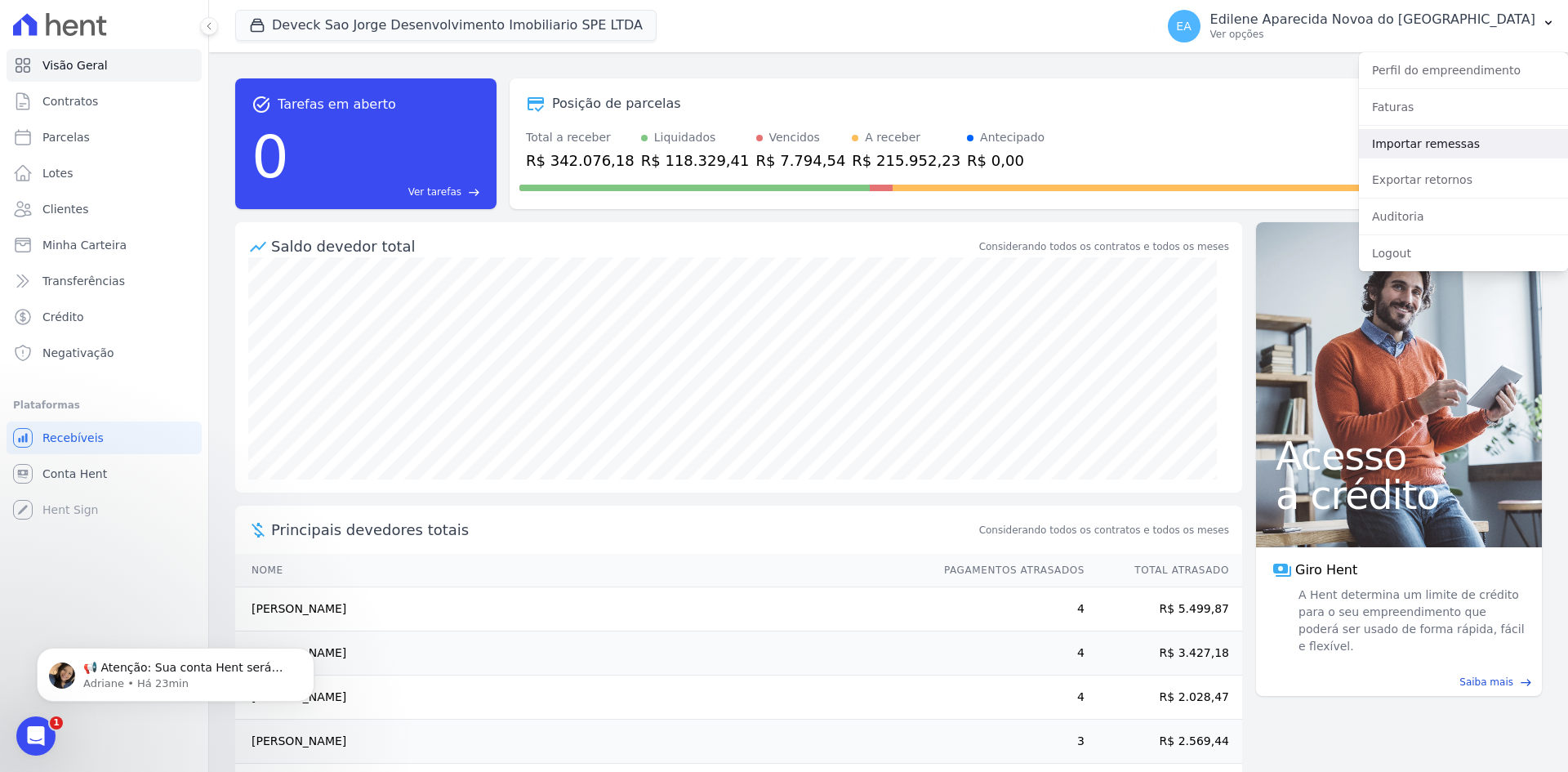
click at [1425, 139] on link "Importar remessas" at bounding box center [1464, 144] width 209 height 29
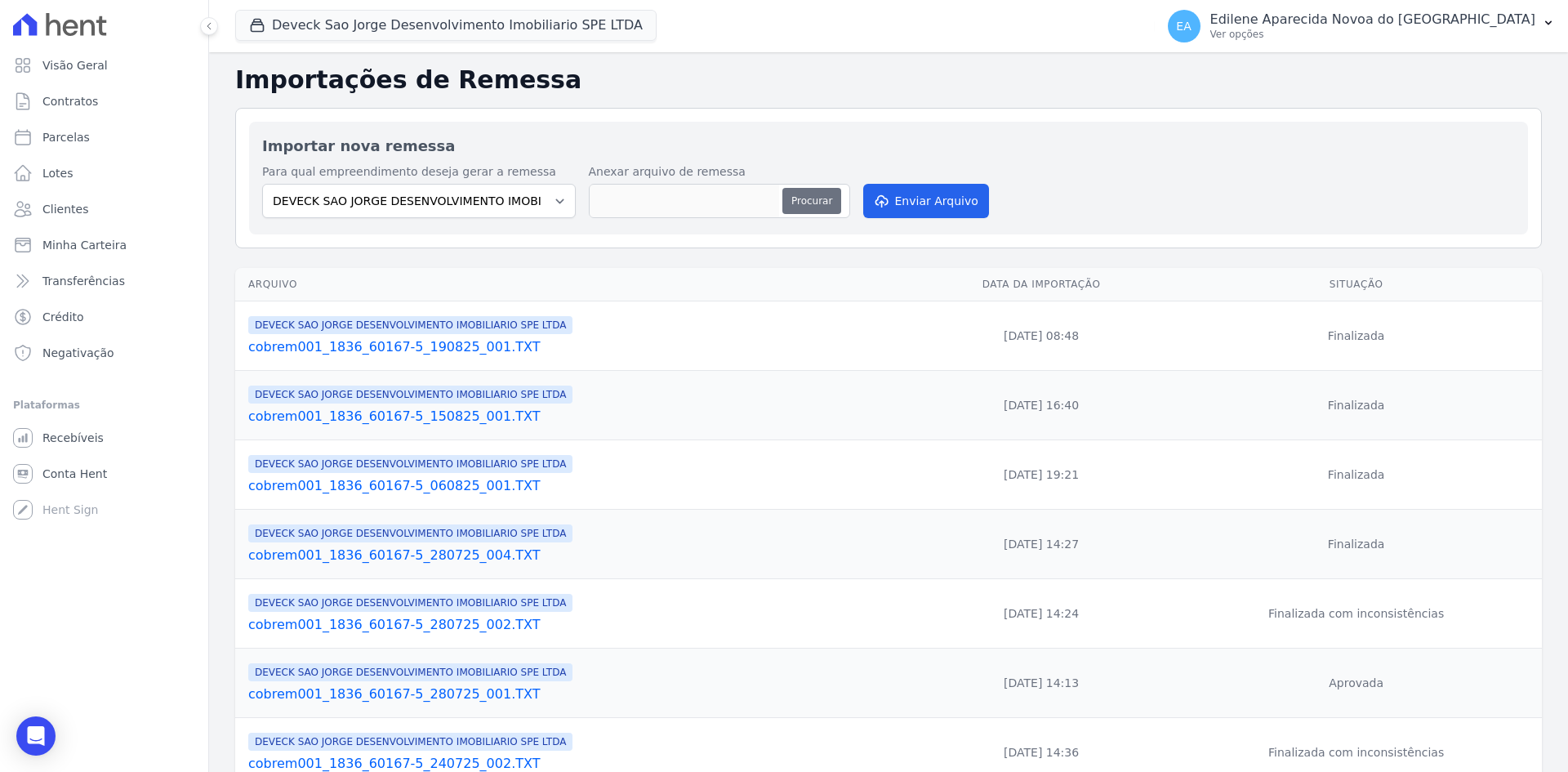
click at [824, 203] on button "Procurar" at bounding box center [812, 201] width 59 height 26
type input "cobrem001_1836_60167-5_200825_001.TXT"
click at [949, 200] on button "Enviar Arquivo" at bounding box center [926, 201] width 126 height 35
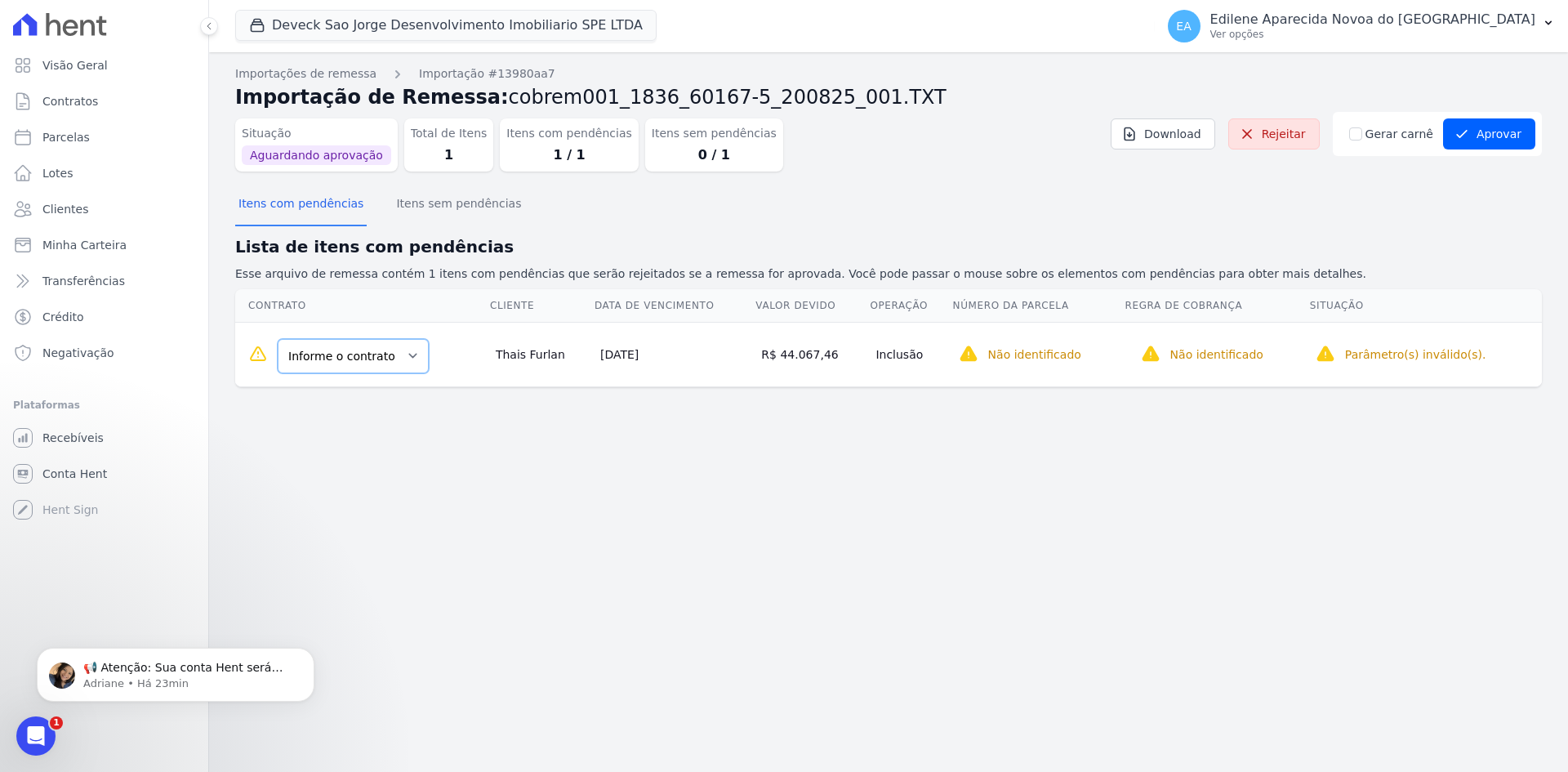
click at [403, 351] on select "Informe o contrato 156 156" at bounding box center [353, 356] width 151 height 35
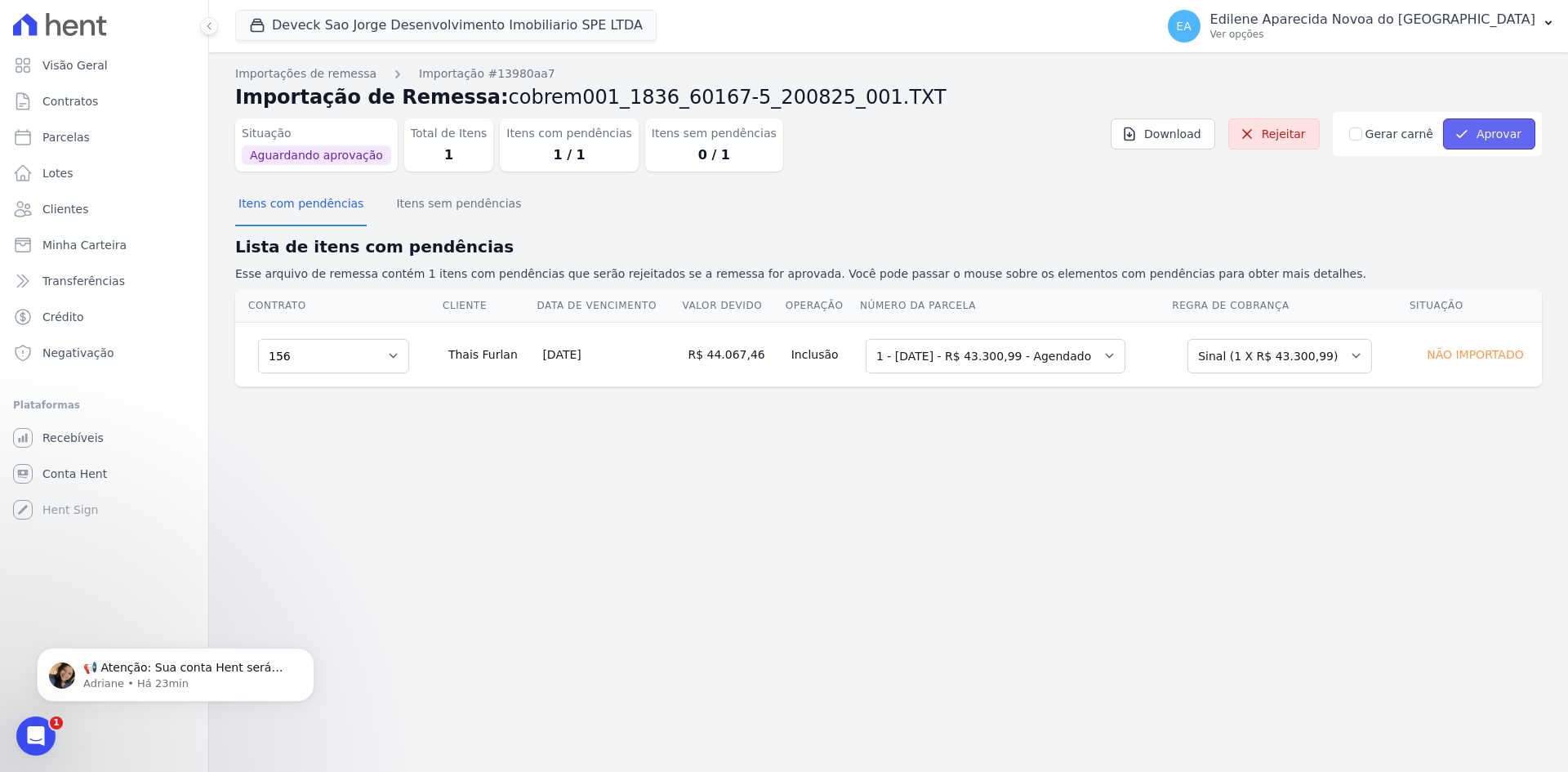
click at [1514, 130] on button "Aprovar" at bounding box center [1489, 134] width 93 height 31
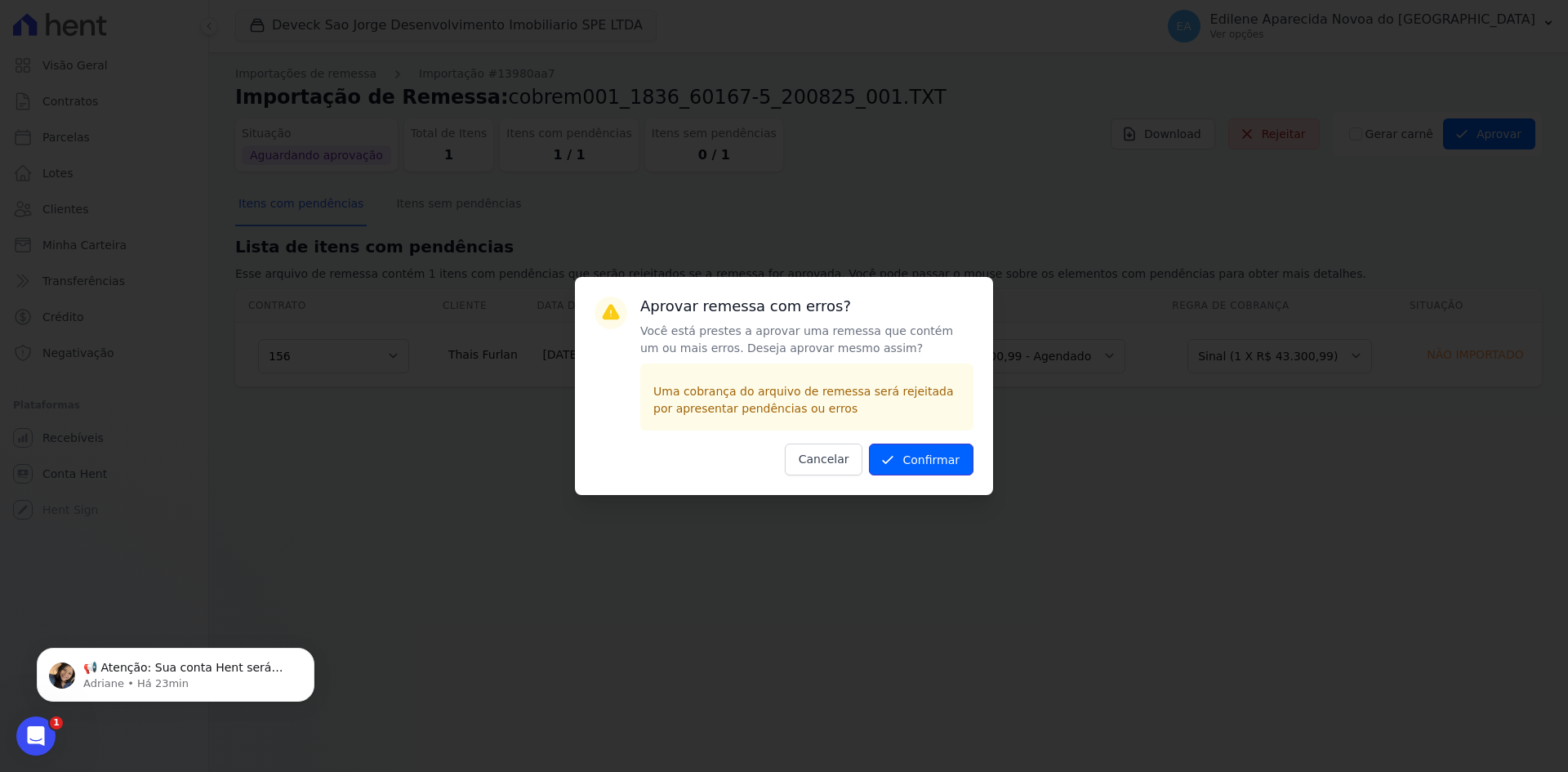
click at [922, 451] on button "Confirmar" at bounding box center [921, 459] width 104 height 32
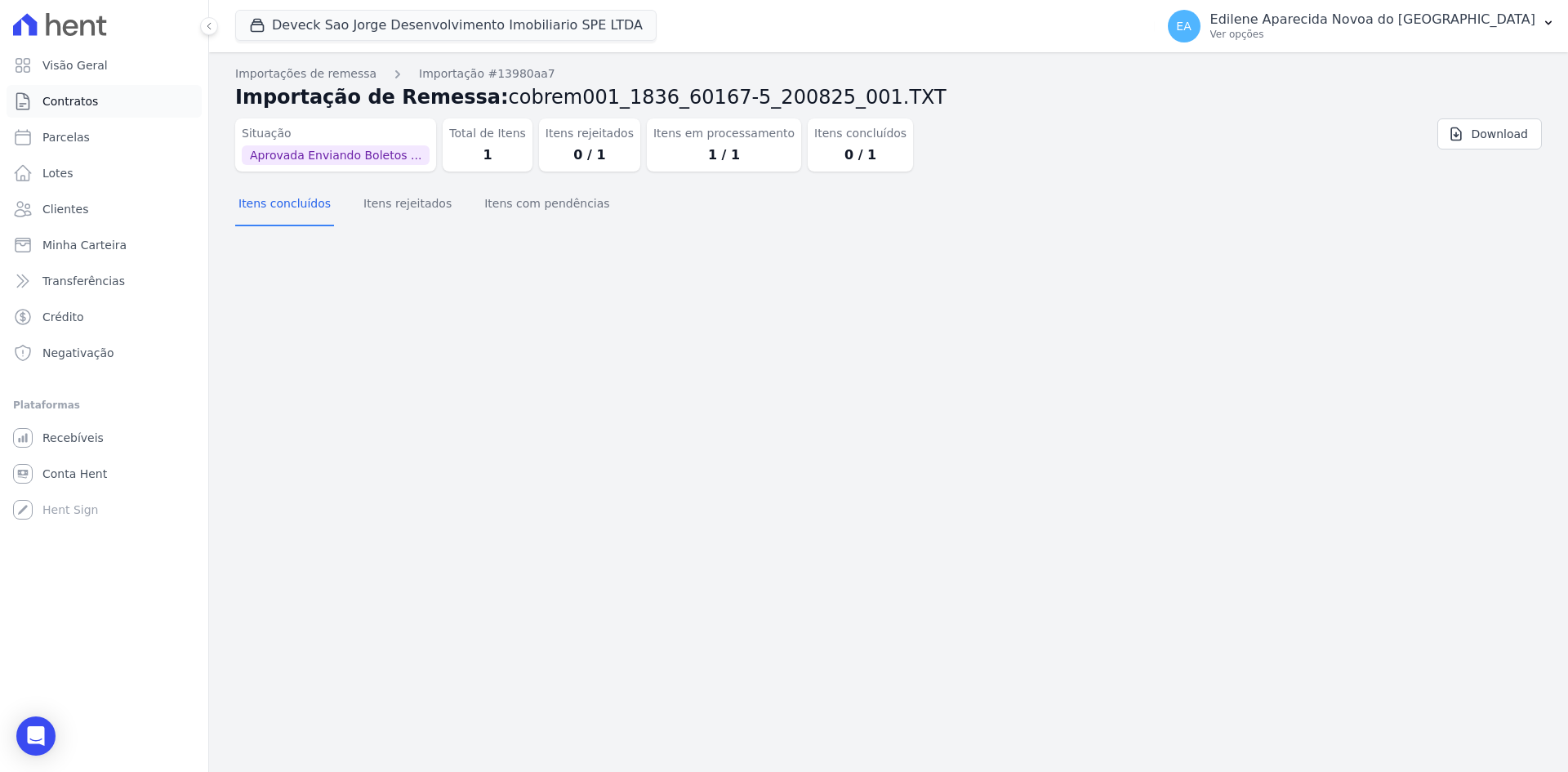
click at [73, 95] on span "Contratos" at bounding box center [70, 102] width 55 height 16
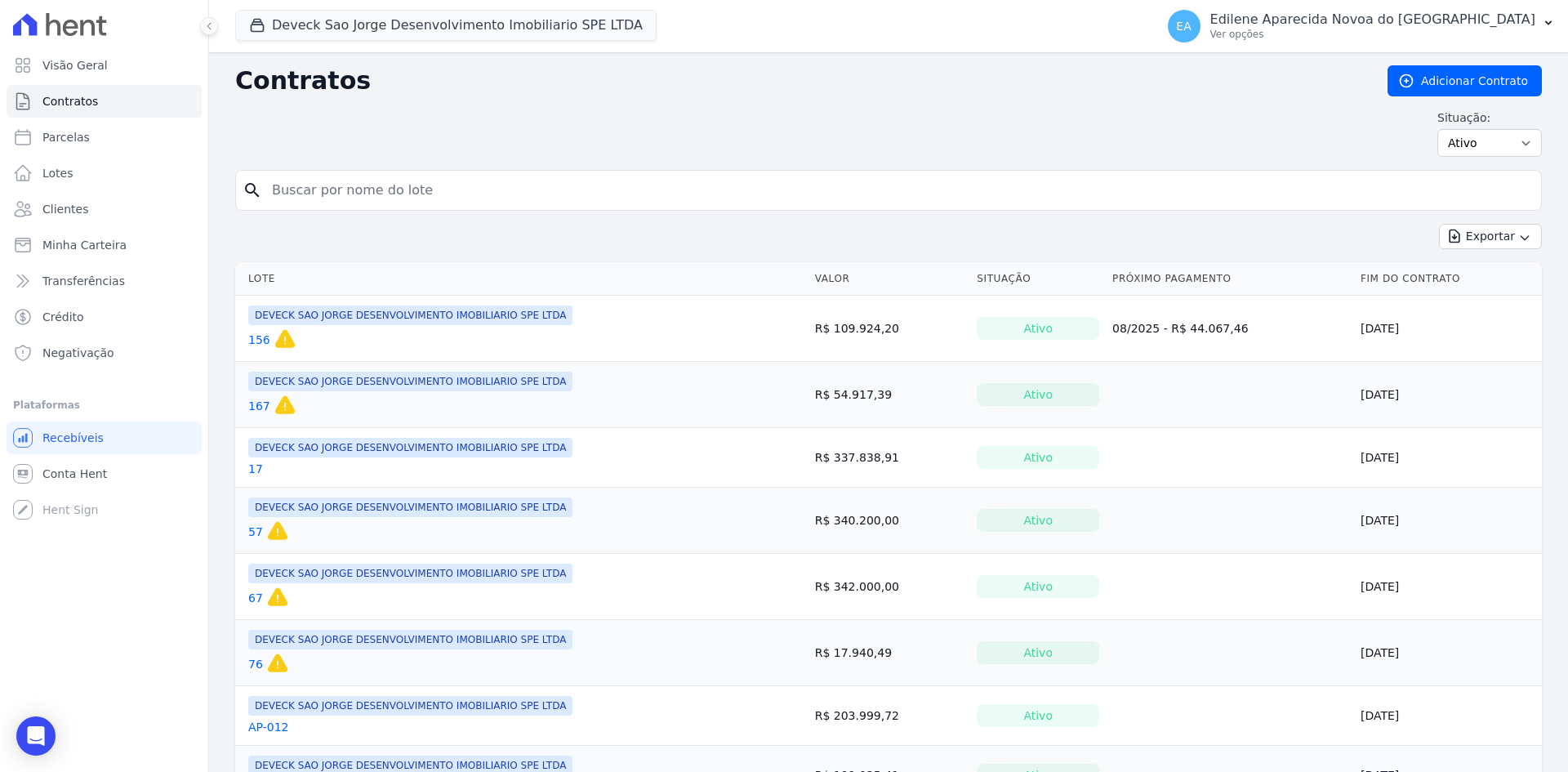
click at [381, 184] on input "search" at bounding box center [898, 191] width 1272 height 33
type input "156"
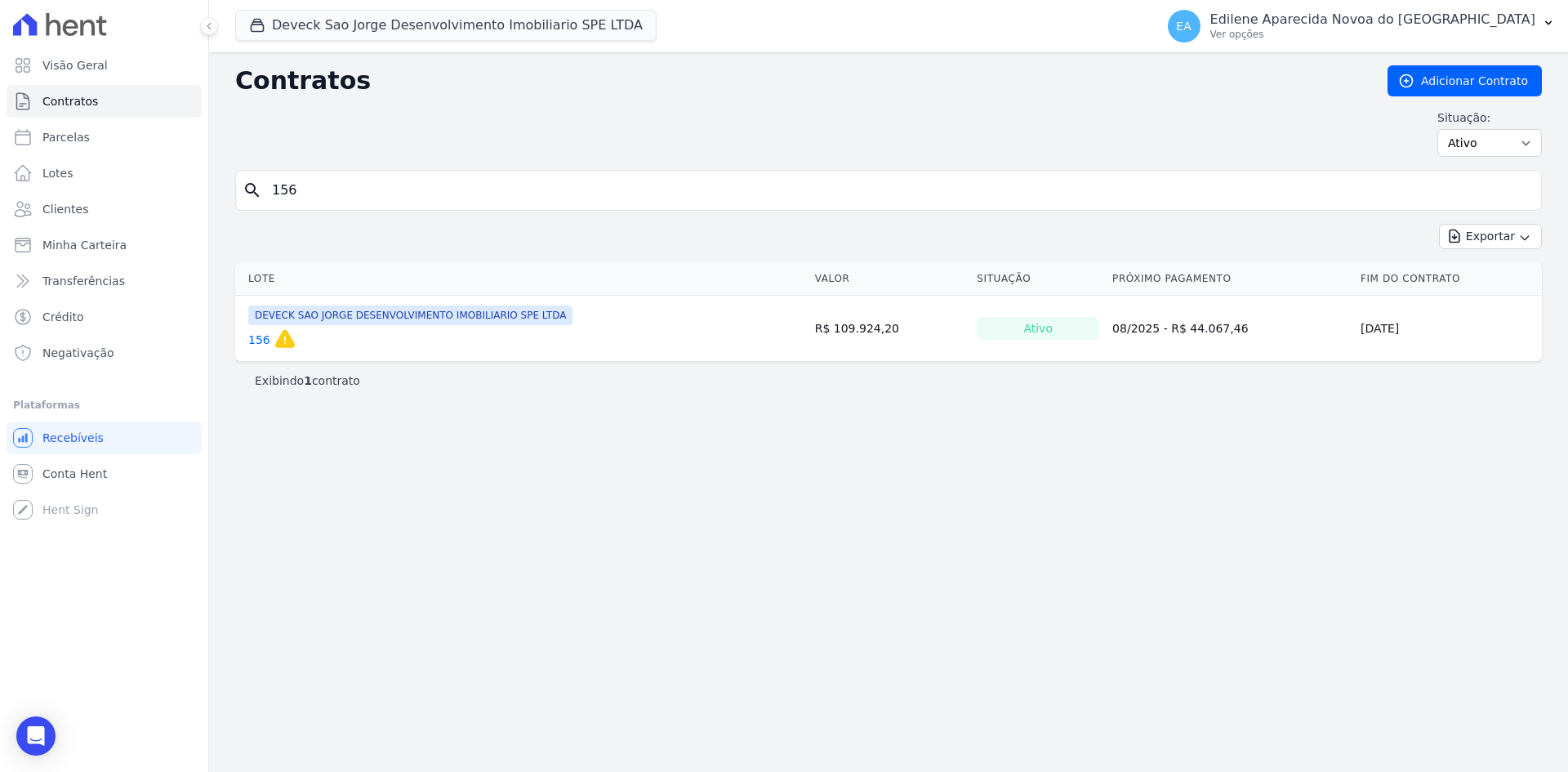
click at [416, 314] on span "DEVECK SAO JORGE DESENVOLVIMENTO IMOBILIARIO SPE LTDA" at bounding box center [409, 315] width 324 height 20
click at [260, 341] on link "156" at bounding box center [259, 340] width 22 height 16
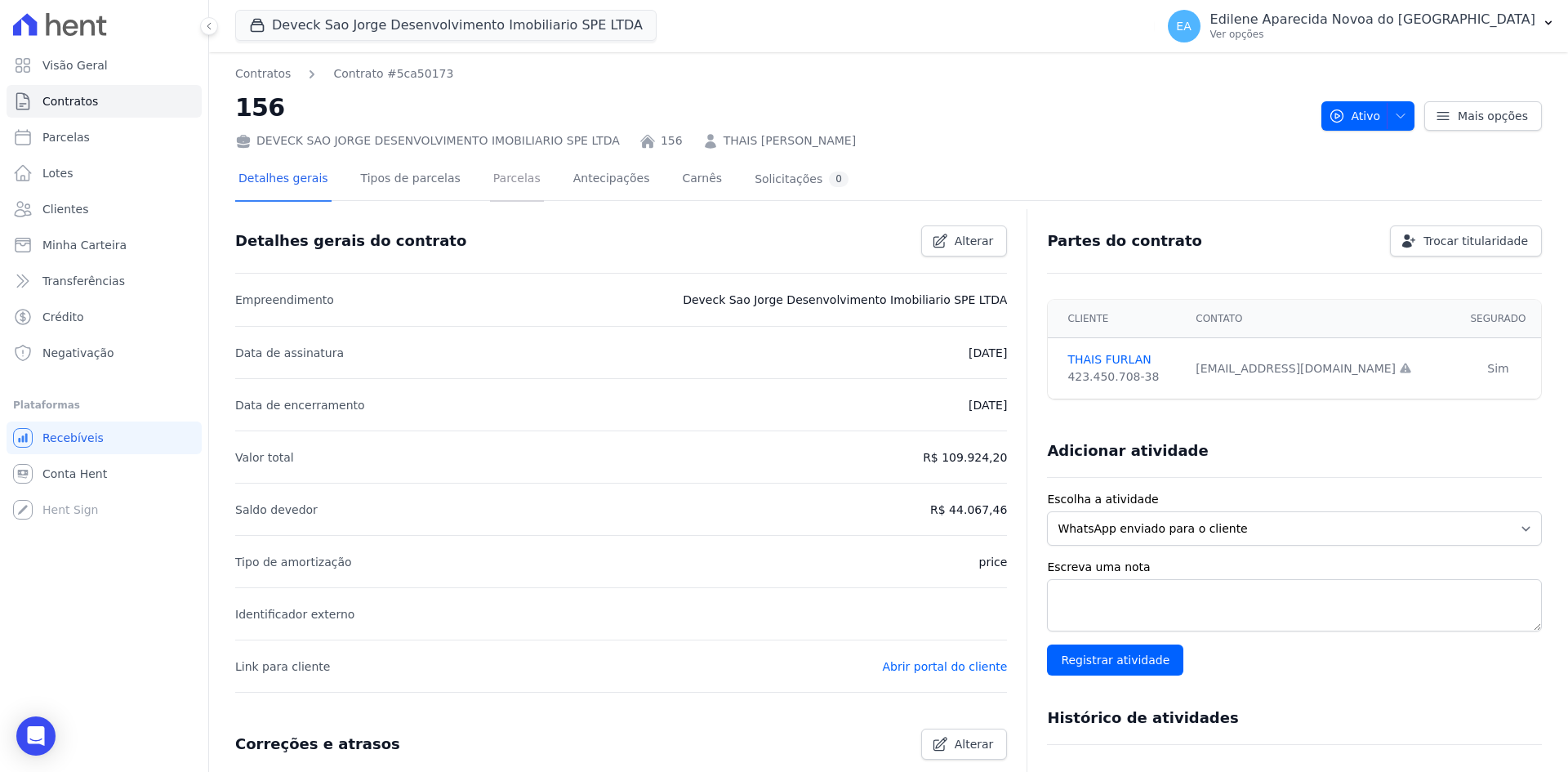
click at [490, 178] on link "Parcelas" at bounding box center [517, 180] width 54 height 44
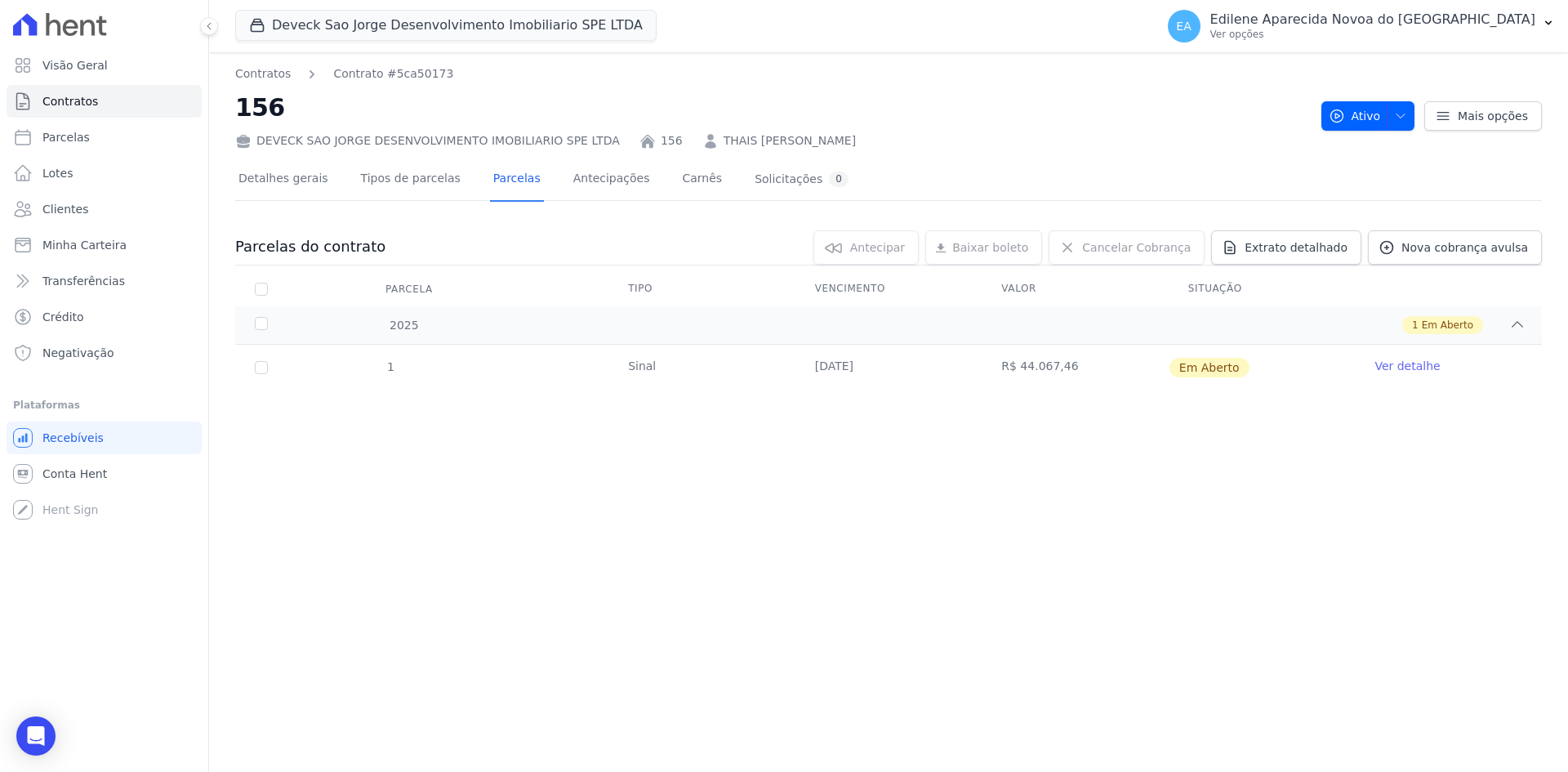
click at [1414, 370] on link "Ver detalhe" at bounding box center [1407, 366] width 65 height 16
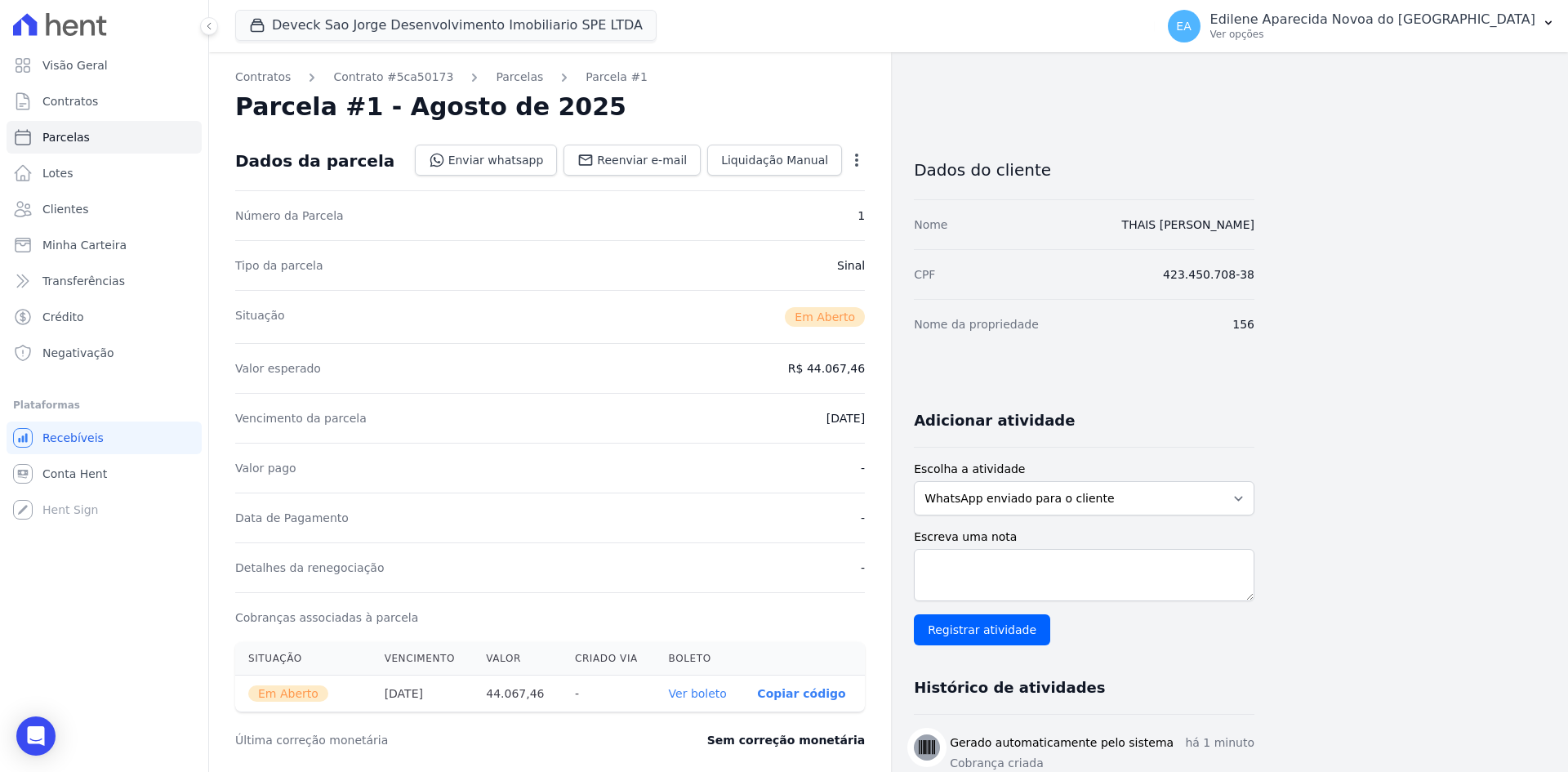
click at [712, 695] on link "Ver boleto" at bounding box center [698, 693] width 58 height 13
click at [1305, 35] on p "Ver opções" at bounding box center [1373, 35] width 325 height 13
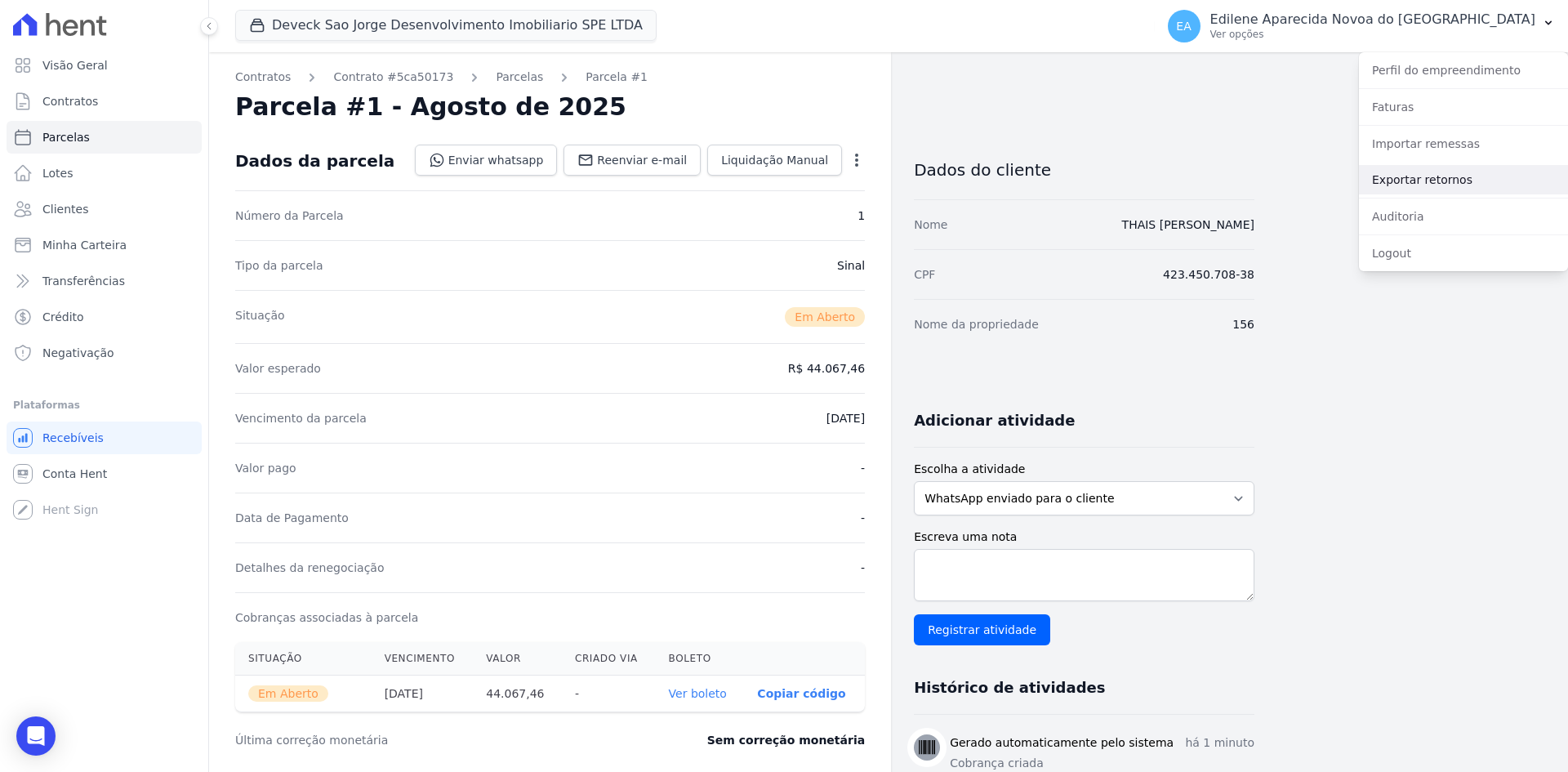
click at [1425, 179] on link "Exportar retornos" at bounding box center [1464, 180] width 209 height 29
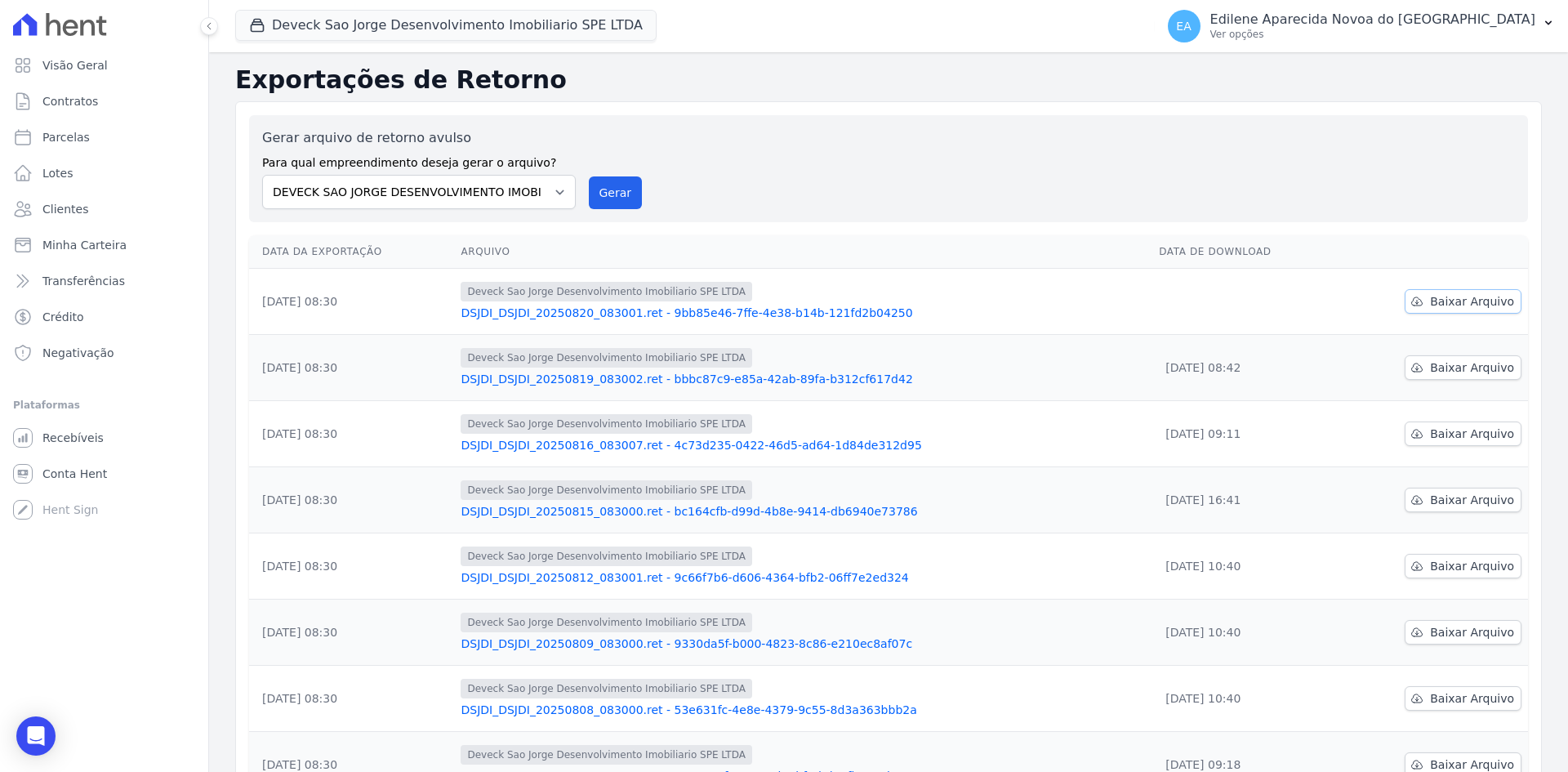
click at [1475, 302] on span "Baixar Arquivo" at bounding box center [1472, 302] width 84 height 16
